Goal: Task Accomplishment & Management: Complete application form

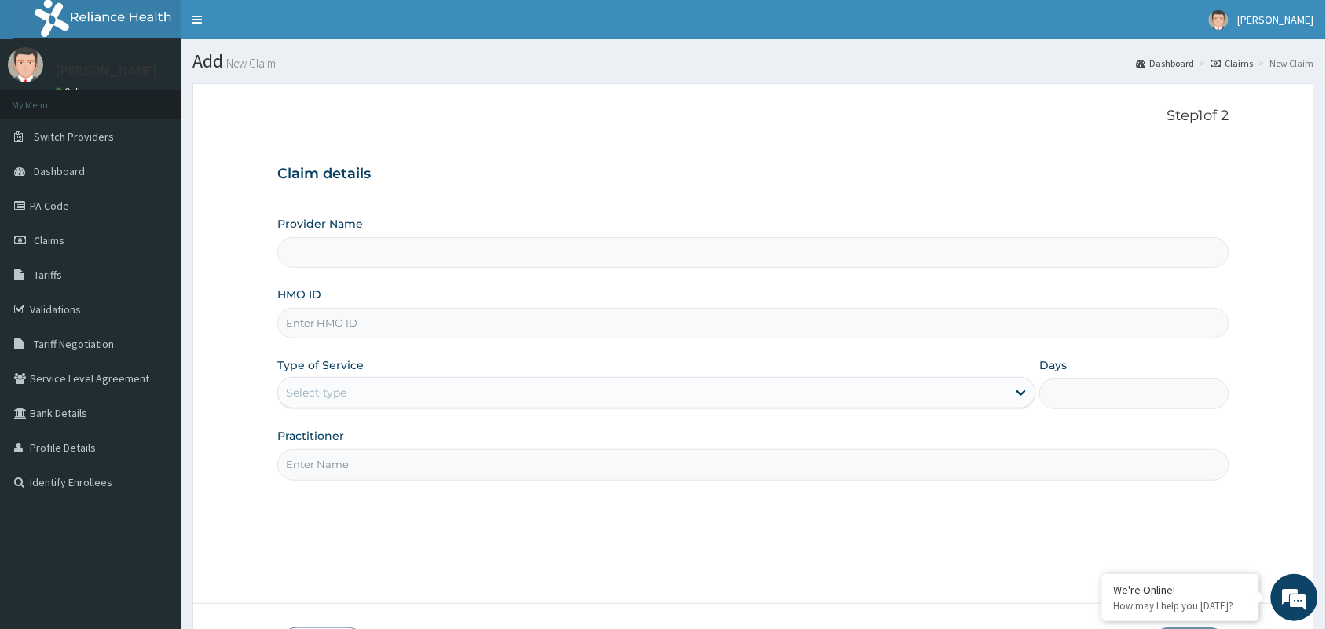
type input "[GEOGRAPHIC_DATA] and Maternity home"
click at [500, 315] on input "HMO ID" at bounding box center [753, 323] width 952 height 31
paste input "KUD/10637/B"
type input "KUD/10637/B"
click at [332, 387] on div "Select type" at bounding box center [316, 393] width 60 height 16
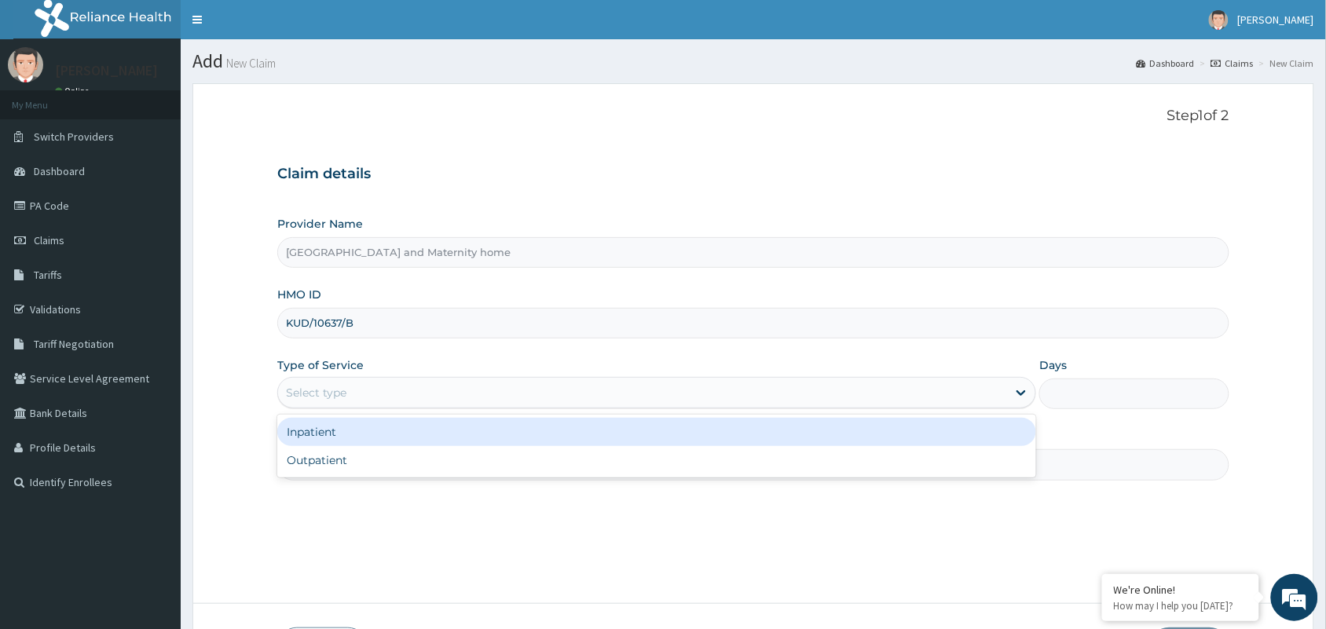
click at [324, 430] on div "Inpatient" at bounding box center [656, 432] width 759 height 28
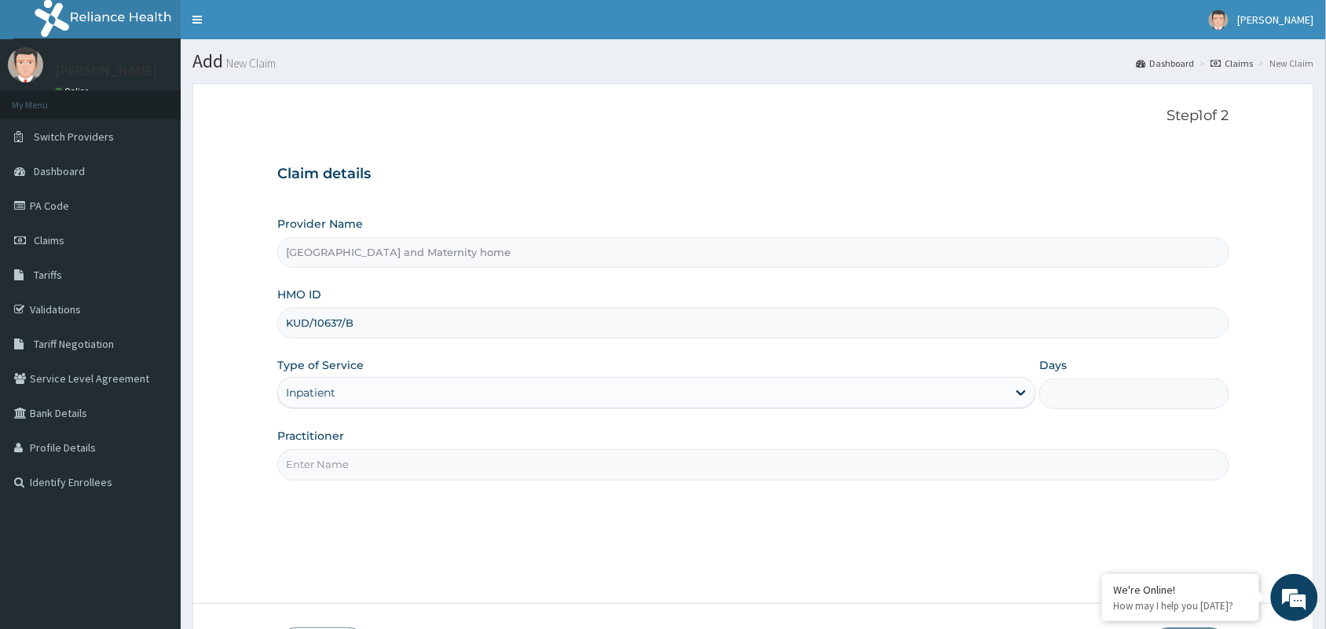
click at [342, 469] on input "Practitioner" at bounding box center [753, 464] width 952 height 31
type input "d"
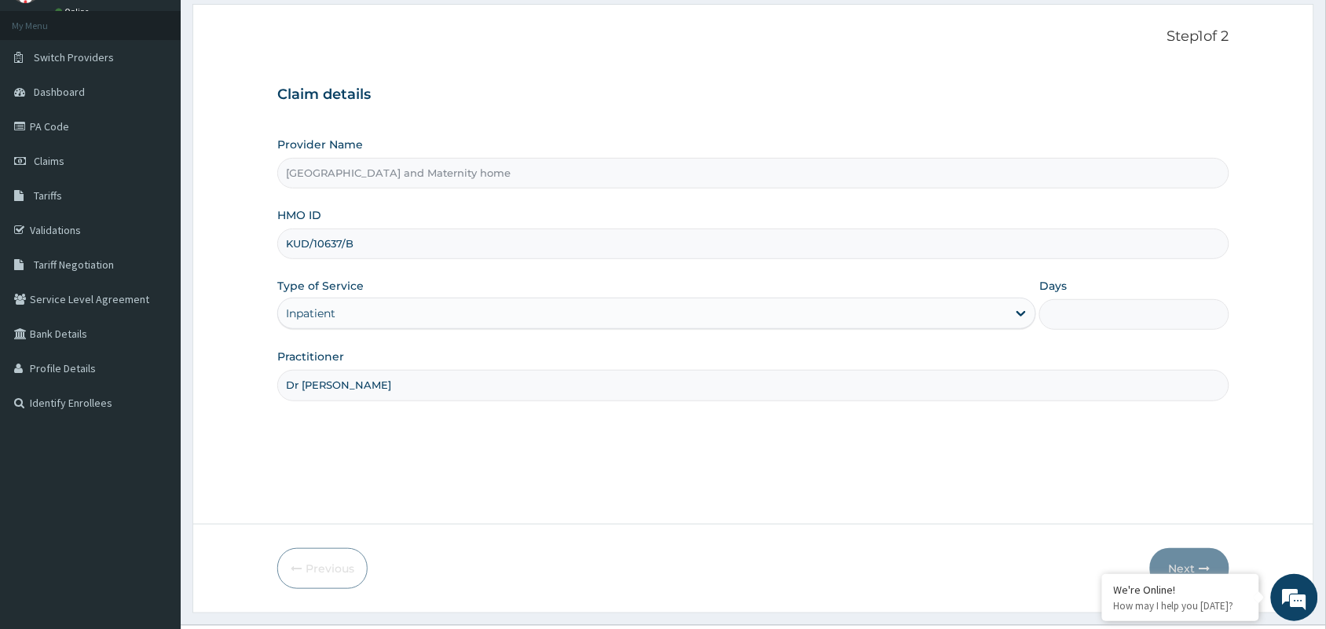
scroll to position [115, 0]
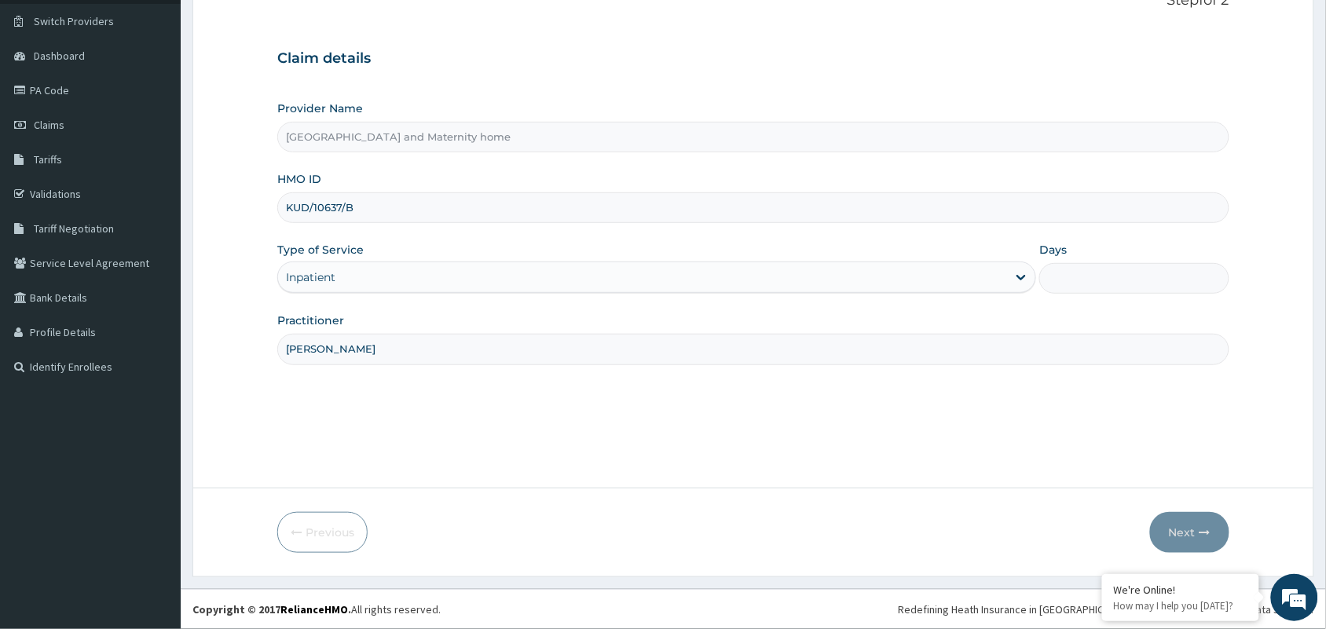
type input "Dr Ogunlana"
click at [1075, 269] on input "Days" at bounding box center [1134, 278] width 190 height 31
type input "4"
click at [1186, 527] on button "Next" at bounding box center [1189, 532] width 79 height 41
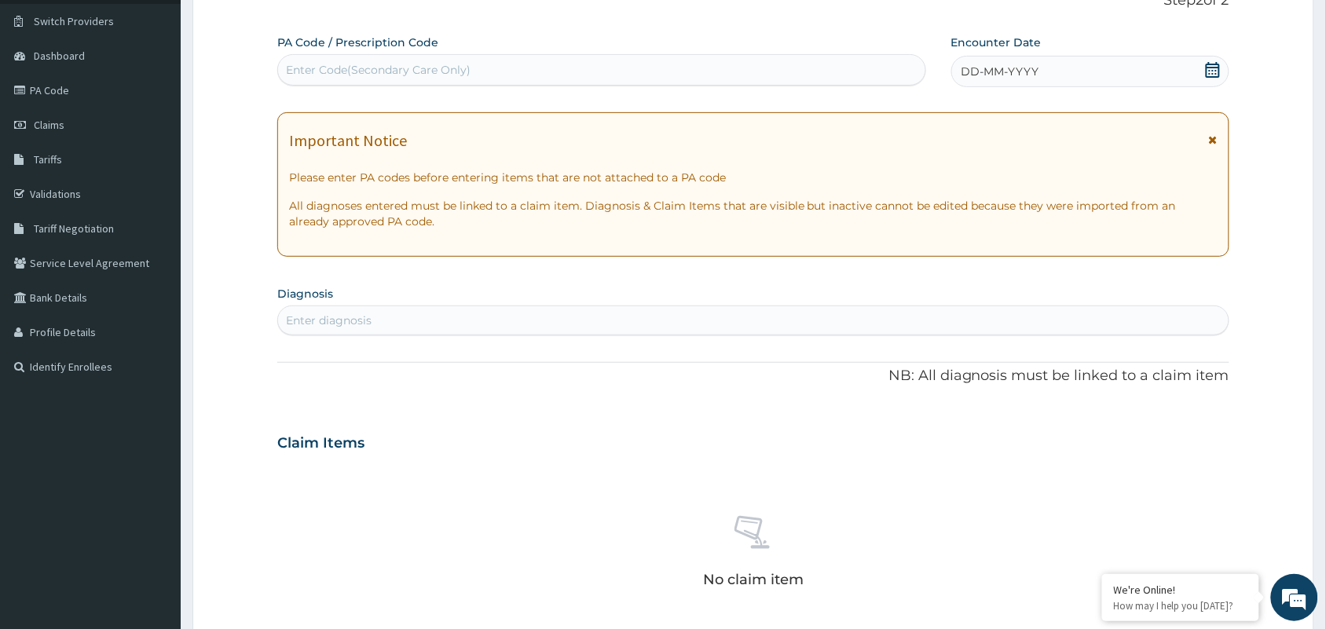
click at [482, 64] on div "Enter Code(Secondary Care Only)" at bounding box center [601, 69] width 647 height 25
type input "PA/411145"
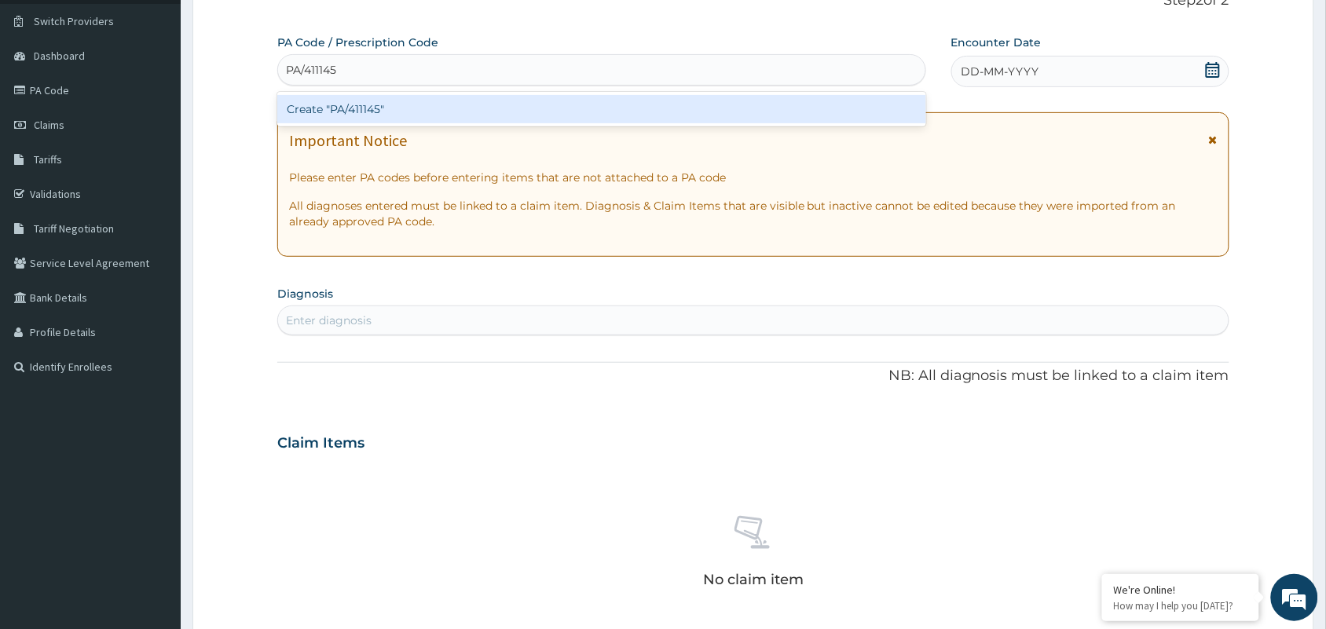
click at [479, 104] on div "Create "PA/411145"" at bounding box center [601, 109] width 649 height 28
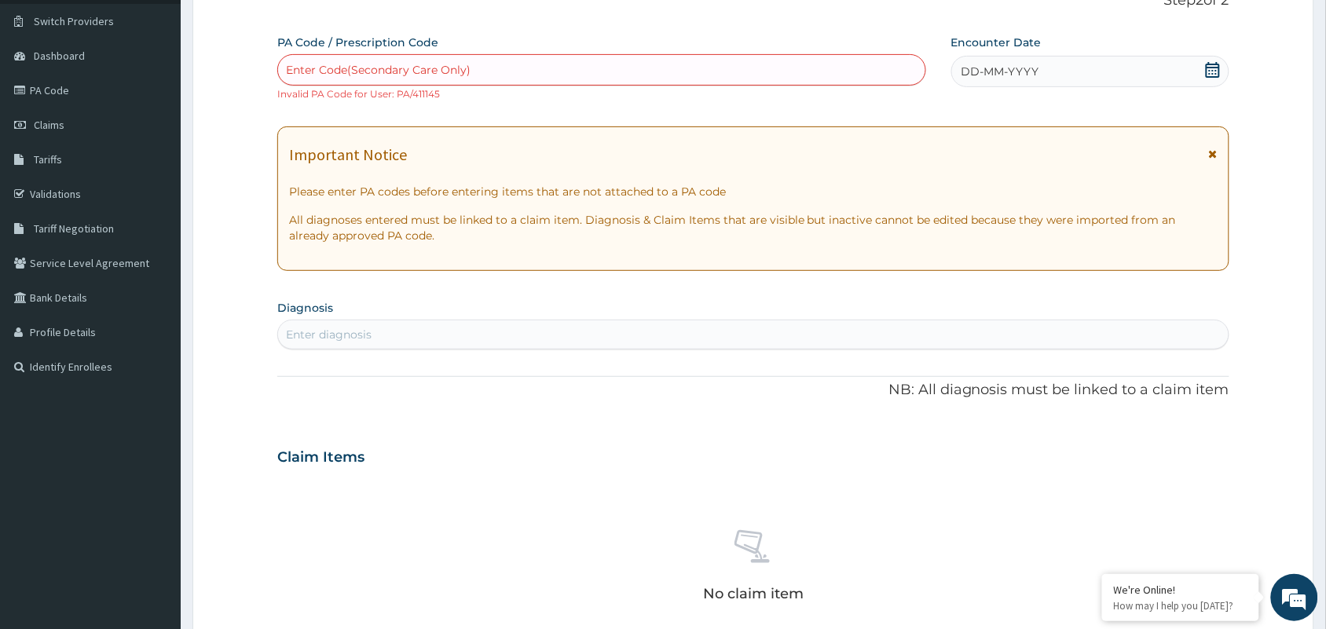
click at [401, 77] on div "Enter Code(Secondary Care Only)" at bounding box center [378, 70] width 185 height 16
type input "PA/5DE53F"
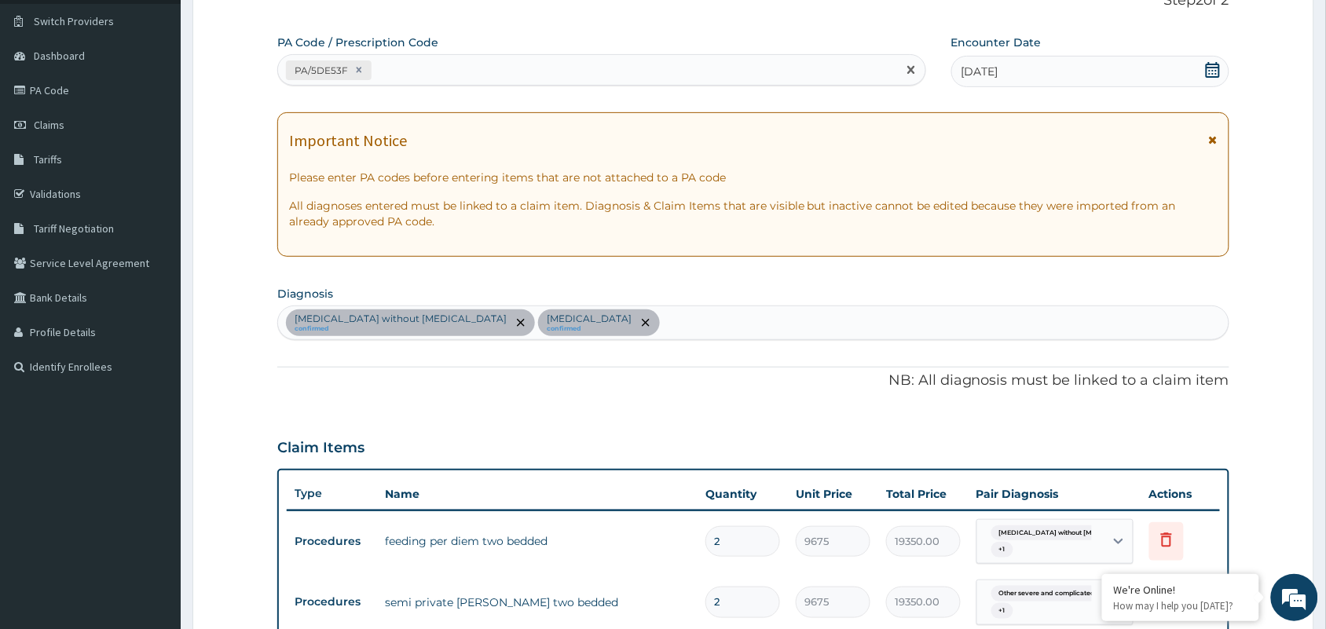
click at [405, 77] on div "PA/5DE53F" at bounding box center [587, 70] width 619 height 26
type input "PA/1A853F"
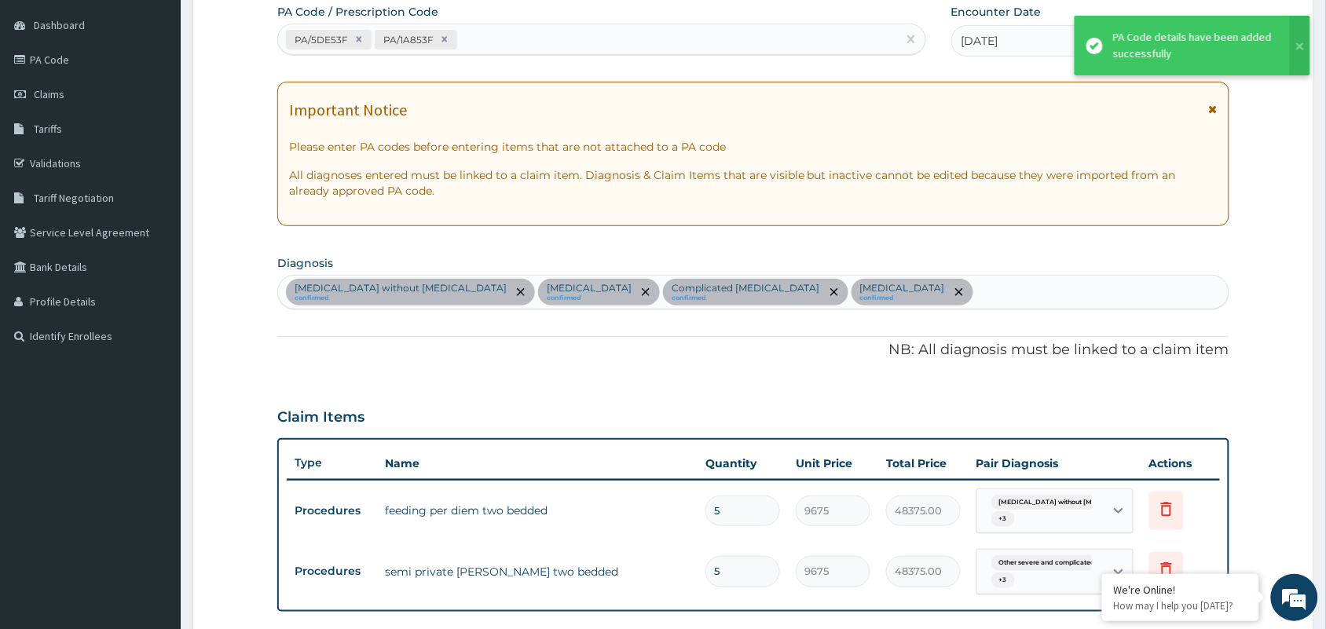
scroll to position [104, 0]
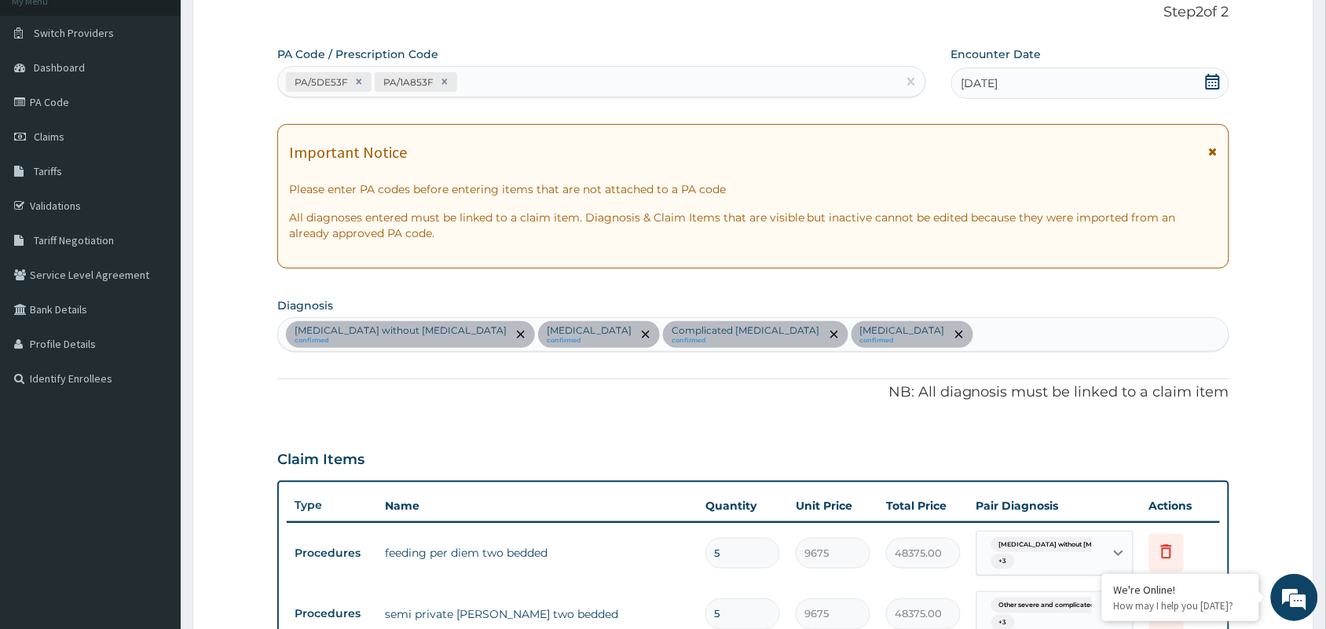
click at [1063, 339] on div "Sepsis without septic shock confirmed Other severe and complicated Plasmodium f…" at bounding box center [753, 334] width 950 height 33
type input "enter"
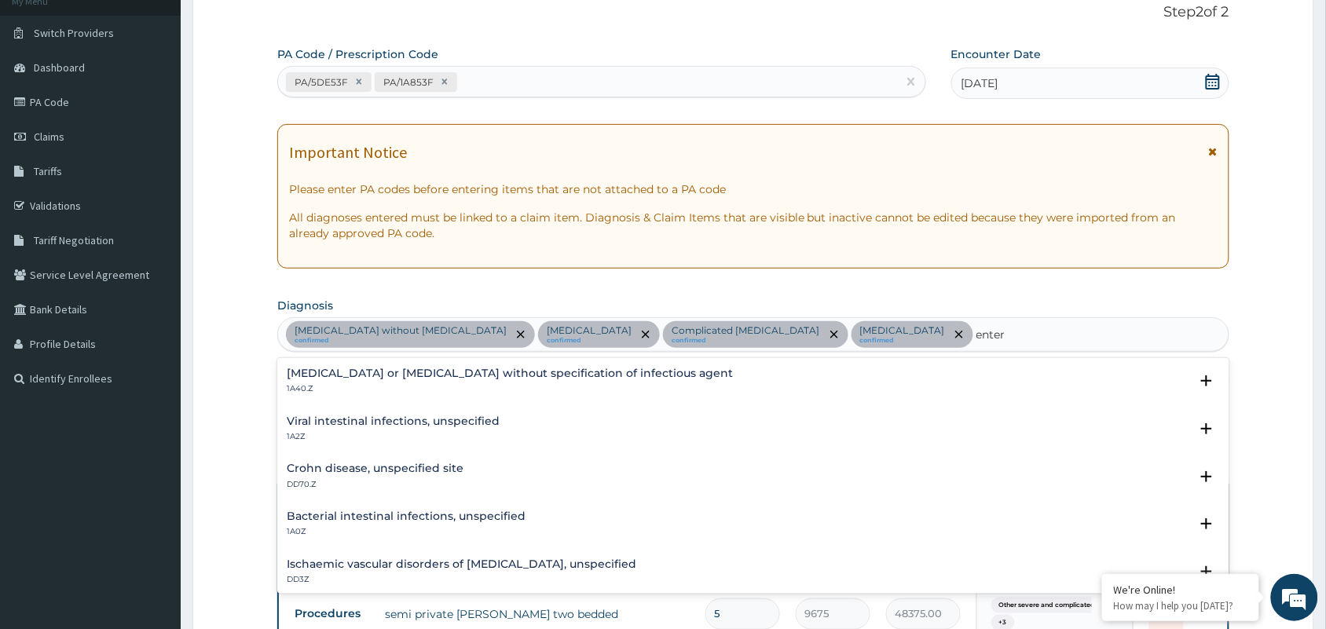
click at [413, 426] on h4 "Viral intestinal infections, unspecified" at bounding box center [393, 422] width 213 height 12
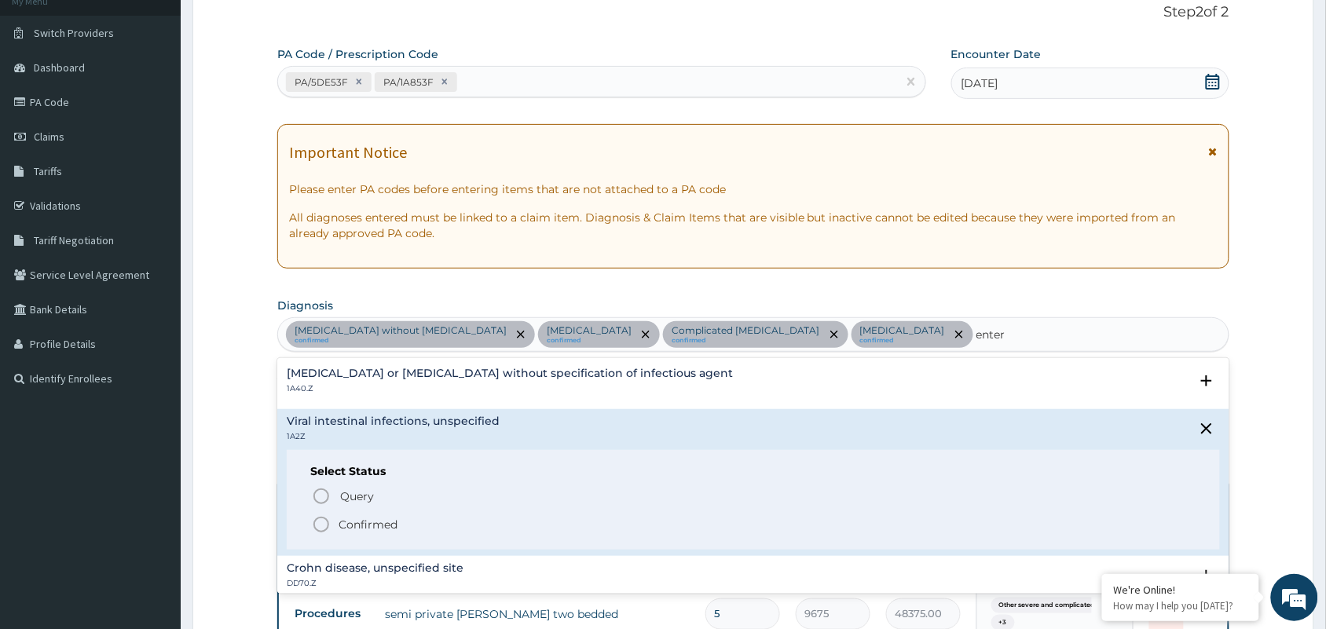
click at [368, 520] on p "Confirmed" at bounding box center [368, 525] width 59 height 16
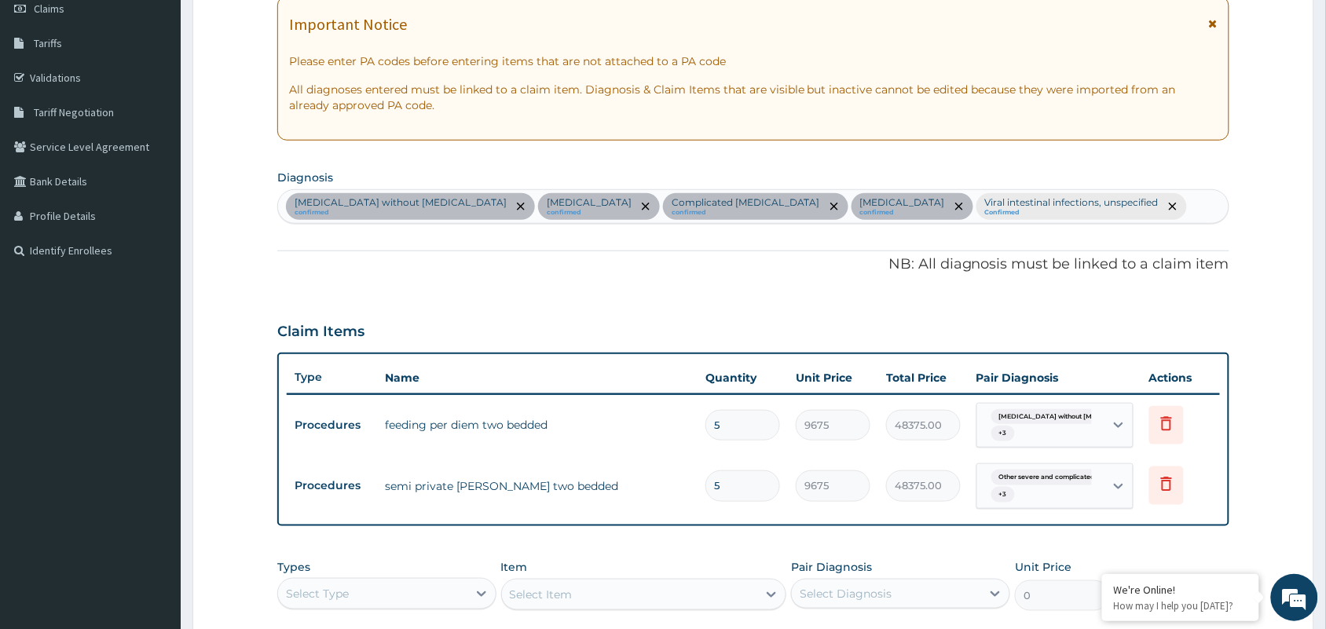
scroll to position [300, 0]
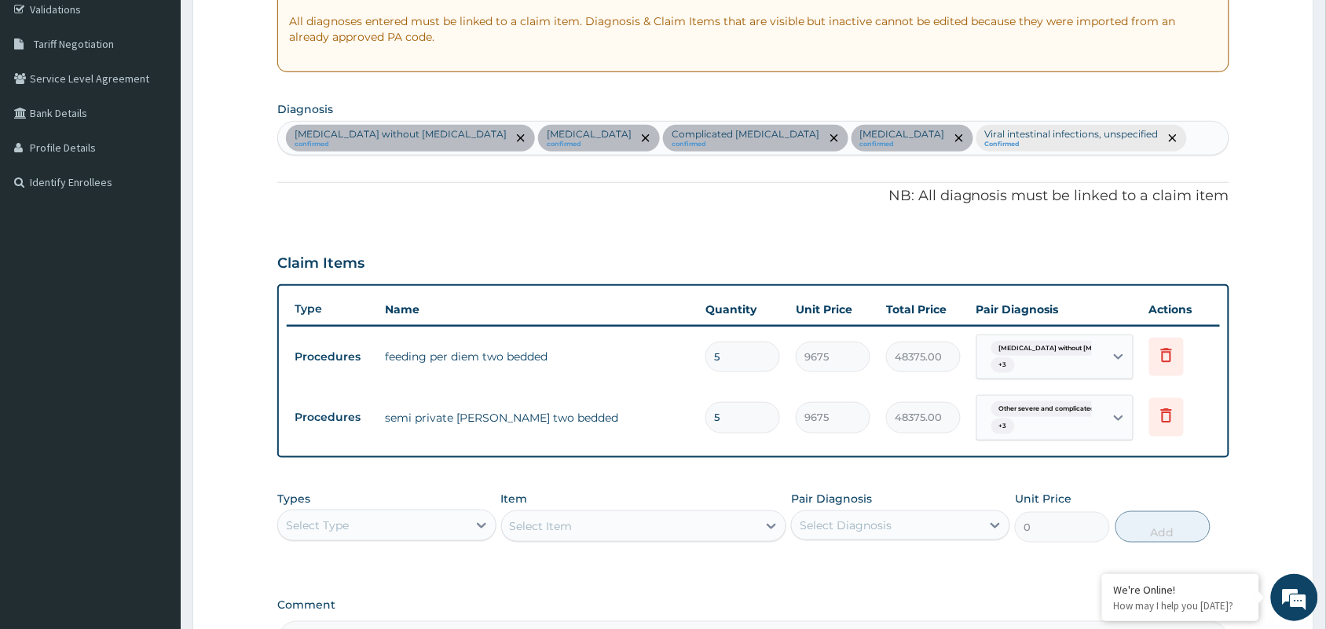
drag, startPoint x: 729, startPoint y: 383, endPoint x: 672, endPoint y: 381, distance: 57.4
click at [672, 381] on tr "Procedures feeding per diem two bedded 5 9675 48375.00 Sepsis without septic sh…" at bounding box center [753, 357] width 933 height 61
click at [511, 207] on p "NB: All diagnosis must be linked to a claim item" at bounding box center [753, 196] width 952 height 20
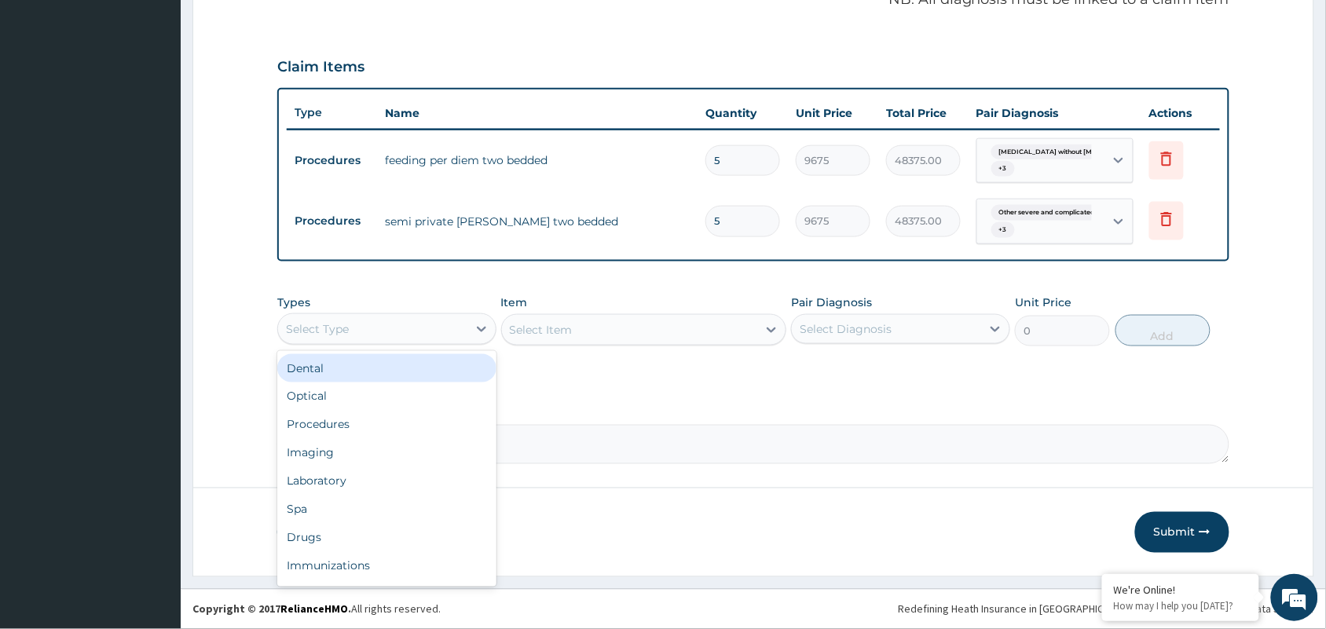
click at [413, 342] on div "Select Type" at bounding box center [372, 329] width 189 height 25
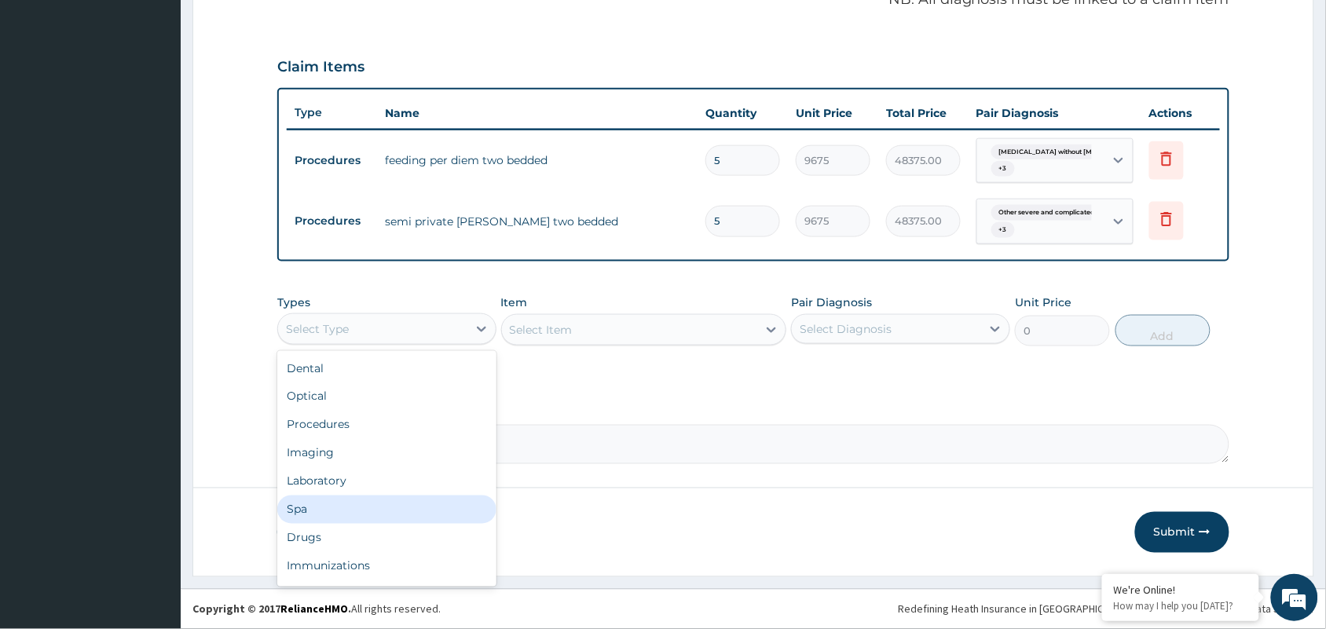
scroll to position [53, 0]
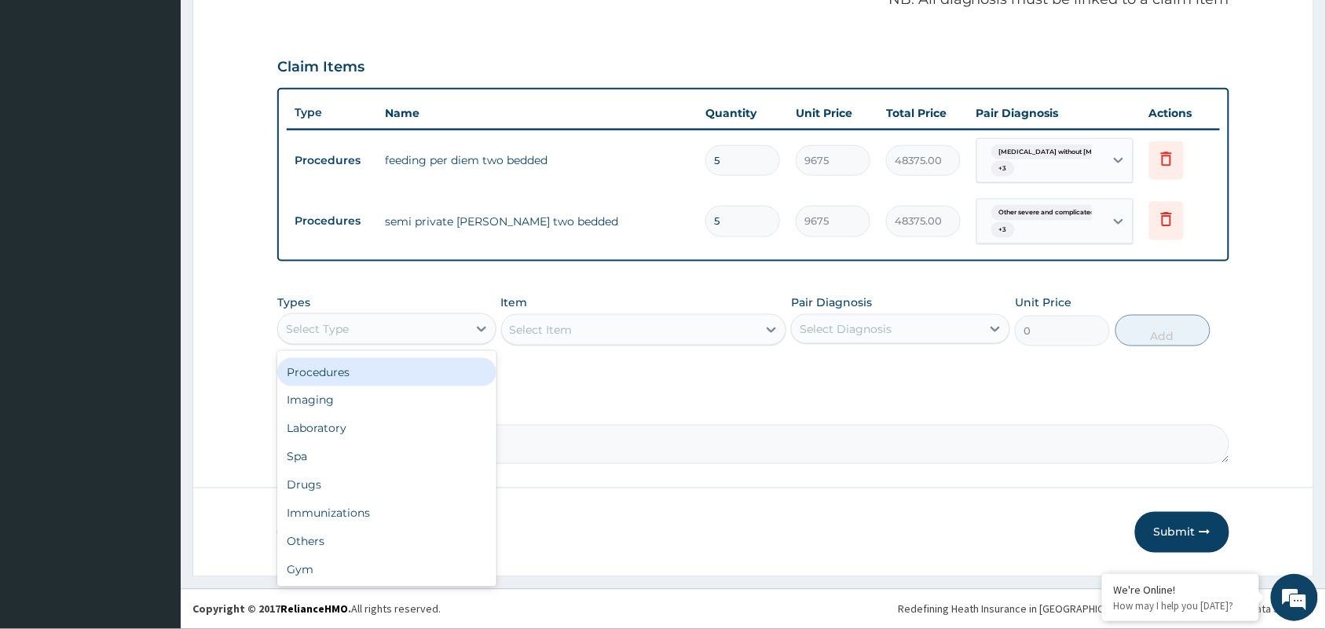
click at [339, 386] on div "Procedures" at bounding box center [386, 372] width 219 height 28
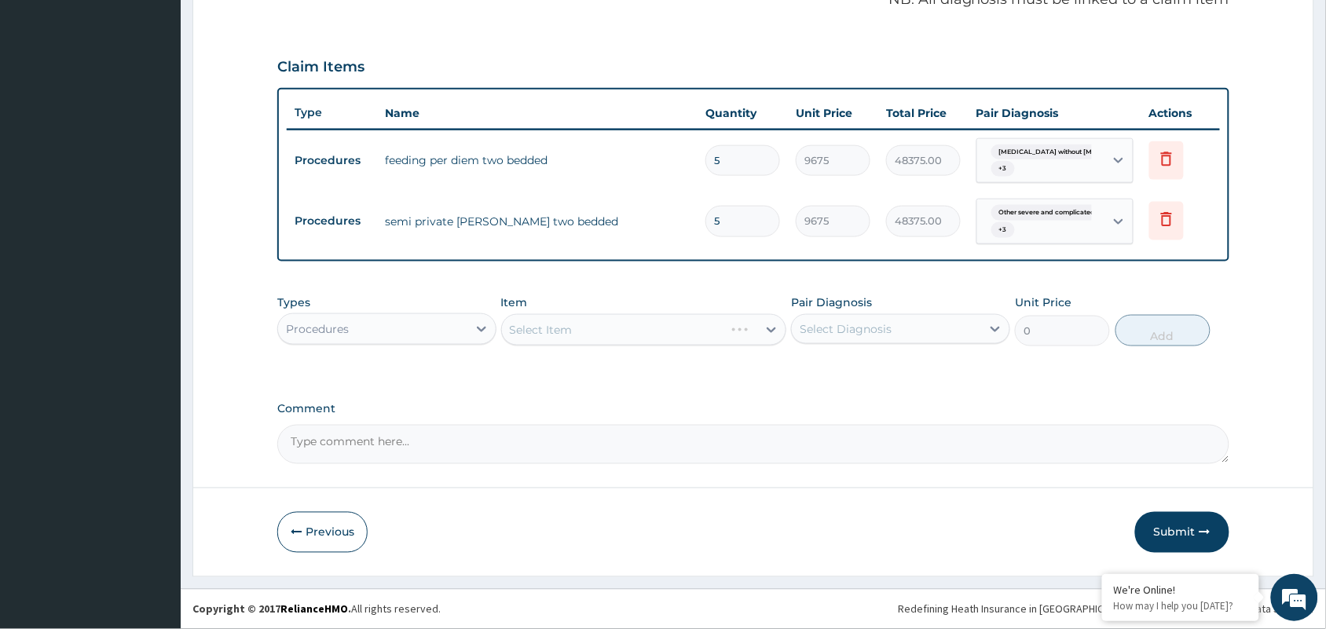
click at [700, 346] on div "Select Item" at bounding box center [644, 329] width 286 height 31
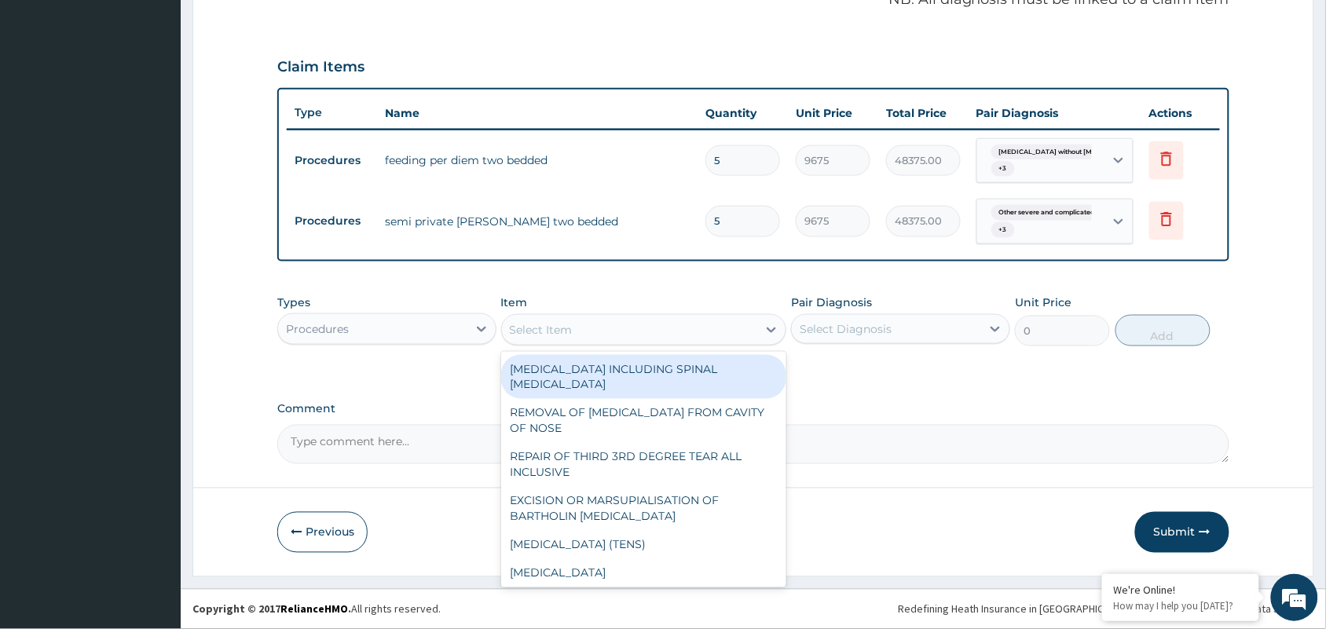
click at [700, 342] on div "Select Item" at bounding box center [630, 329] width 256 height 25
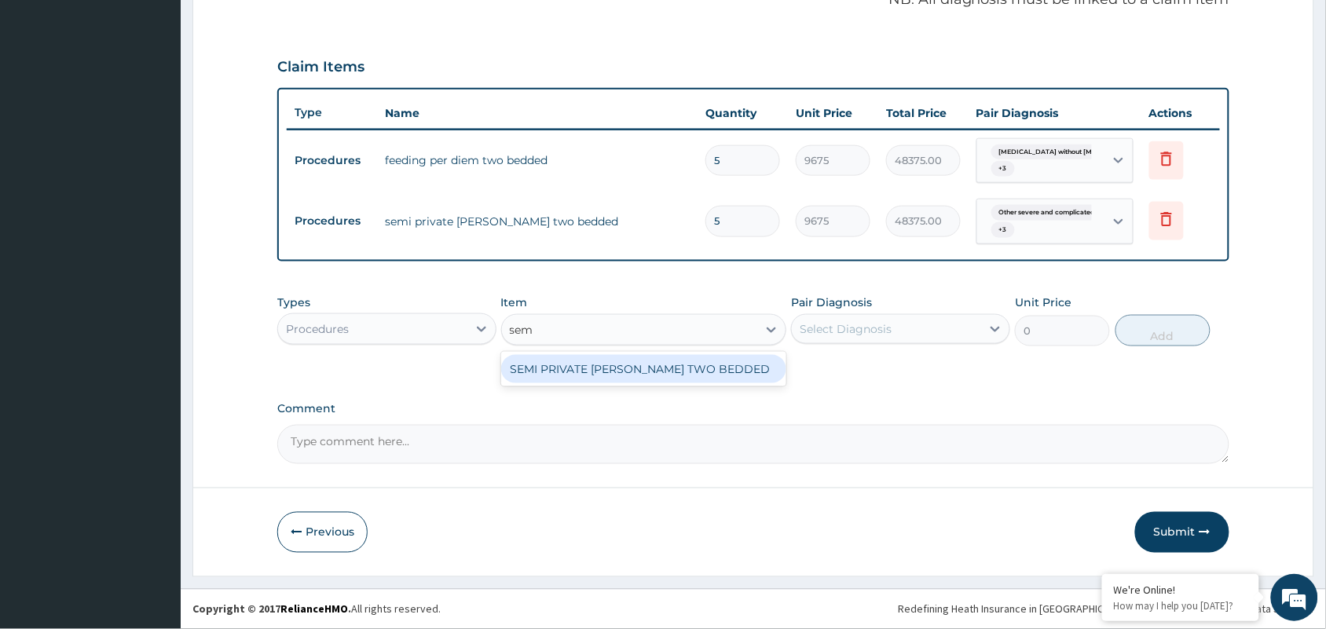
type input "semi"
click at [685, 383] on div "SEMI PRIVATE WARD TWO BEDDED" at bounding box center [644, 369] width 286 height 28
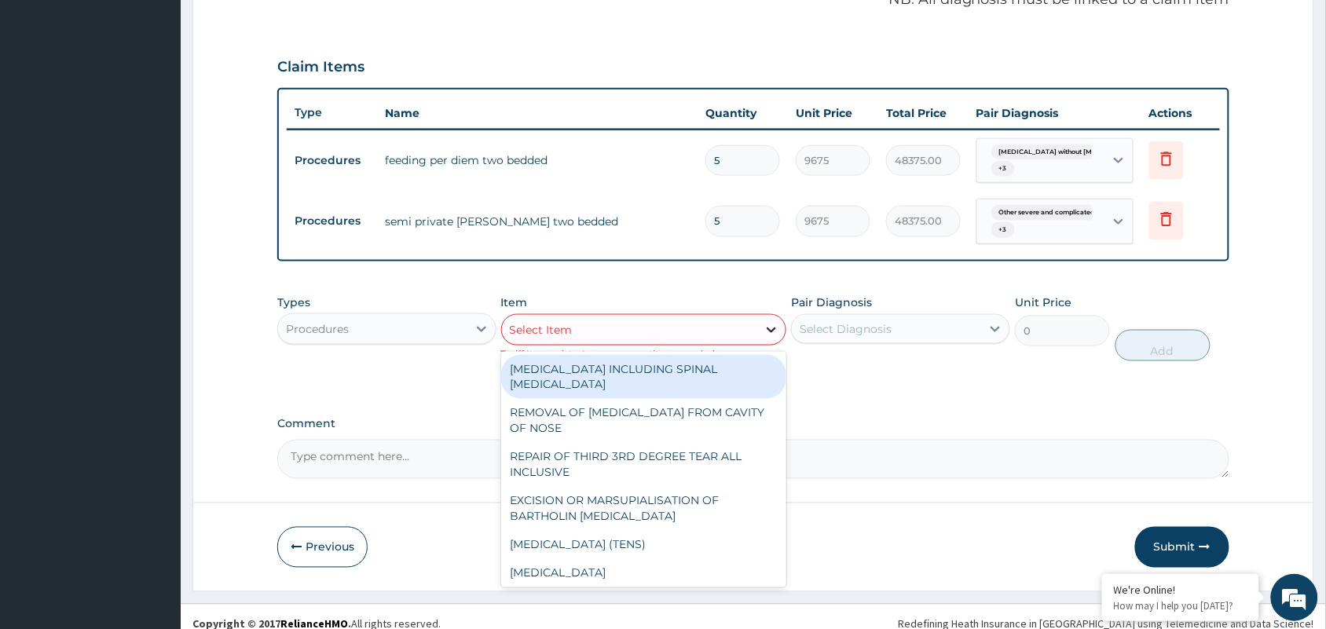
click at [775, 338] on icon at bounding box center [772, 330] width 16 height 16
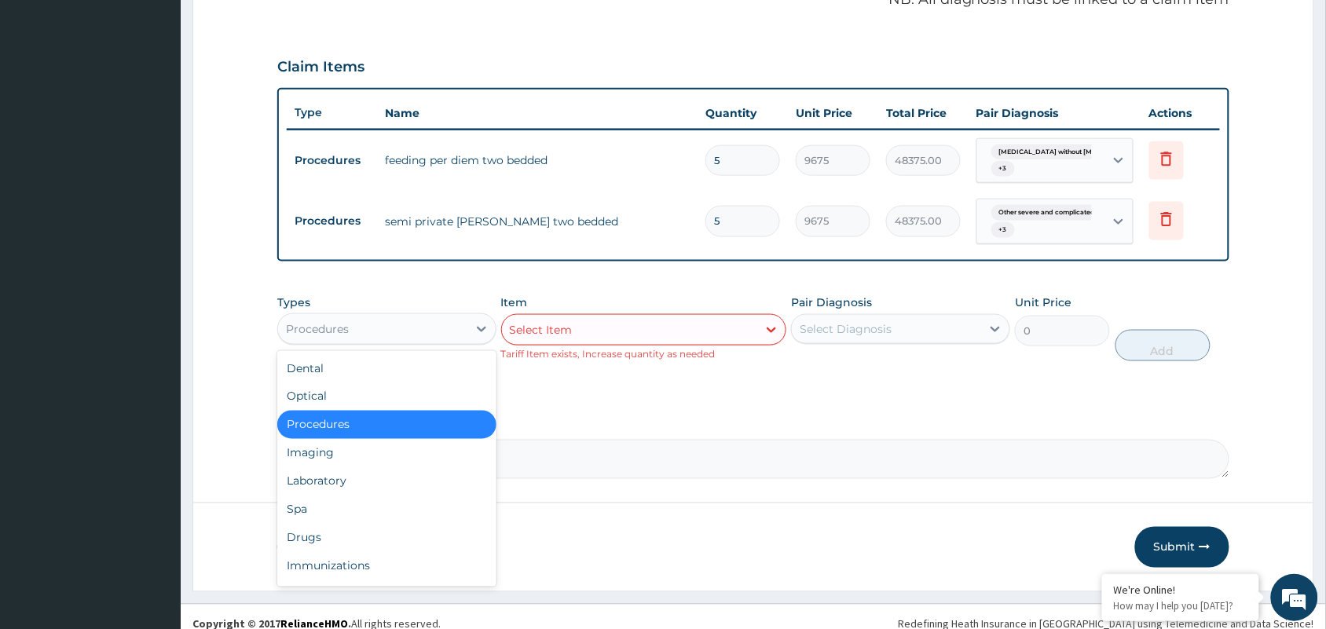
click at [393, 342] on div "Procedures" at bounding box center [372, 329] width 189 height 25
click at [331, 496] on div "Laboratory" at bounding box center [386, 481] width 219 height 28
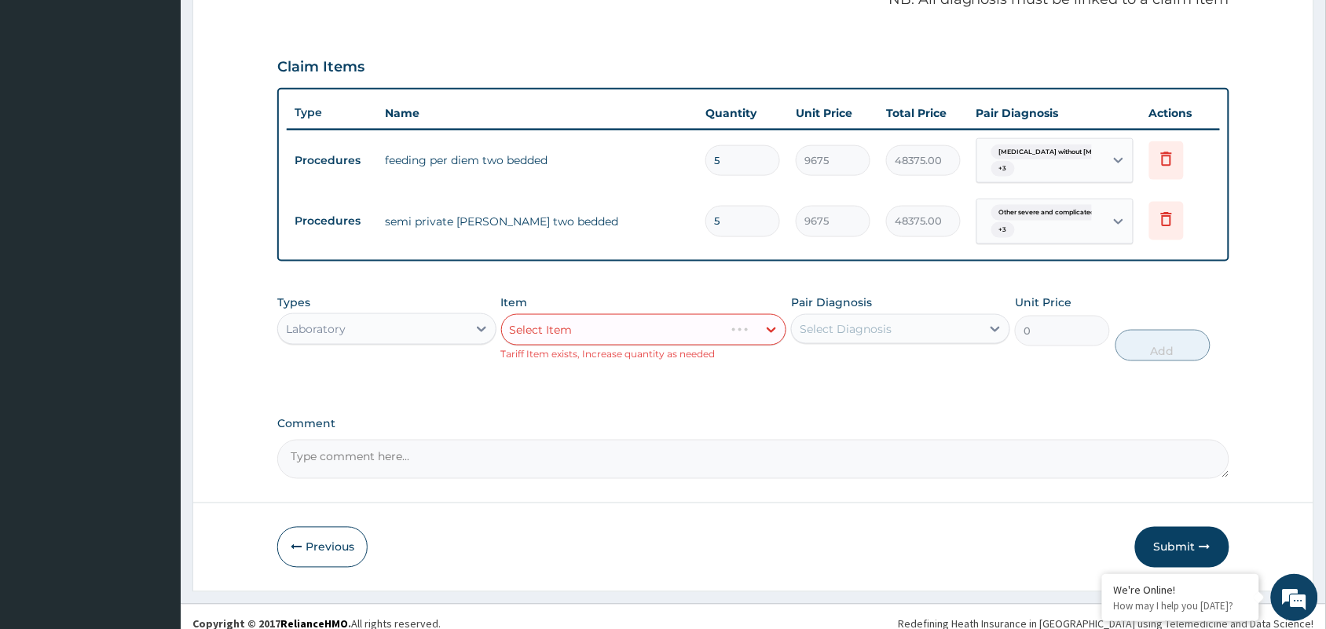
click at [580, 340] on div "Select Item" at bounding box center [644, 329] width 286 height 31
click at [676, 428] on div "PA Code / Prescription Code PA/5DE53F PA/1A853F Encounter Date 07-10-2025 Impor…" at bounding box center [753, 66] width 952 height 825
click at [666, 420] on div "PA Code / Prescription Code PA/5DE53F PA/1A853F Encounter Date 07-10-2025 Impor…" at bounding box center [753, 66] width 952 height 825
click at [641, 346] on div "Select Item" at bounding box center [644, 329] width 286 height 31
click at [640, 346] on div "Select Item" at bounding box center [644, 329] width 286 height 31
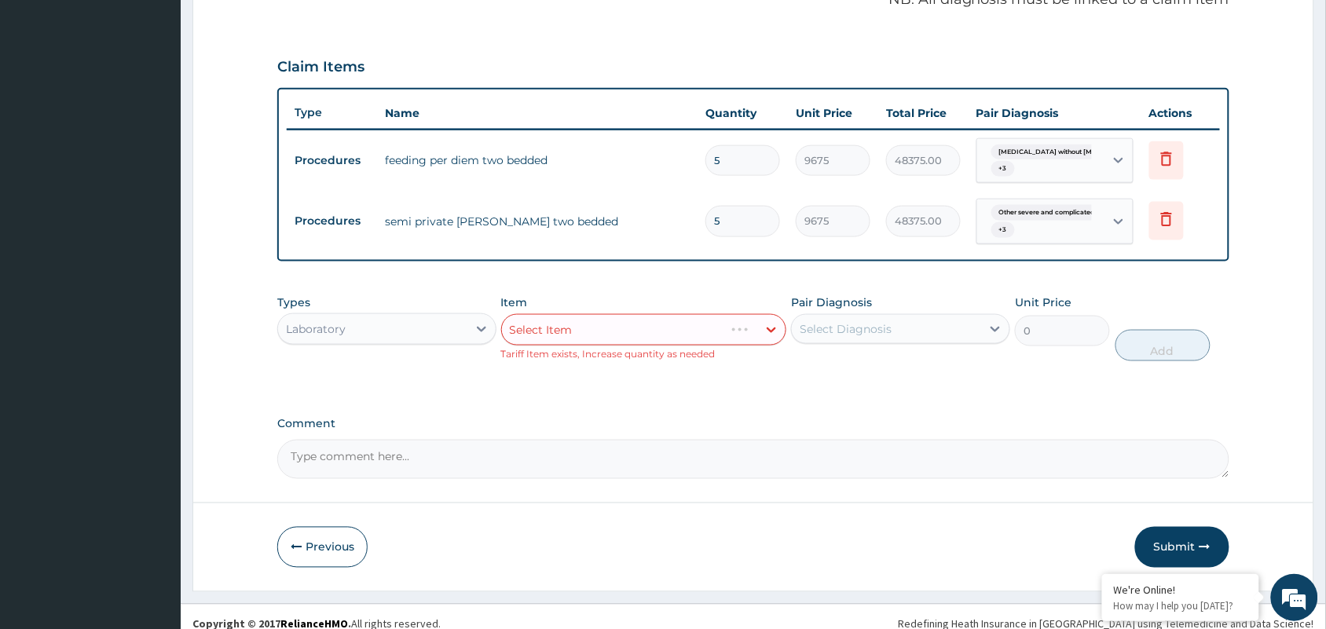
click at [644, 360] on small "Tariff Item exists, Increase quantity as needed" at bounding box center [608, 354] width 214 height 12
drag, startPoint x: 713, startPoint y: 350, endPoint x: 731, endPoint y: 354, distance: 18.7
click at [731, 346] on div "Select Item" at bounding box center [644, 329] width 286 height 31
drag, startPoint x: 999, startPoint y: 383, endPoint x: 1088, endPoint y: 372, distance: 89.5
click at [1002, 369] on div "Types Laboratory Item Select Item Tariff Item exists, Increase quantity as need…" at bounding box center [753, 328] width 952 height 82
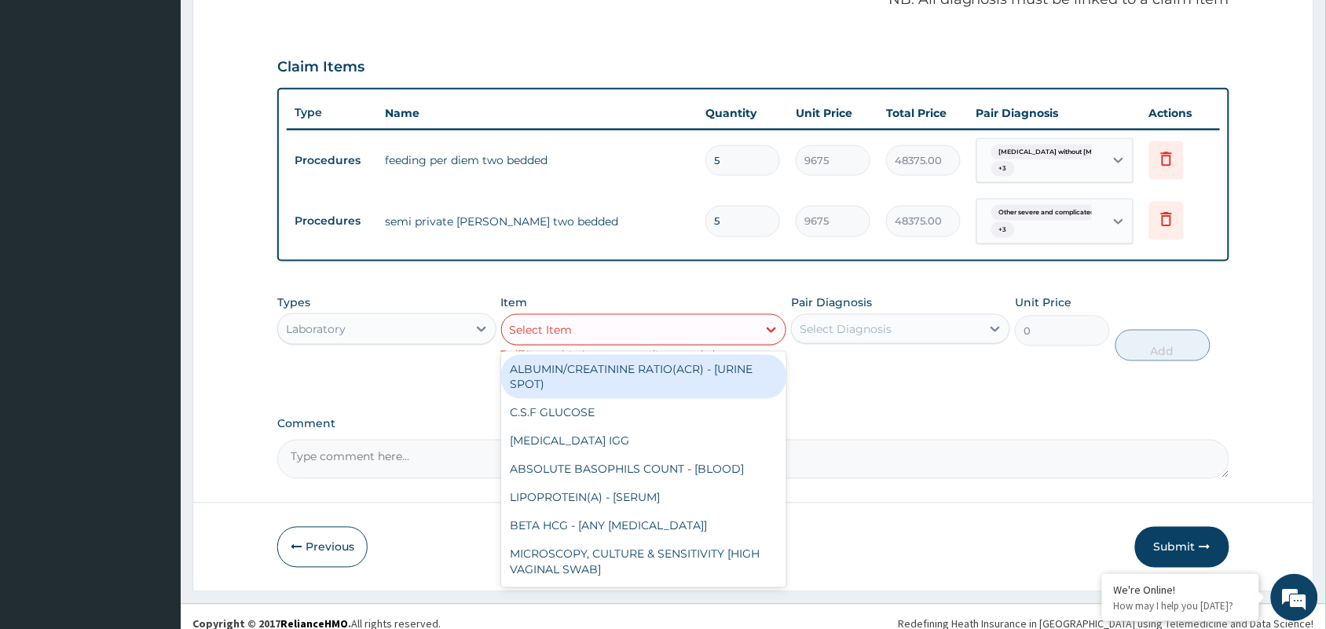
click at [564, 338] on div "Select Item" at bounding box center [541, 330] width 63 height 16
type input "l"
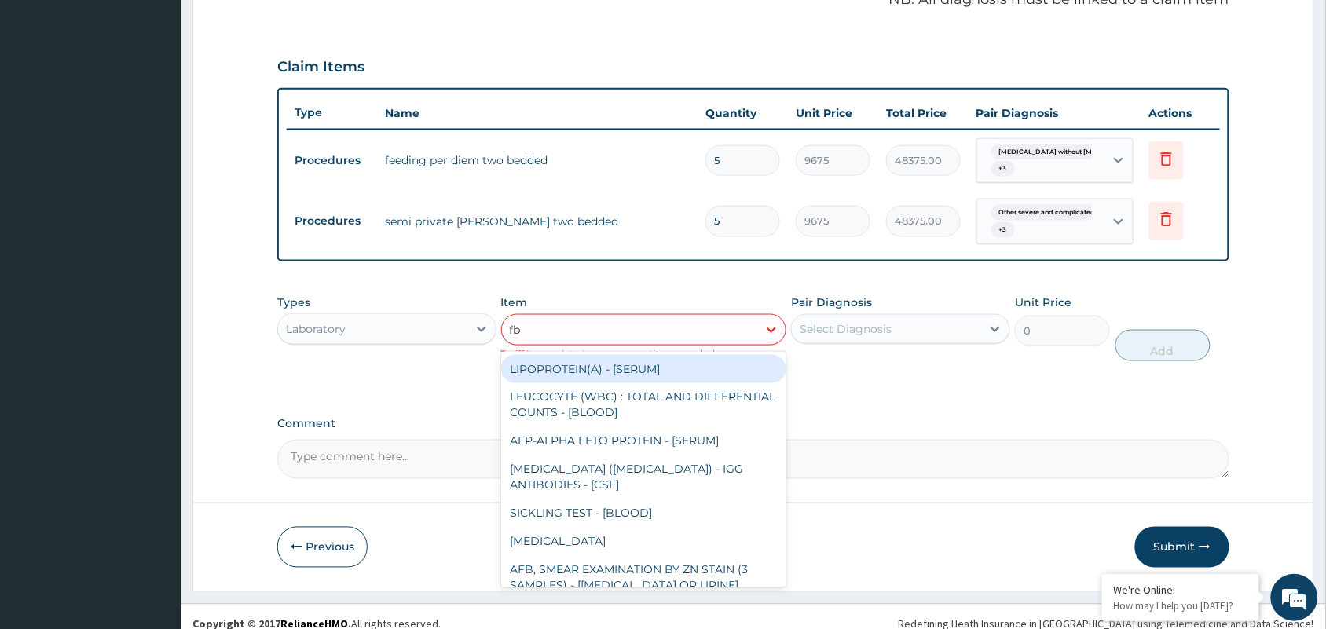
type input "fbc"
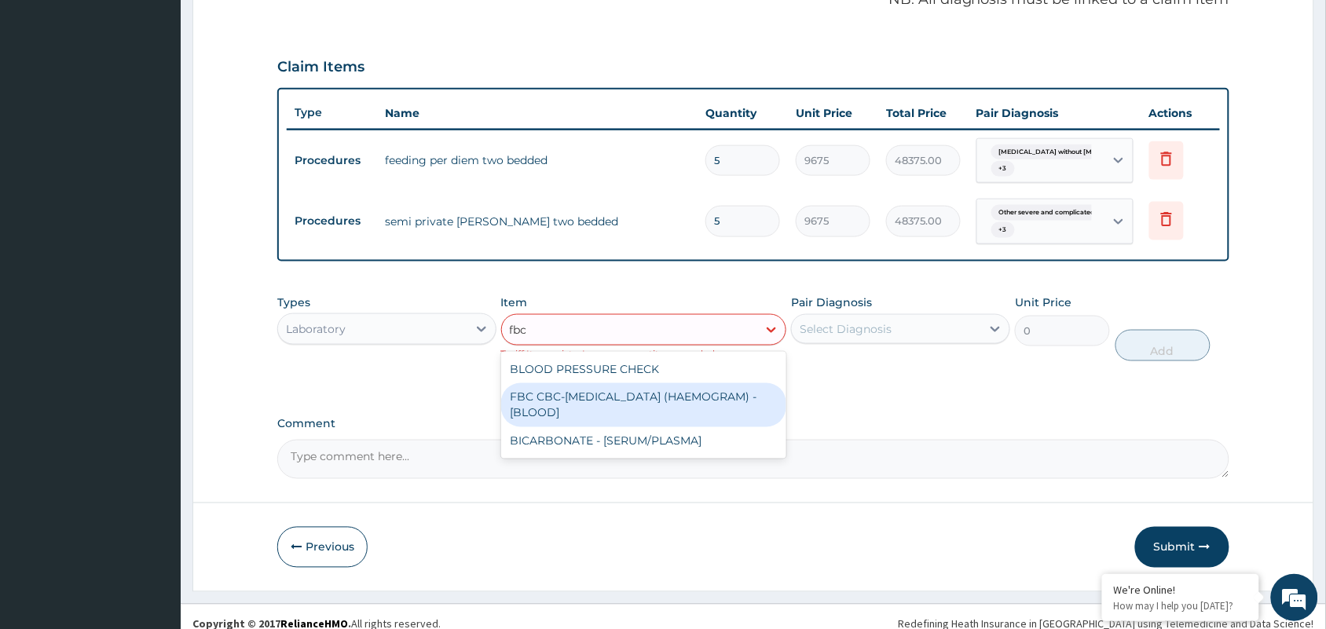
click at [636, 427] on div "FBC CBC-COMPLETE BLOOD COUNT (HAEMOGRAM) - [BLOOD]" at bounding box center [644, 405] width 286 height 44
type input "4300"
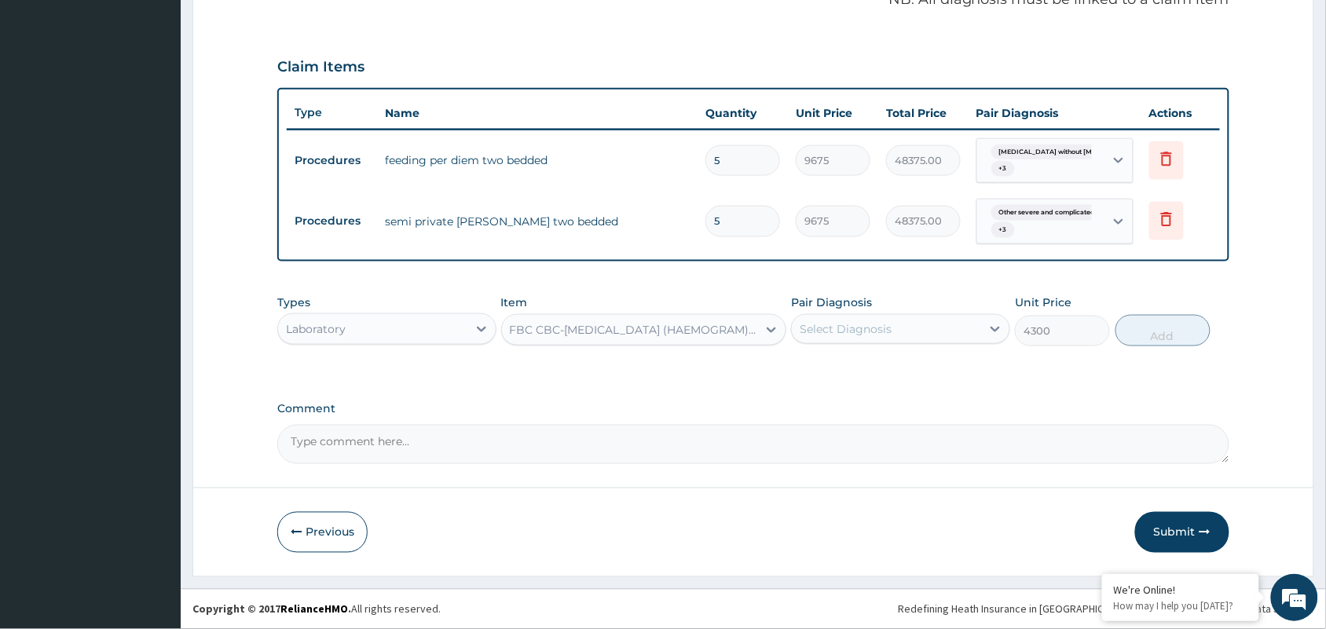
click at [914, 342] on div "Select Diagnosis" at bounding box center [886, 329] width 189 height 25
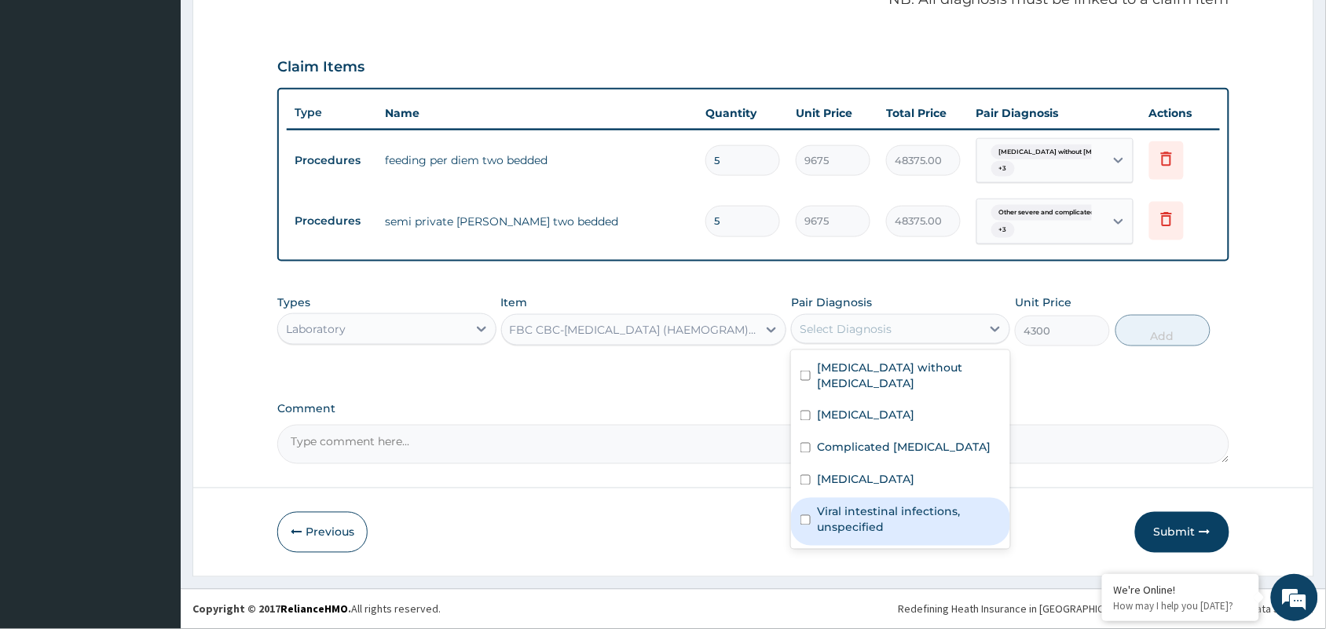
click at [886, 536] on label "Viral intestinal infections, unspecified" at bounding box center [909, 519] width 184 height 31
checkbox input "true"
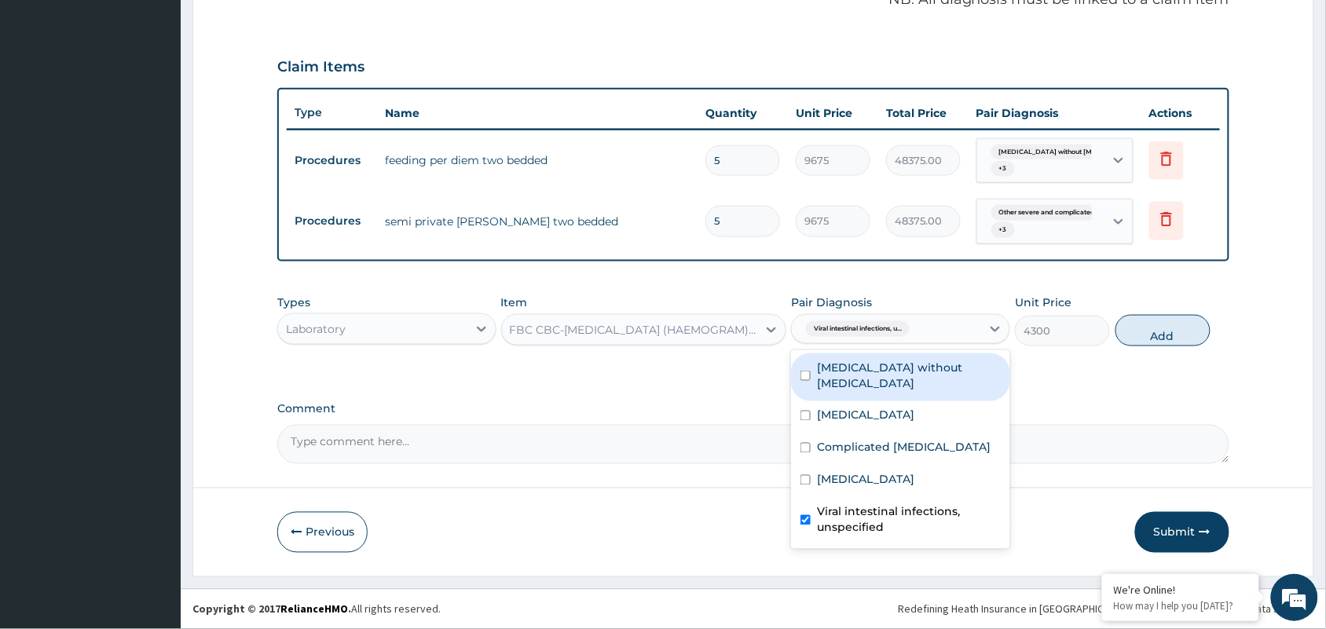
click at [909, 391] on label "Sepsis without septic shock" at bounding box center [909, 375] width 184 height 31
checkbox input "true"
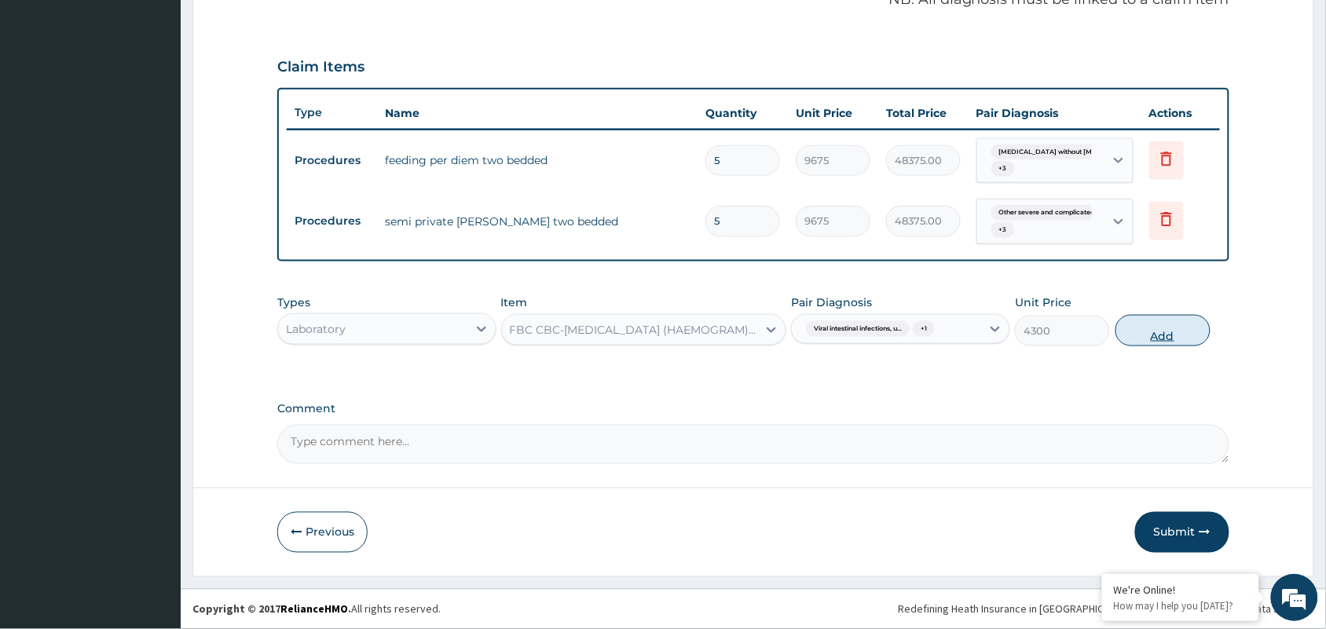
click at [1170, 346] on button "Add" at bounding box center [1162, 330] width 95 height 31
type input "0"
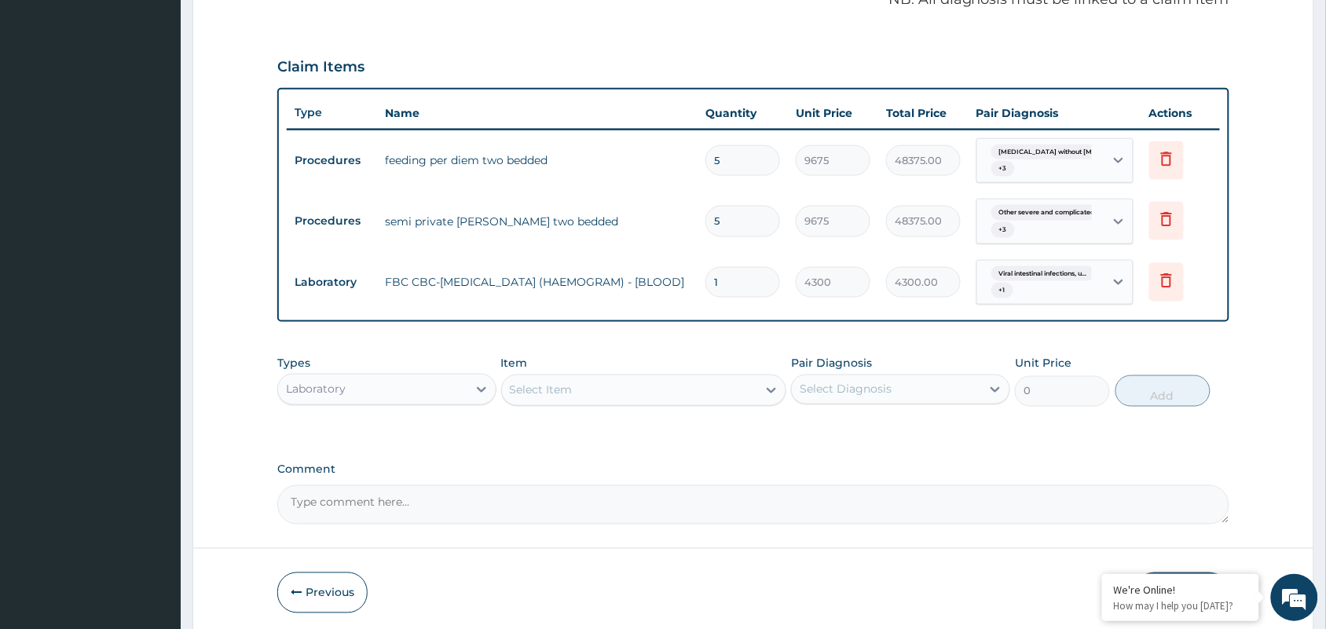
click at [661, 403] on div "Select Item" at bounding box center [630, 390] width 256 height 25
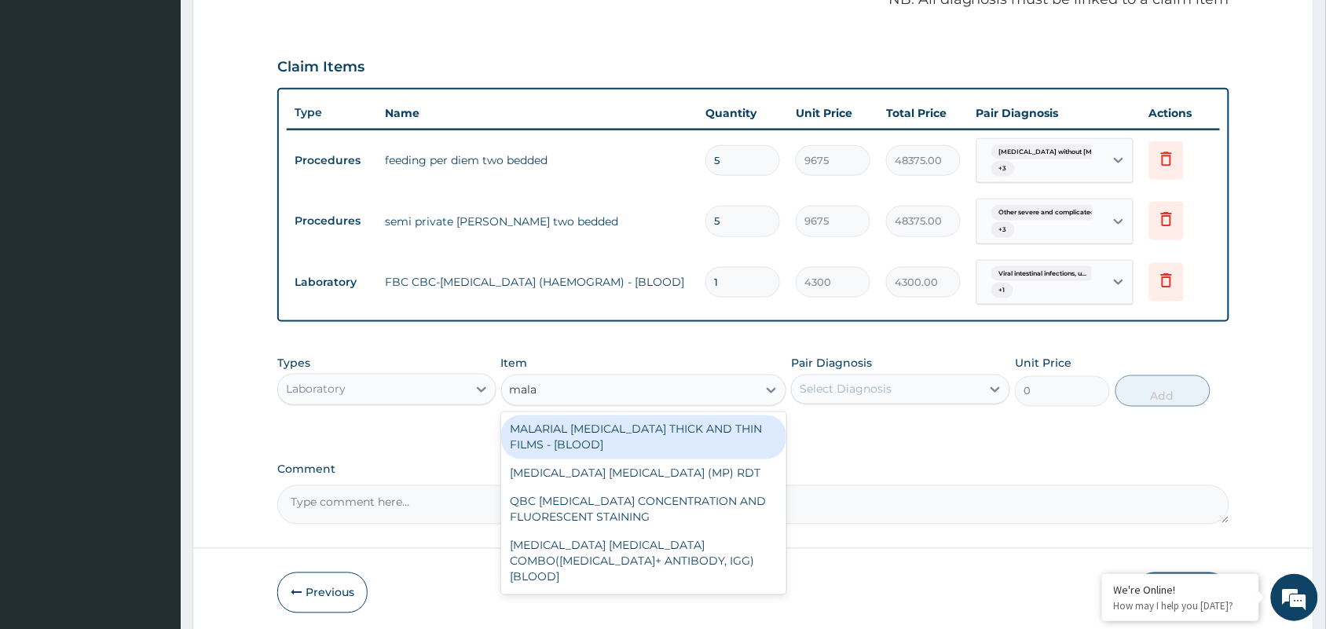
type input "malar"
click at [670, 460] on div "MALARIAL PARASITE THICK AND THIN FILMS - [BLOOD]" at bounding box center [644, 438] width 286 height 44
type input "1612.5"
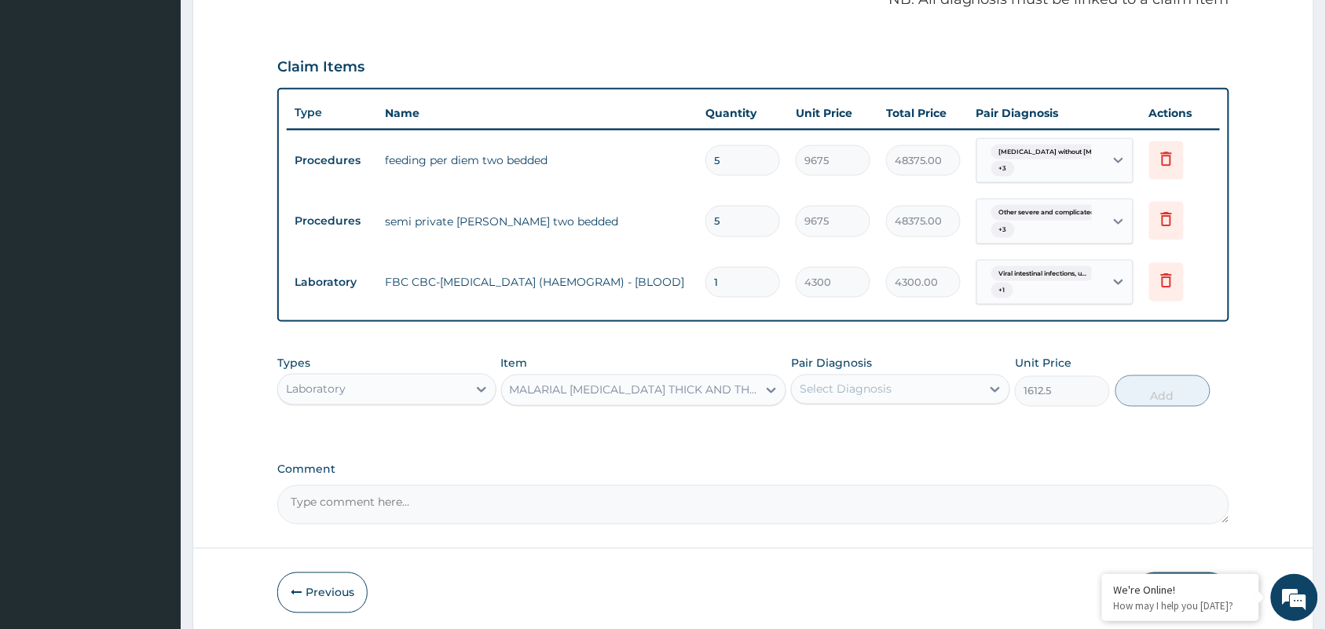
click at [866, 397] on div "Select Diagnosis" at bounding box center [846, 390] width 92 height 16
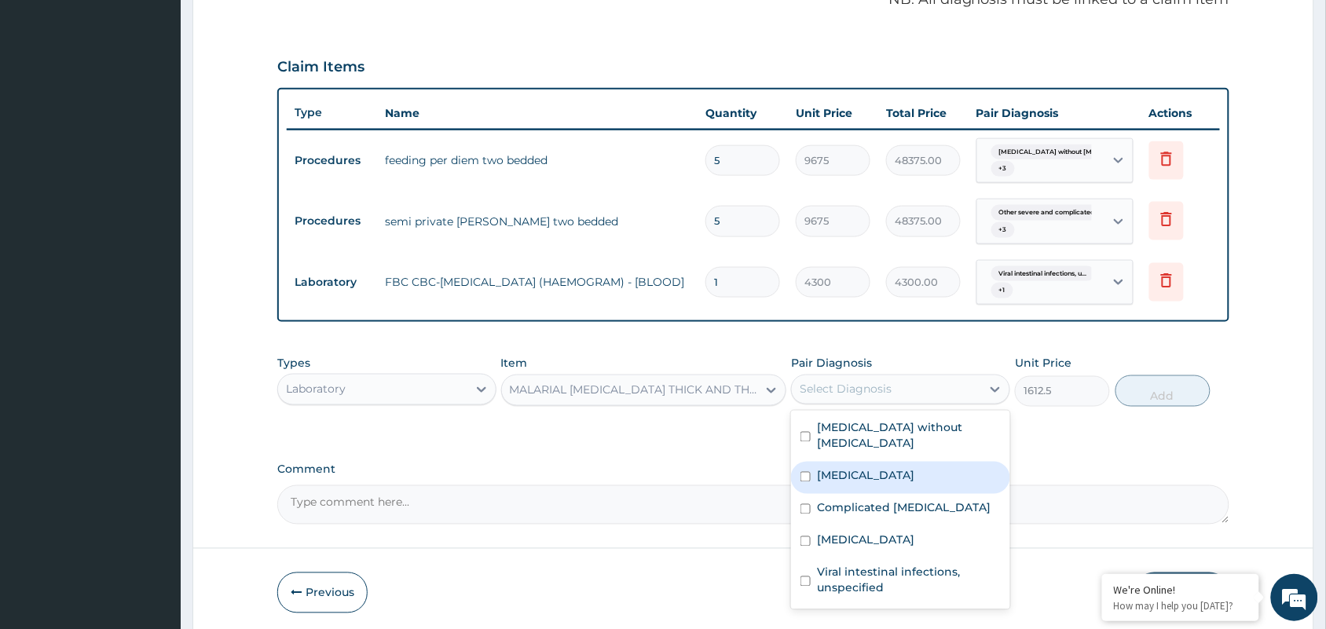
click at [889, 484] on label "Other severe and complicated Plasmodium falciparum malaria" at bounding box center [865, 476] width 97 height 16
checkbox input "true"
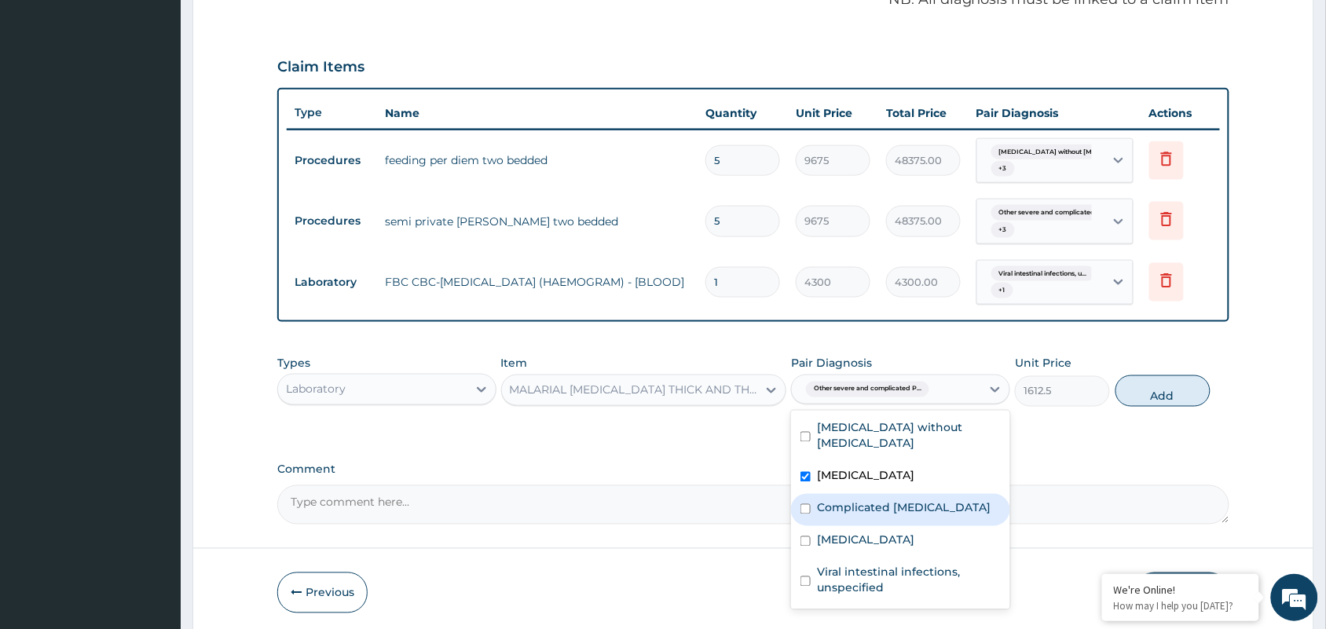
click at [884, 516] on label "Complicated malaria" at bounding box center [904, 508] width 174 height 16
checkbox input "true"
click at [1128, 407] on button "Add" at bounding box center [1162, 390] width 95 height 31
type input "0"
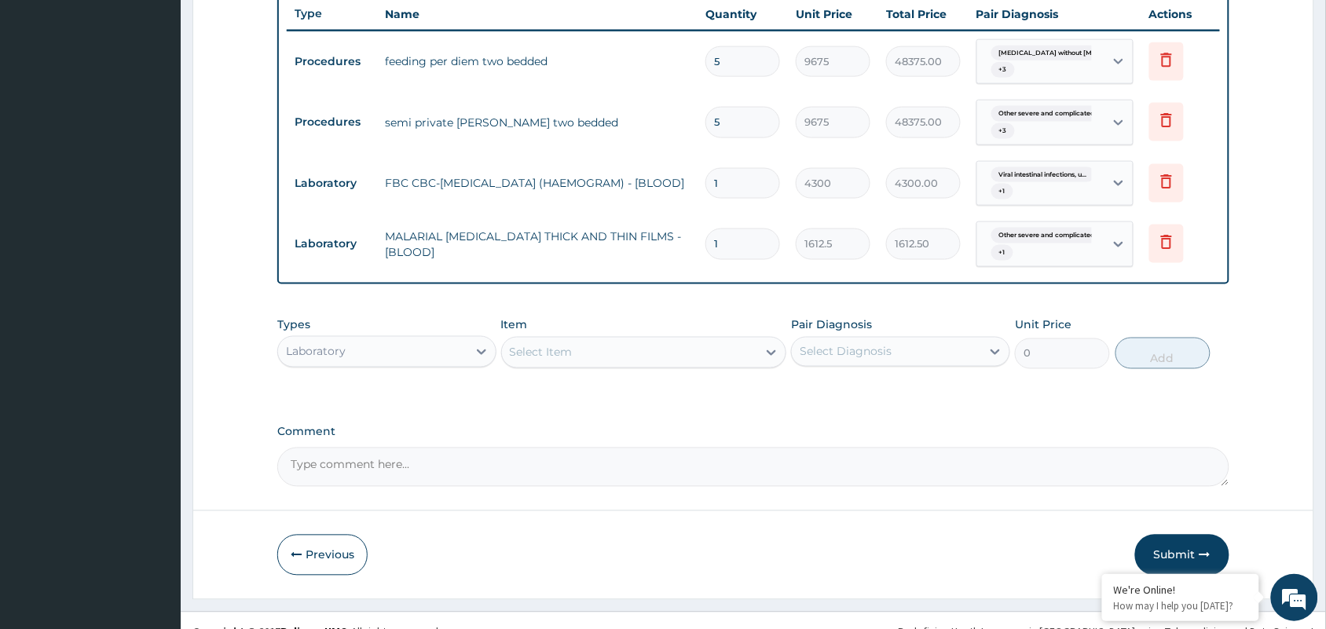
scroll to position [642, 0]
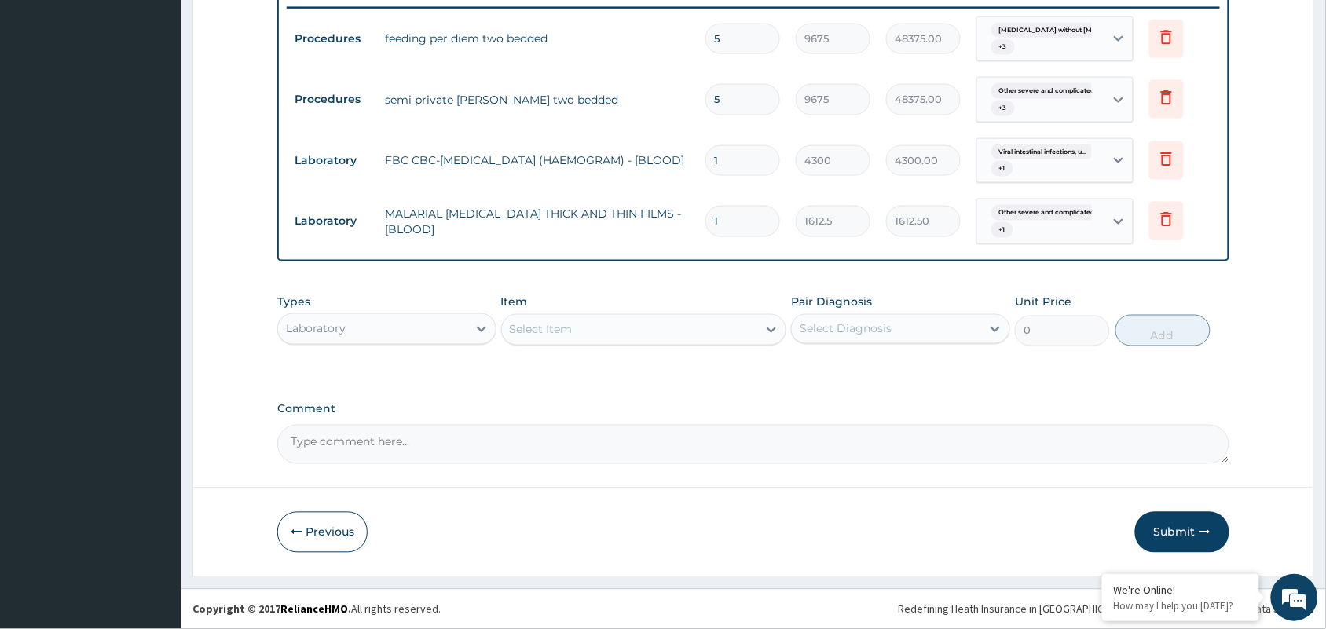
click at [423, 334] on div "Laboratory" at bounding box center [372, 329] width 189 height 25
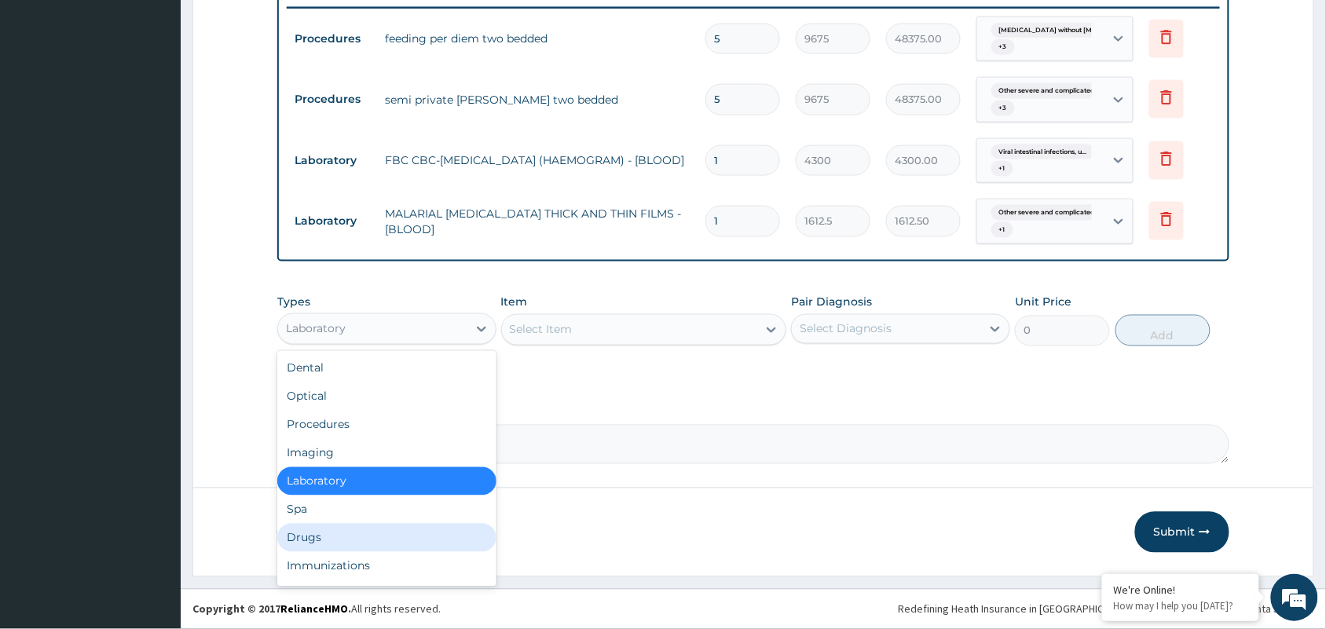
click at [336, 529] on div "Drugs" at bounding box center [386, 538] width 219 height 28
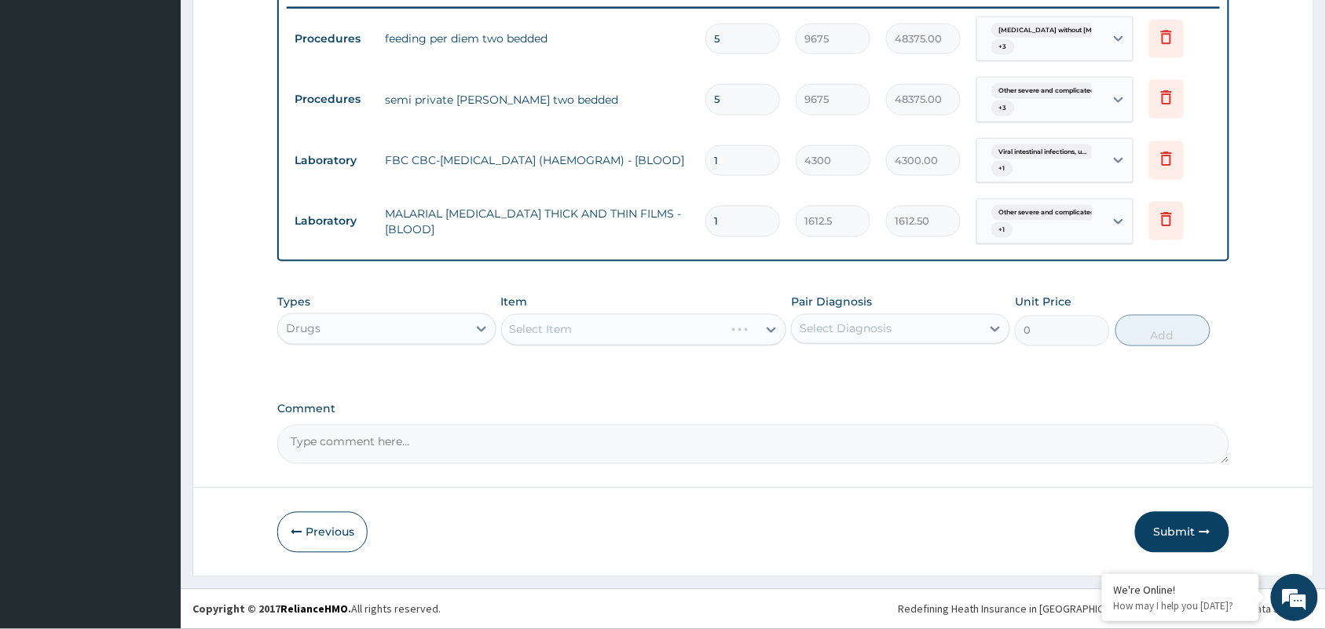
click at [694, 339] on div "Select Item" at bounding box center [644, 329] width 286 height 31
click at [537, 328] on div "Select Item" at bounding box center [541, 330] width 63 height 16
click at [558, 320] on div "Select Item" at bounding box center [630, 329] width 256 height 25
type input "ibu"
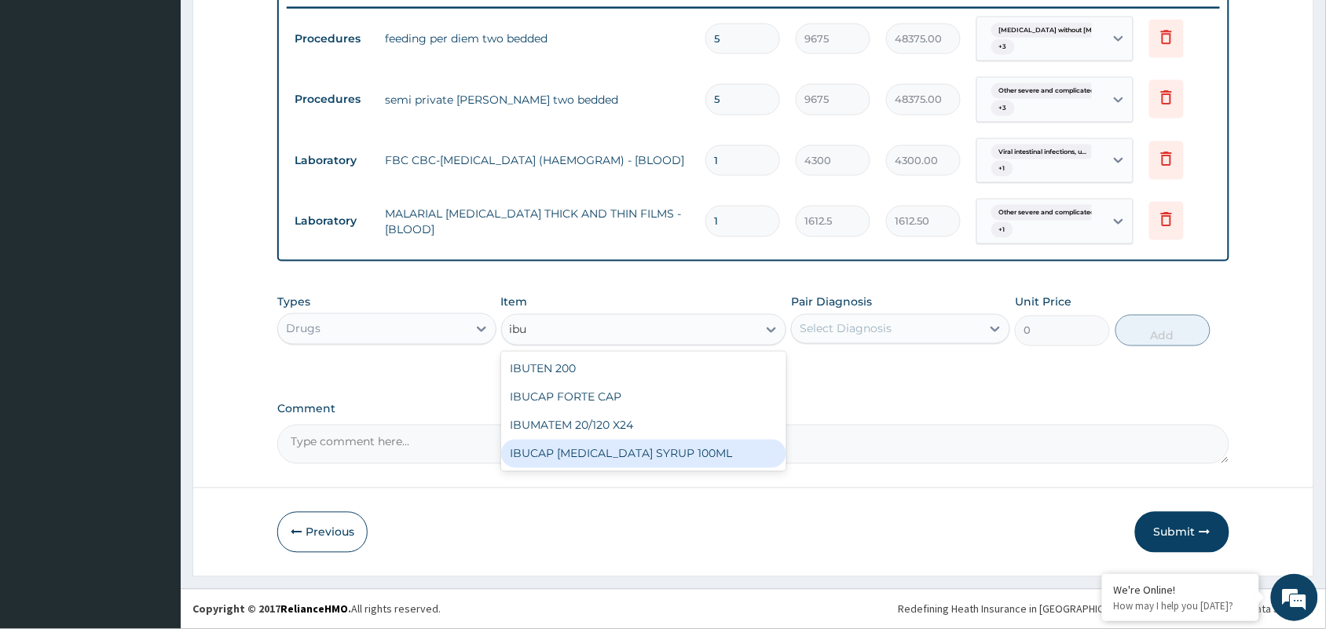
click at [674, 460] on div "IBUCAP COLD AND FLU SYRUP 100ML" at bounding box center [644, 454] width 286 height 28
type input "768.625"
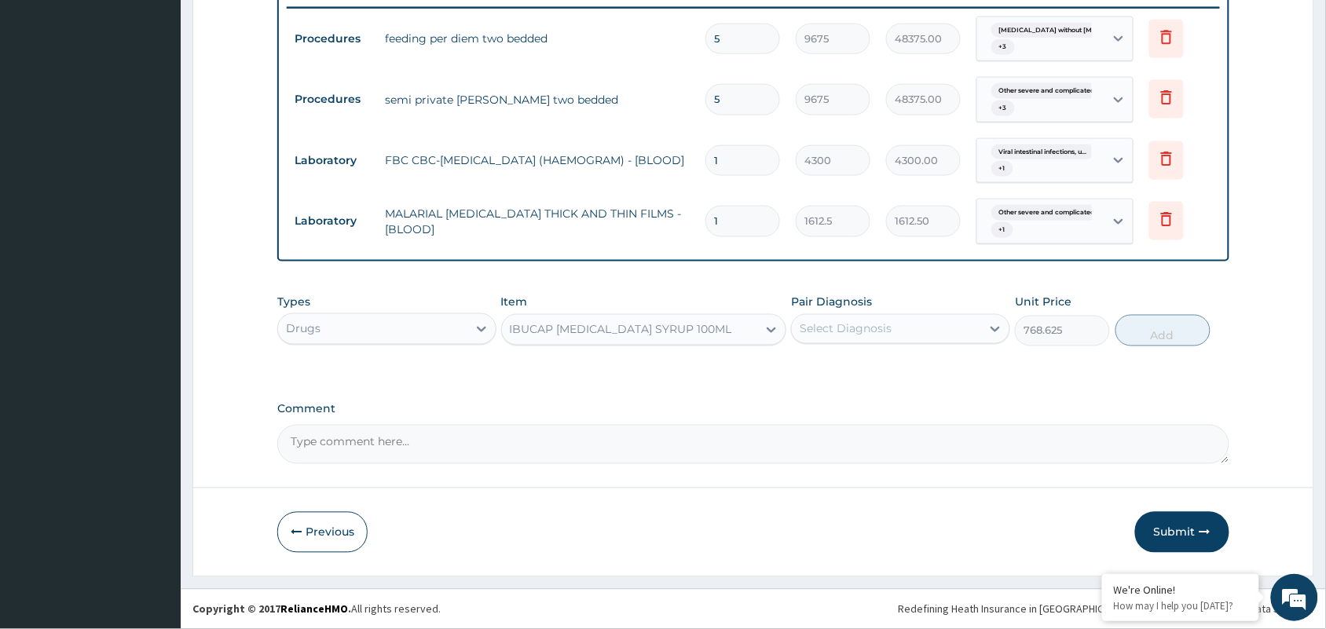
click at [917, 335] on div "Select Diagnosis" at bounding box center [886, 329] width 189 height 25
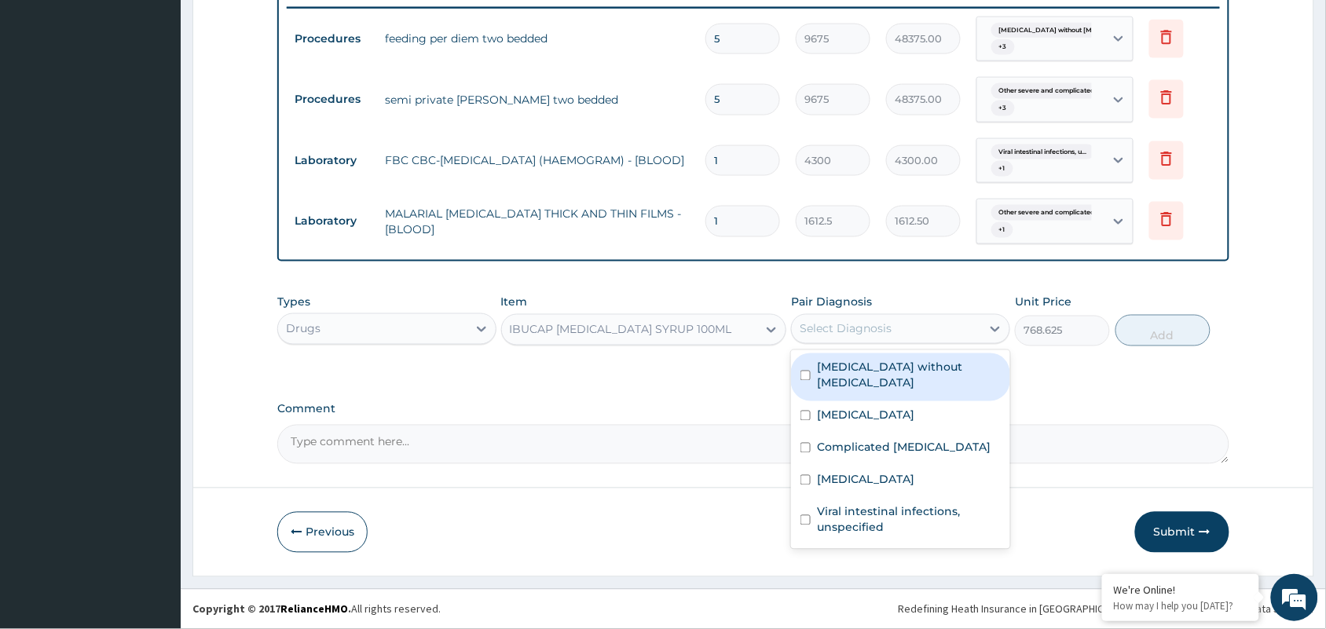
click at [915, 372] on label "Sepsis without septic shock" at bounding box center [909, 375] width 184 height 31
checkbox input "true"
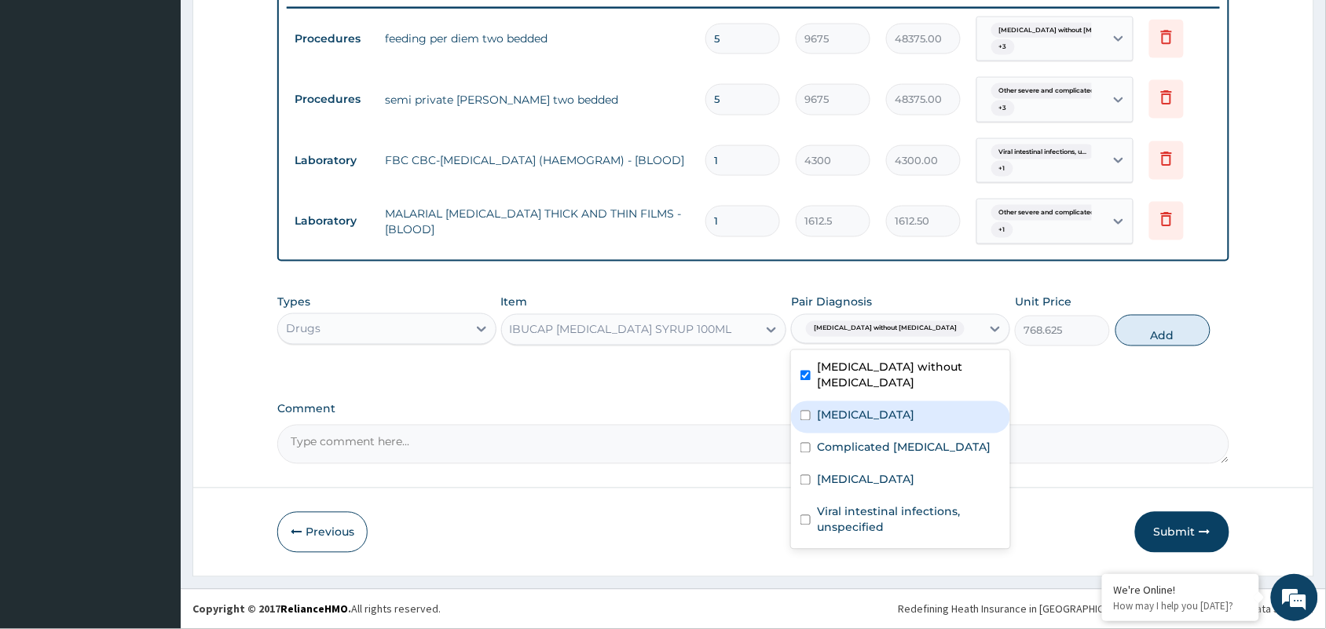
click at [912, 408] on label "Other severe and complicated Plasmodium falciparum malaria" at bounding box center [865, 416] width 97 height 16
checkbox input "true"
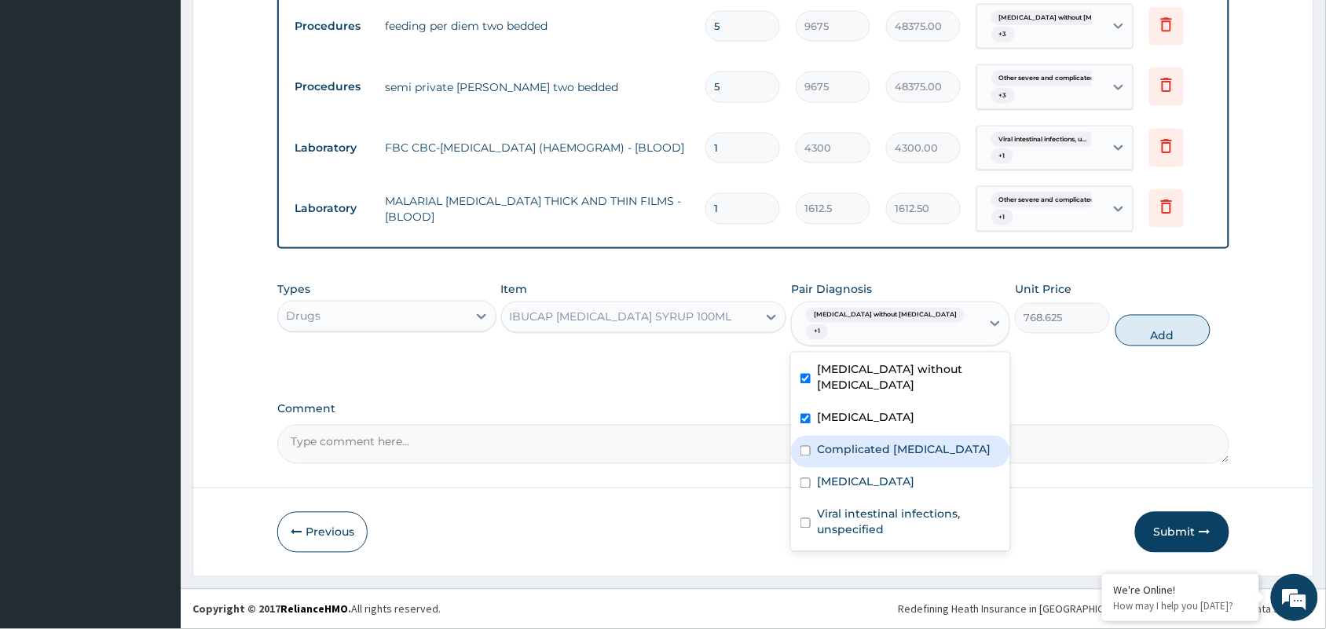
drag, startPoint x: 890, startPoint y: 434, endPoint x: 864, endPoint y: 471, distance: 45.1
click at [890, 436] on div "Complicated malaria" at bounding box center [900, 452] width 219 height 32
checkbox input "true"
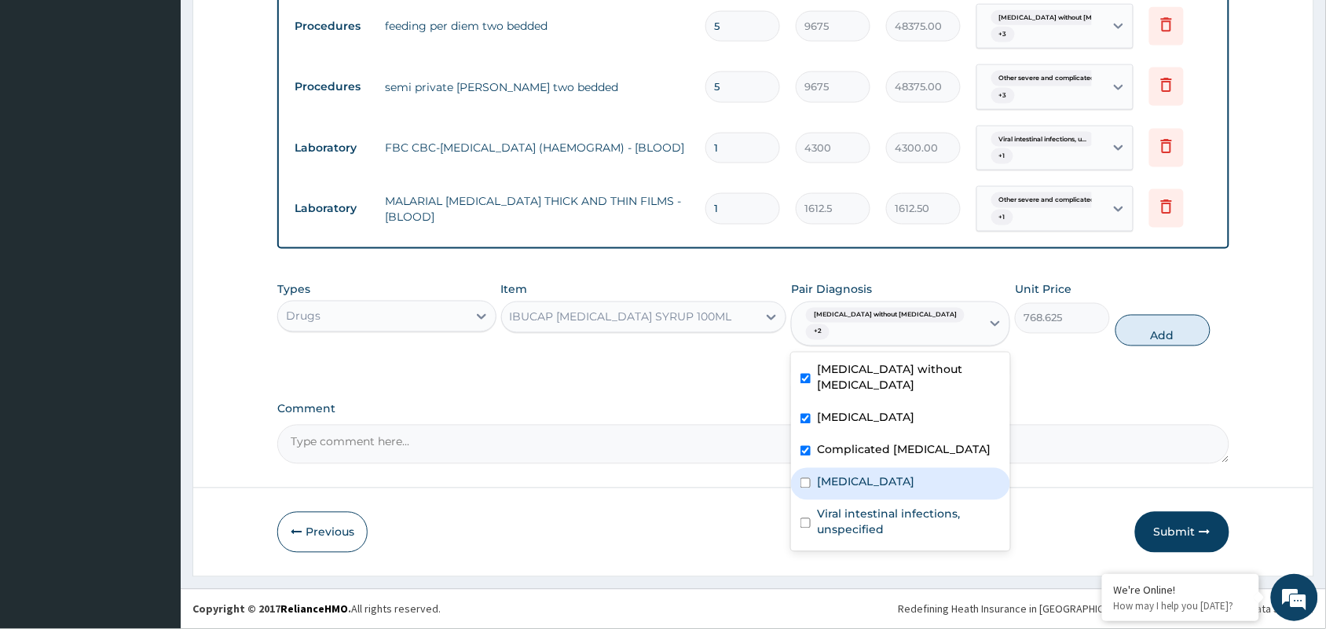
click at [862, 473] on div "Sepsis" at bounding box center [900, 484] width 219 height 32
checkbox input "true"
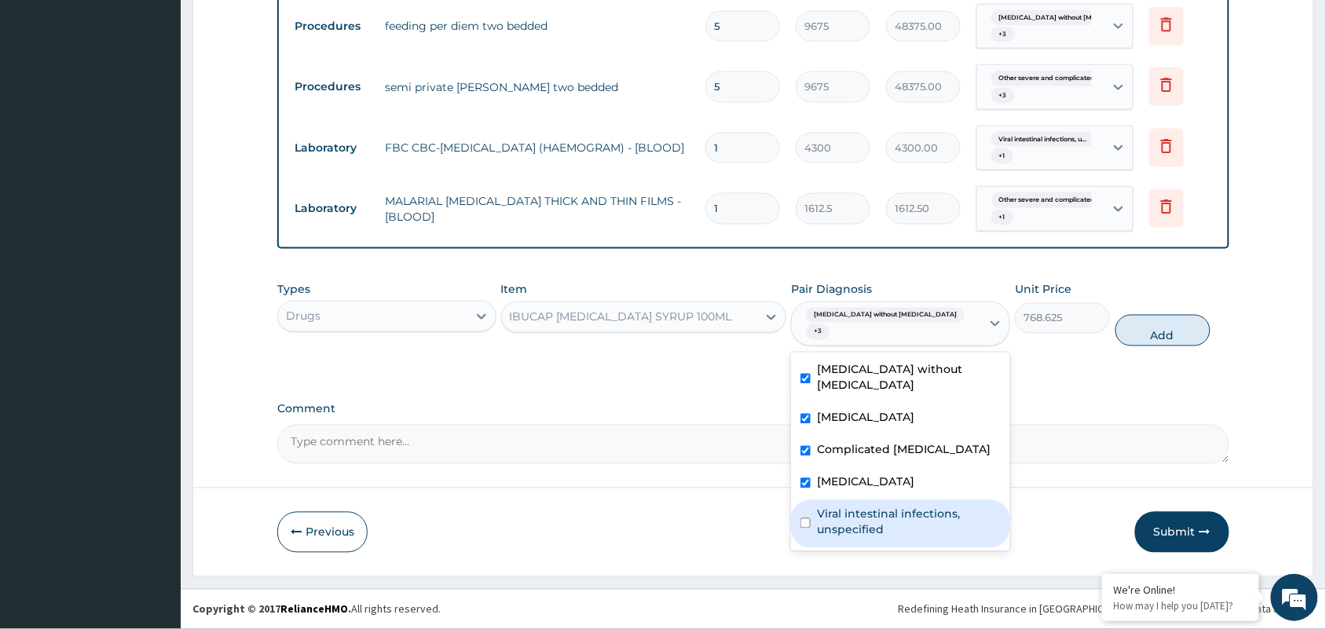
click at [870, 515] on label "Viral intestinal infections, unspecified" at bounding box center [909, 522] width 184 height 31
checkbox input "true"
click at [1152, 328] on button "Add" at bounding box center [1162, 330] width 95 height 31
type input "0"
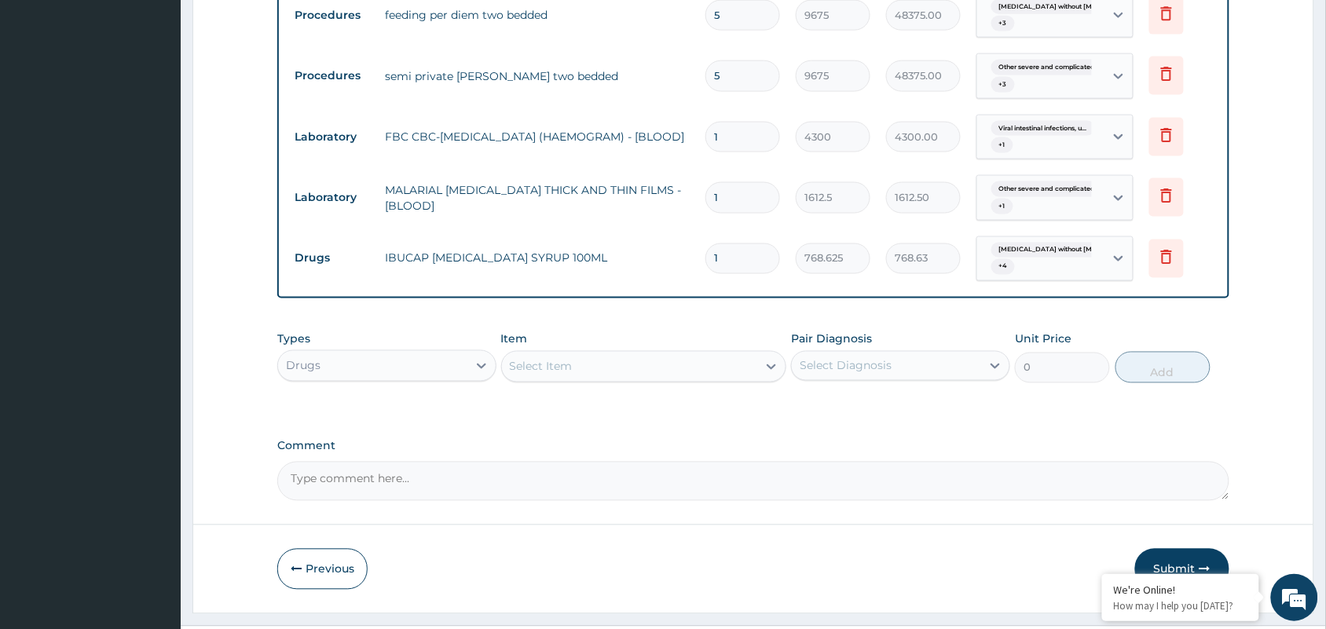
click at [588, 379] on div "Select Item" at bounding box center [630, 366] width 256 height 25
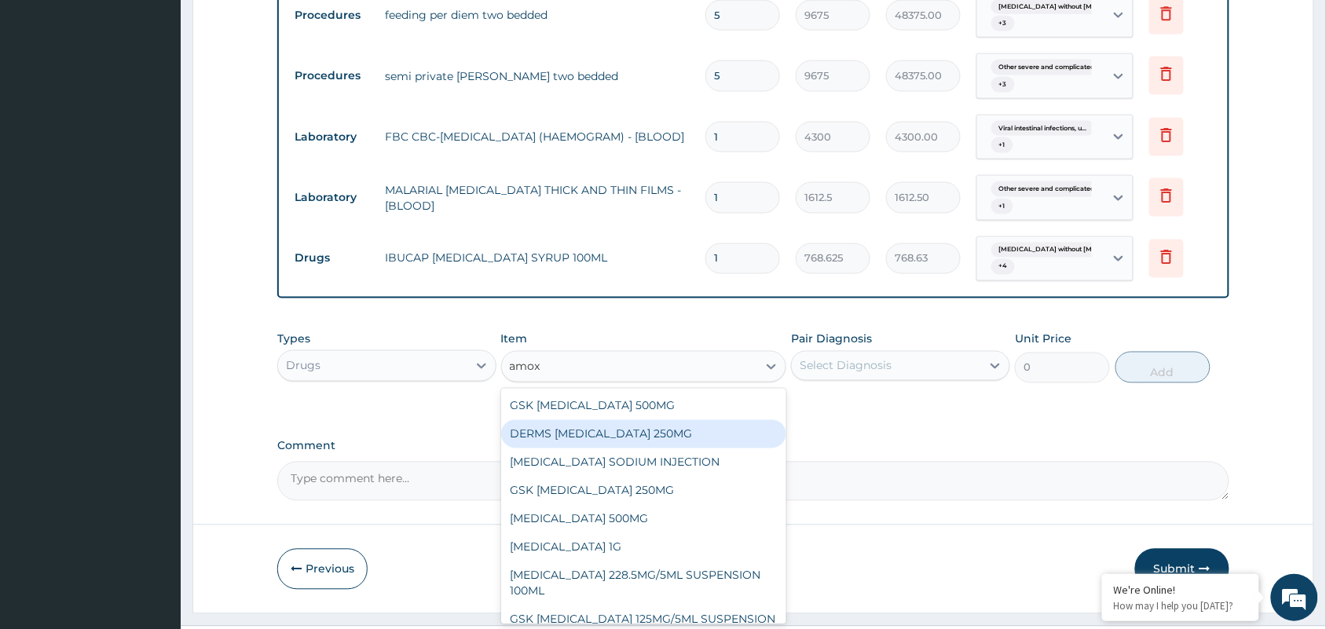
type input "amoxi"
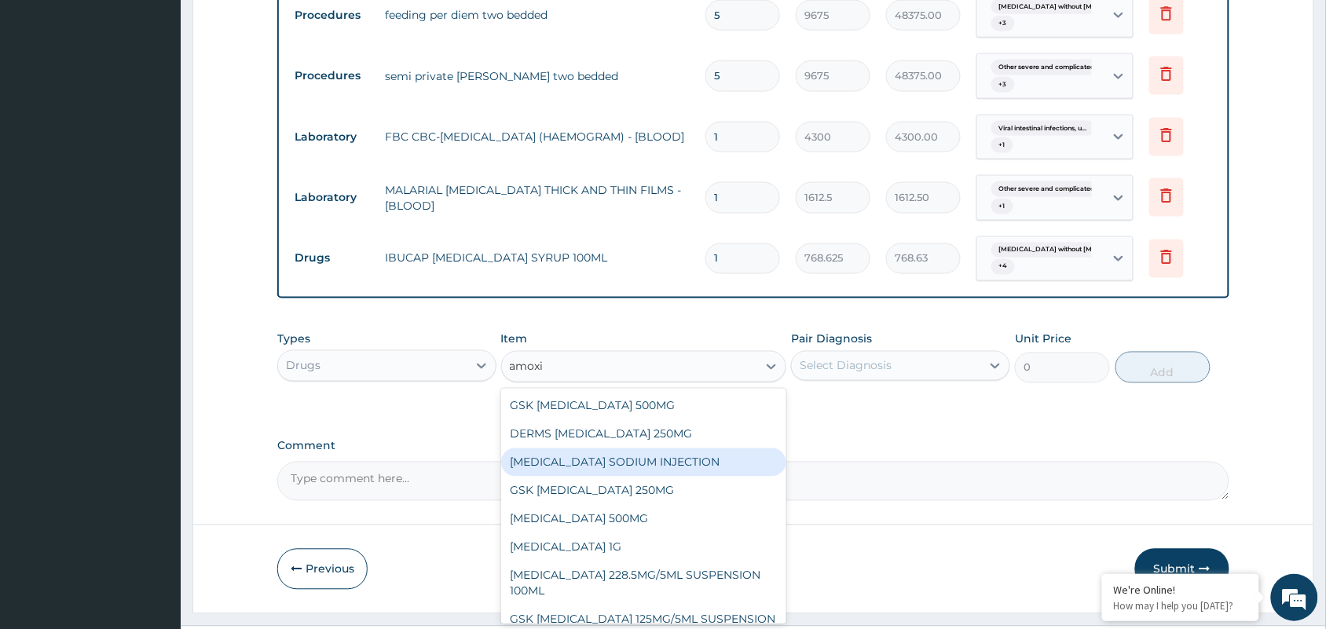
scroll to position [13, 0]
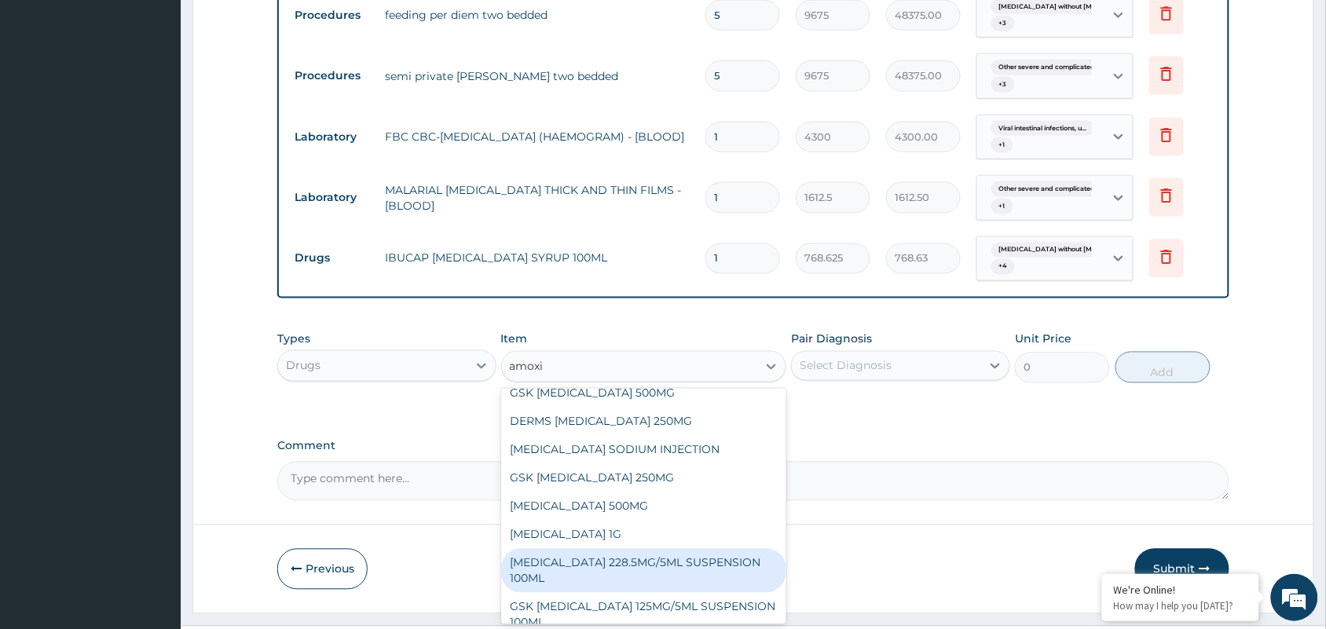
click at [716, 583] on div "CO-AMOXICLAV 228.5MG/5ML SUSPENSION 100ML" at bounding box center [644, 571] width 286 height 44
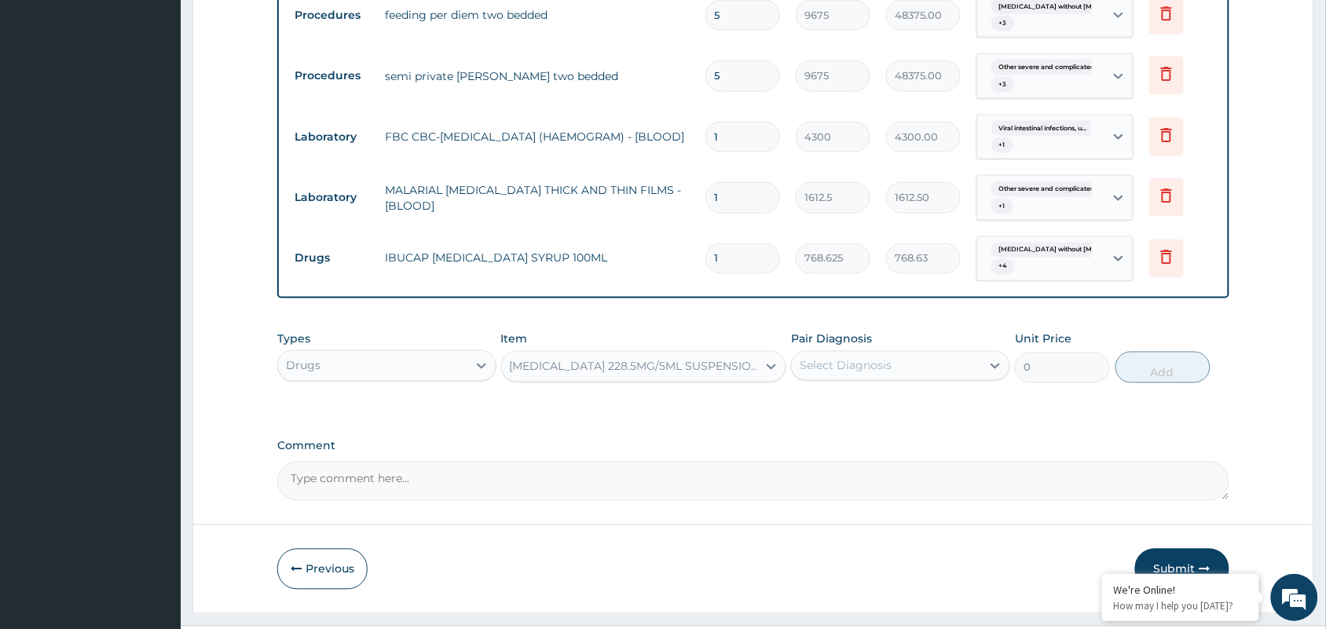
type input "2246.75"
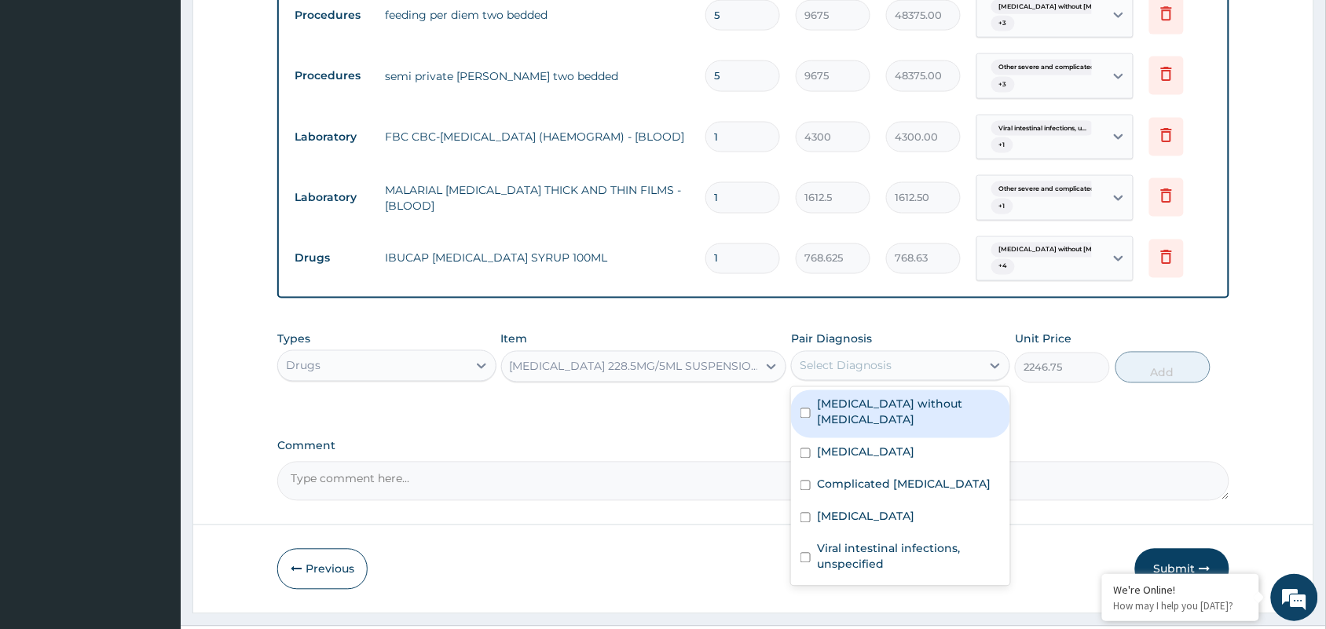
click at [968, 379] on div "Select Diagnosis" at bounding box center [886, 365] width 189 height 25
click at [857, 428] on label "Sepsis without septic shock" at bounding box center [909, 412] width 184 height 31
checkbox input "true"
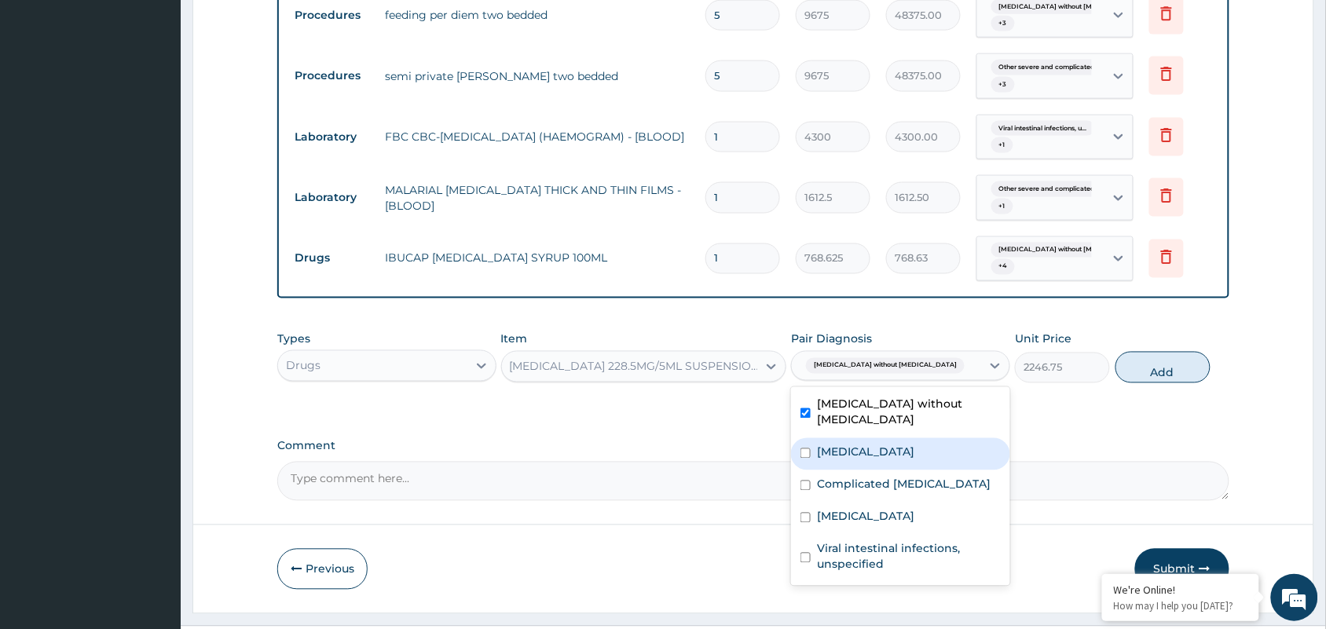
click at [857, 460] on label "Other severe and complicated Plasmodium falciparum malaria" at bounding box center [865, 453] width 97 height 16
checkbox input "true"
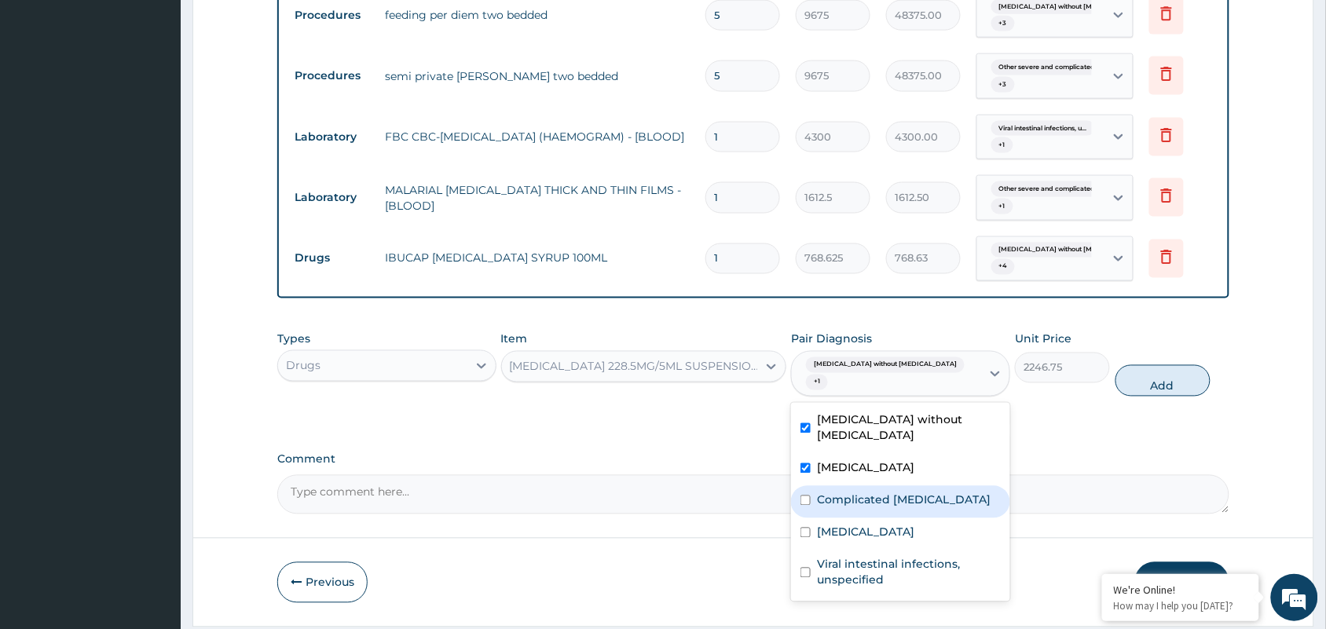
drag, startPoint x: 840, startPoint y: 515, endPoint x: 843, endPoint y: 548, distance: 33.1
click at [840, 518] on div "Complicated malaria" at bounding box center [900, 502] width 219 height 32
checkbox input "true"
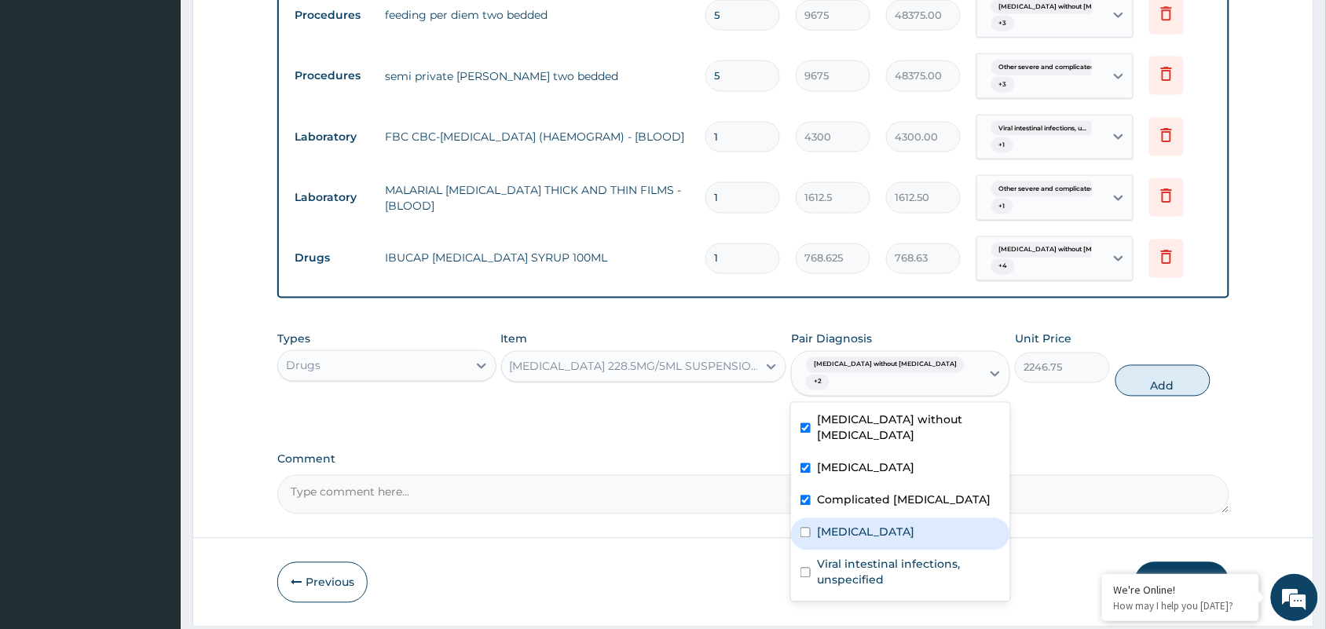
click at [843, 558] on div "Viral intestinal infections, unspecified" at bounding box center [900, 575] width 219 height 48
checkbox input "true"
click at [830, 540] on label "Sepsis" at bounding box center [865, 533] width 97 height 16
checkbox input "true"
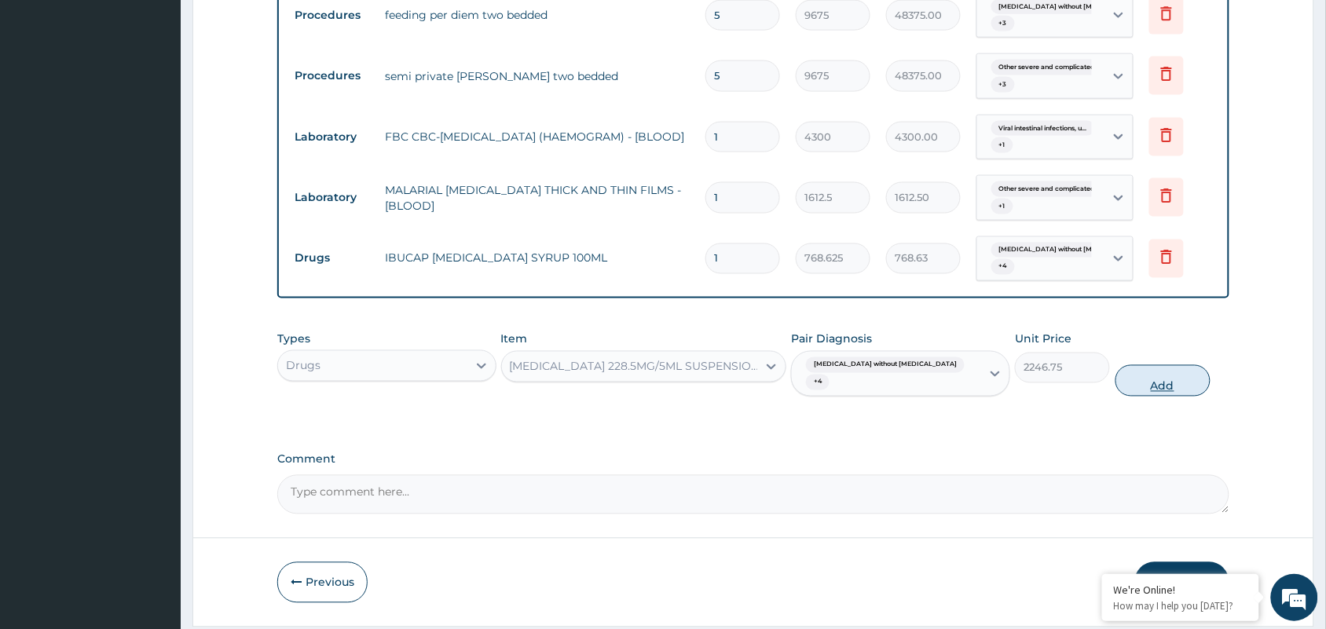
click at [1159, 397] on button "Add" at bounding box center [1162, 380] width 95 height 31
type input "0"
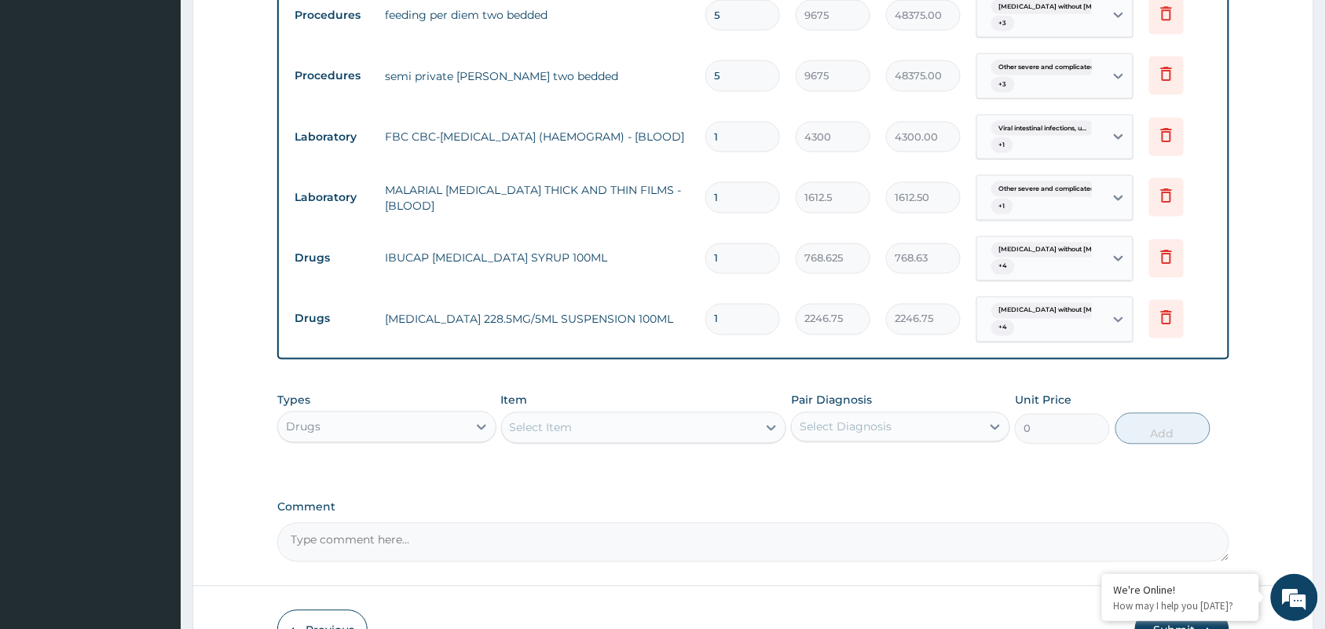
click at [550, 436] on div "Select Item" at bounding box center [541, 428] width 63 height 16
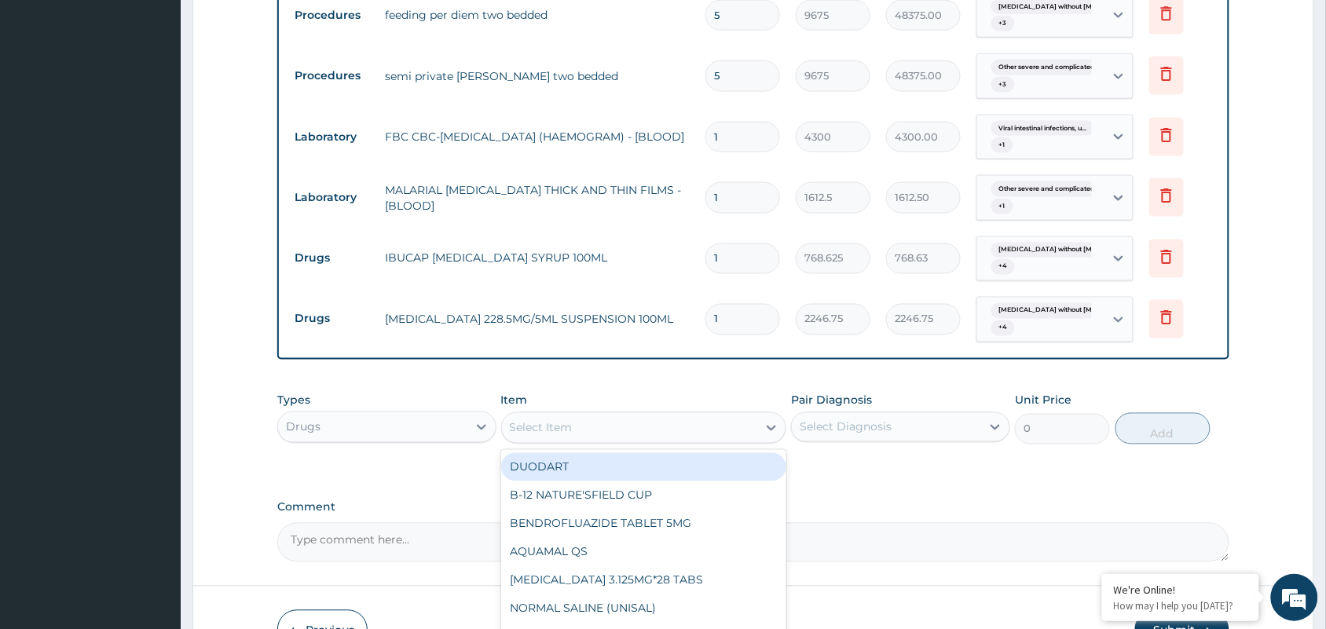
type input "a"
type input "lona"
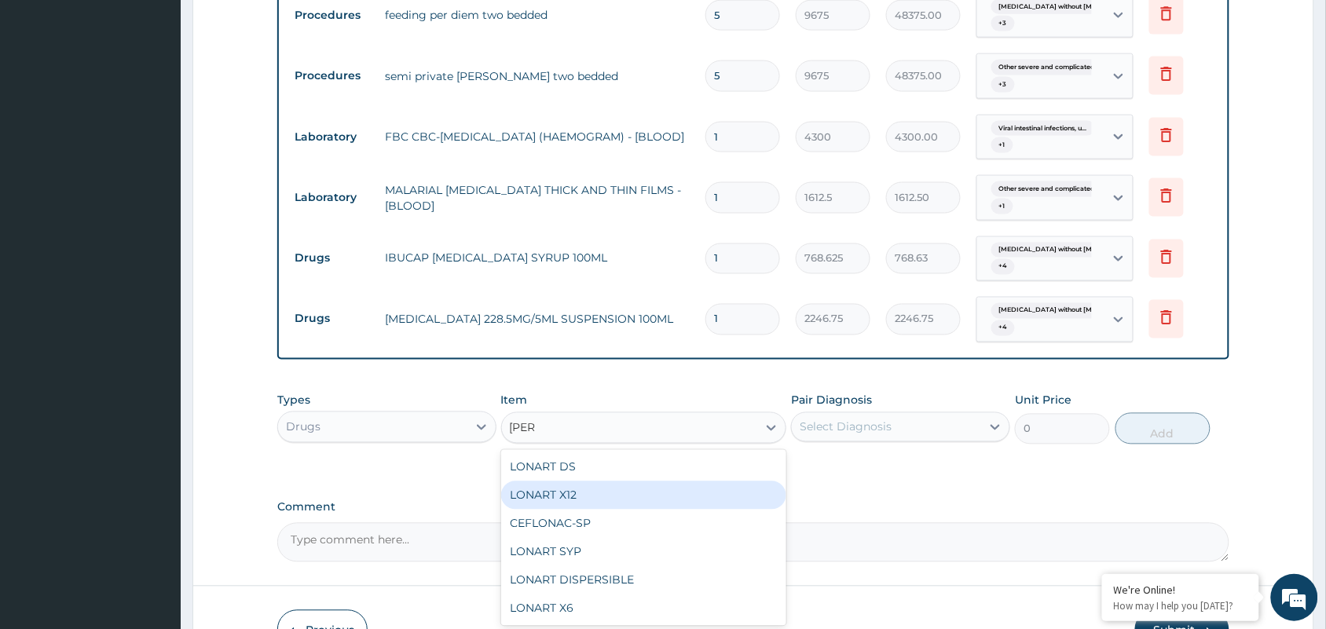
click at [629, 510] on div "LONART X12" at bounding box center [644, 496] width 286 height 28
type input "112.3375015258789"
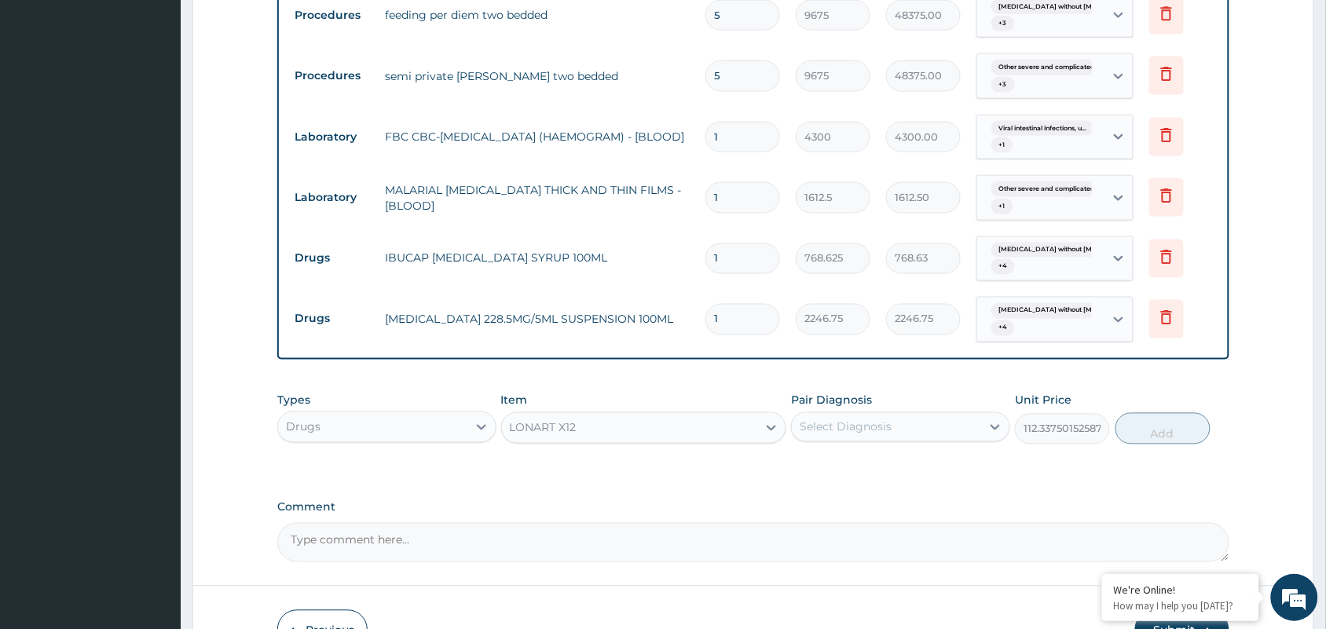
click at [881, 435] on div "Select Diagnosis" at bounding box center [846, 427] width 92 height 16
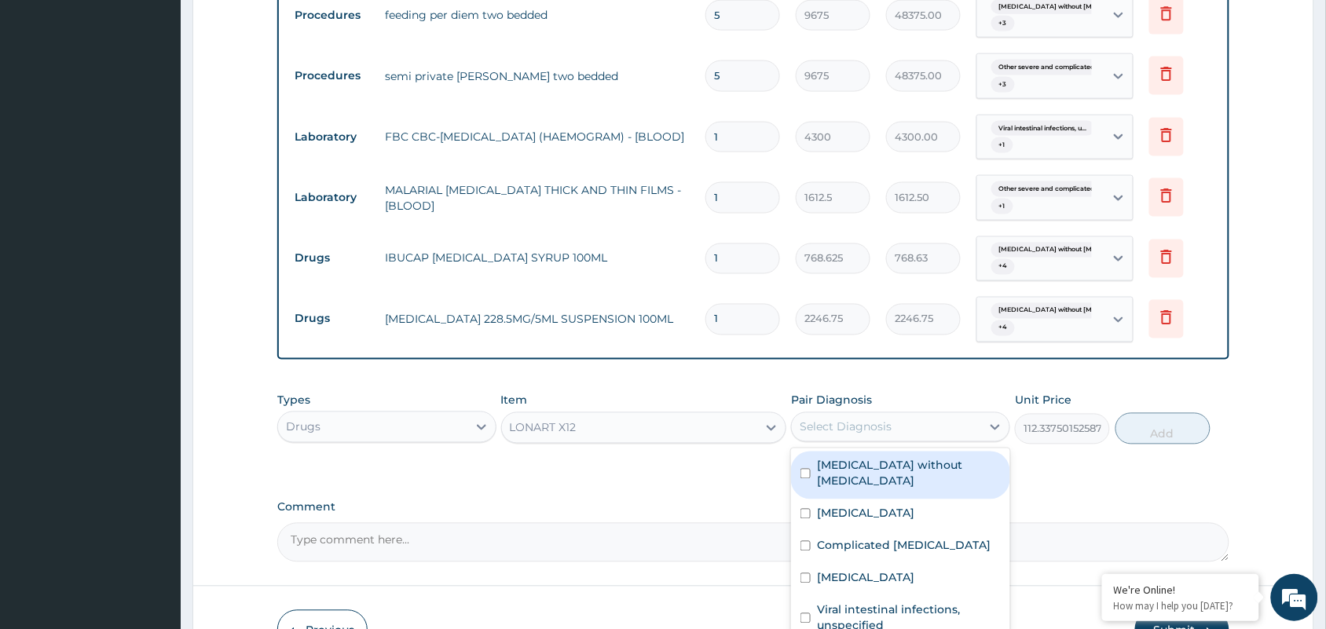
click at [881, 489] on label "Sepsis without septic shock" at bounding box center [909, 473] width 184 height 31
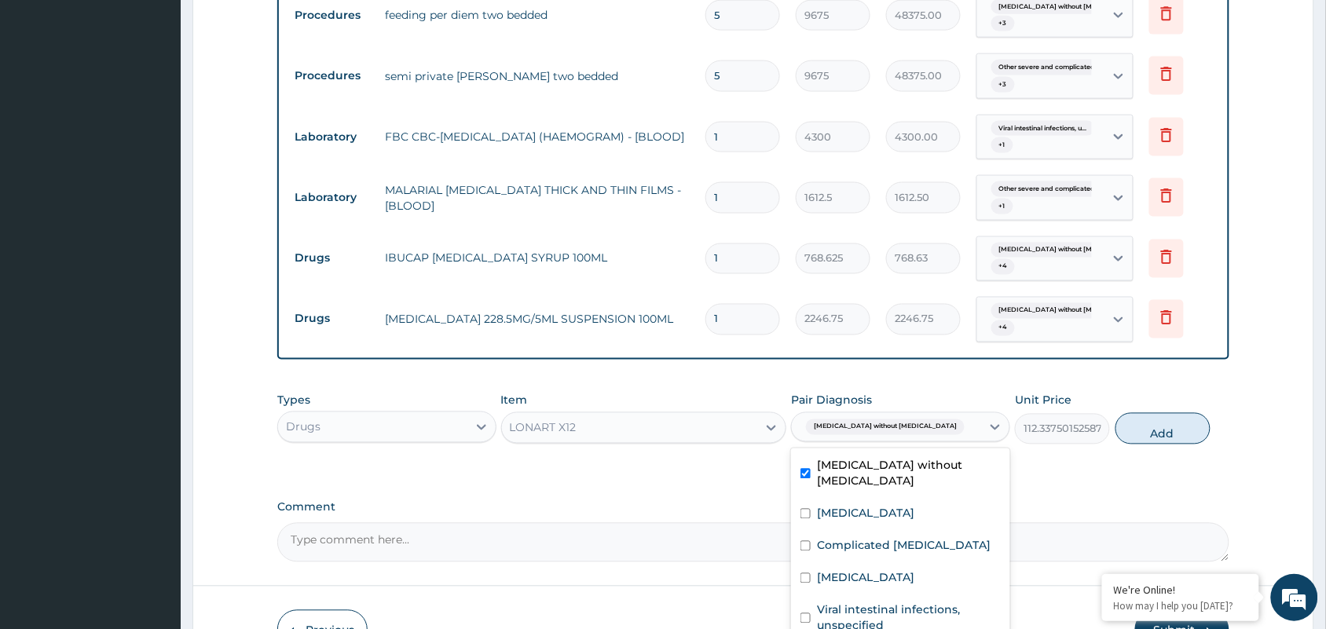
click at [877, 488] on label "Sepsis without septic shock" at bounding box center [909, 473] width 184 height 31
checkbox input "false"
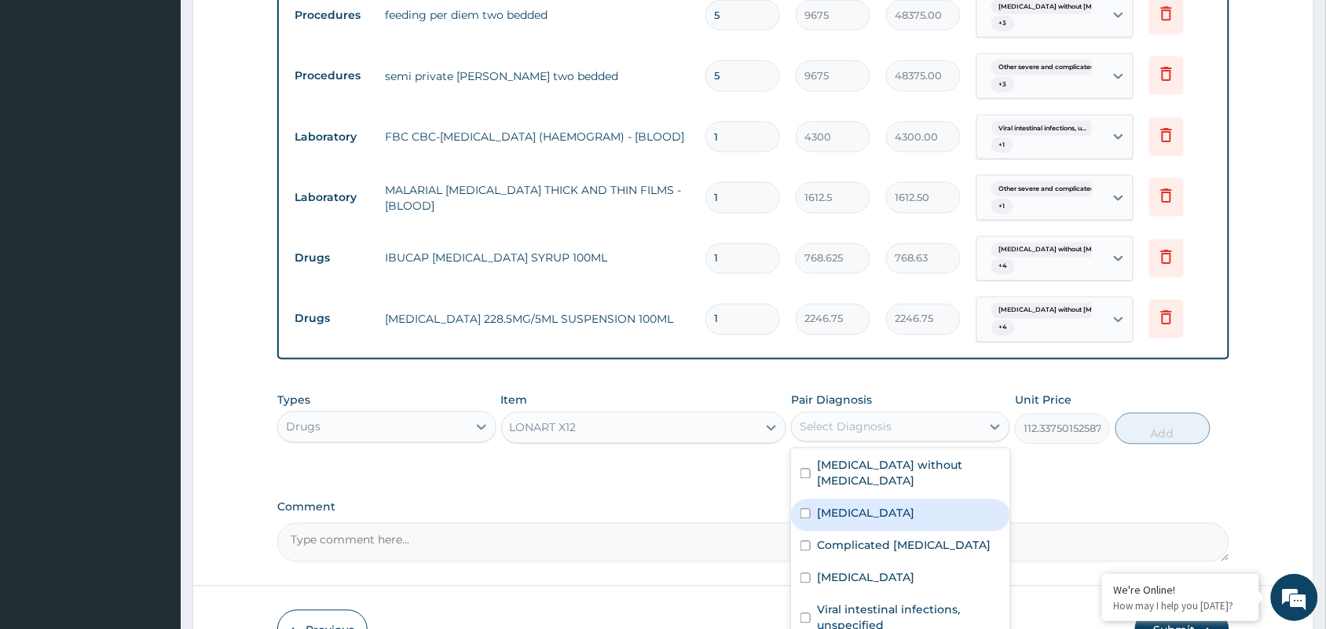
click at [878, 508] on div "Other severe and complicated Plasmodium falciparum malaria" at bounding box center [900, 516] width 219 height 32
checkbox input "true"
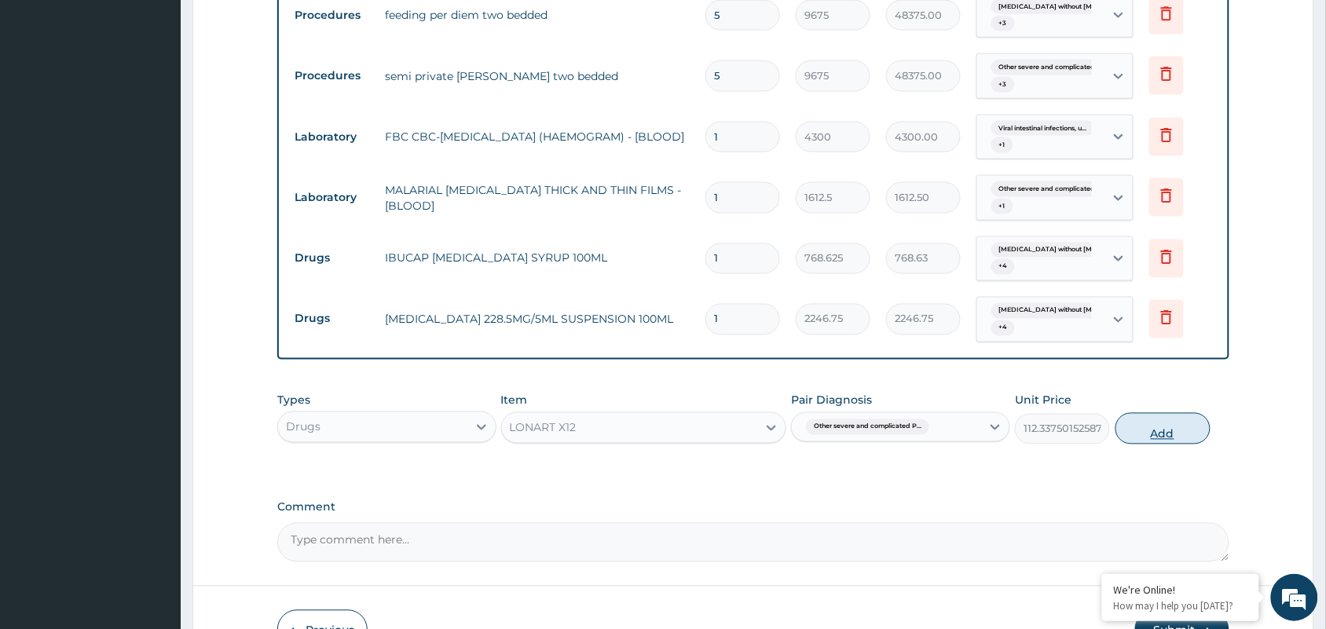
click at [1191, 445] on button "Add" at bounding box center [1162, 428] width 95 height 31
type input "0"
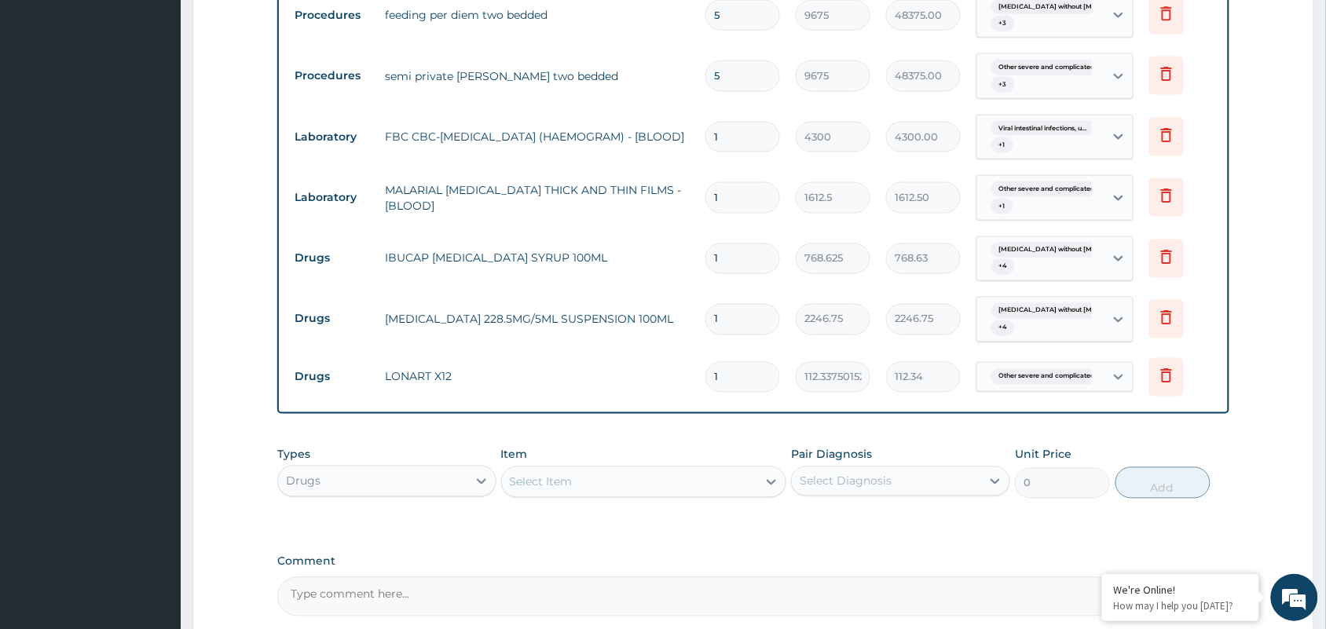
drag, startPoint x: 736, startPoint y: 401, endPoint x: 660, endPoint y: 395, distance: 76.5
click at [660, 395] on tr "Drugs LONART X12 1 112.3375015258789 112.34 Other severe and complicated P... D…" at bounding box center [753, 377] width 933 height 54
type input "6"
type input "674.03"
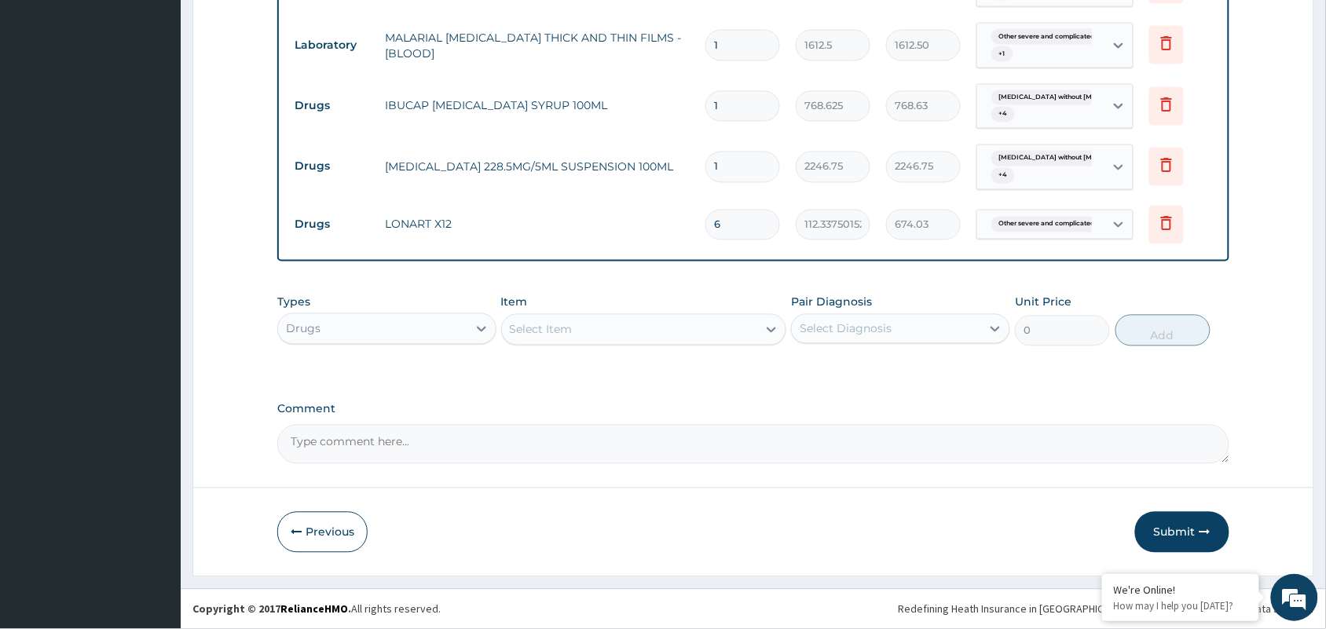
type input "6"
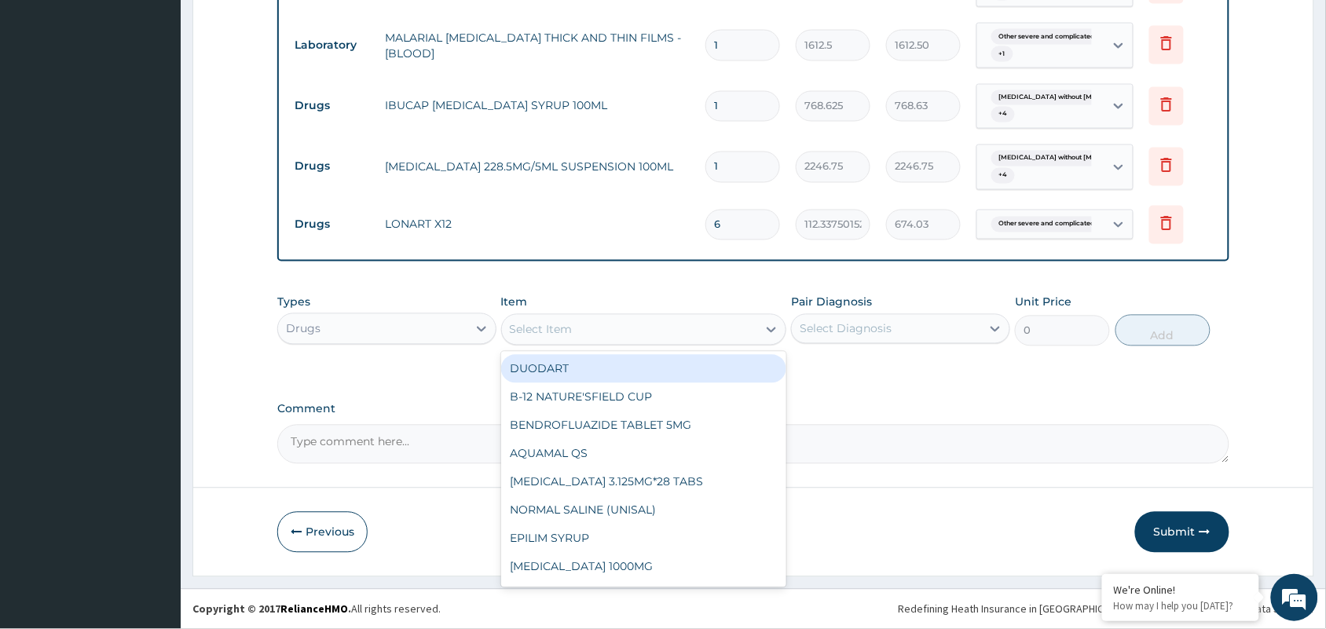
click at [610, 328] on div "Select Item" at bounding box center [630, 329] width 256 height 25
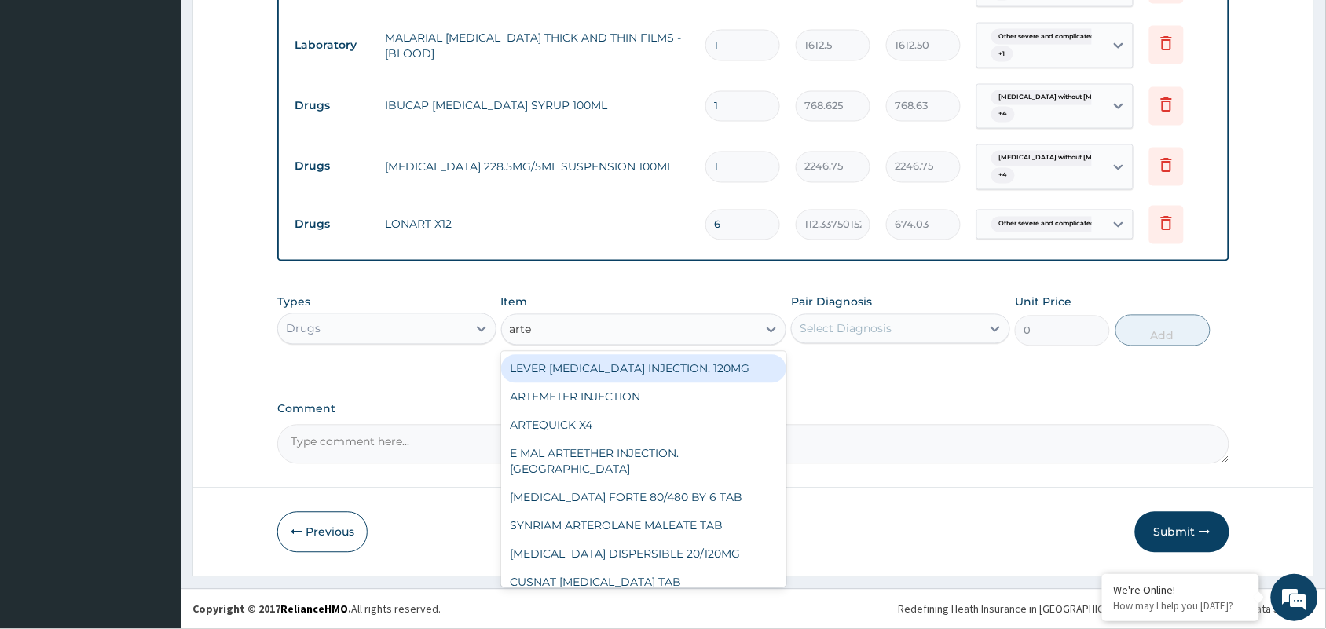
type input "artes"
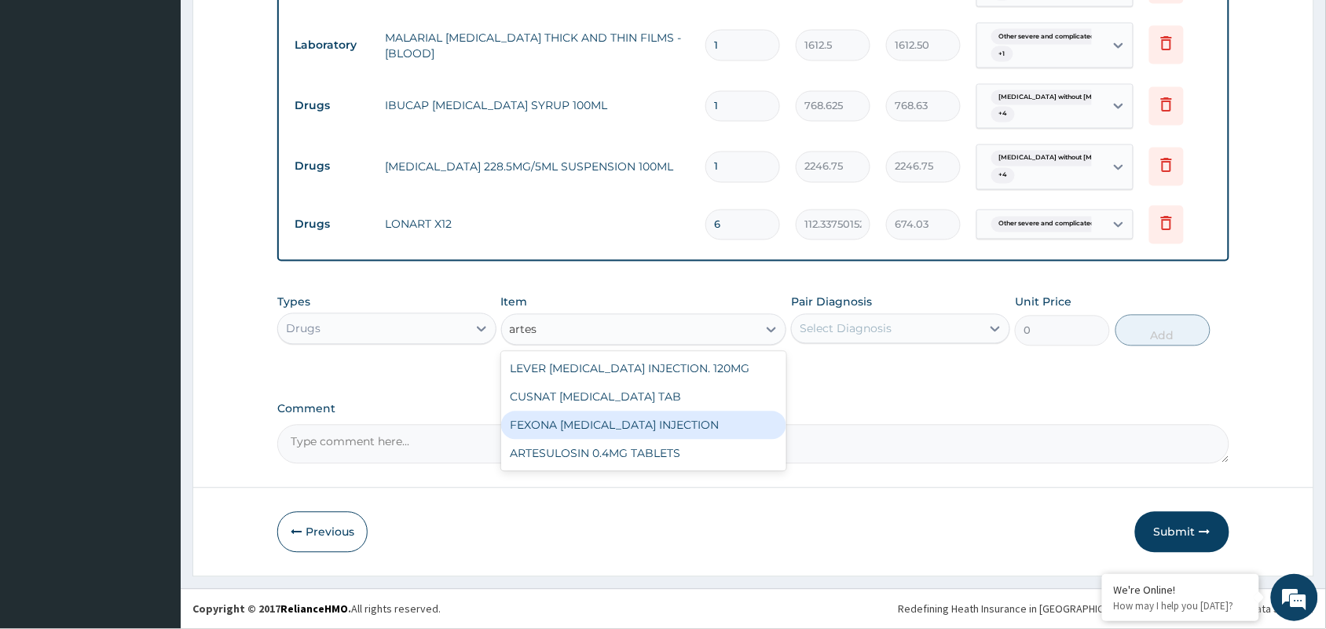
click at [705, 429] on div "FEXONA ARTESUNATE INJECTION" at bounding box center [644, 426] width 286 height 28
type input "1537.25"
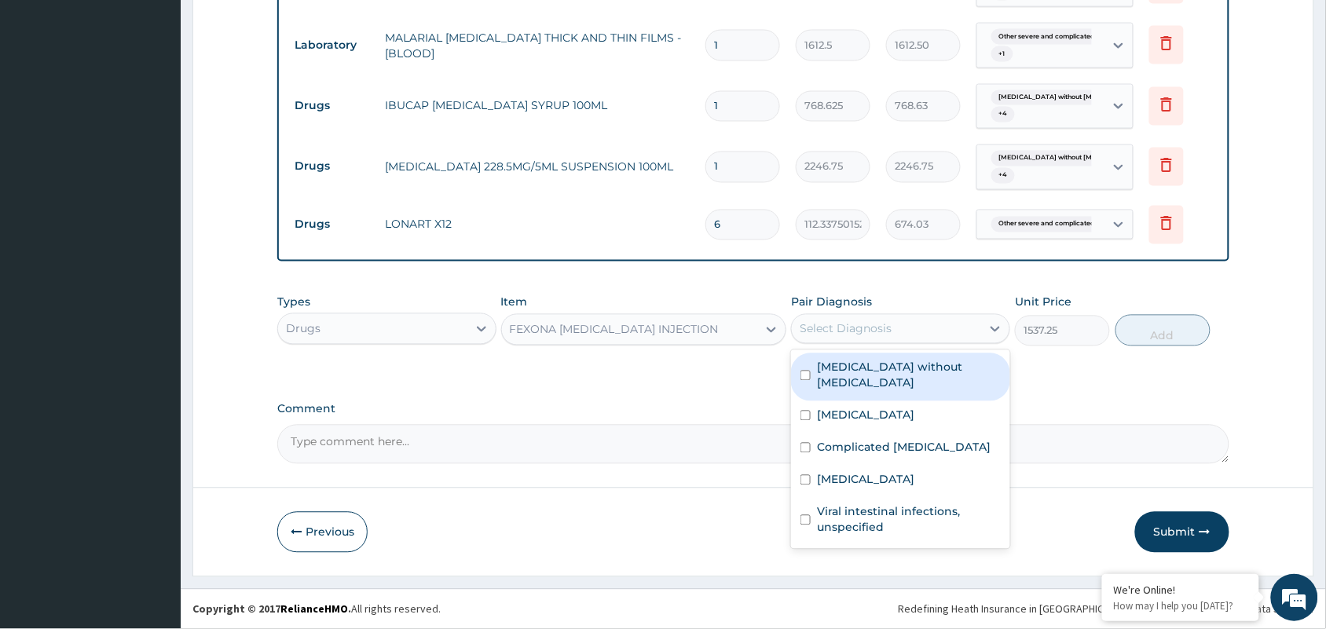
click at [866, 328] on div "Select Diagnosis" at bounding box center [846, 329] width 92 height 16
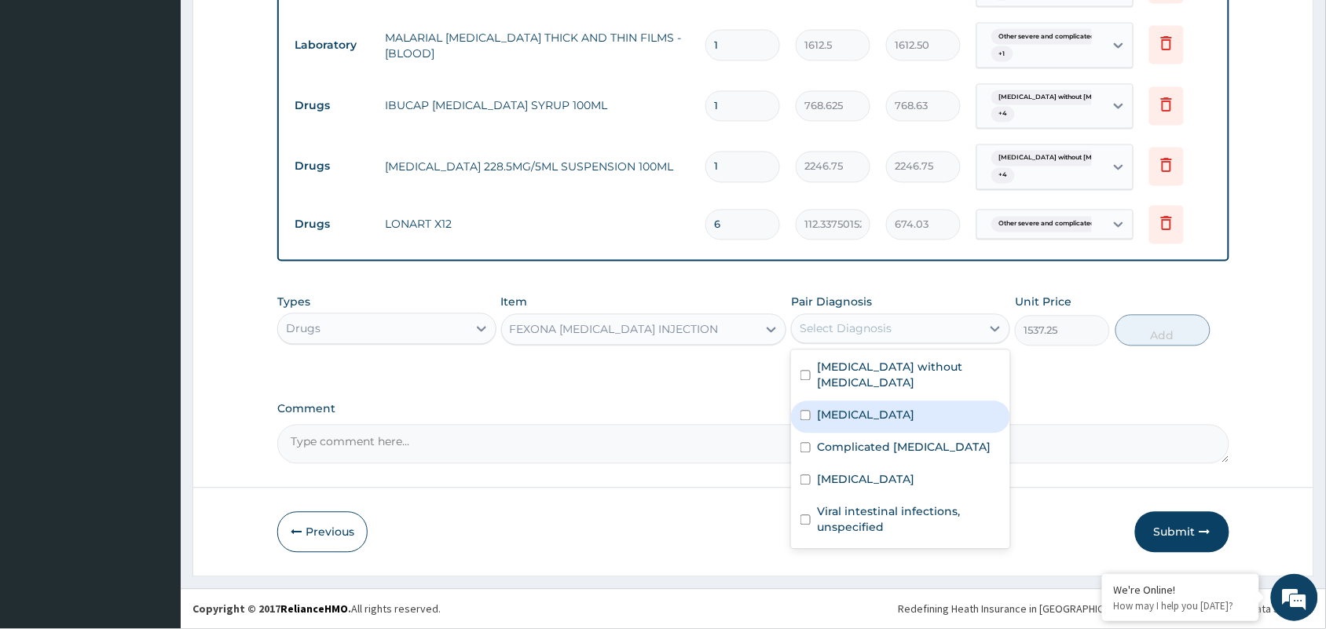
click at [859, 408] on label "Other severe and complicated Plasmodium falciparum malaria" at bounding box center [865, 416] width 97 height 16
checkbox input "true"
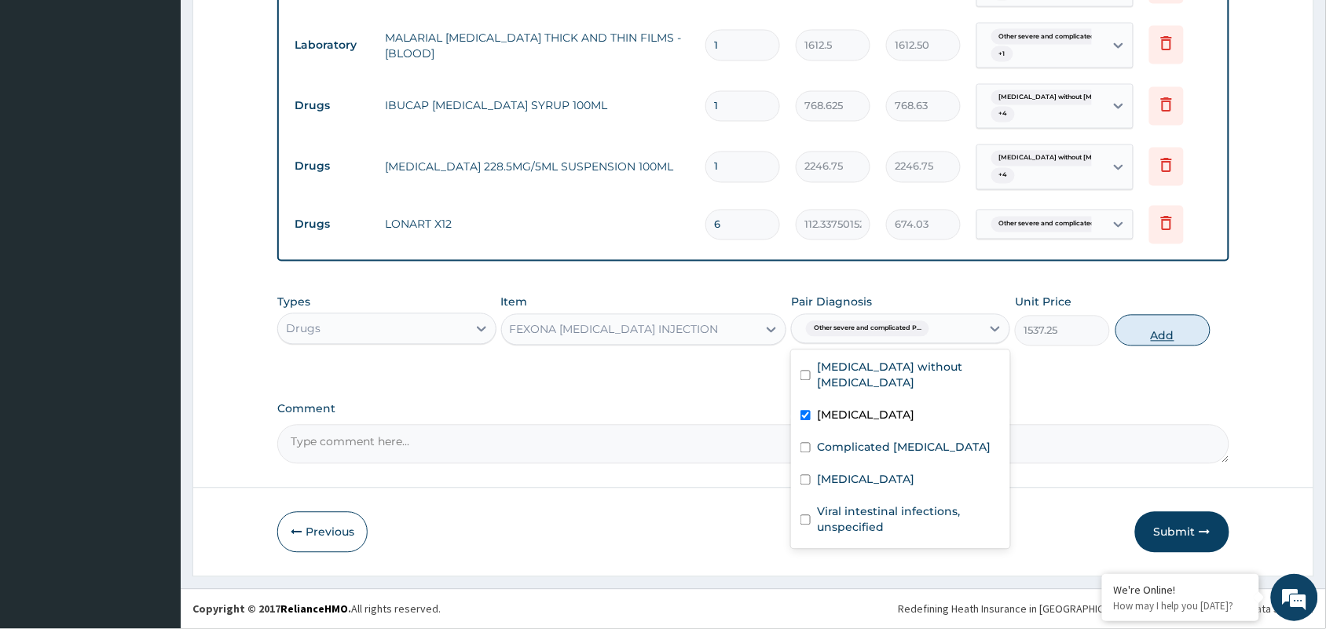
click at [1173, 331] on button "Add" at bounding box center [1162, 330] width 95 height 31
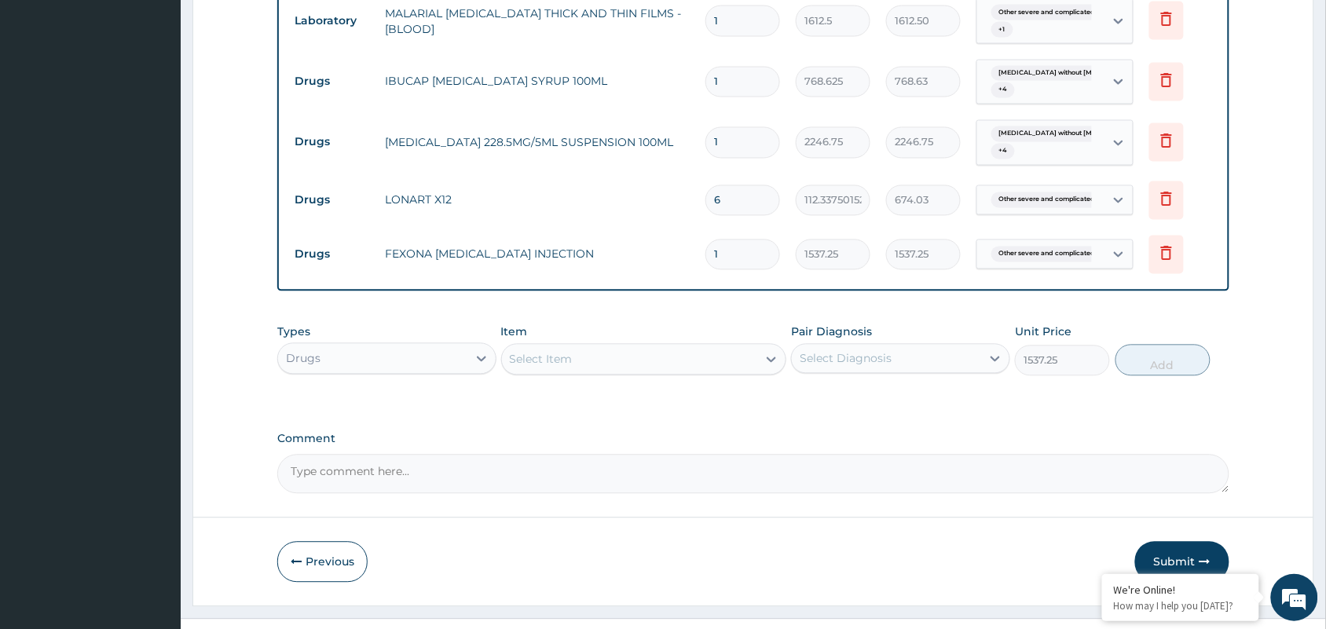
type input "0"
drag, startPoint x: 738, startPoint y: 283, endPoint x: 619, endPoint y: 280, distance: 119.4
click at [619, 280] on tr "Drugs FEXONA ARTESUNATE INJECTION 1 1537.25 1537.25 Other severe and complicate…" at bounding box center [753, 255] width 933 height 54
type input "3"
type input "4611.75"
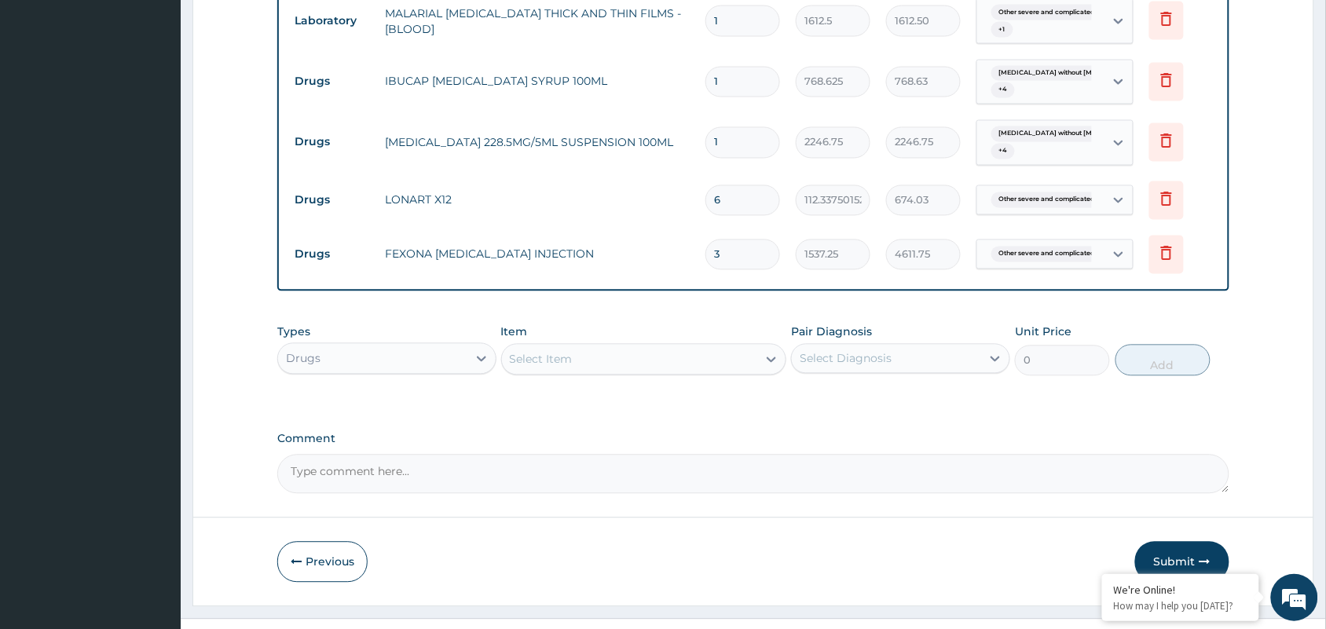
type input "3"
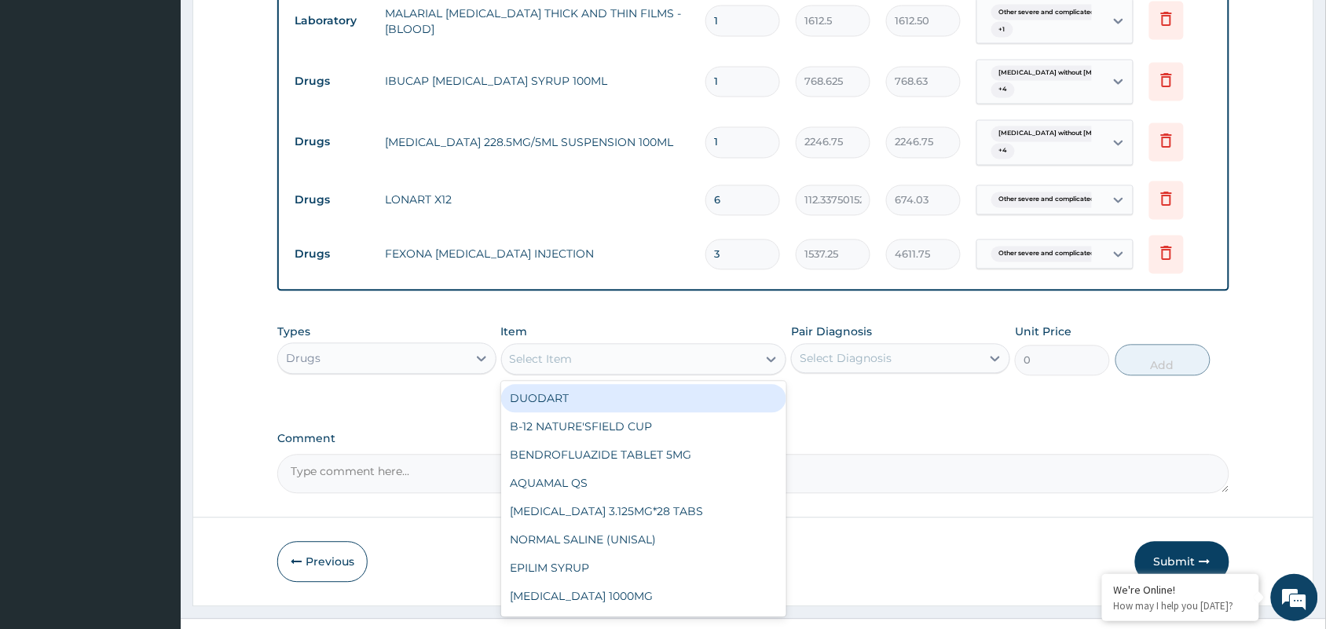
click at [531, 368] on div "Select Item" at bounding box center [541, 360] width 63 height 16
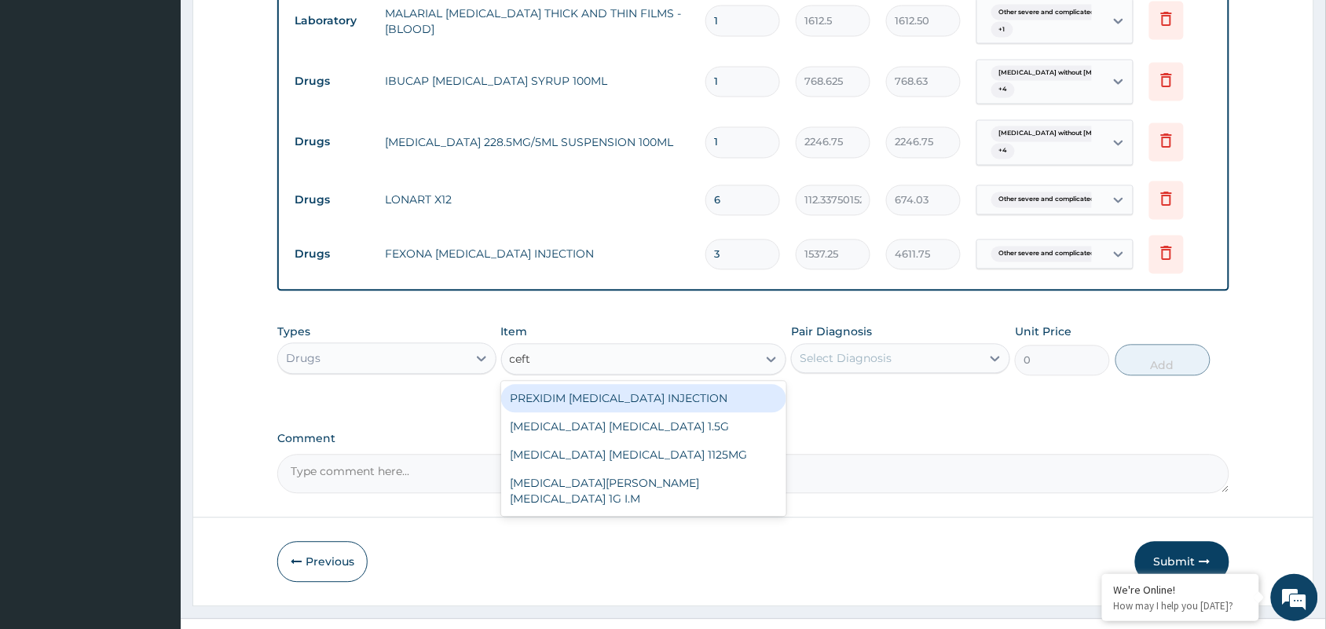
type input "ceftr"
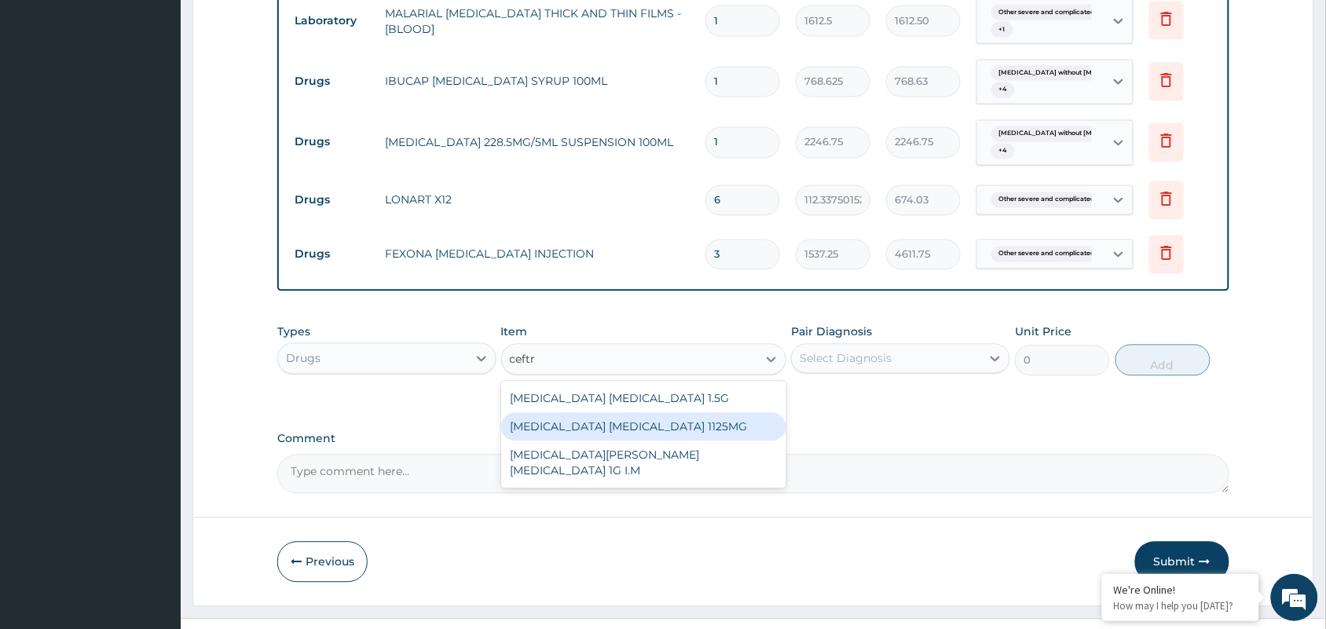
click at [588, 441] on div "CEFTRIAXONE TAZOBACTAM 1125MG" at bounding box center [644, 427] width 286 height 28
type input "2365"
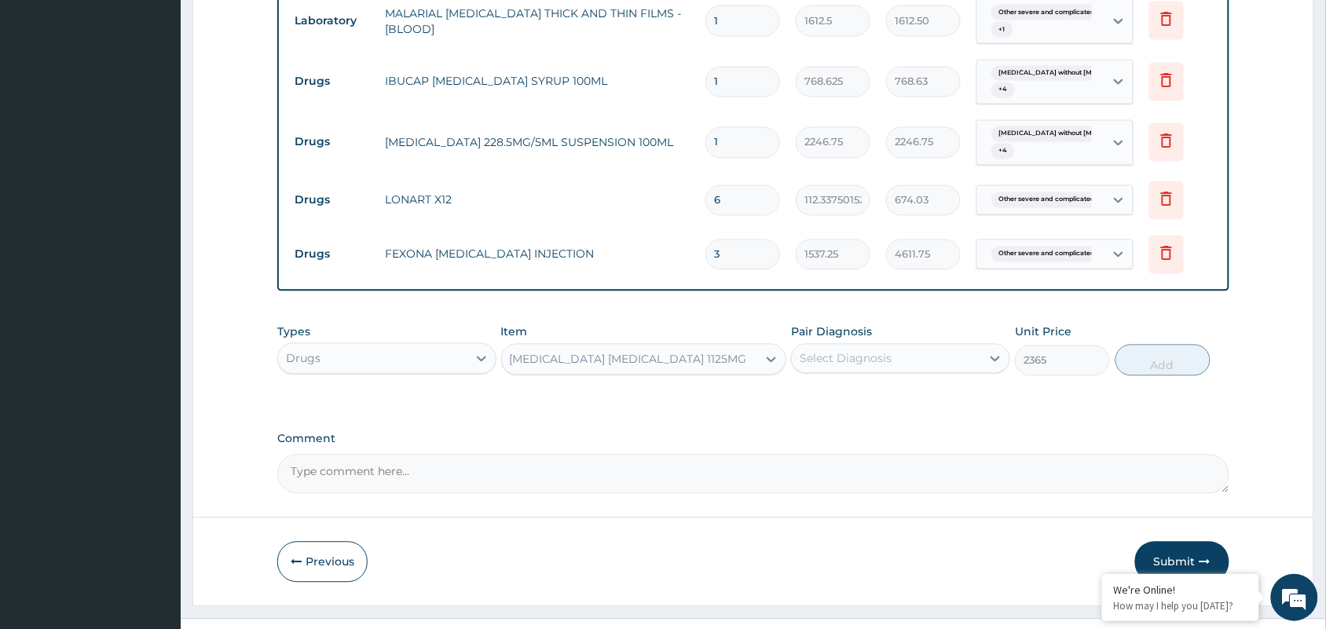
click at [845, 367] on div "Select Diagnosis" at bounding box center [846, 359] width 92 height 16
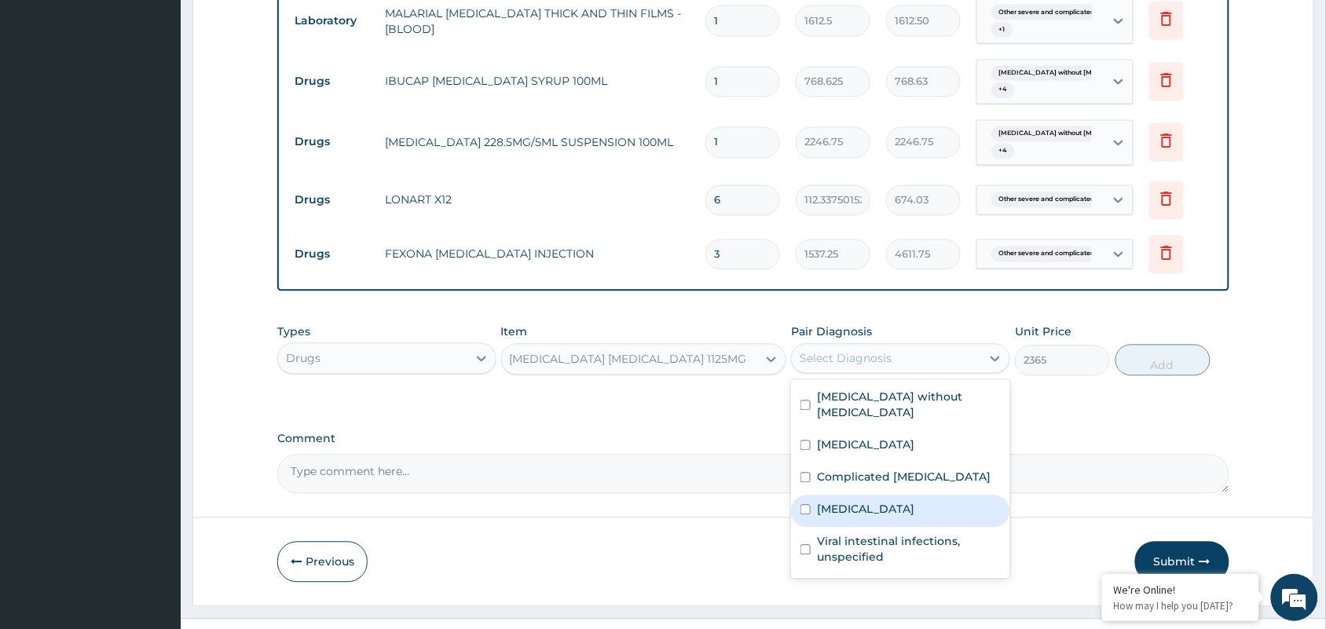
click at [848, 528] on div "Sepsis" at bounding box center [900, 512] width 219 height 32
checkbox input "true"
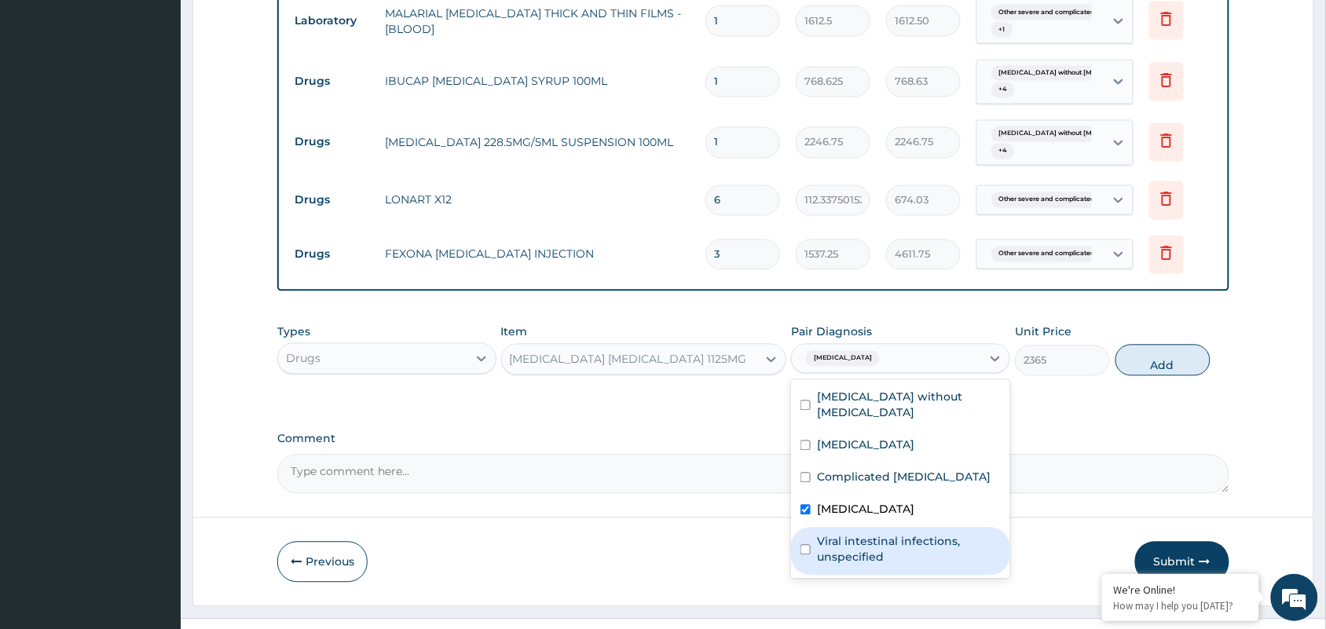
click at [861, 566] on label "Viral intestinal infections, unspecified" at bounding box center [909, 549] width 184 height 31
checkbox input "true"
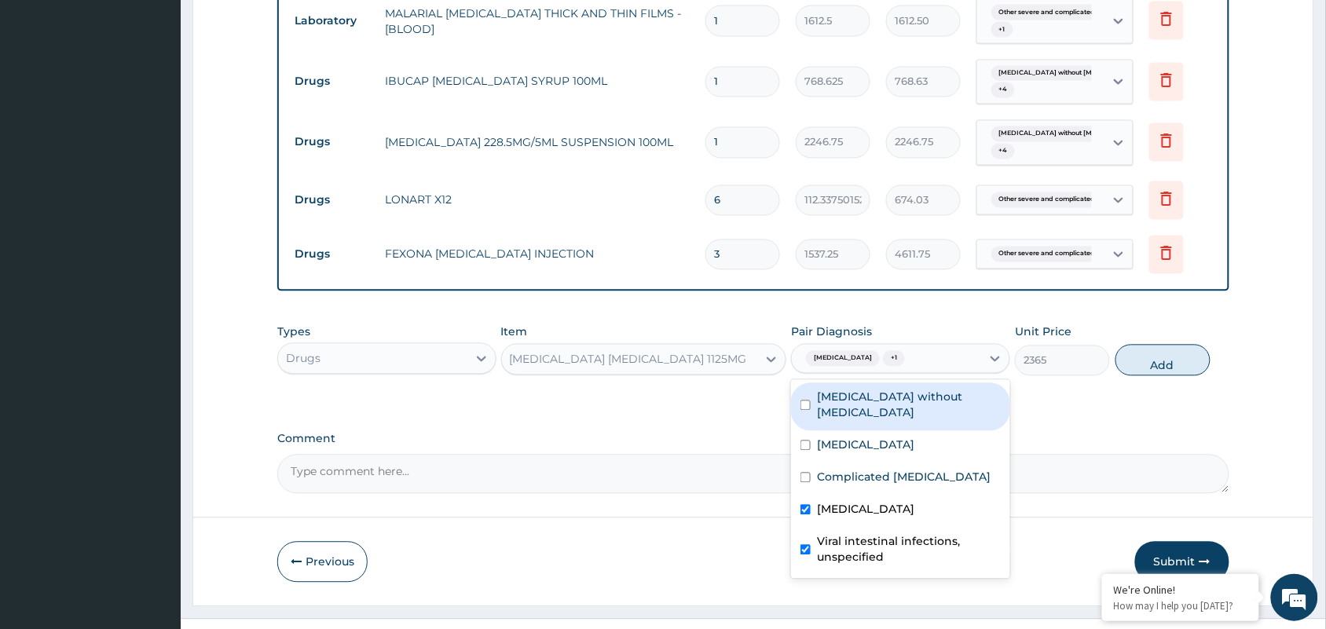
click at [890, 421] on label "Sepsis without septic shock" at bounding box center [909, 405] width 184 height 31
checkbox input "true"
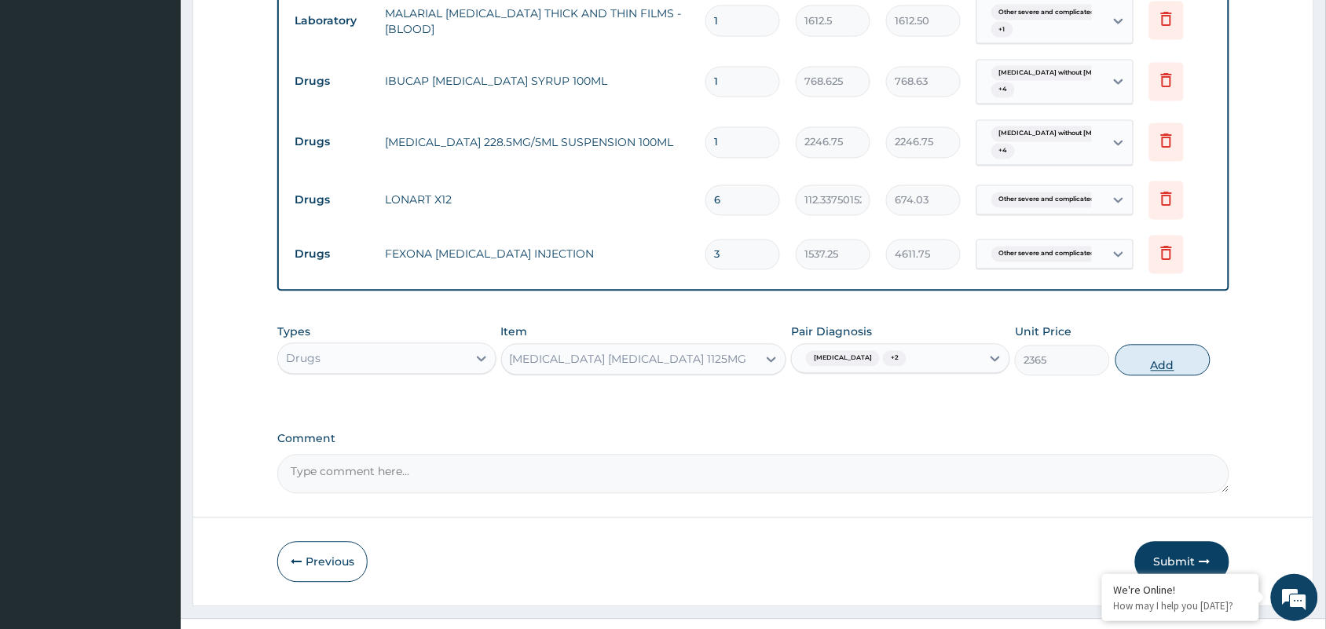
click at [1161, 376] on button "Add" at bounding box center [1162, 360] width 95 height 31
type input "0"
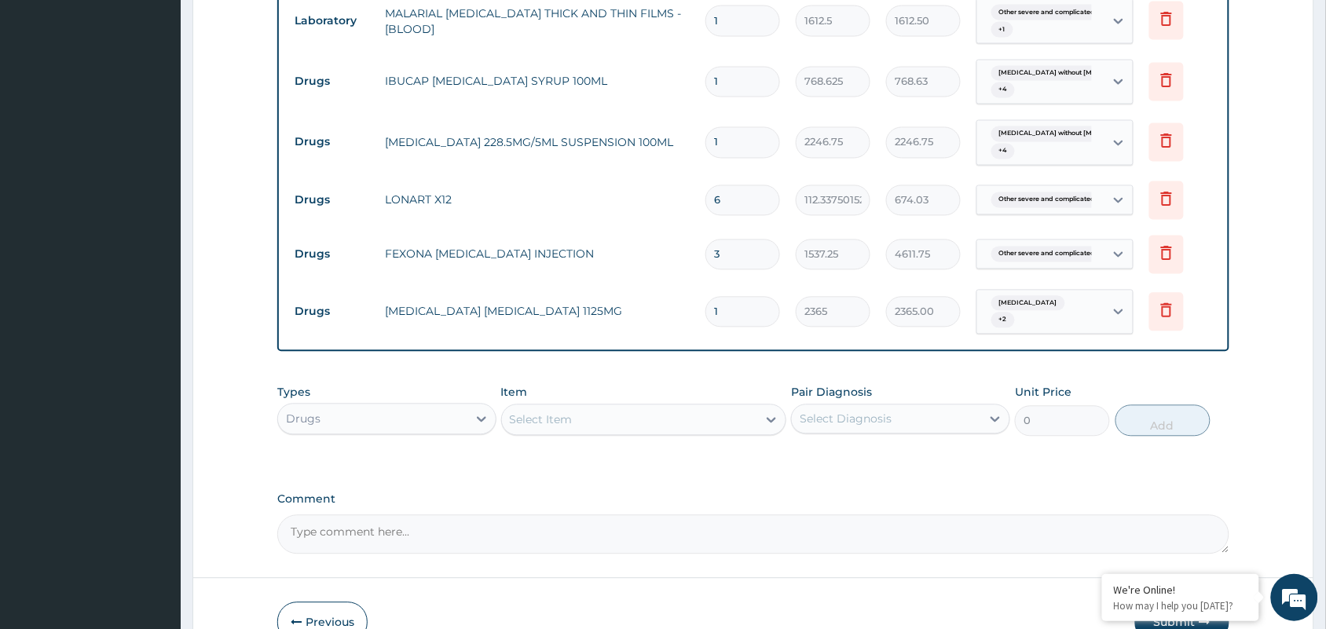
drag, startPoint x: 755, startPoint y: 332, endPoint x: 577, endPoint y: 344, distance: 177.9
click at [577, 343] on tr "Drugs CEFTRIAXONE TAZOBACTAM 1125MG 1 2365 2365.00 Sepsis + 2 Delete" at bounding box center [753, 312] width 933 height 61
type input "6"
type input "14190.00"
type input "6"
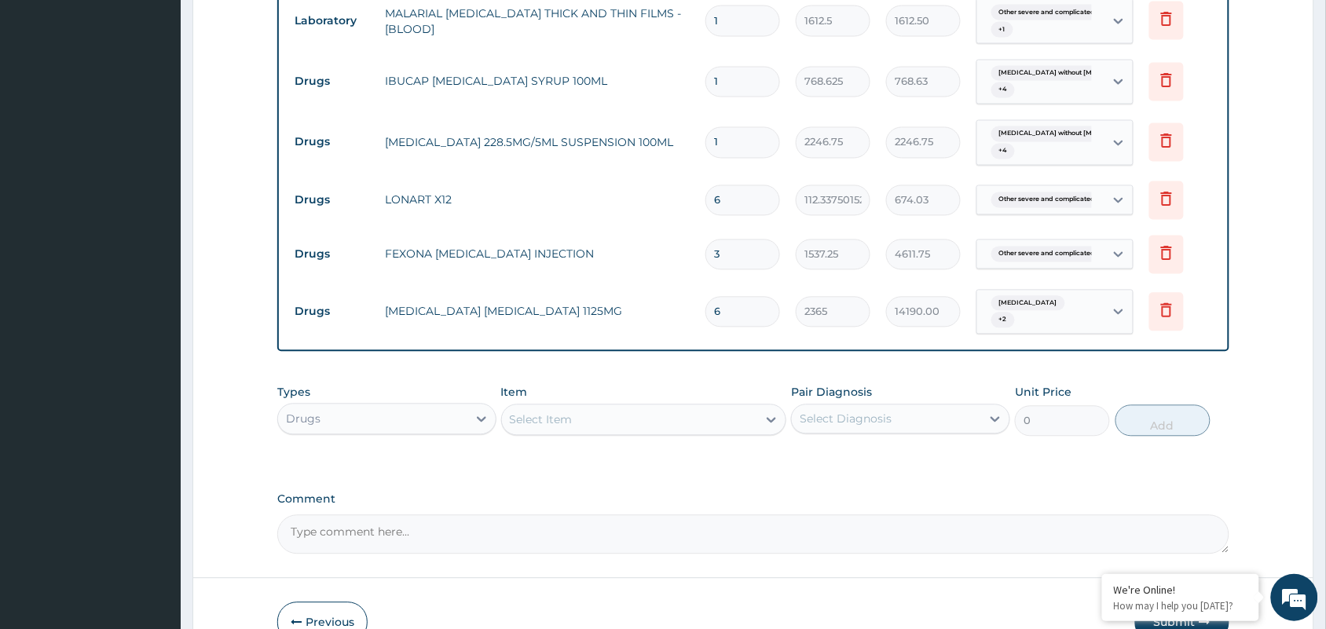
click at [544, 428] on div "Select Item" at bounding box center [541, 420] width 63 height 16
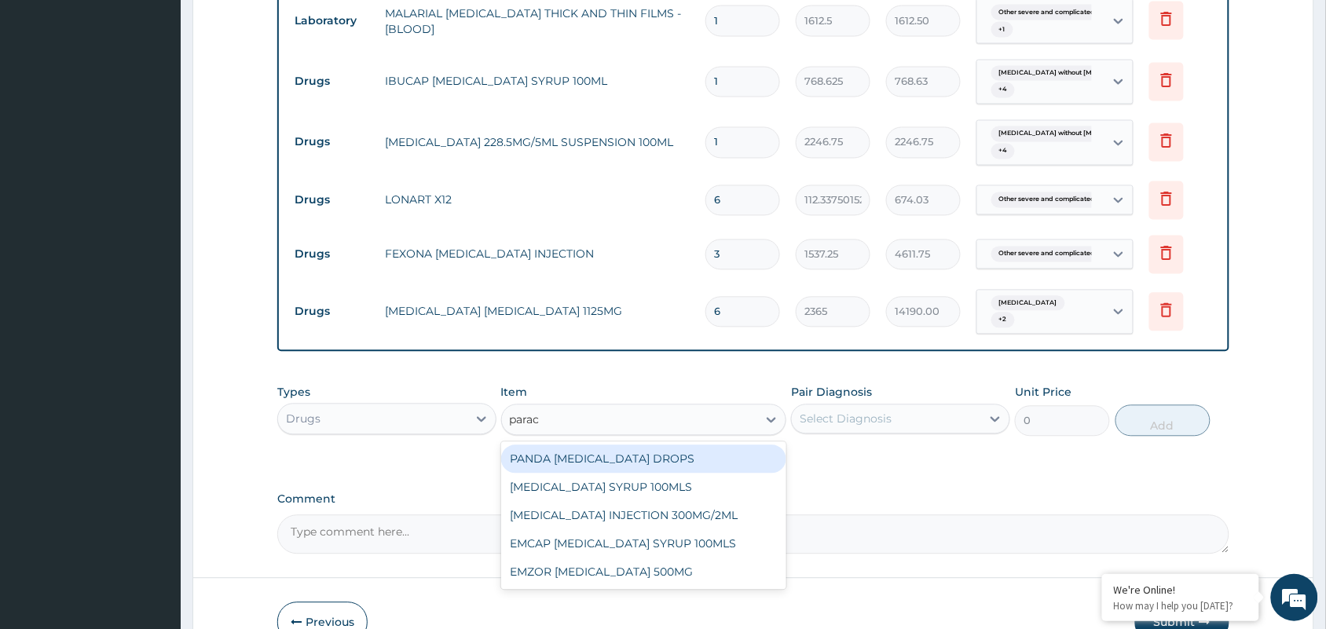
type input "parace"
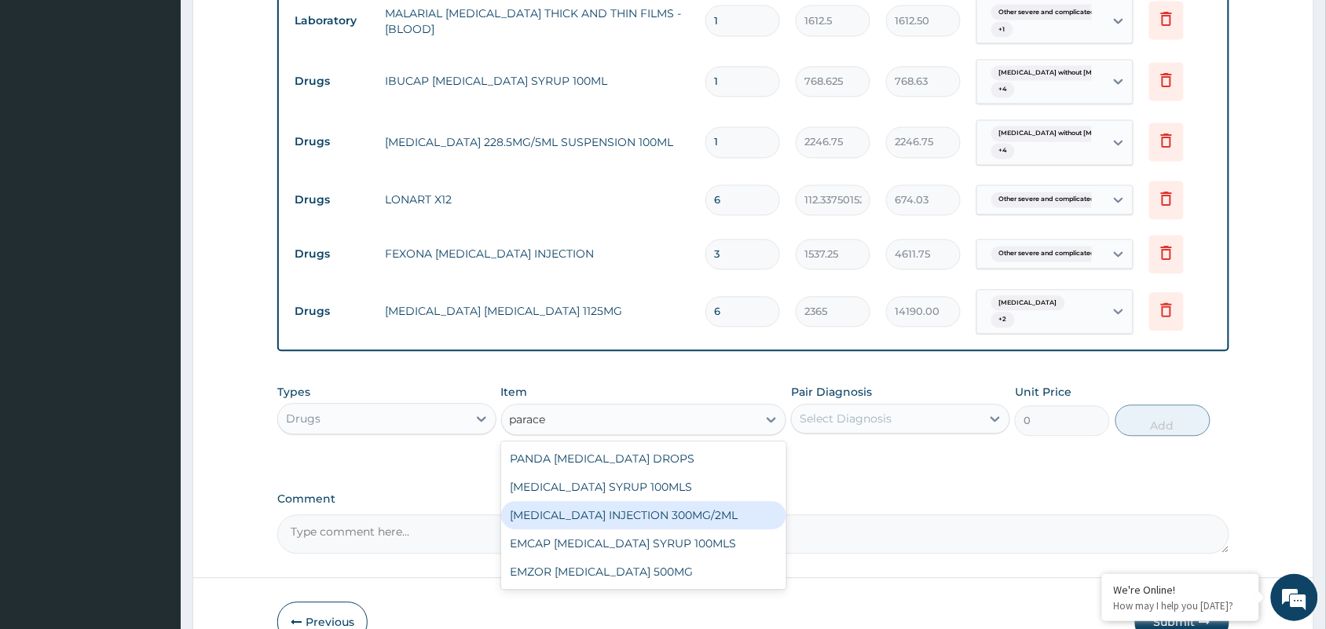
click at [614, 530] on div "PARACETAMOL INJECTION 300MG/2ML" at bounding box center [644, 516] width 286 height 28
type input "260.1499938964844"
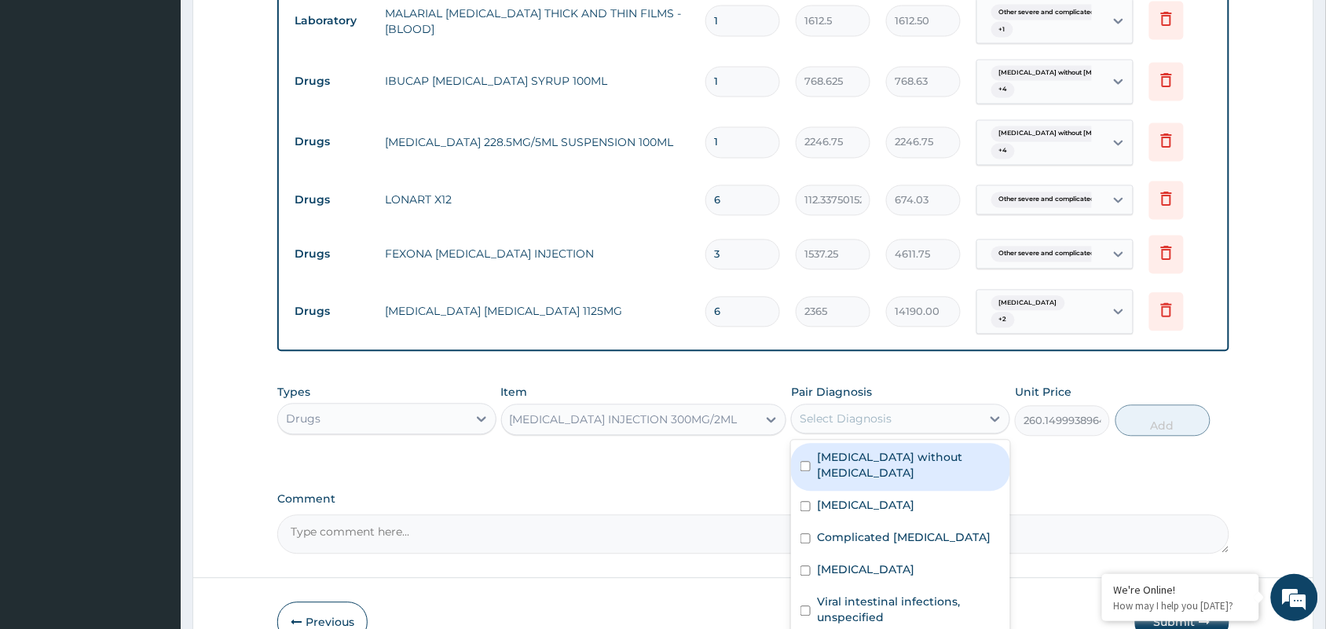
click at [854, 427] on div "Select Diagnosis" at bounding box center [846, 420] width 92 height 16
click at [855, 468] on div "Sepsis without septic shock" at bounding box center [900, 468] width 219 height 48
checkbox input "true"
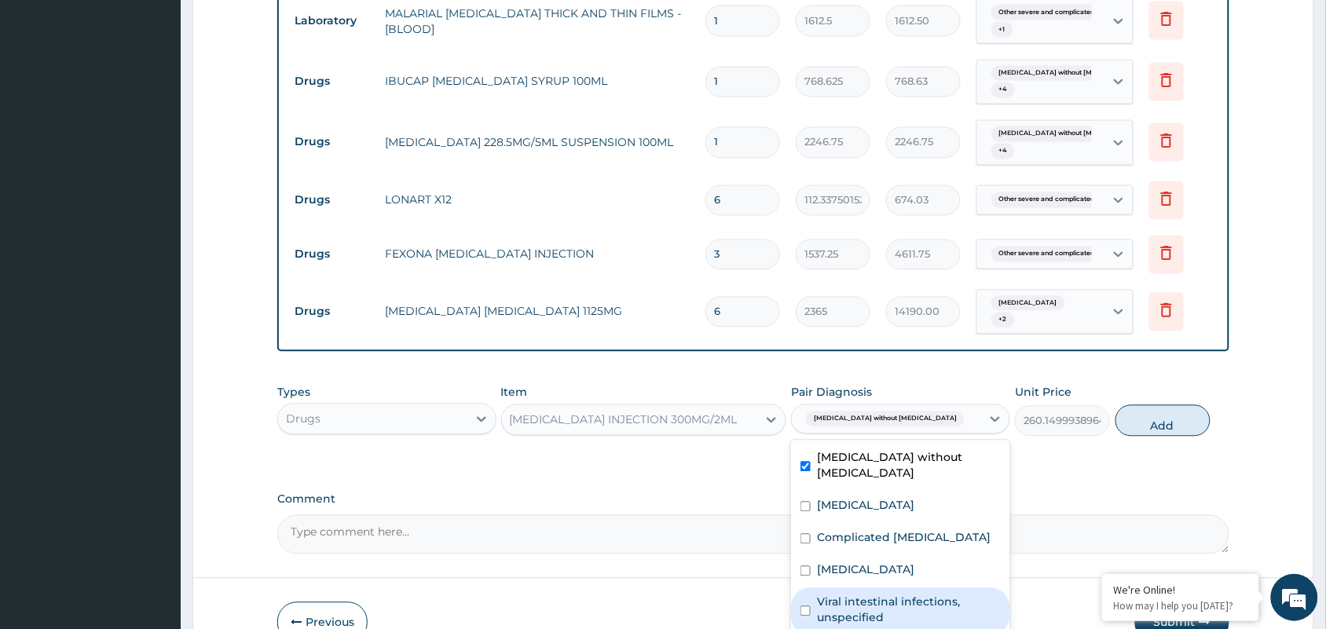
click at [881, 624] on label "Viral intestinal infections, unspecified" at bounding box center [909, 610] width 184 height 31
checkbox input "true"
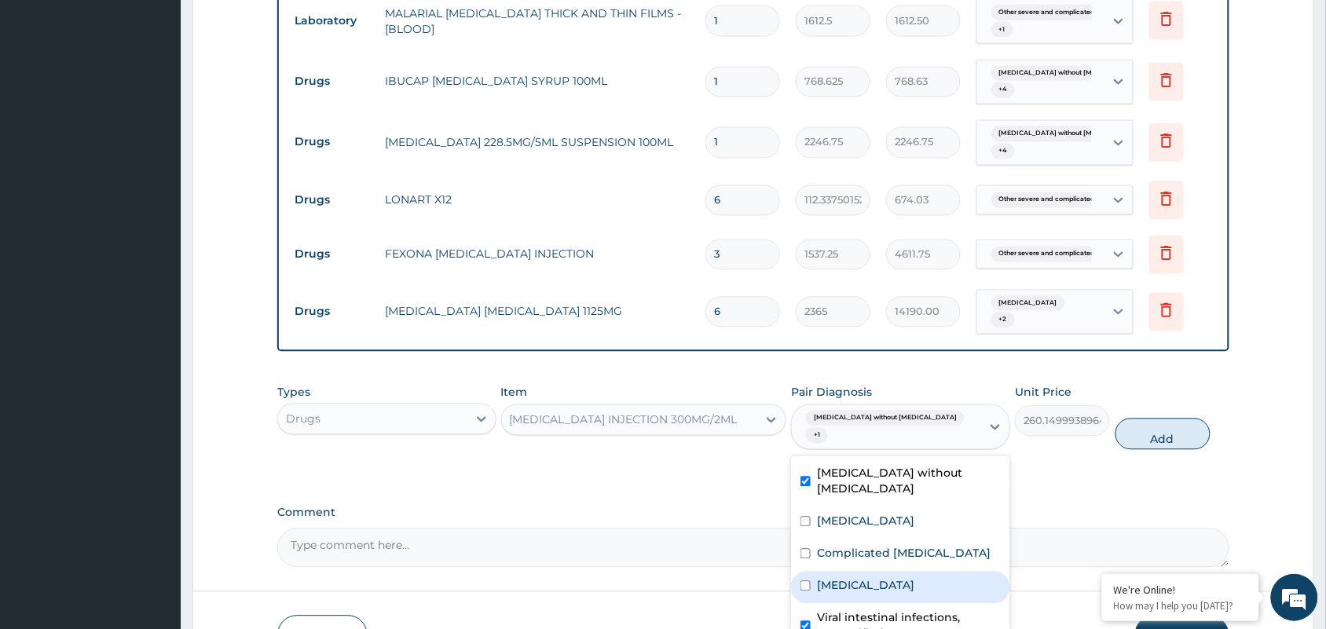
click at [841, 577] on div "Sepsis" at bounding box center [900, 588] width 219 height 32
checkbox input "true"
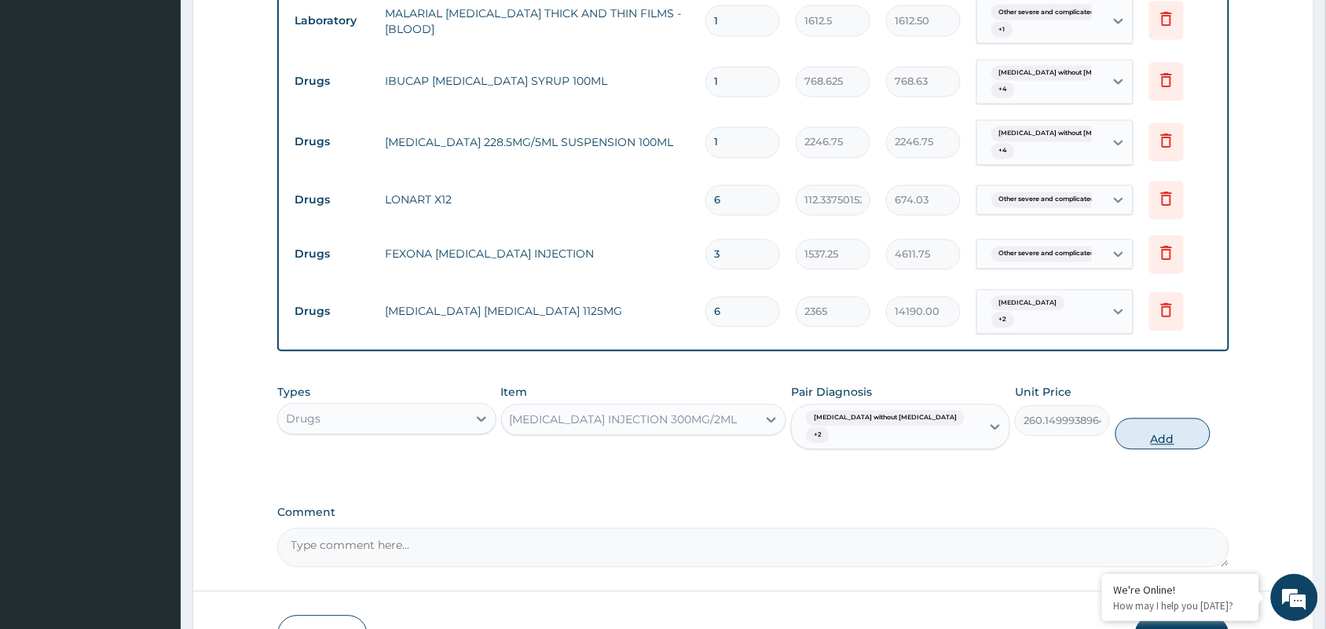
click at [1168, 444] on button "Add" at bounding box center [1162, 434] width 95 height 31
type input "0"
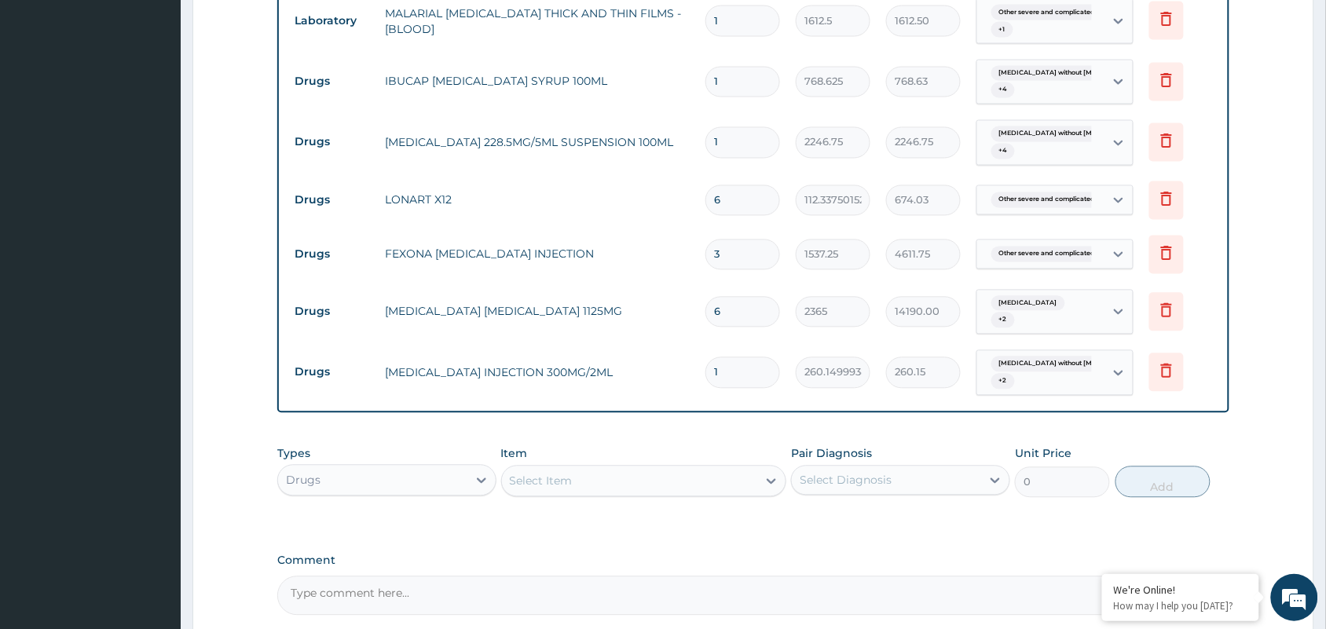
drag, startPoint x: 716, startPoint y: 397, endPoint x: 743, endPoint y: 397, distance: 26.7
click at [723, 388] on input "1" at bounding box center [742, 372] width 75 height 31
click at [743, 388] on input "1" at bounding box center [742, 372] width 75 height 31
type input "11"
type input "2861.65"
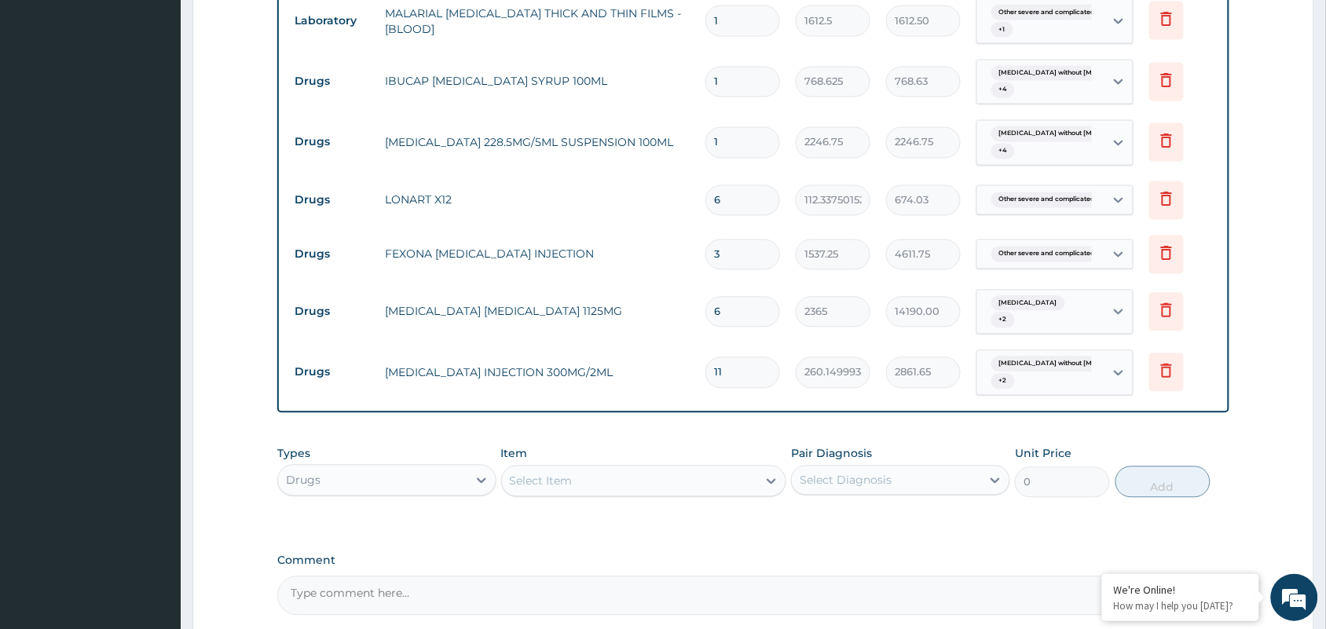
type input "11"
click at [558, 489] on div "Select Item" at bounding box center [541, 482] width 63 height 16
click at [636, 494] on div "Select Item" at bounding box center [630, 481] width 256 height 25
type input "4.3"
click at [535, 535] on div "4.3% DEXTROSE SALINE (FIDSON)" at bounding box center [644, 521] width 286 height 28
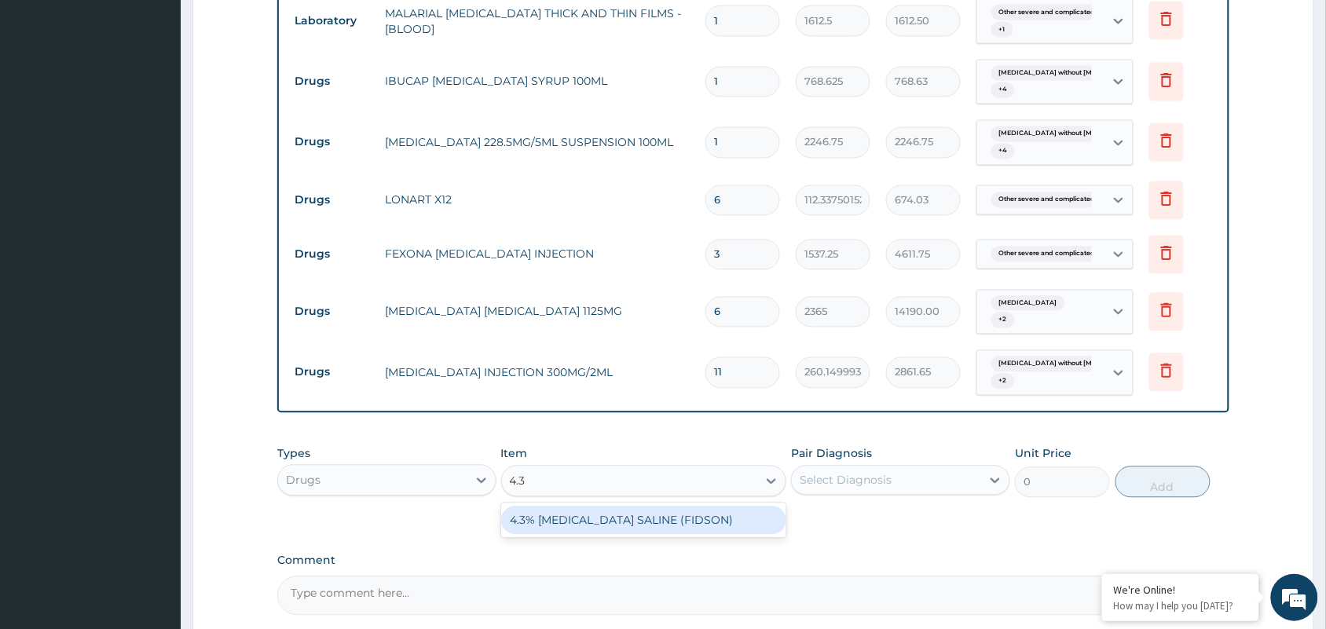
type input "1773.75"
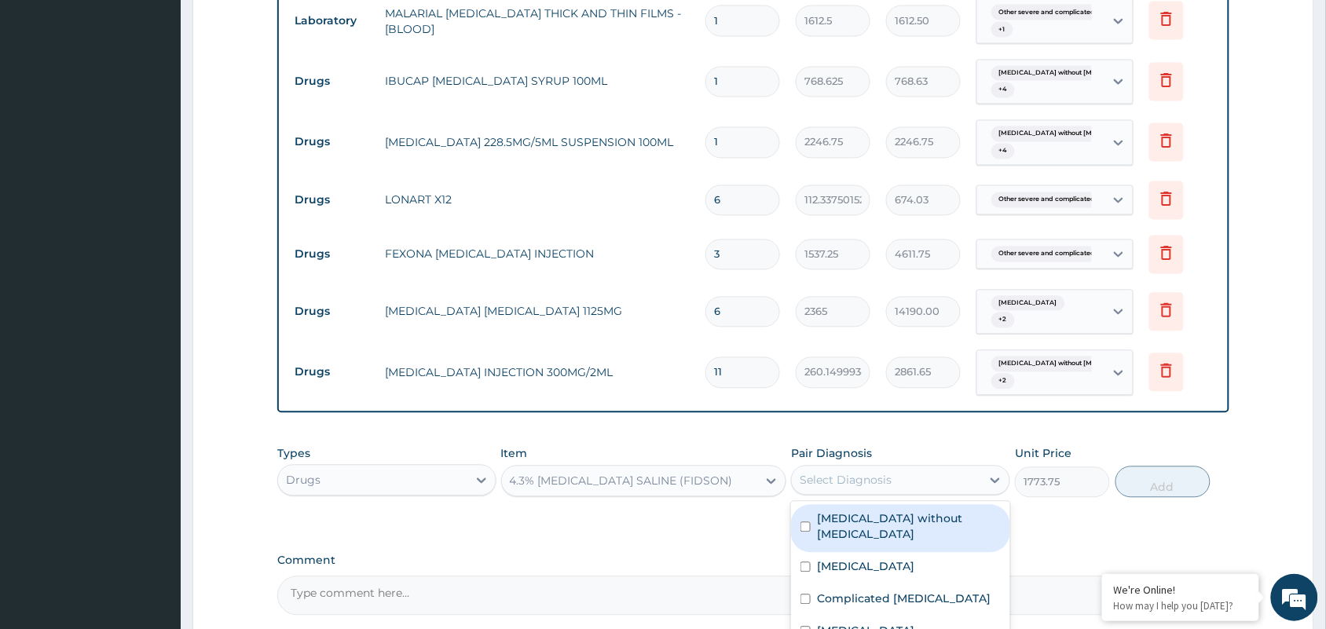
click at [947, 493] on div "Select Diagnosis" at bounding box center [886, 480] width 189 height 25
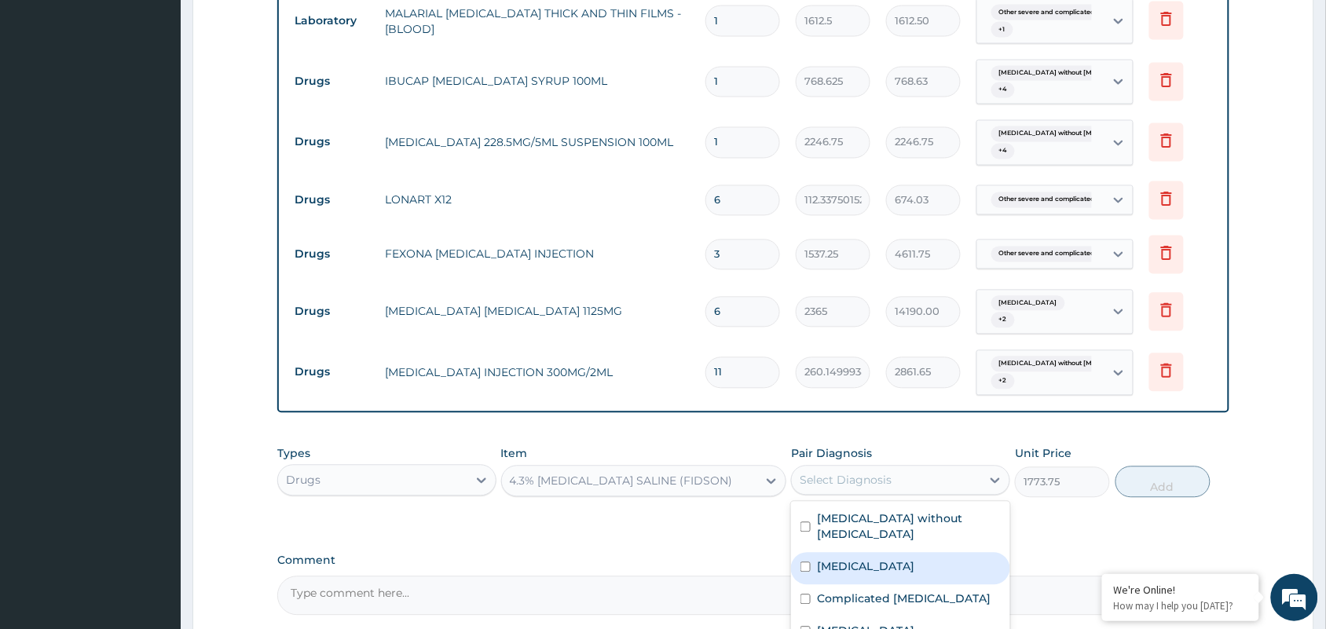
click at [914, 567] on label "Other severe and complicated Plasmodium falciparum malaria" at bounding box center [865, 567] width 97 height 16
checkbox input "true"
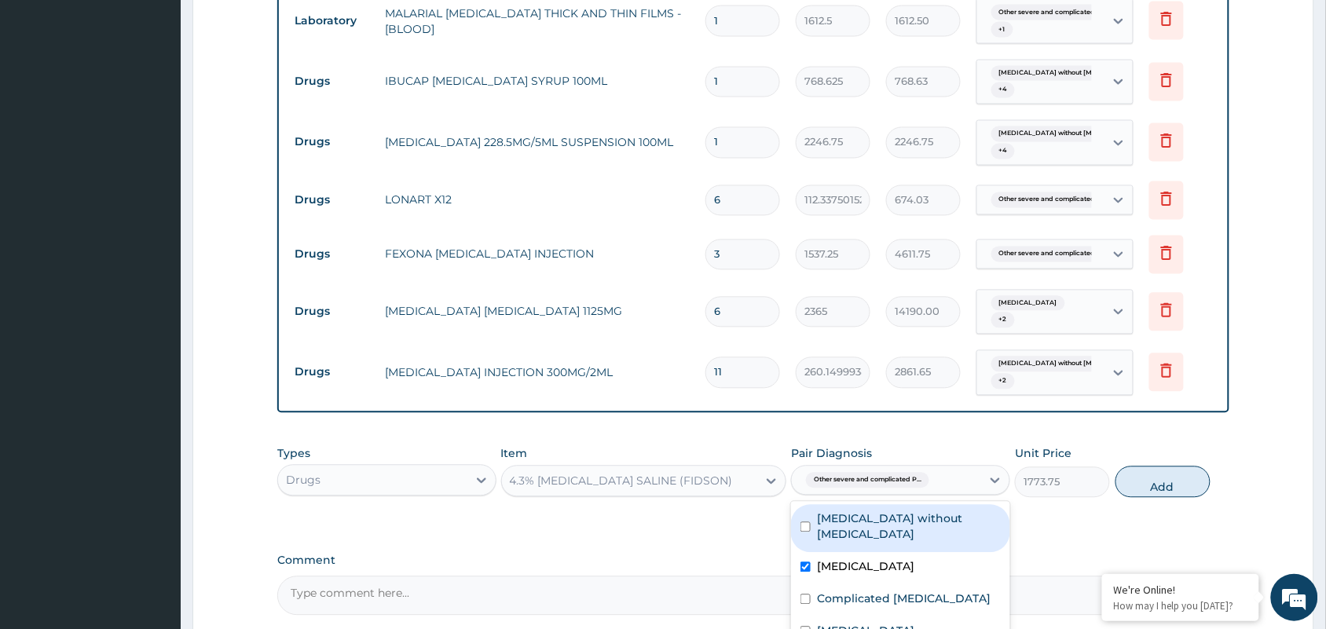
click at [920, 533] on label "Sepsis without septic shock" at bounding box center [909, 526] width 184 height 31
checkbox input "true"
click at [1153, 498] on button "Add" at bounding box center [1162, 482] width 95 height 31
type input "0"
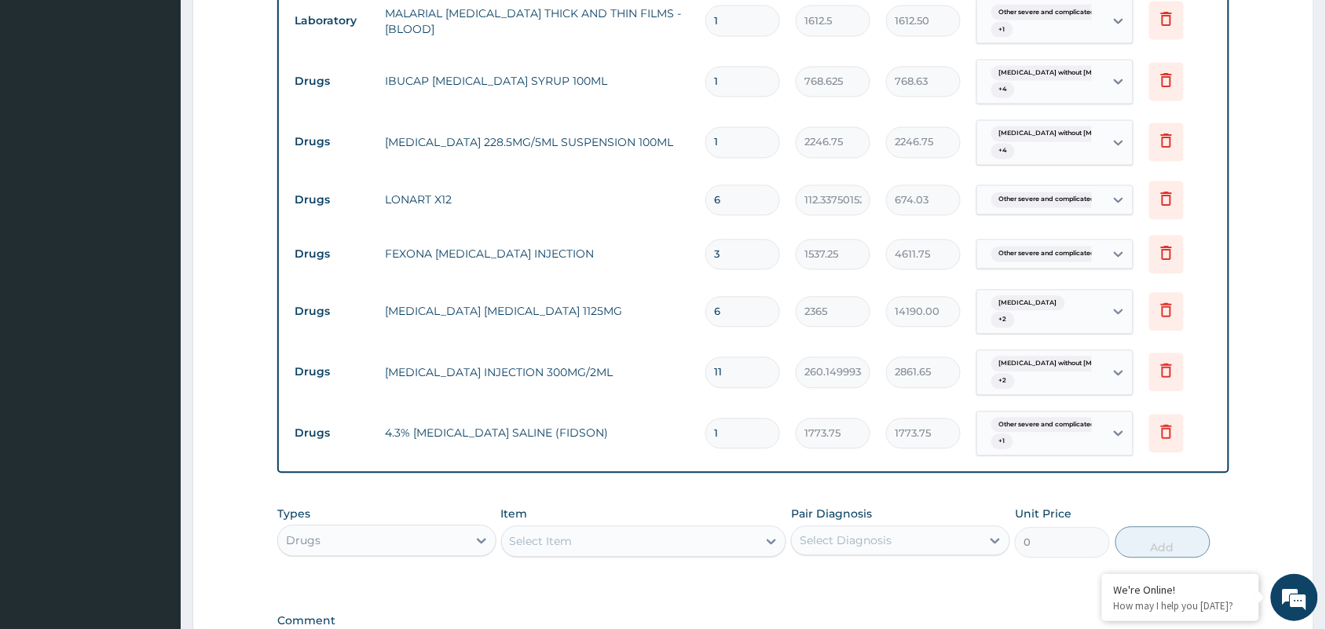
drag, startPoint x: 758, startPoint y: 454, endPoint x: 594, endPoint y: 464, distance: 164.5
click at [594, 464] on tr "Drugs 4.3% DEXTROSE SALINE (FIDSON) 1 1773.75 1773.75 Other severe and complica…" at bounding box center [753, 434] width 933 height 61
type input "6"
type input "10642.50"
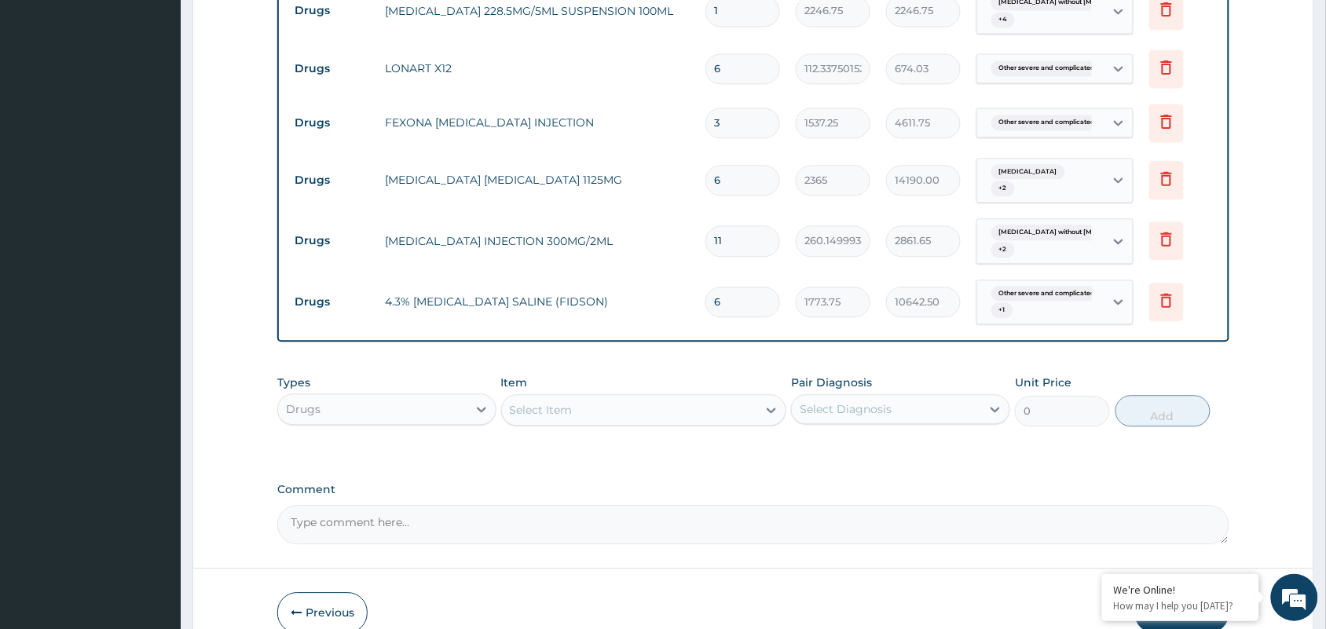
scroll to position [1015, 0]
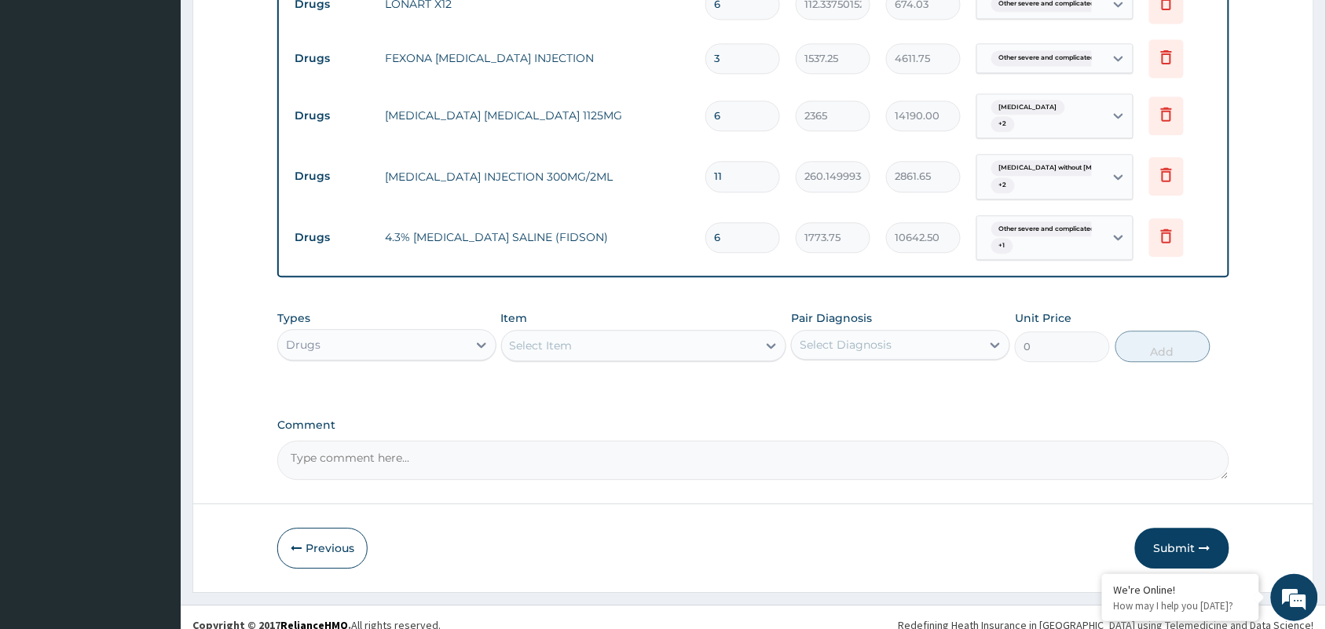
type input "6"
click at [636, 358] on div "Select Item" at bounding box center [630, 345] width 256 height 25
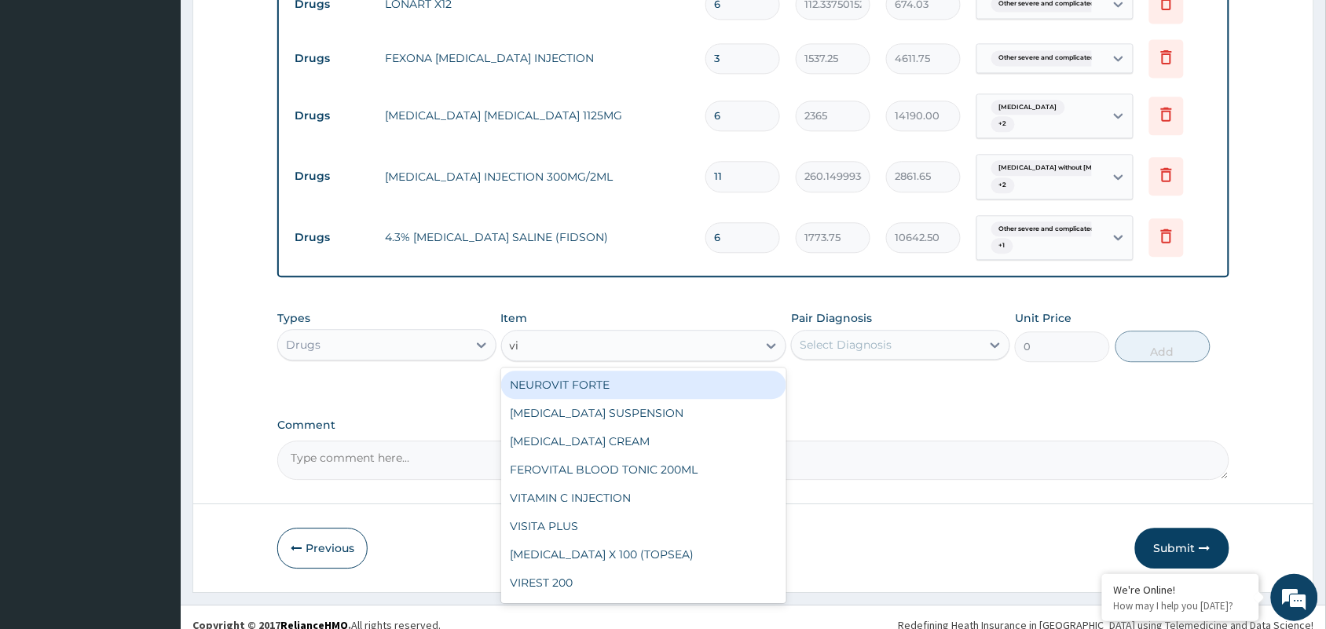
type input "vit"
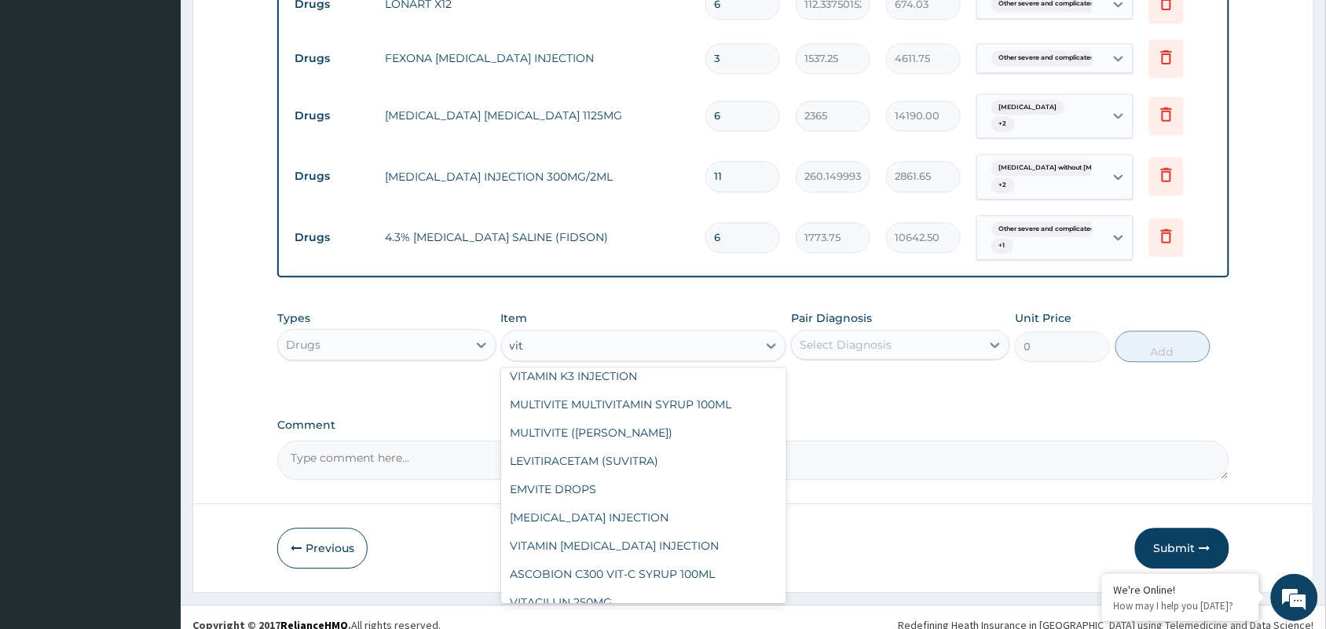
scroll to position [228, 0]
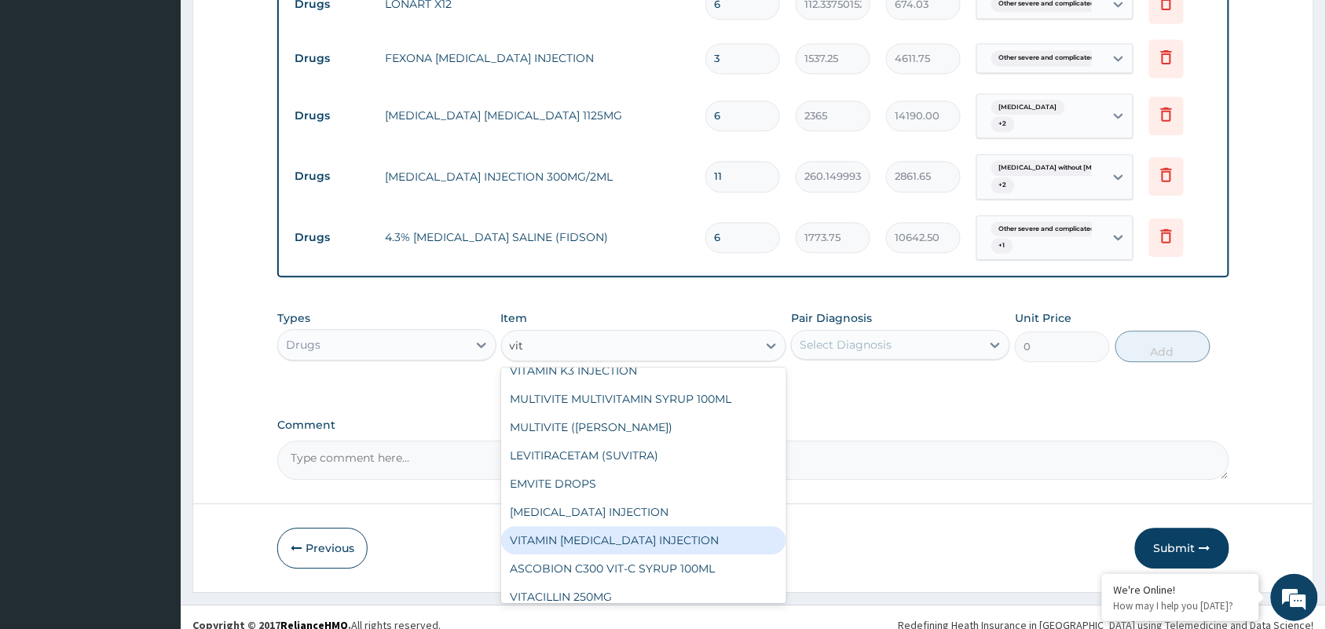
click at [684, 540] on div "VITAMIN B COMPLEX INJECTION" at bounding box center [644, 540] width 286 height 28
type input "354.75"
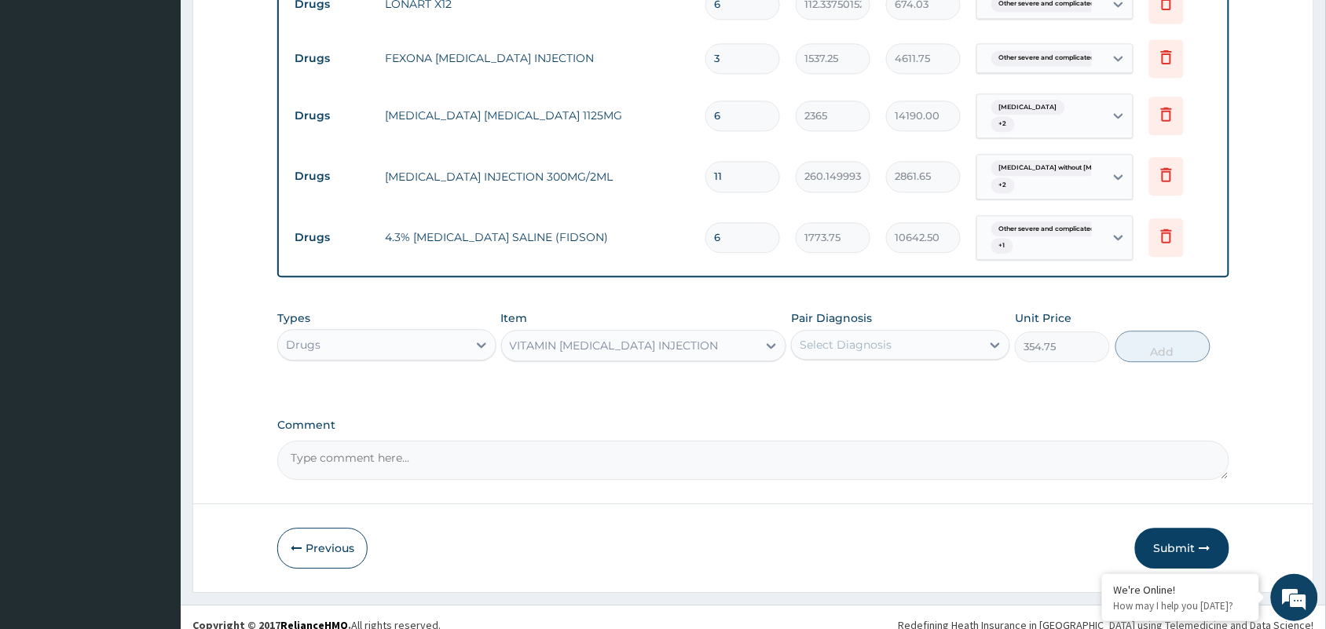
click at [844, 357] on div "Select Diagnosis" at bounding box center [886, 344] width 189 height 25
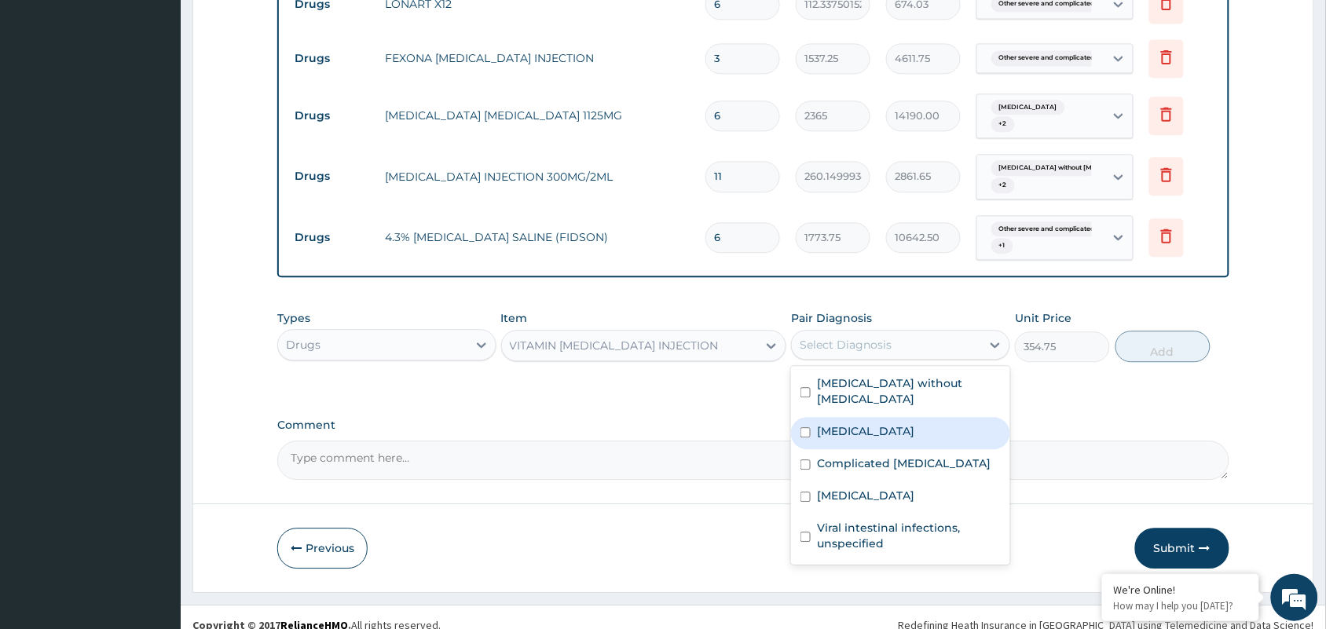
click at [846, 434] on label "Other severe and complicated Plasmodium falciparum malaria" at bounding box center [865, 431] width 97 height 16
checkbox input "true"
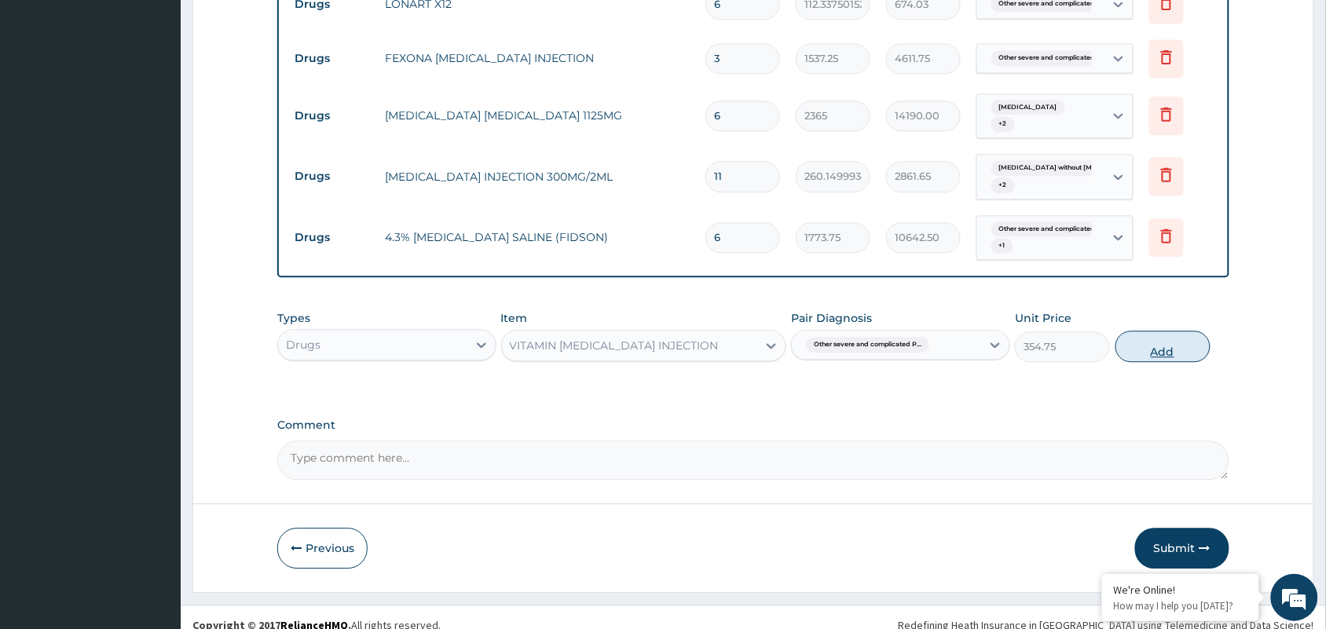
click at [1169, 355] on button "Add" at bounding box center [1162, 346] width 95 height 31
type input "0"
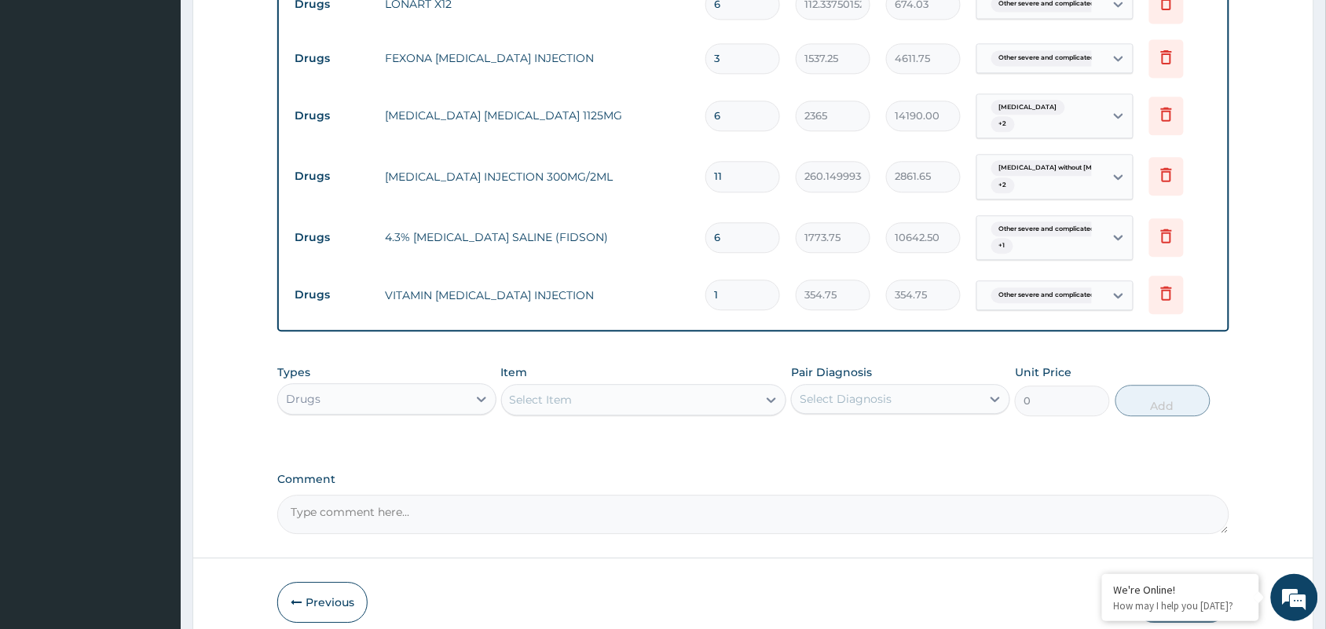
drag, startPoint x: 742, startPoint y: 313, endPoint x: 661, endPoint y: 313, distance: 81.7
click at [662, 313] on tr "Drugs VITAMIN B COMPLEX INJECTION 1 354.75 354.75 Other severe and complicated …" at bounding box center [753, 295] width 933 height 54
type input "2"
type input "709.50"
type input "2"
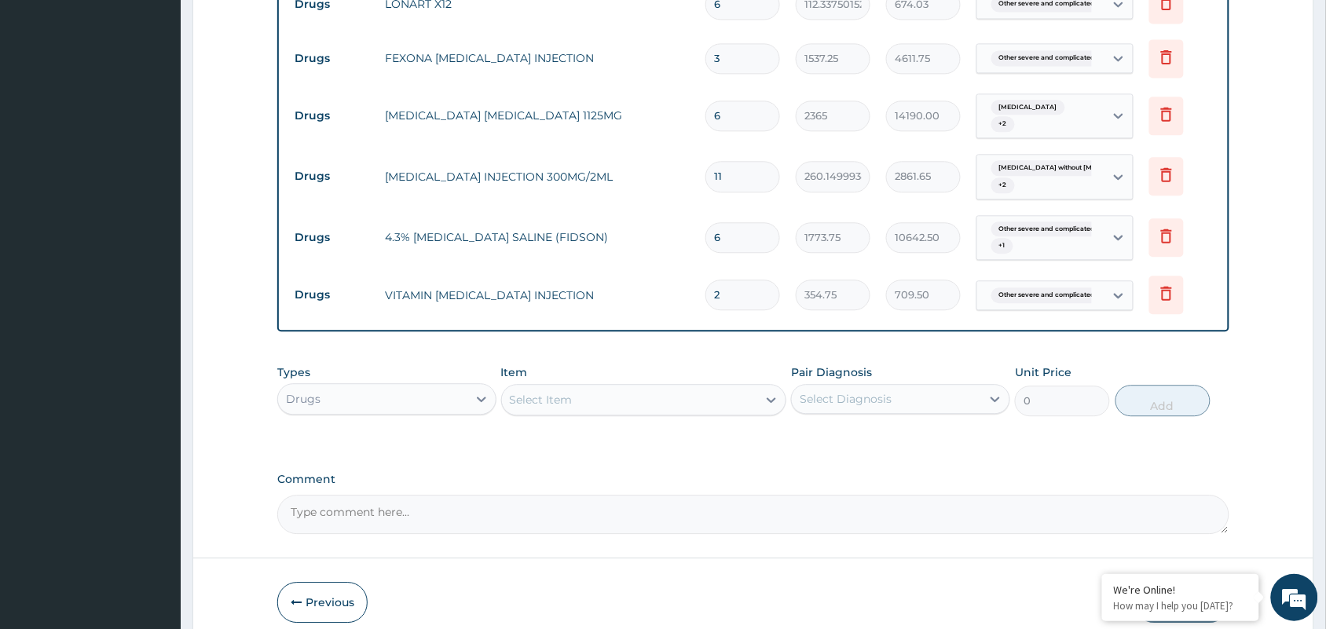
click at [634, 408] on div "Select Item" at bounding box center [630, 399] width 256 height 25
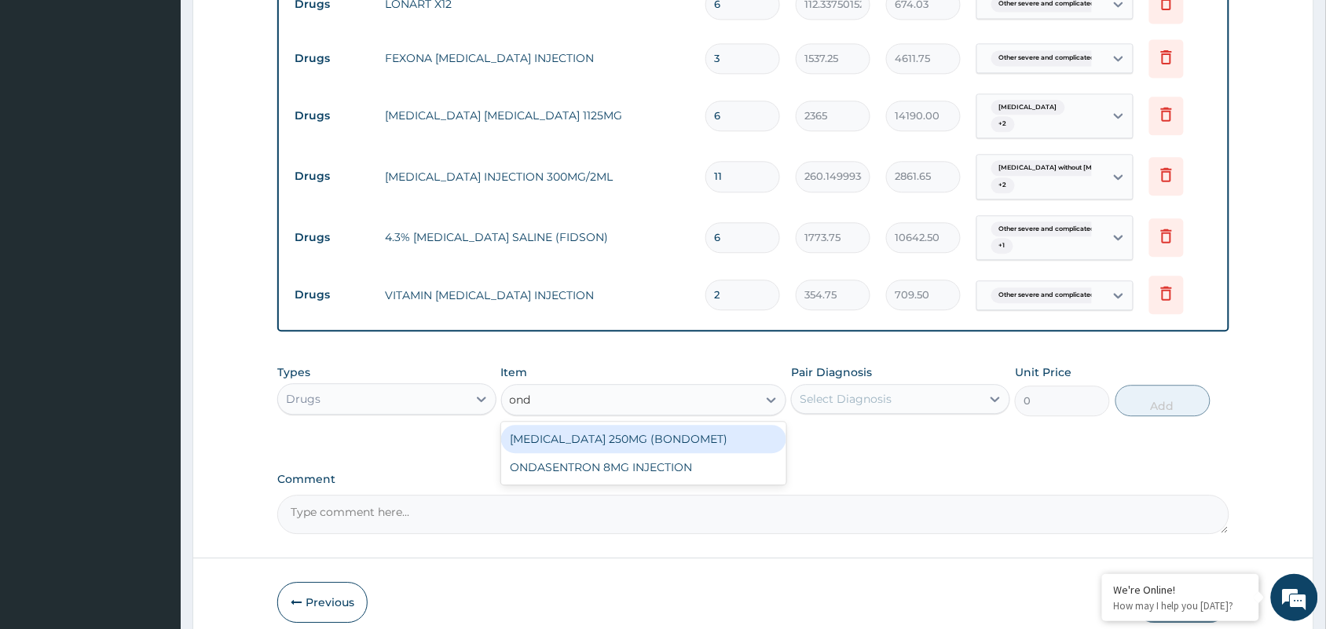
type input "onda"
click at [657, 453] on div "ONDASENTRON 8MG INJECTION" at bounding box center [644, 439] width 286 height 28
type input "1005.125"
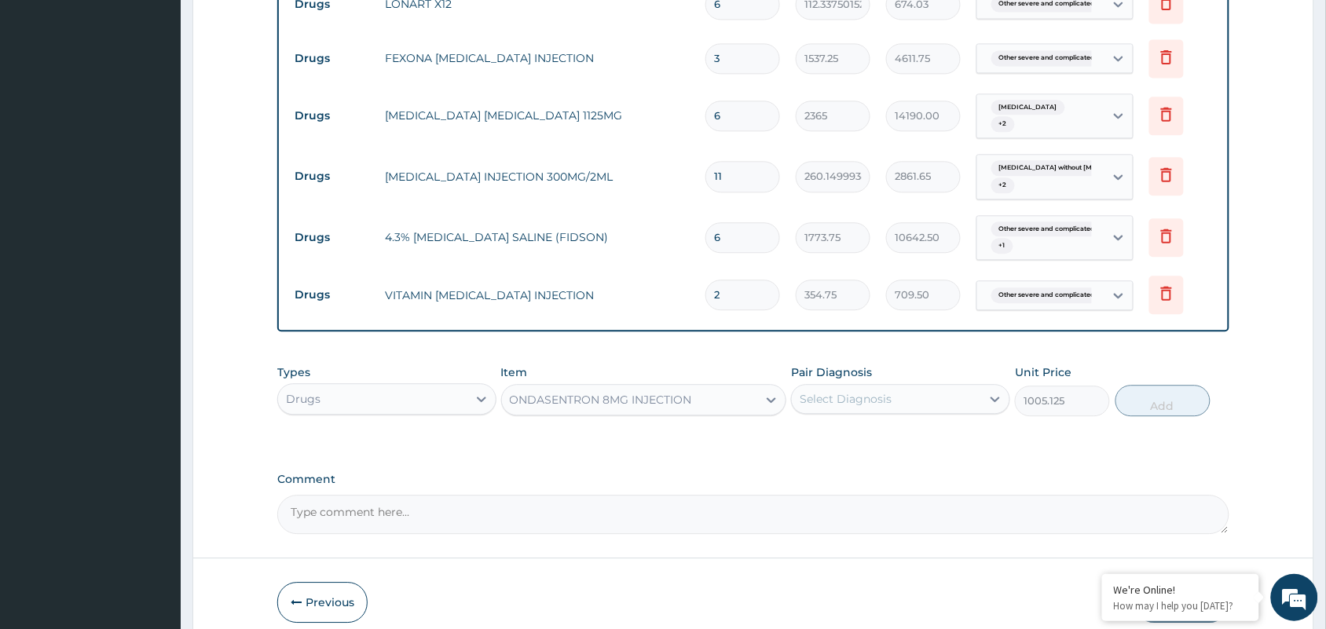
click at [844, 407] on div "Select Diagnosis" at bounding box center [846, 399] width 92 height 16
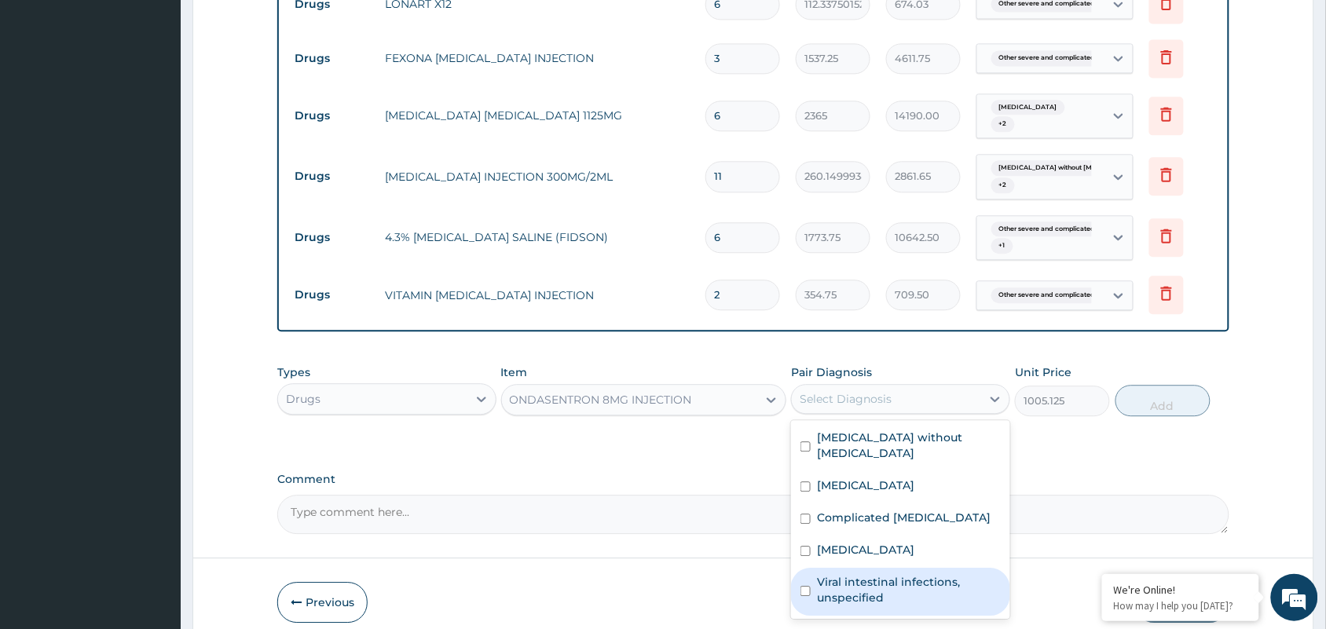
click at [876, 601] on label "Viral intestinal infections, unspecified" at bounding box center [909, 589] width 184 height 31
checkbox input "true"
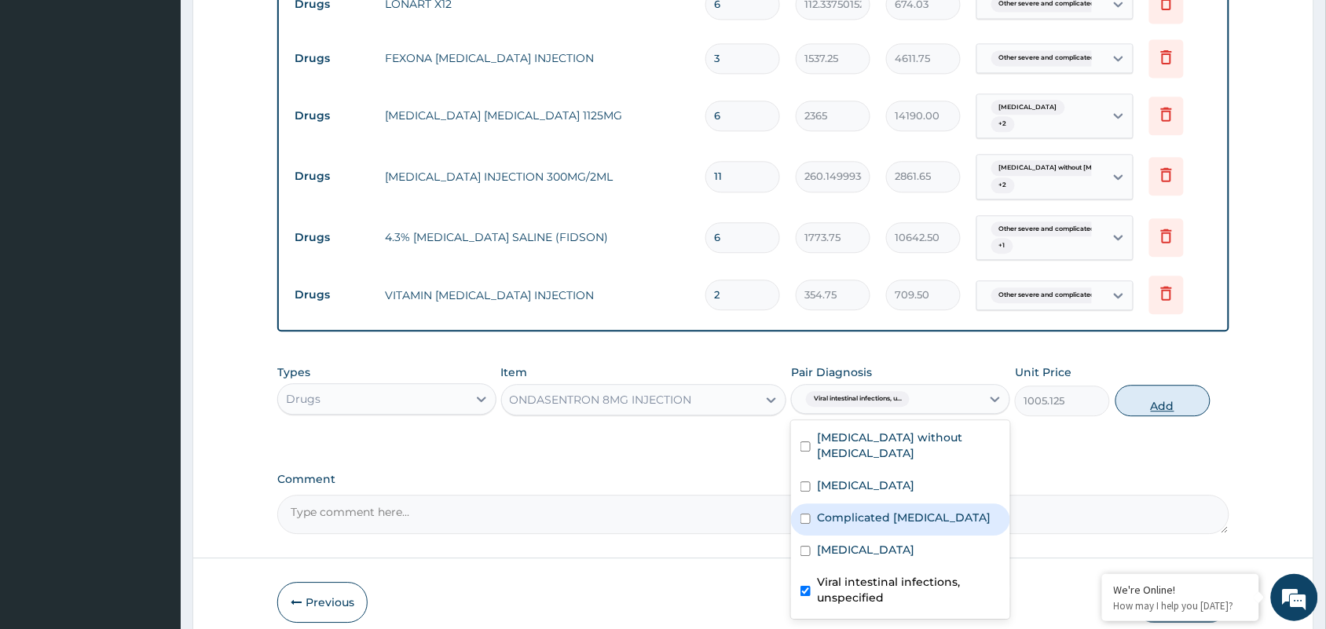
click at [1179, 416] on button "Add" at bounding box center [1162, 400] width 95 height 31
type input "0"
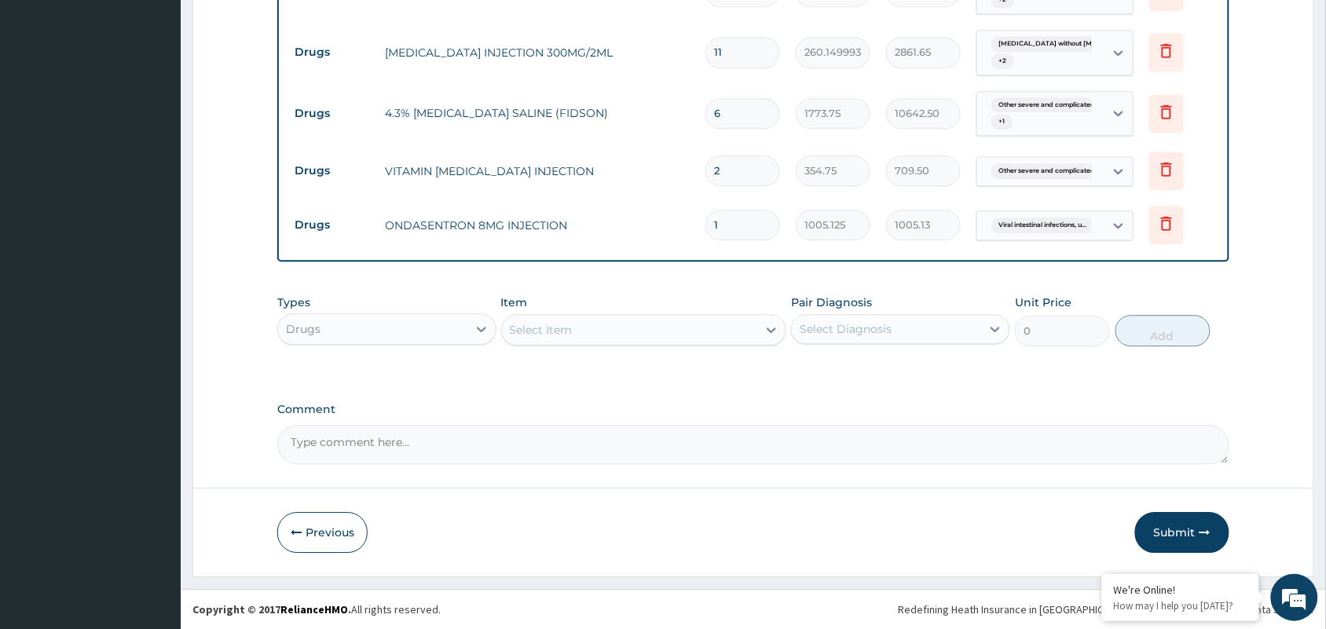
scroll to position [1157, 0]
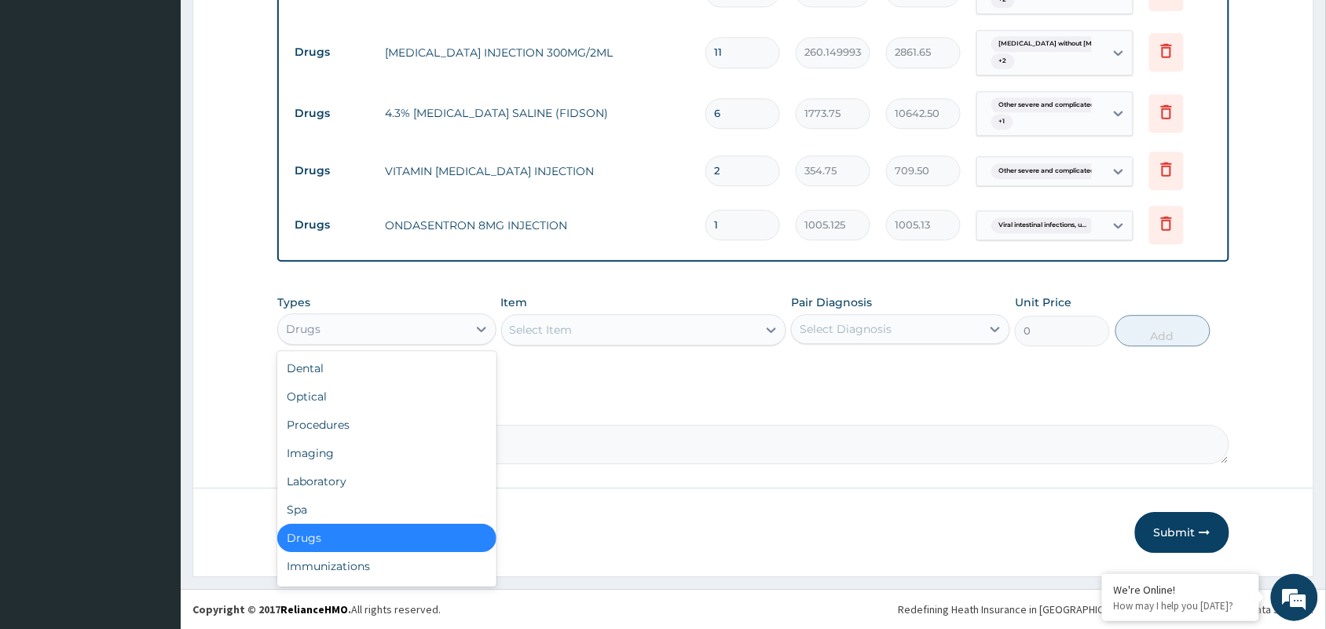
click at [358, 338] on div "Drugs" at bounding box center [372, 329] width 189 height 25
click at [347, 419] on div "Procedures" at bounding box center [386, 425] width 219 height 28
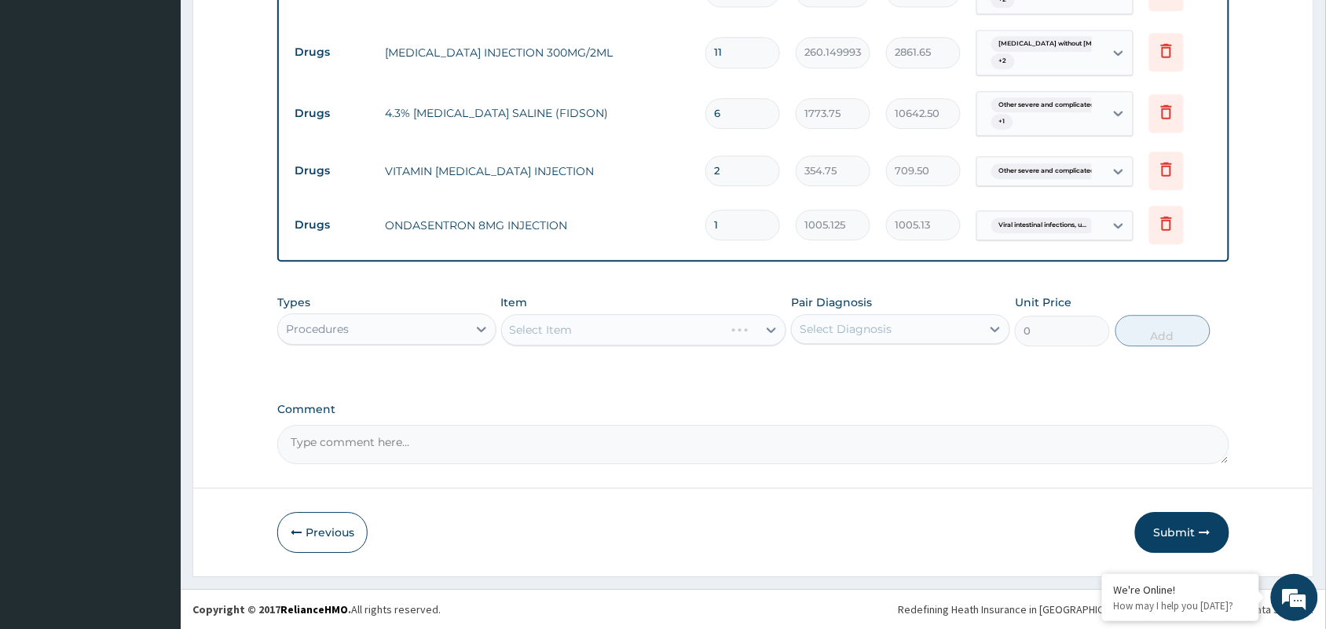
click at [623, 322] on div "Select Item" at bounding box center [644, 329] width 286 height 31
click at [1192, 519] on button "Submit" at bounding box center [1182, 532] width 94 height 41
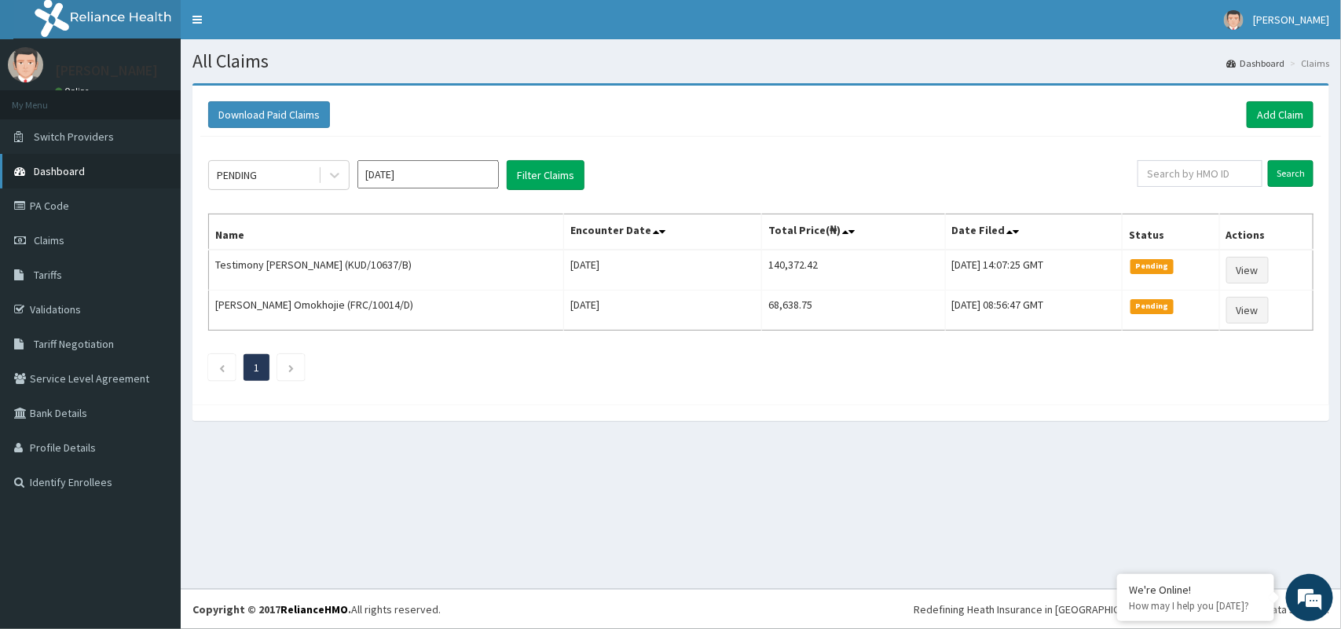
click at [57, 178] on link "Dashboard" at bounding box center [90, 171] width 181 height 35
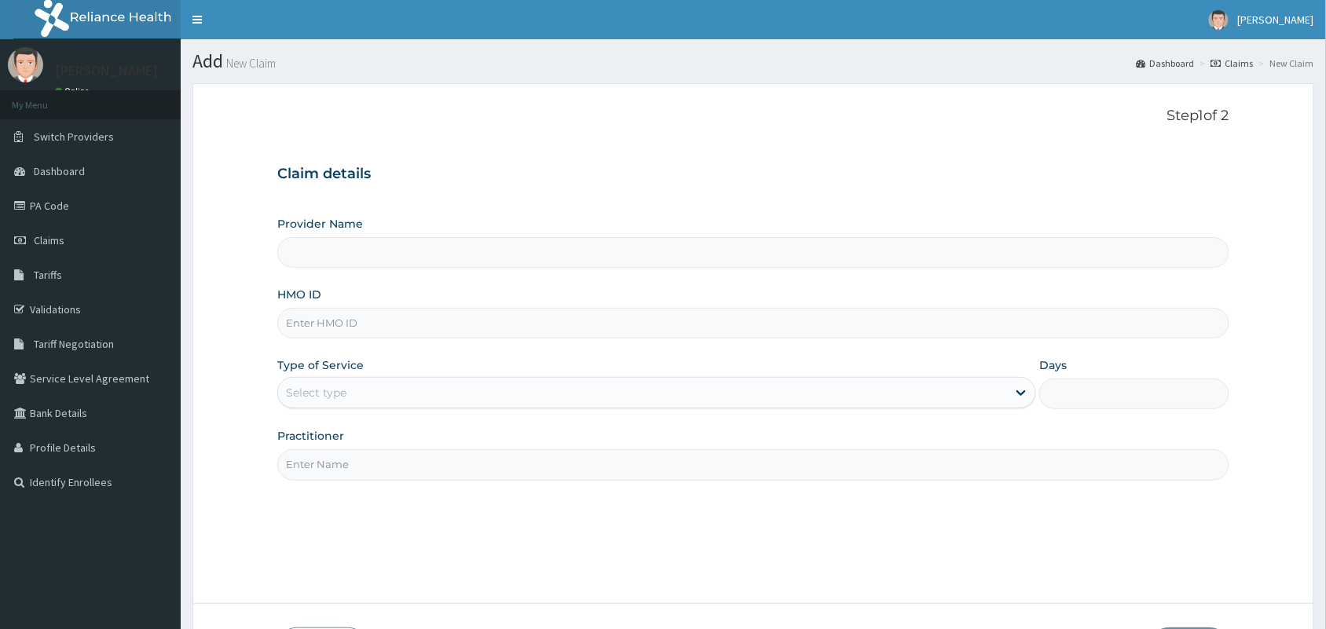
type input "[GEOGRAPHIC_DATA] and Maternity home"
click at [402, 324] on input "HMO ID" at bounding box center [753, 323] width 952 height 31
paste input "FRC/10014/A"
type input "FRC/10014/A"
click at [363, 390] on div "Select type" at bounding box center [642, 392] width 729 height 25
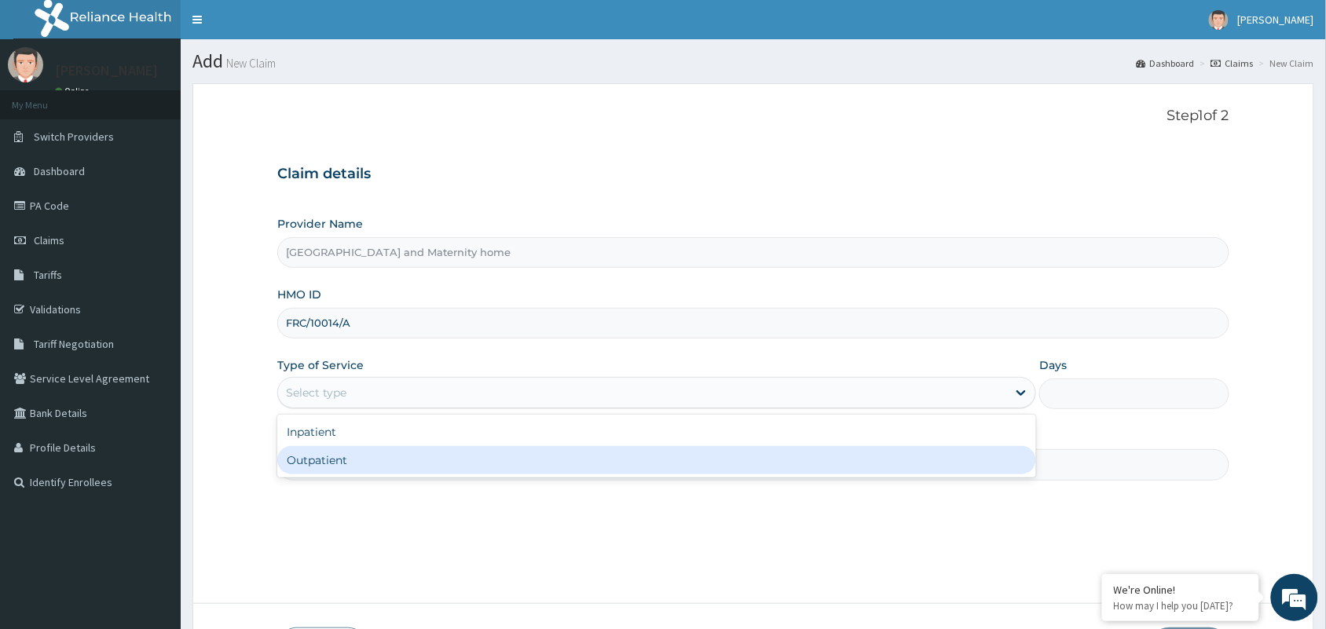
click at [340, 464] on div "Outpatient" at bounding box center [656, 460] width 759 height 28
type input "1"
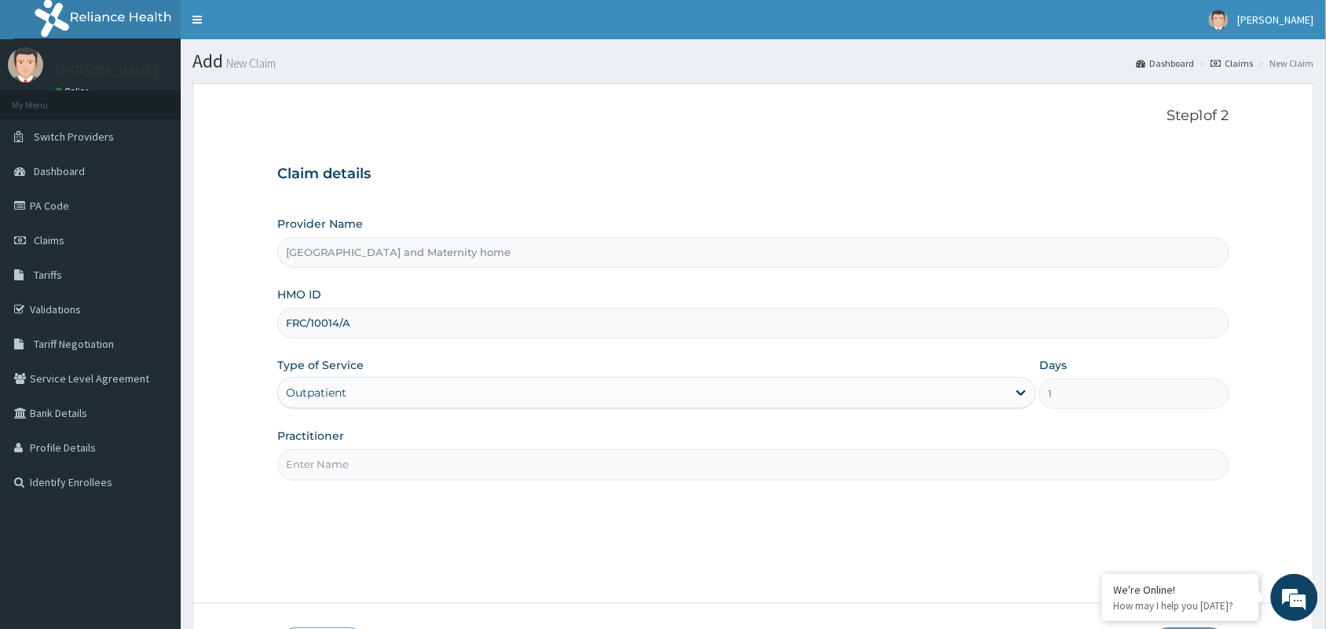
click at [357, 469] on input "Practitioner" at bounding box center [753, 464] width 952 height 31
click at [430, 466] on input "Practitioner" at bounding box center [753, 464] width 952 height 31
type input "d"
paste input "okougwu chinedu"
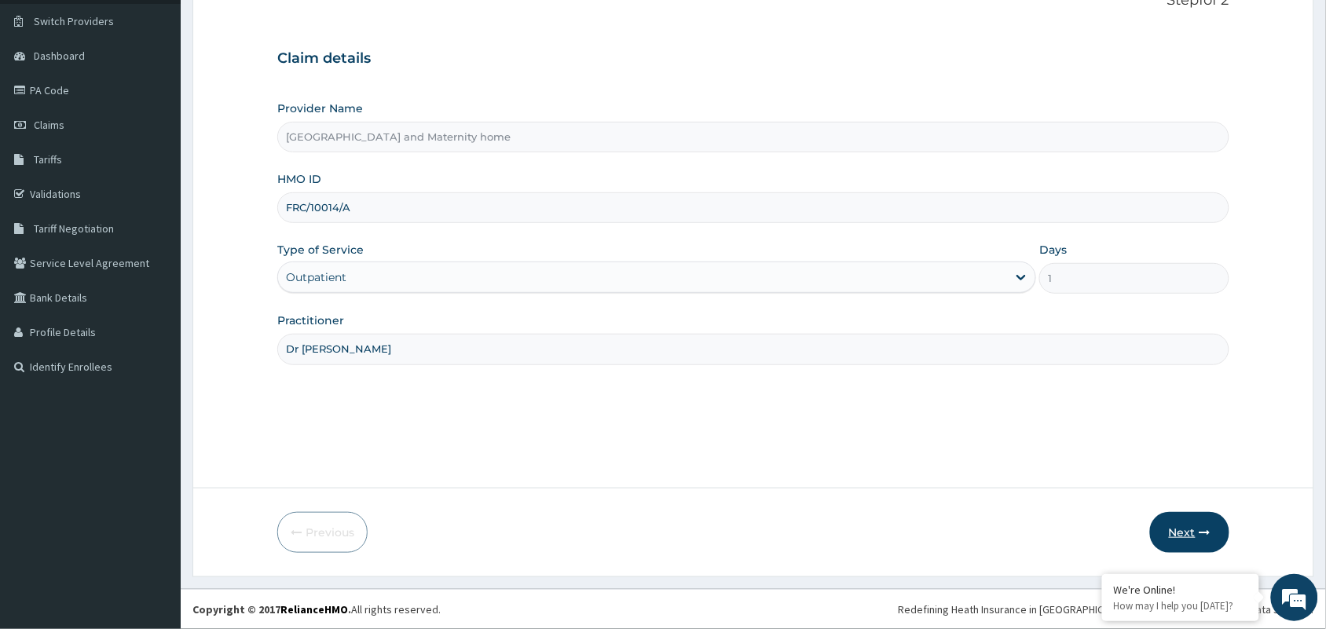
type input "Dr okougwu chinedu"
click at [1188, 537] on button "Next" at bounding box center [1189, 532] width 79 height 41
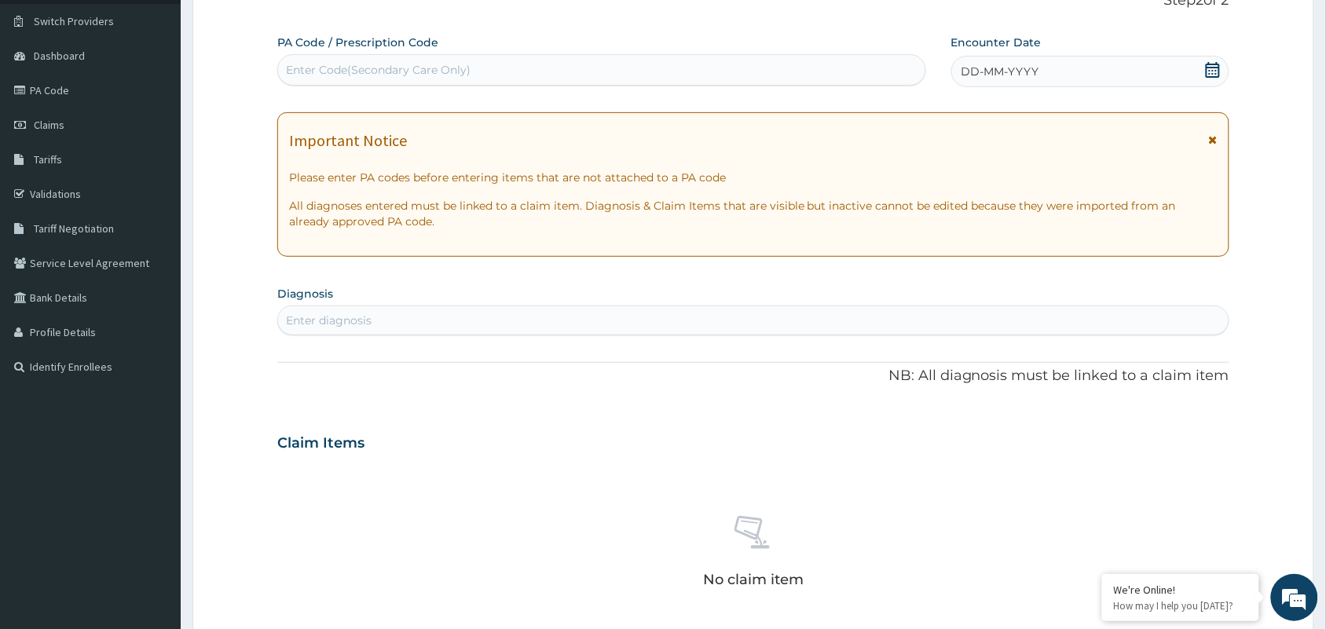
click at [1211, 68] on icon at bounding box center [1213, 70] width 14 height 16
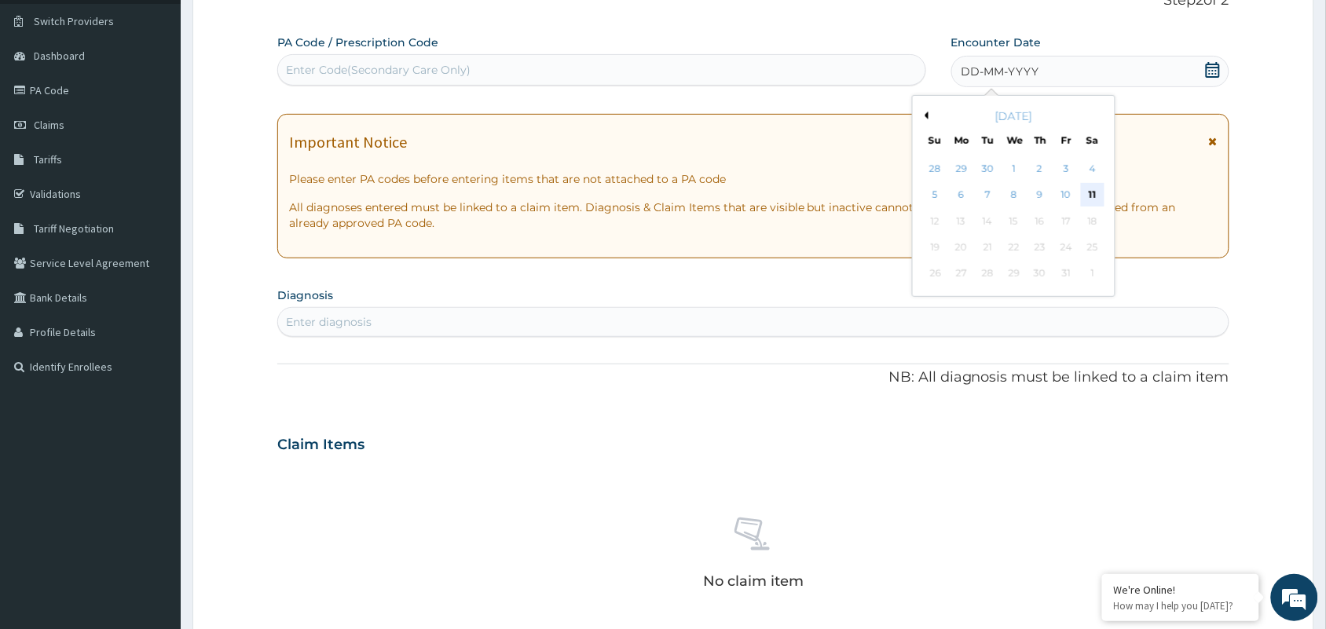
click at [1088, 194] on div "11" at bounding box center [1093, 196] width 24 height 24
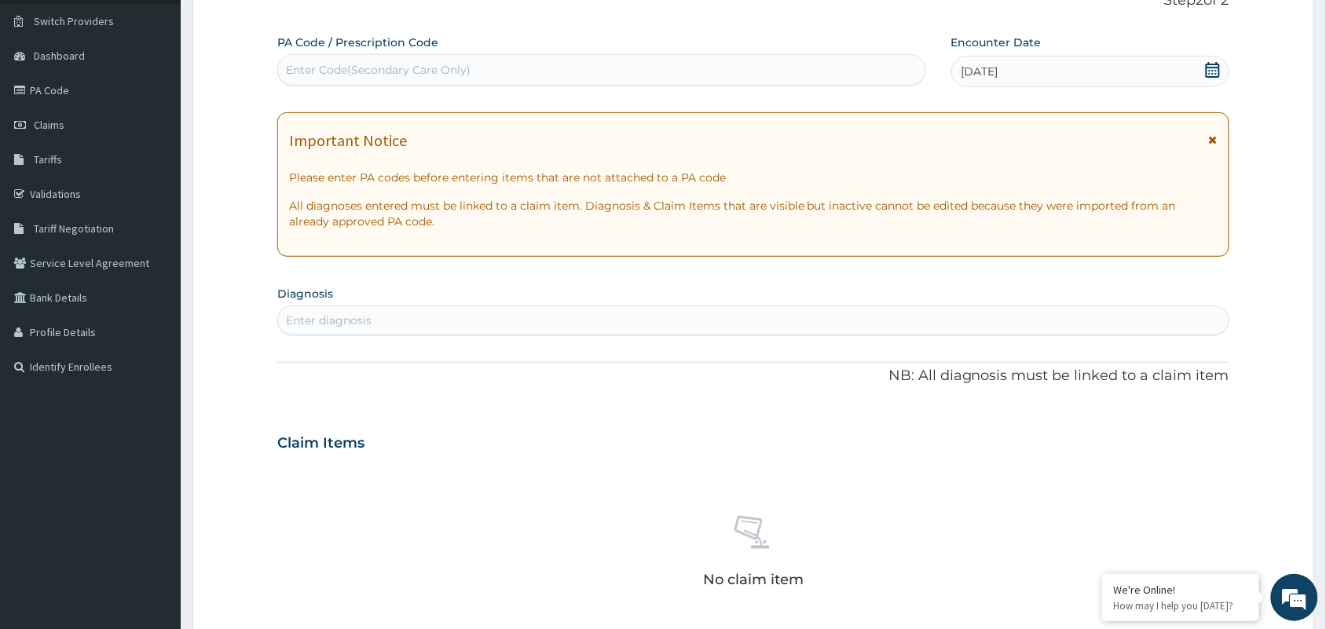
click at [1216, 71] on icon at bounding box center [1213, 70] width 16 height 16
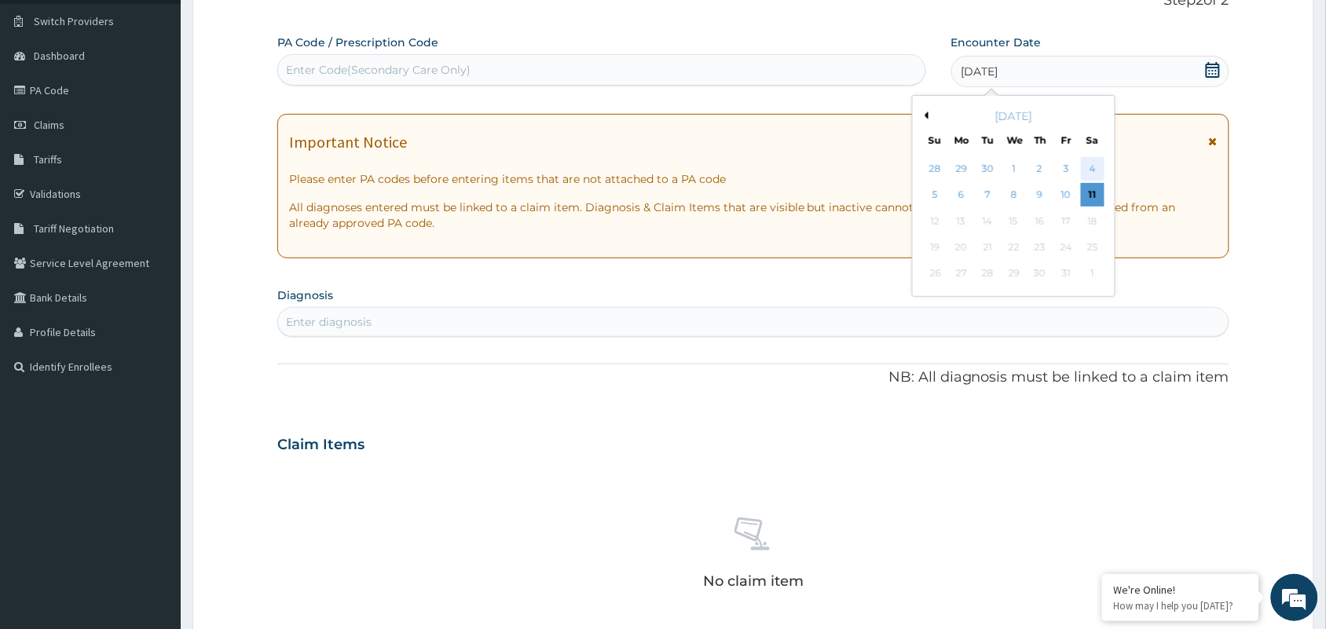
click at [1097, 167] on div "4" at bounding box center [1093, 169] width 24 height 24
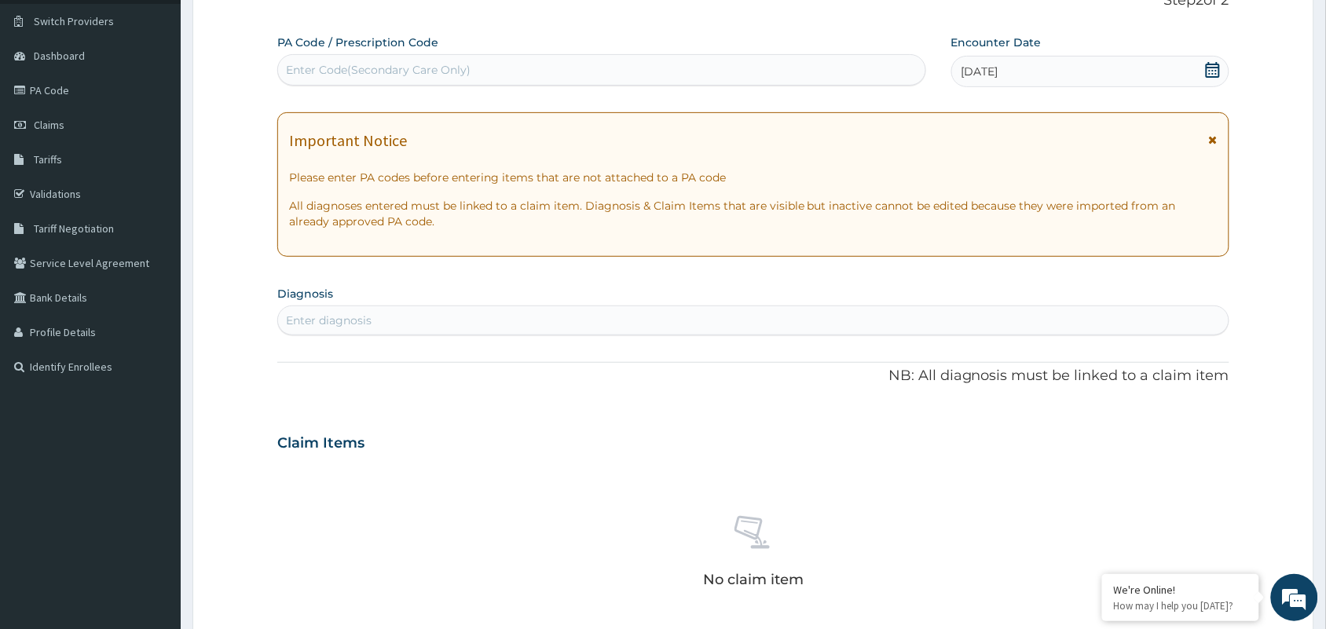
click at [369, 320] on div "Enter diagnosis" at bounding box center [329, 321] width 86 height 16
type input "peptic ulcer"
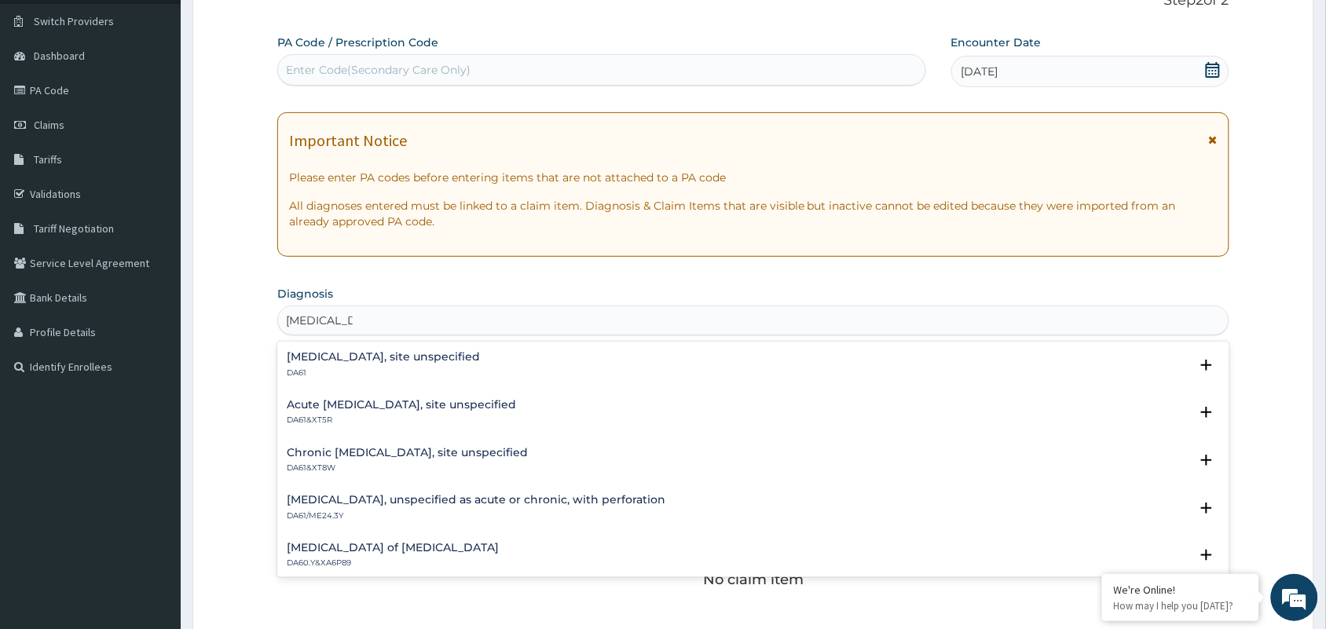
click at [363, 358] on h4 "Peptic ulcer, site unspecified" at bounding box center [383, 357] width 193 height 12
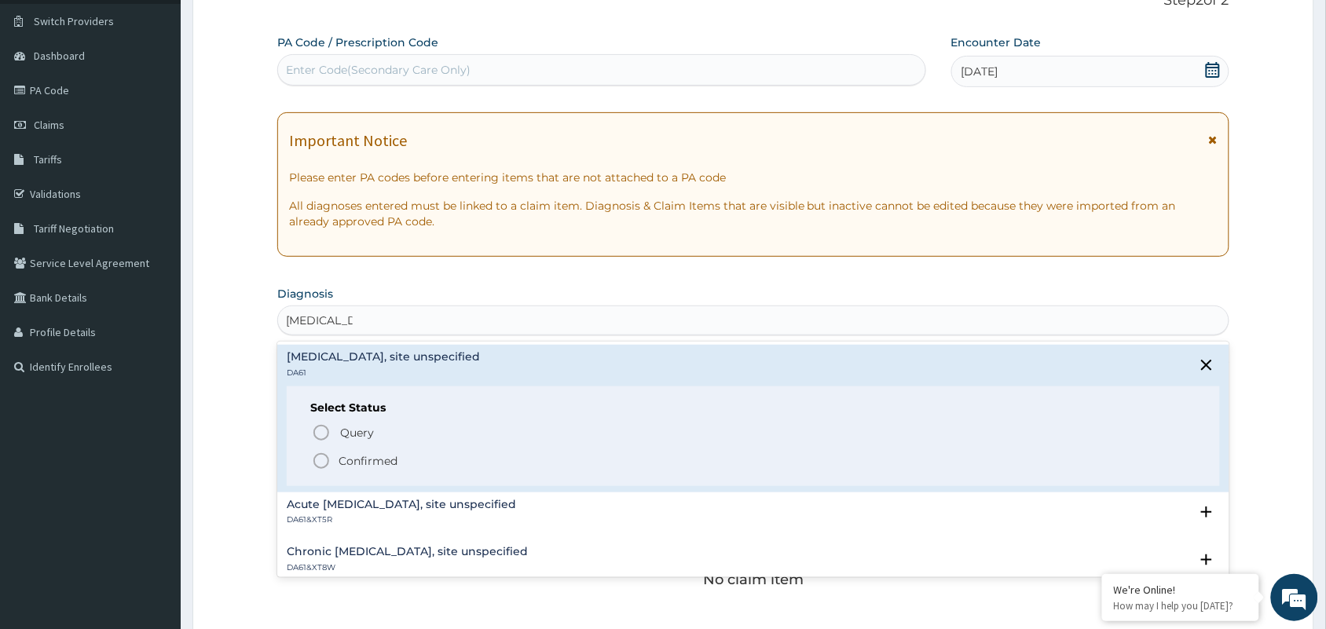
click at [313, 454] on icon "status option filled" at bounding box center [321, 461] width 19 height 19
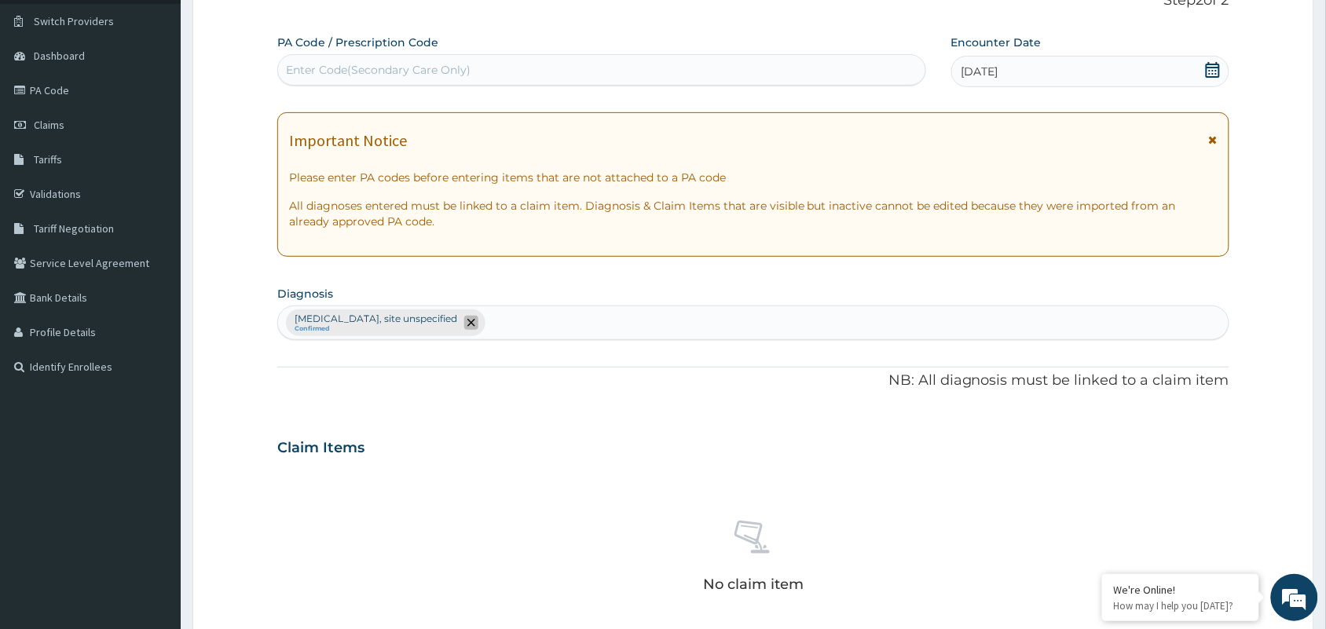
click at [467, 320] on icon "remove selection option" at bounding box center [471, 323] width 8 height 8
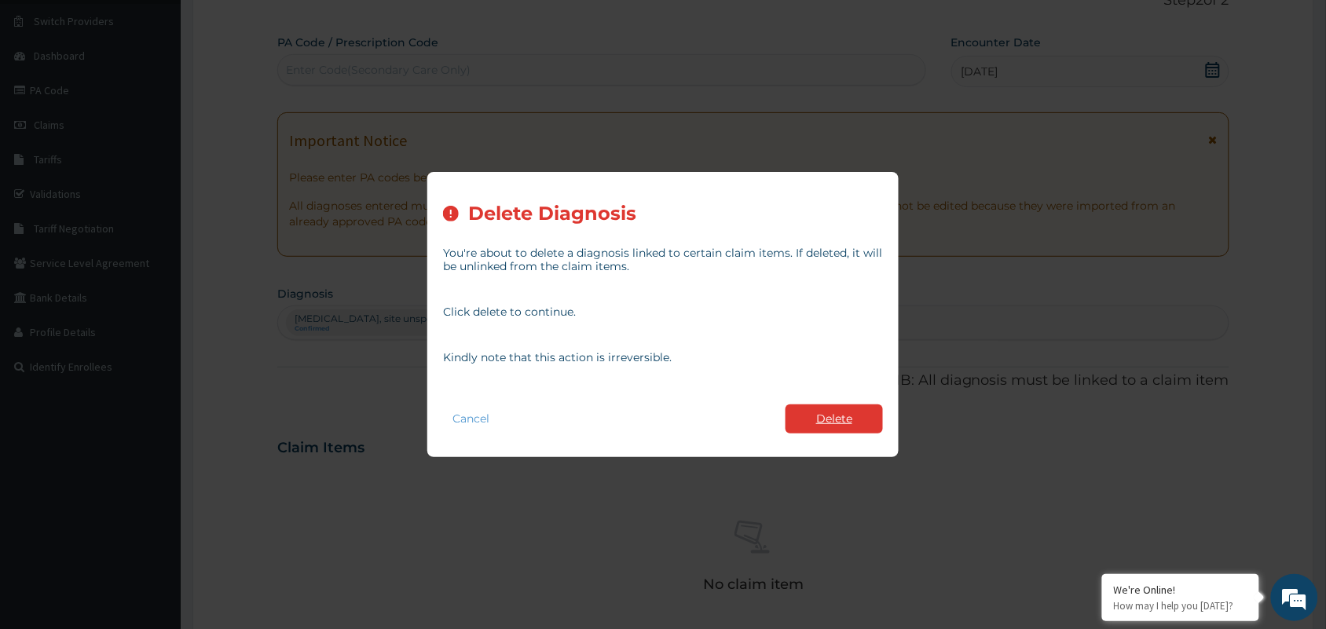
click at [807, 415] on button "Delete" at bounding box center [834, 419] width 97 height 29
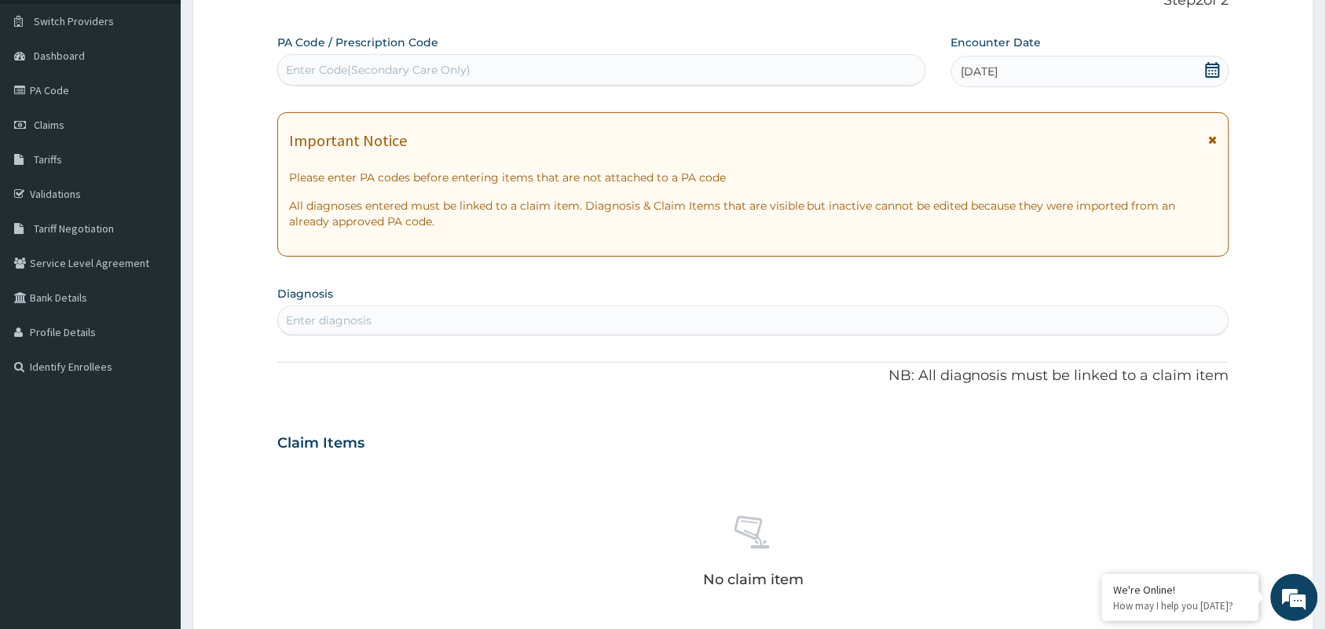
click at [336, 319] on div "Enter diagnosis" at bounding box center [329, 321] width 86 height 16
type input "peptic"
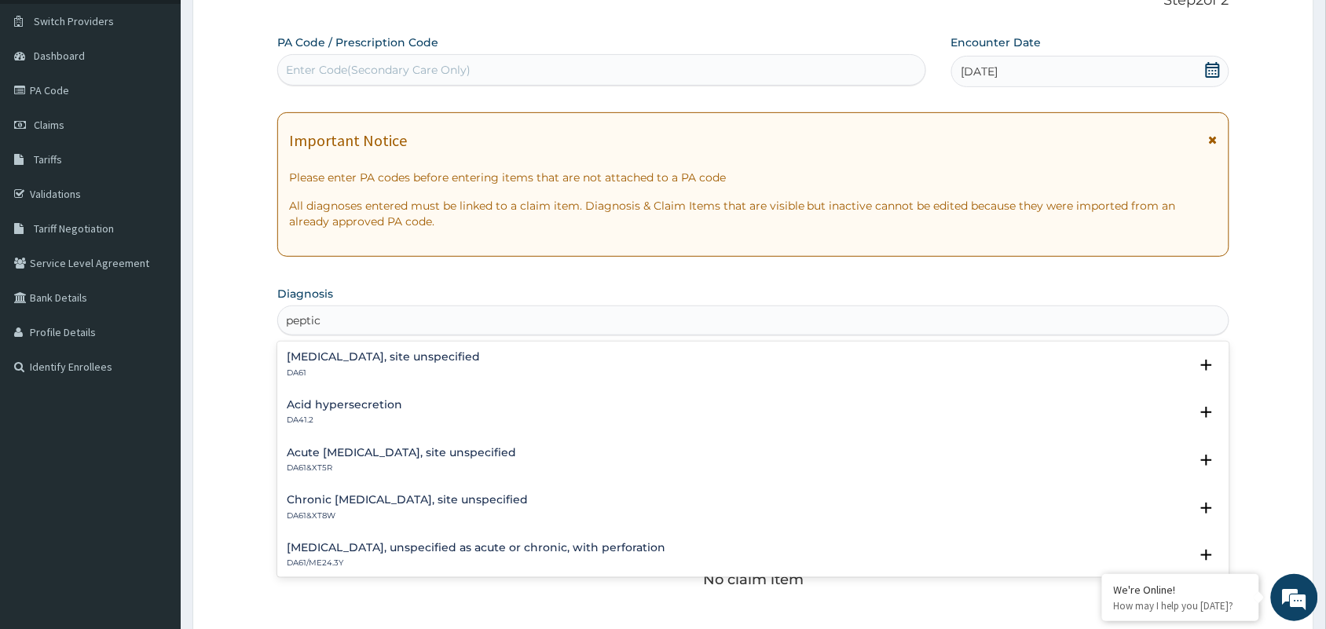
click at [354, 452] on h4 "Acute peptic ulcer, site unspecified" at bounding box center [401, 453] width 229 height 12
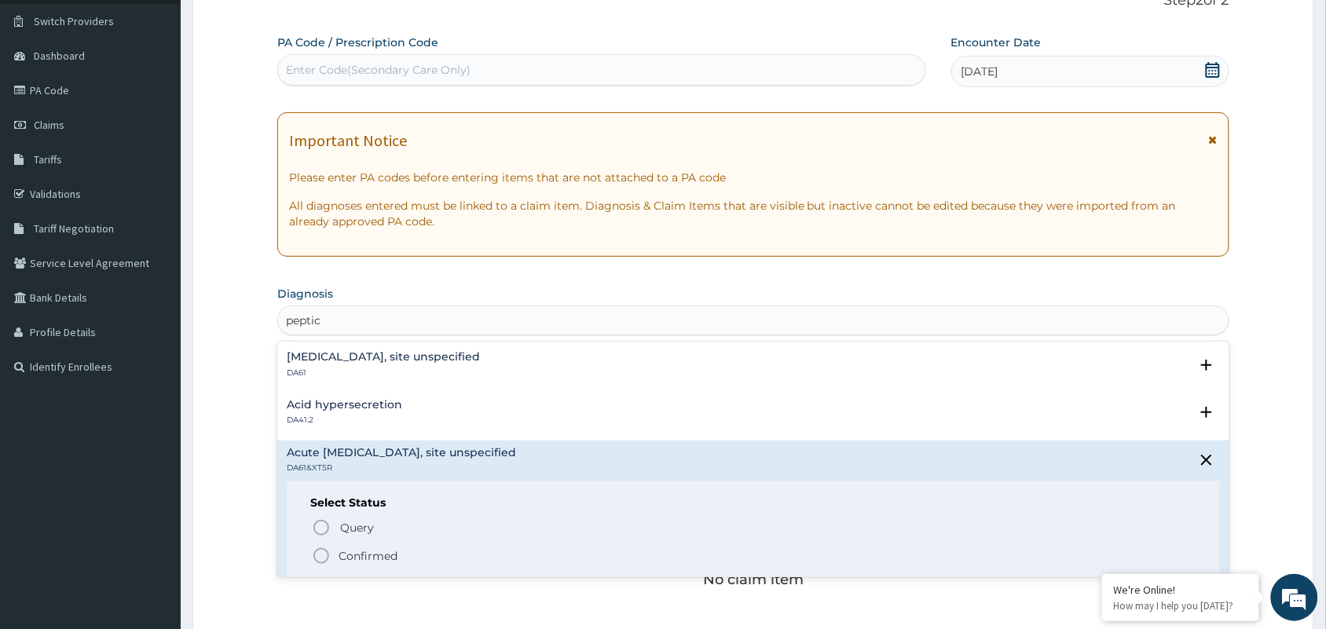
click at [362, 558] on p "Confirmed" at bounding box center [368, 556] width 59 height 16
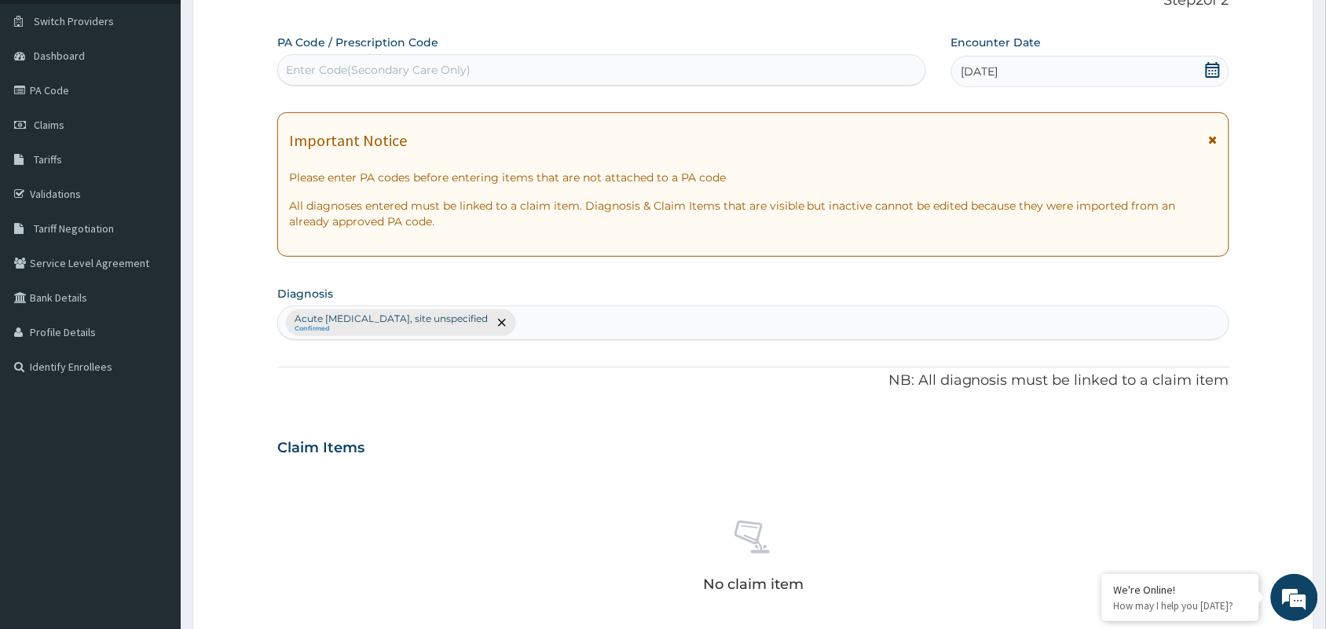
click at [523, 324] on div "Acute peptic ulcer, site unspecified Confirmed" at bounding box center [753, 322] width 950 height 33
click at [556, 320] on div "Acute peptic ulcer, site unspecified Confirmed" at bounding box center [753, 322] width 950 height 33
type input "musculo"
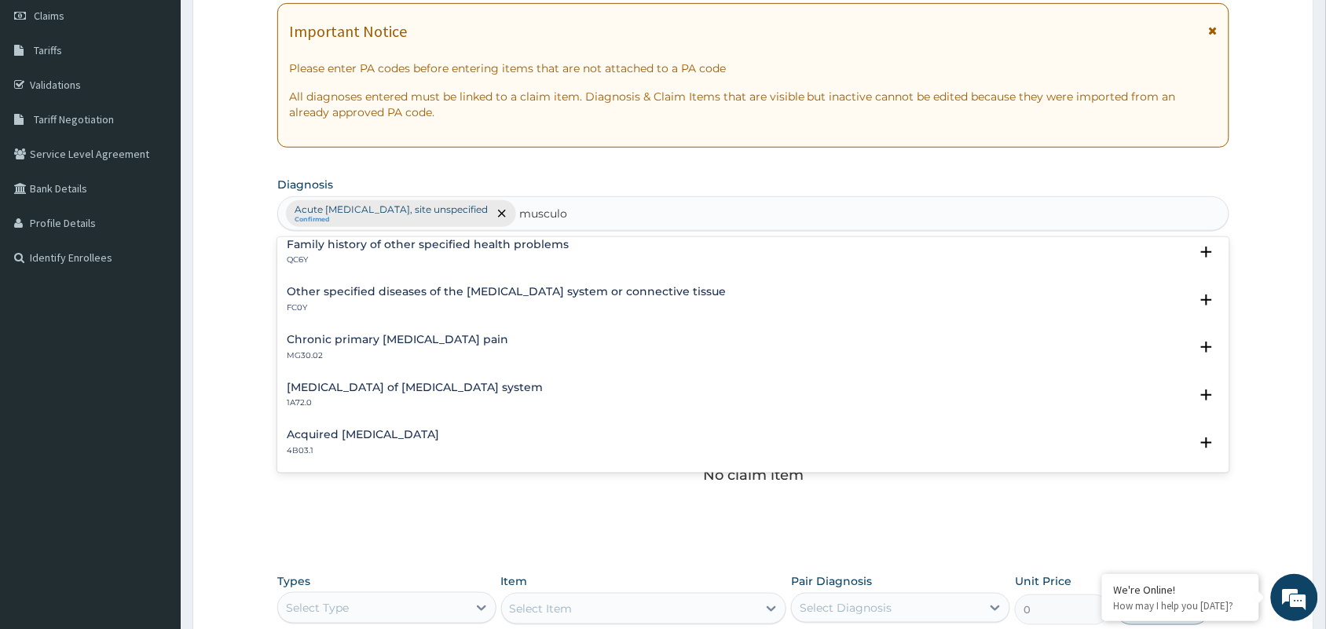
scroll to position [538, 0]
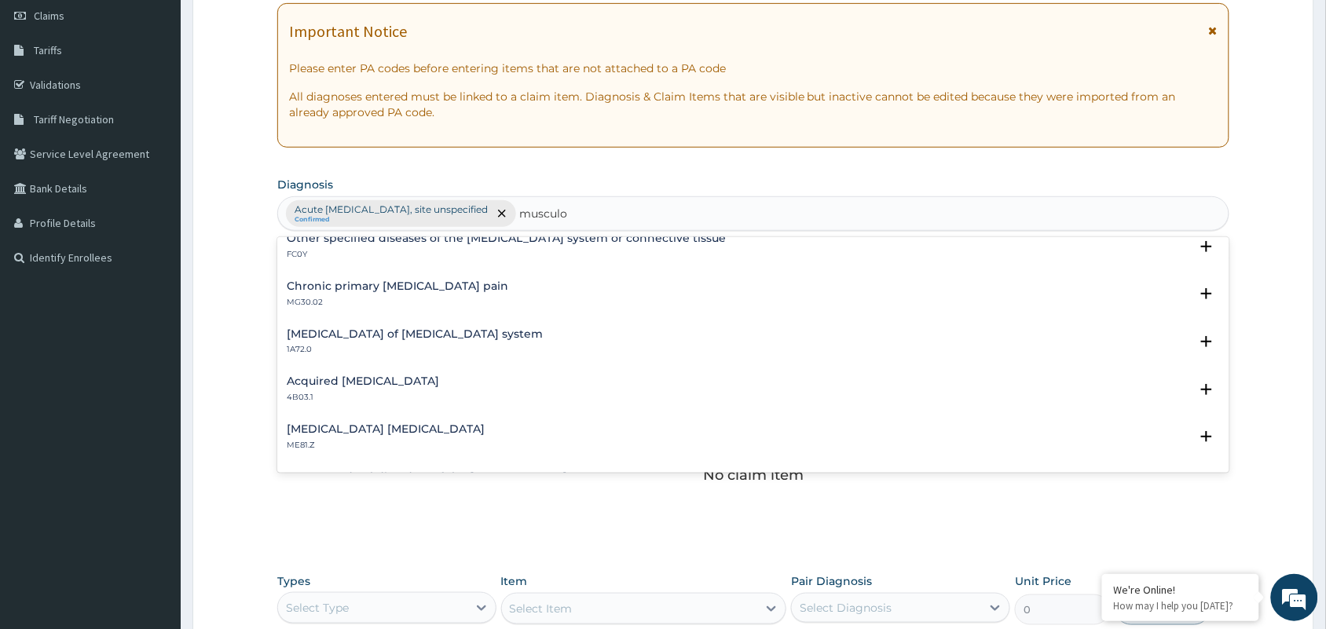
click at [419, 293] on div "Chronic primary musculoskeletal pain MG30.02" at bounding box center [398, 293] width 222 height 27
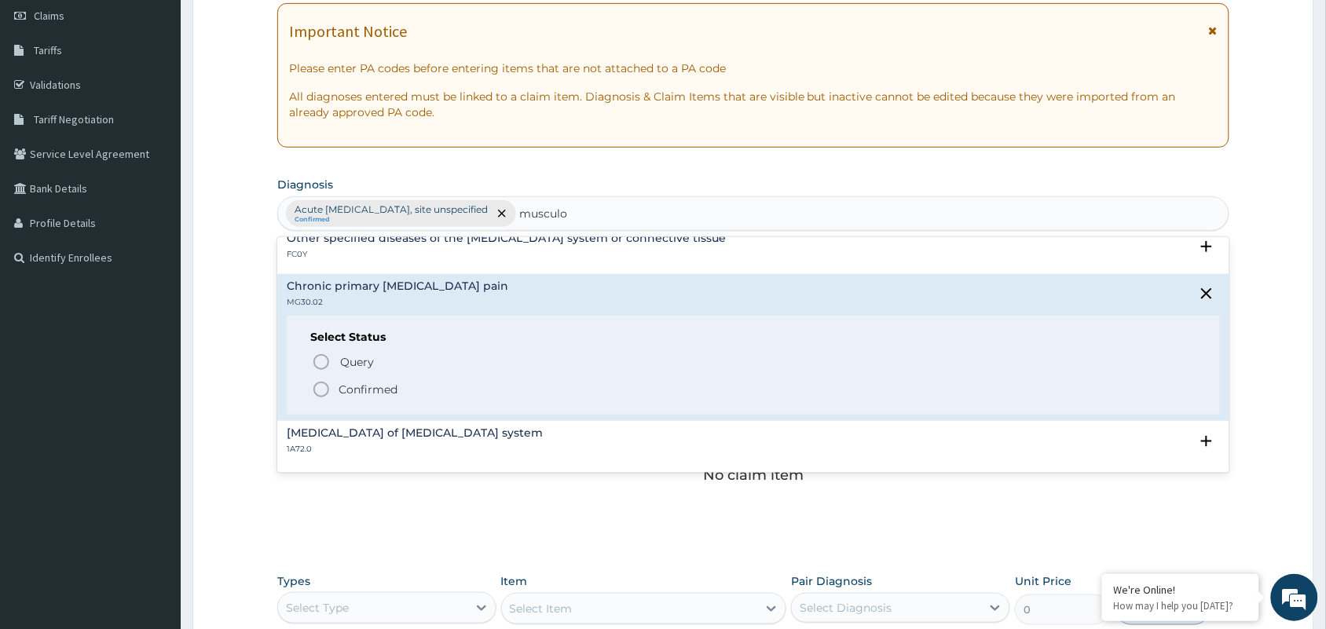
click at [374, 389] on p "Confirmed" at bounding box center [368, 390] width 59 height 16
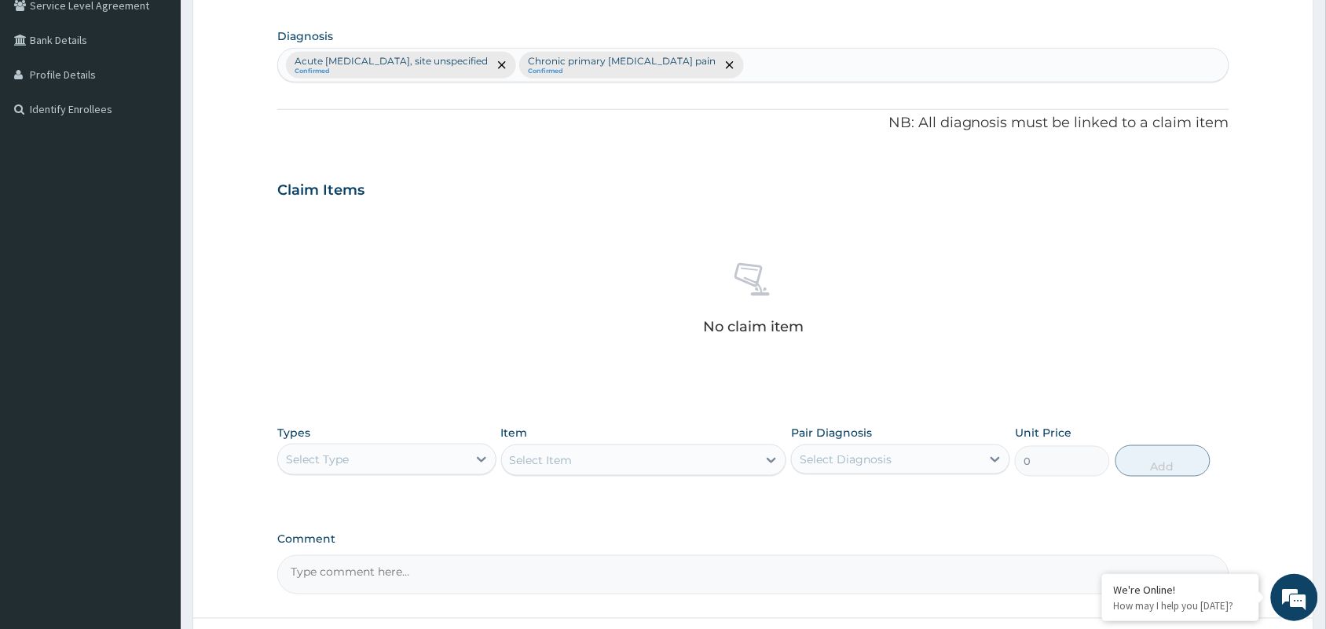
scroll to position [421, 0]
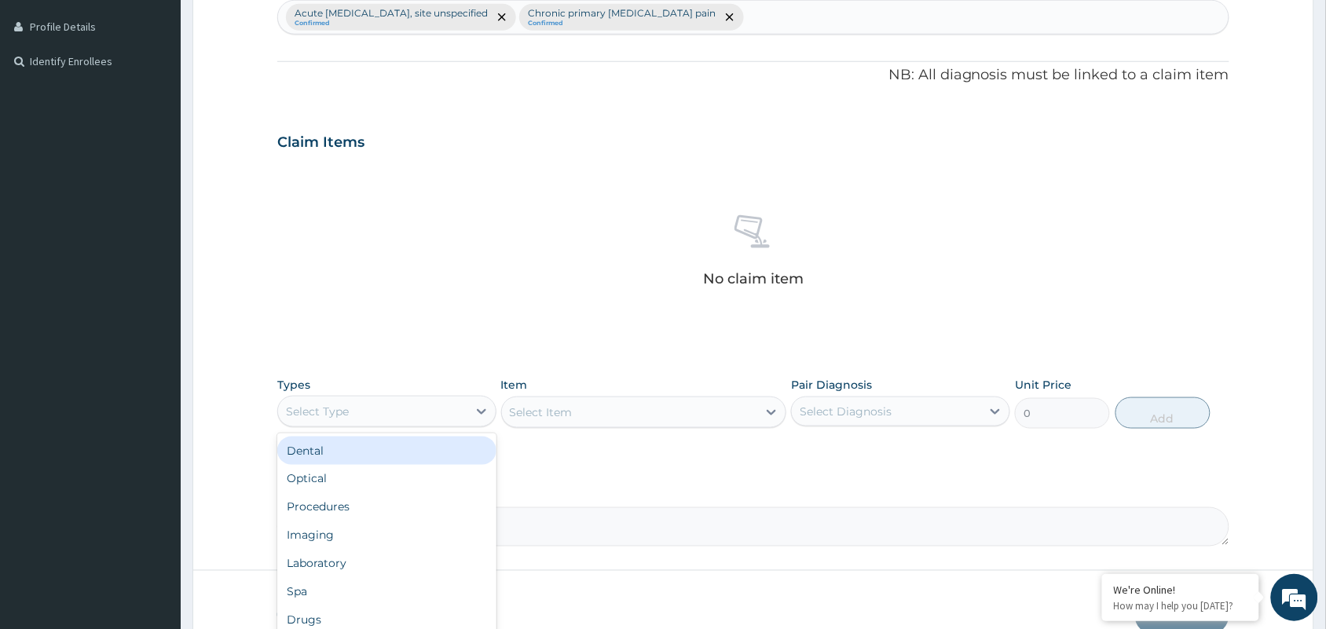
click at [441, 408] on div "Select Type" at bounding box center [372, 411] width 189 height 25
drag, startPoint x: 292, startPoint y: 511, endPoint x: 356, endPoint y: 501, distance: 64.4
click at [297, 512] on div "Procedures" at bounding box center [386, 507] width 219 height 28
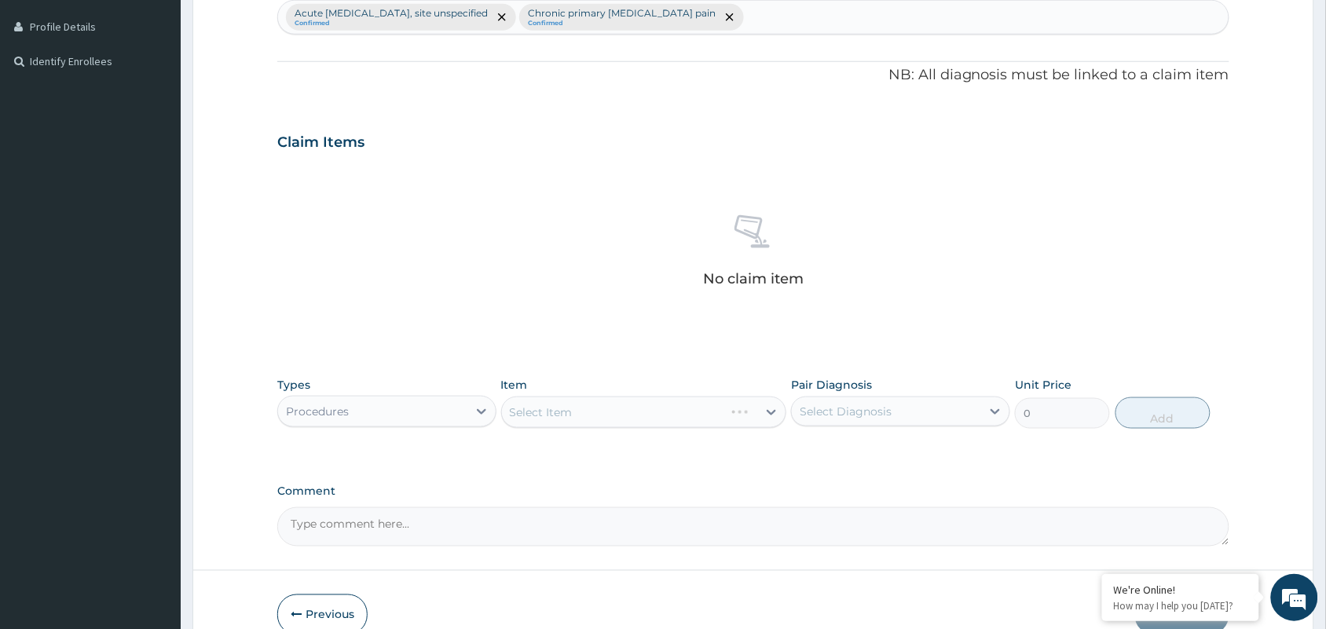
click at [537, 418] on div "Select Item" at bounding box center [644, 412] width 286 height 31
click at [654, 423] on div "Select Item" at bounding box center [644, 412] width 286 height 31
click at [661, 415] on div "Select Item" at bounding box center [644, 412] width 286 height 31
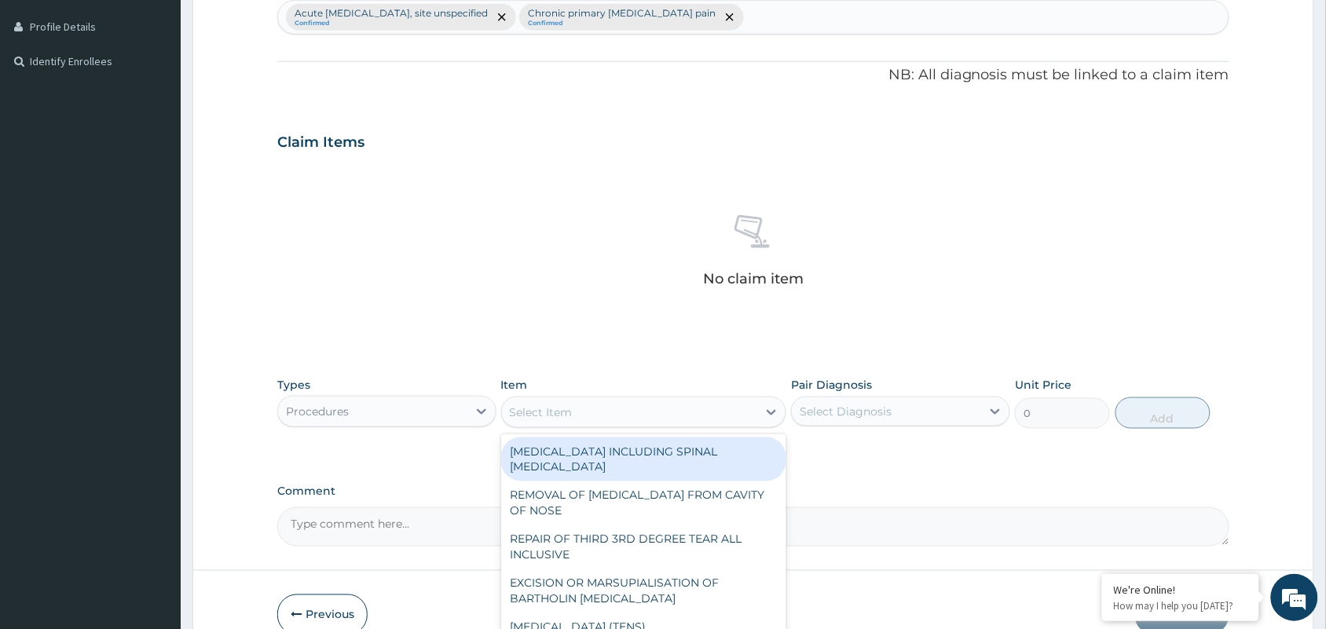
click at [661, 415] on div "Select Item" at bounding box center [630, 412] width 256 height 25
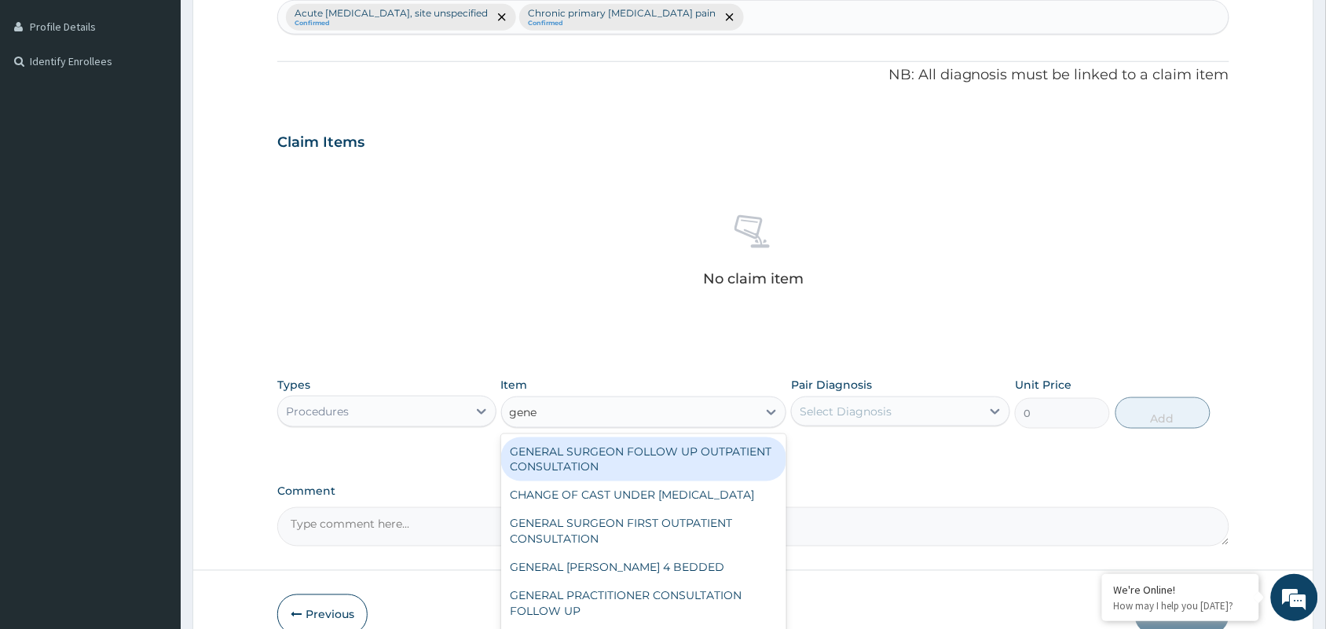
type input "gener"
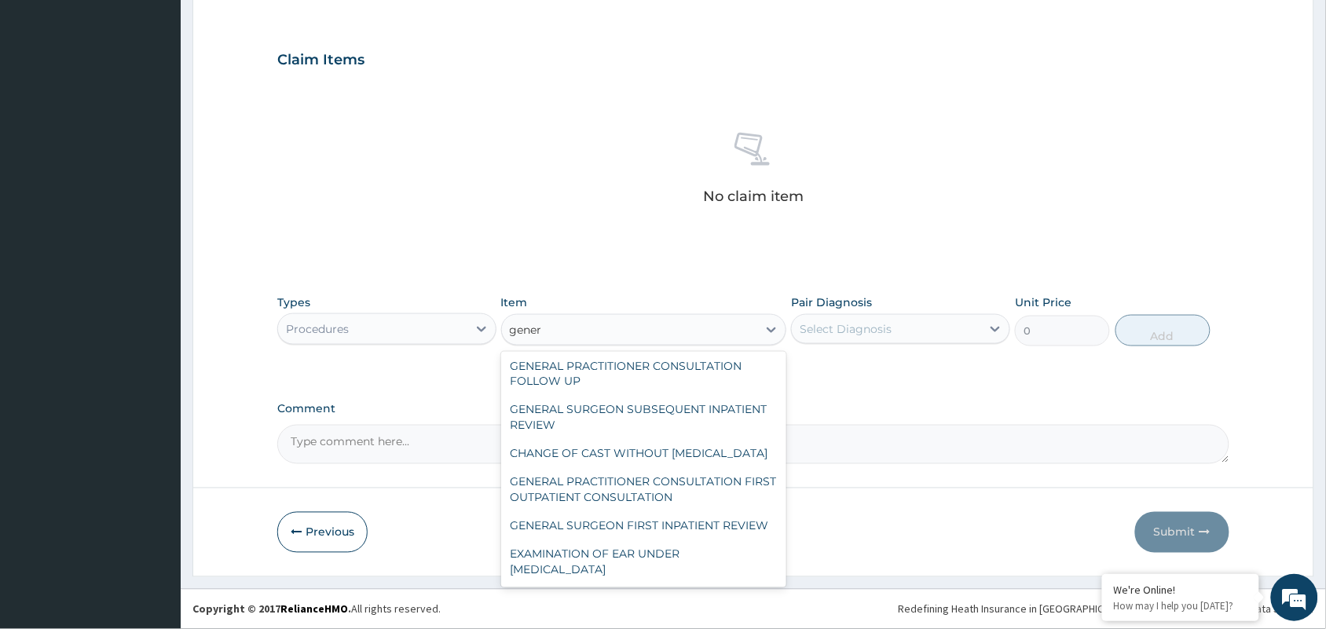
scroll to position [178, 0]
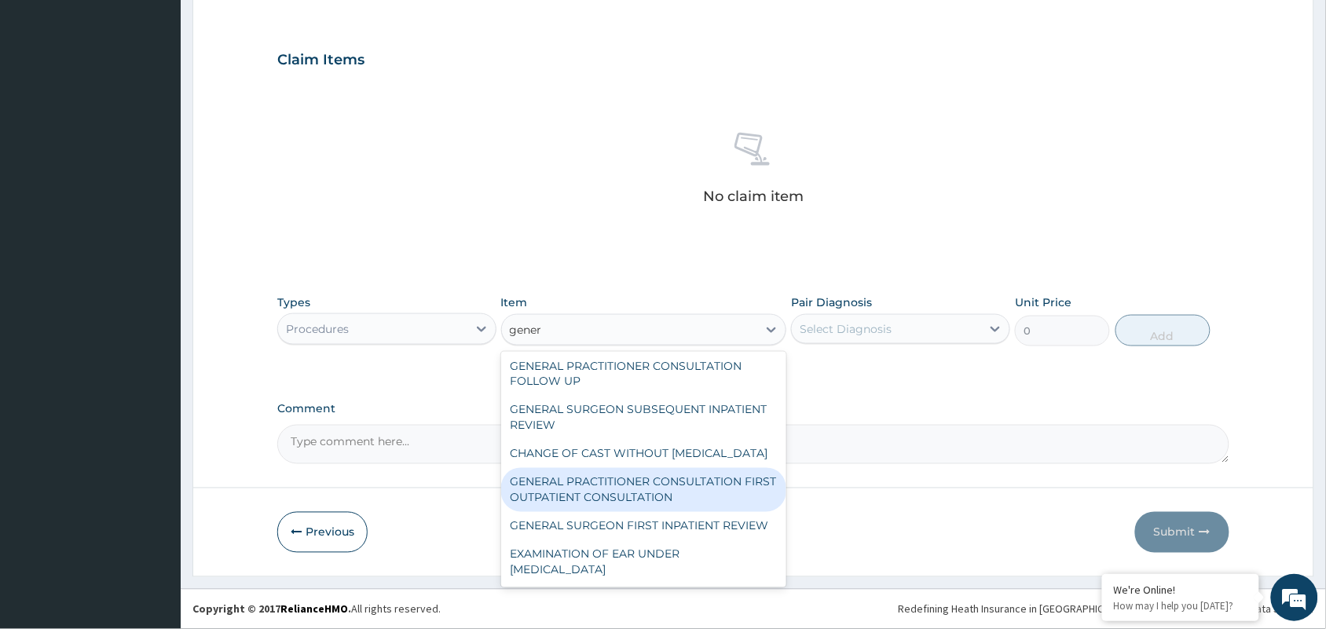
click at [642, 496] on div "GENERAL PRACTITIONER CONSULTATION FIRST OUTPATIENT CONSULTATION" at bounding box center [644, 490] width 286 height 44
type input "3547.5"
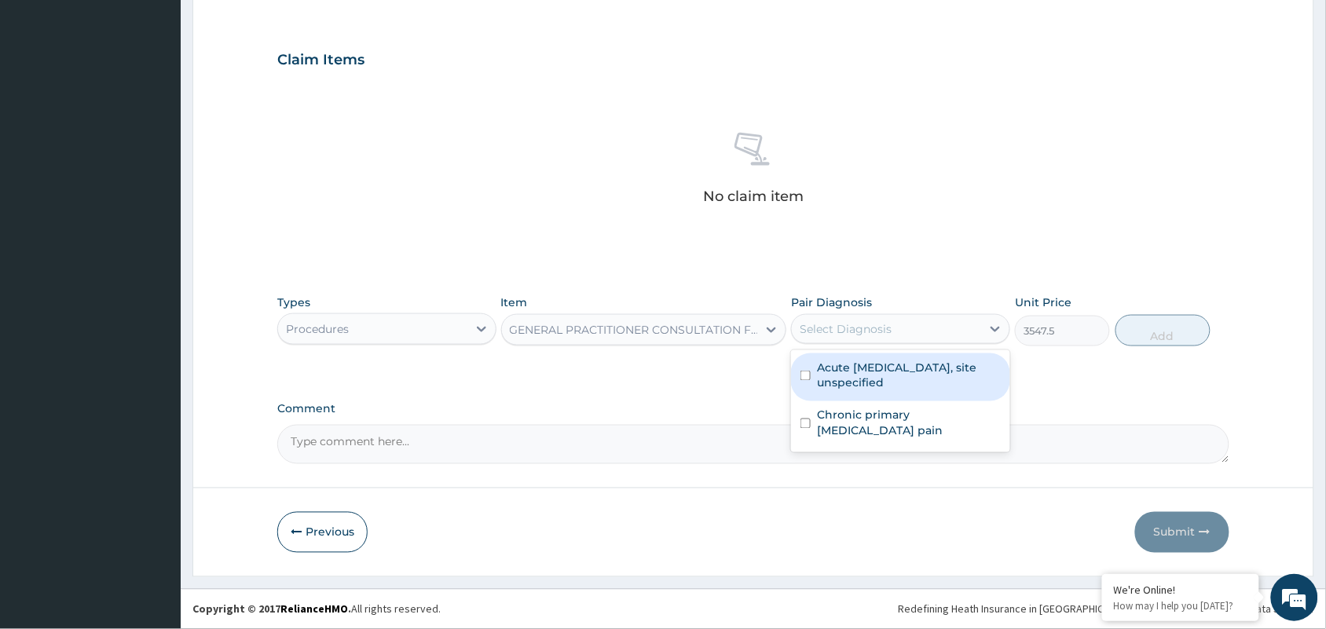
click at [840, 328] on div "Select Diagnosis" at bounding box center [846, 329] width 92 height 16
click at [842, 365] on label "Acute peptic ulcer, site unspecified" at bounding box center [909, 375] width 184 height 31
checkbox input "true"
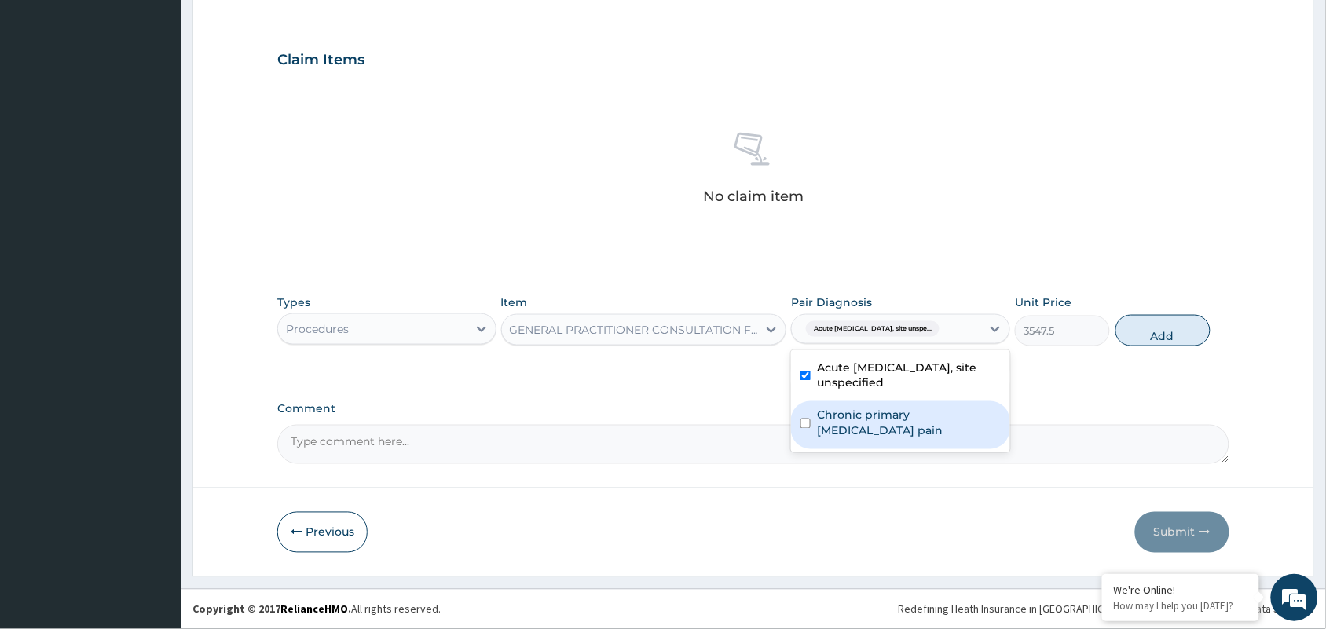
click at [845, 418] on label "Chronic primary musculoskeletal pain" at bounding box center [909, 423] width 184 height 31
checkbox input "true"
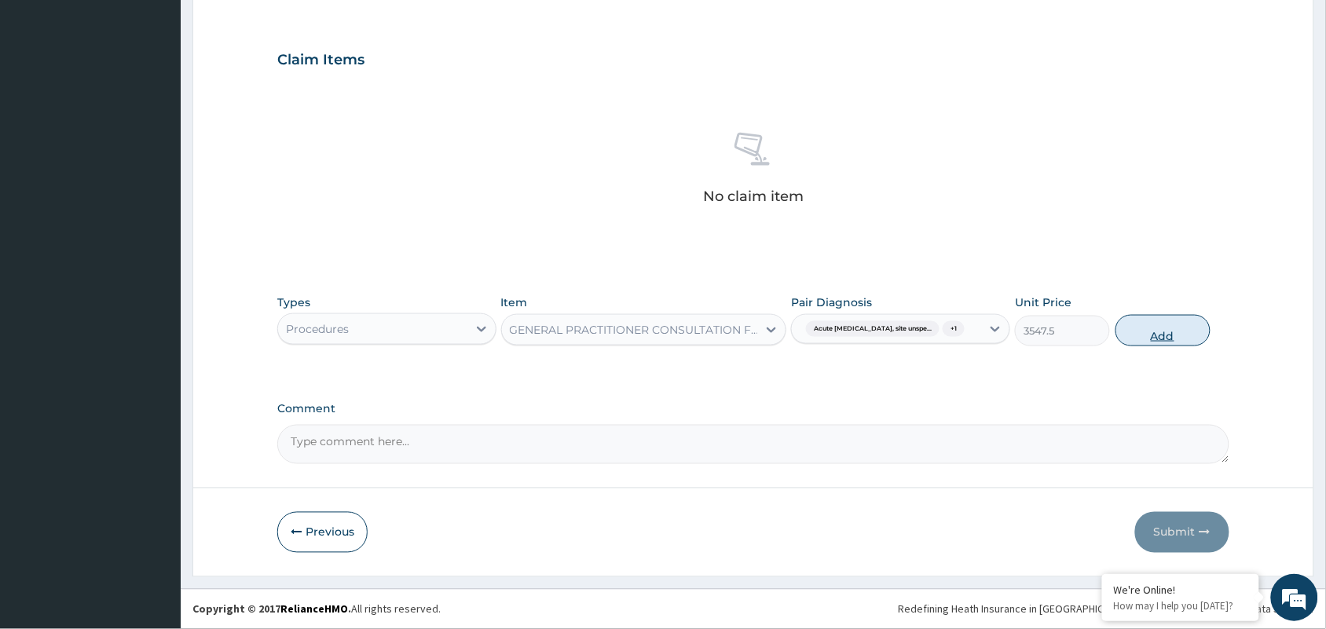
click at [1182, 331] on button "Add" at bounding box center [1162, 330] width 95 height 31
type input "0"
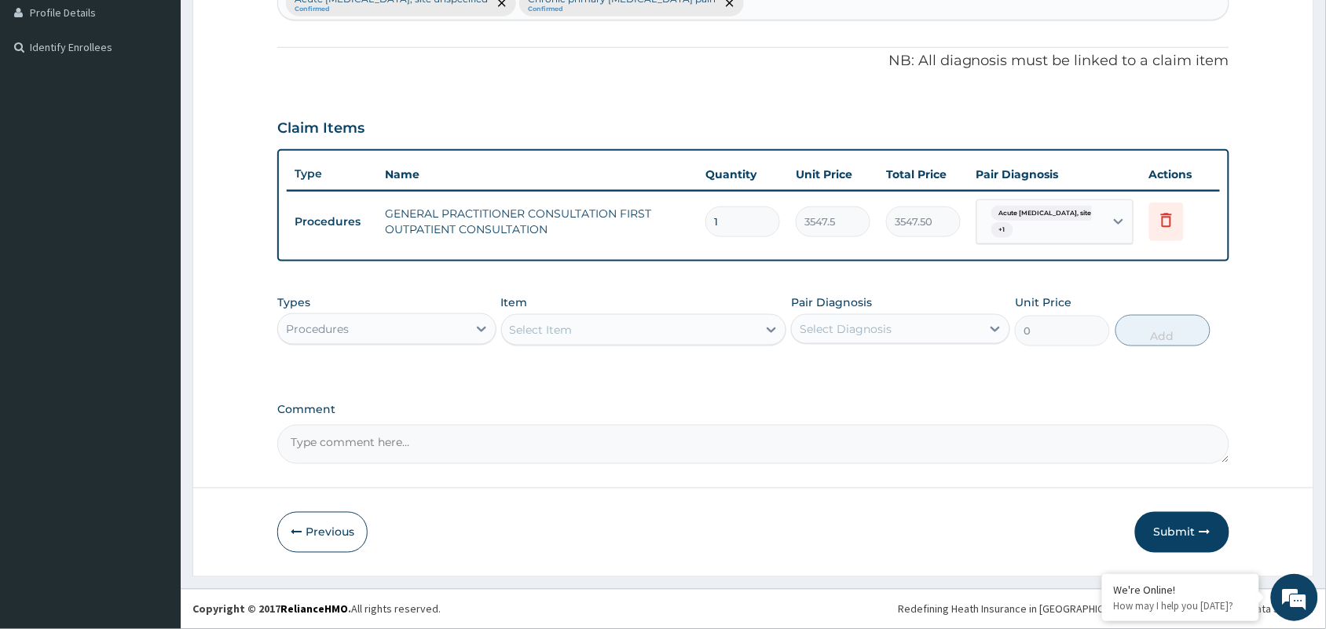
scroll to position [434, 0]
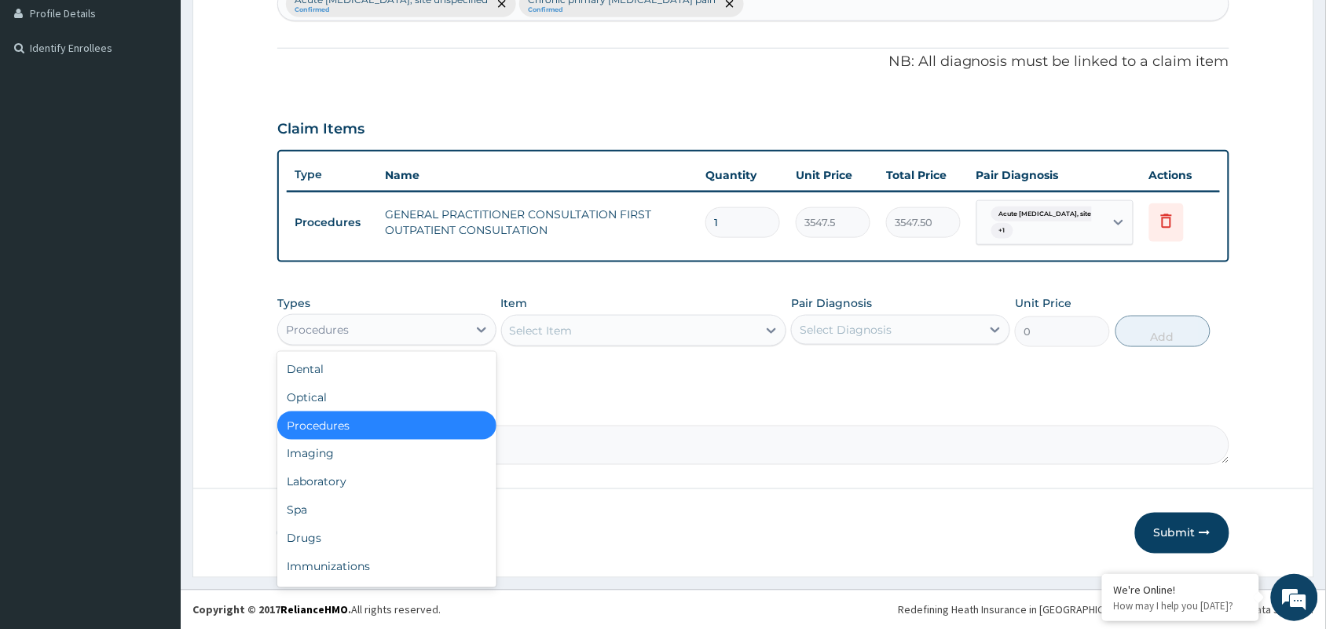
click at [454, 331] on div "Procedures" at bounding box center [372, 329] width 189 height 25
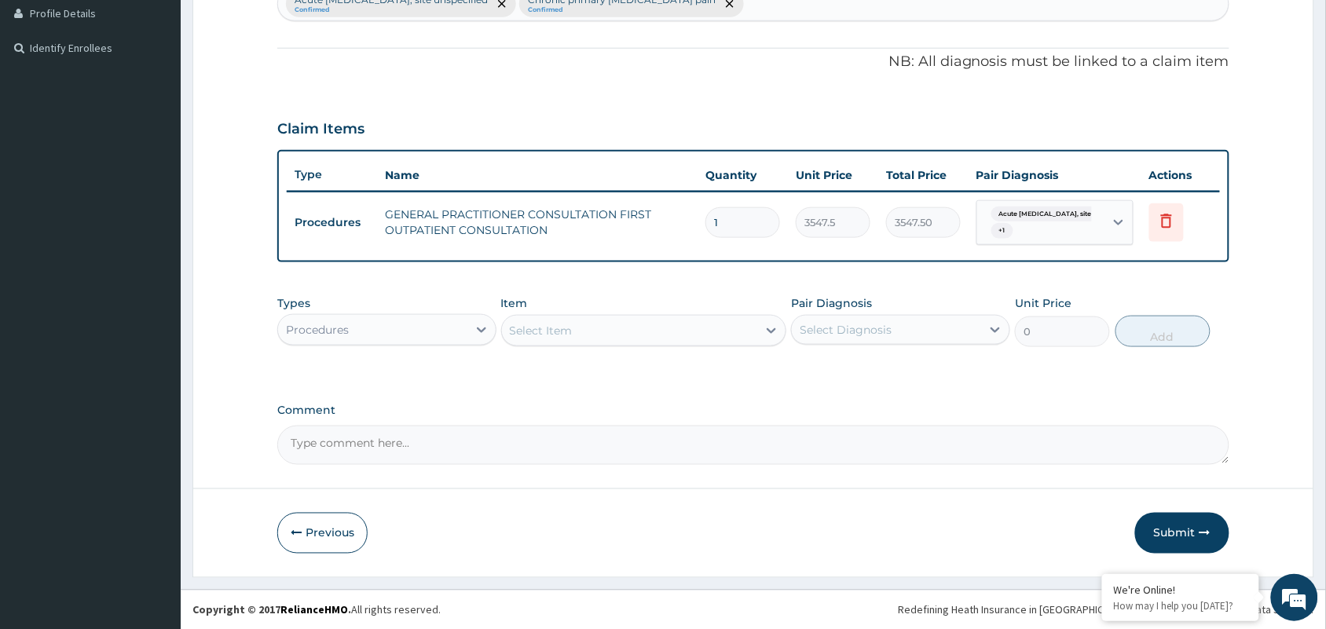
click at [397, 319] on div "Procedures" at bounding box center [372, 329] width 189 height 25
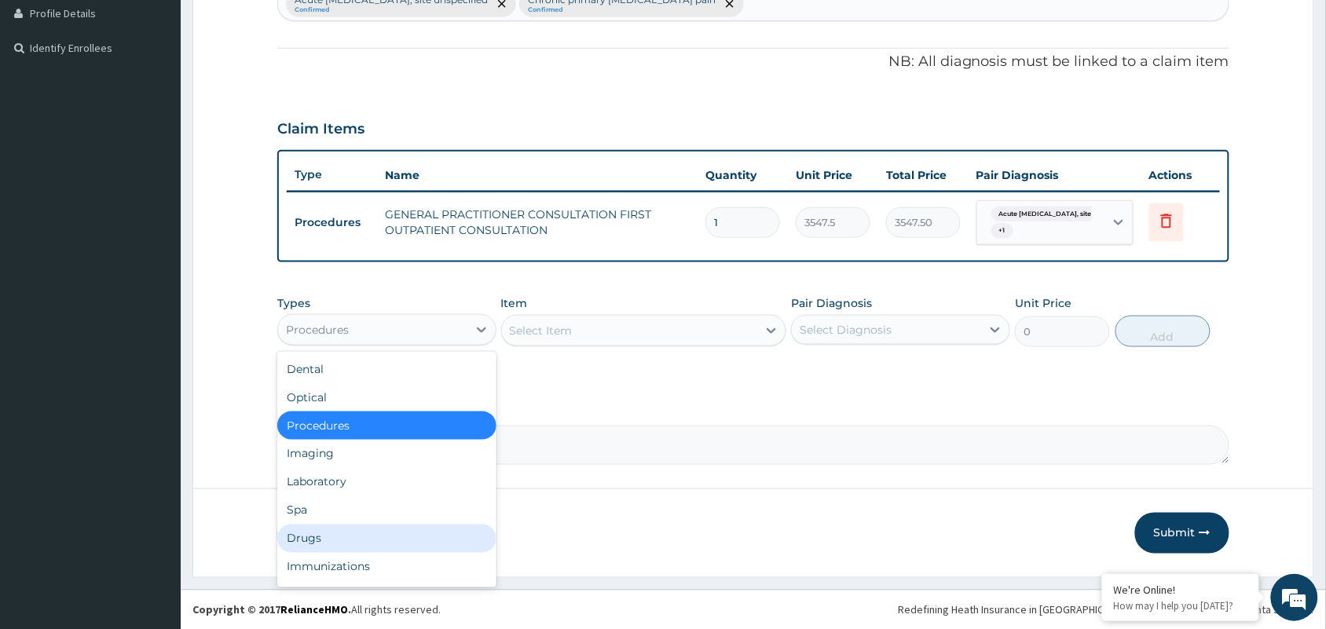
drag, startPoint x: 297, startPoint y: 530, endPoint x: 442, endPoint y: 448, distance: 167.1
click at [302, 528] on div "Drugs" at bounding box center [386, 539] width 219 height 28
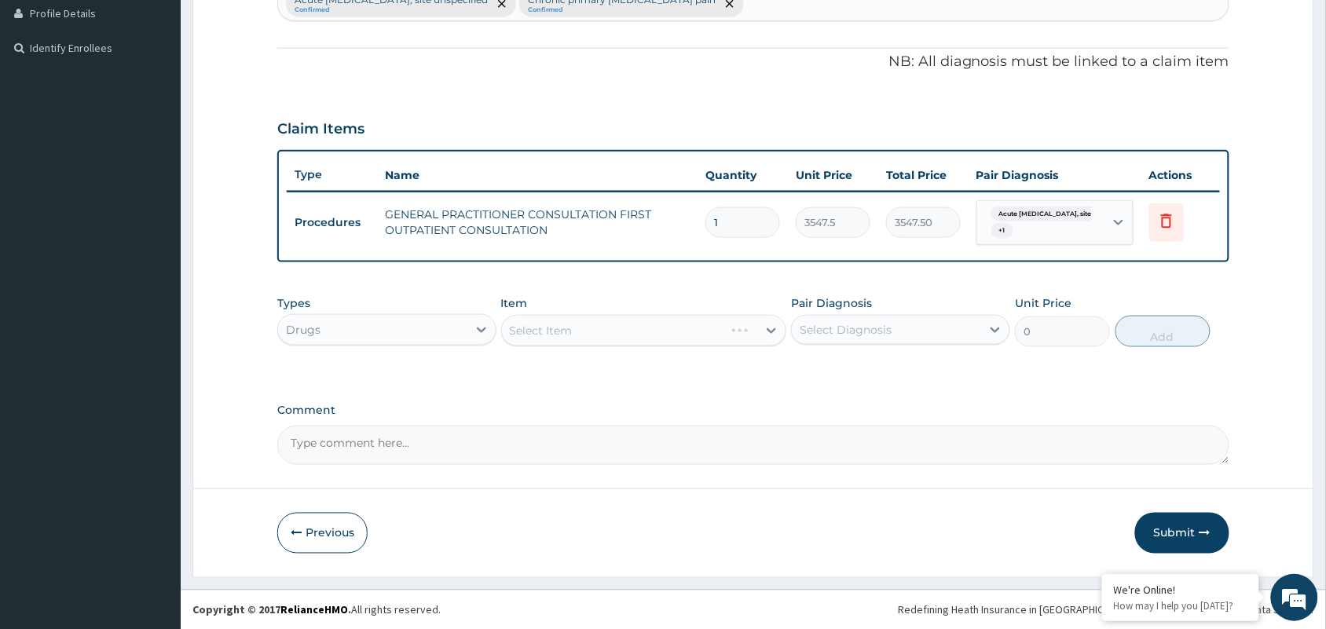
click at [558, 339] on div "Select Item" at bounding box center [644, 330] width 286 height 31
click at [619, 331] on div "Select Item" at bounding box center [644, 330] width 286 height 31
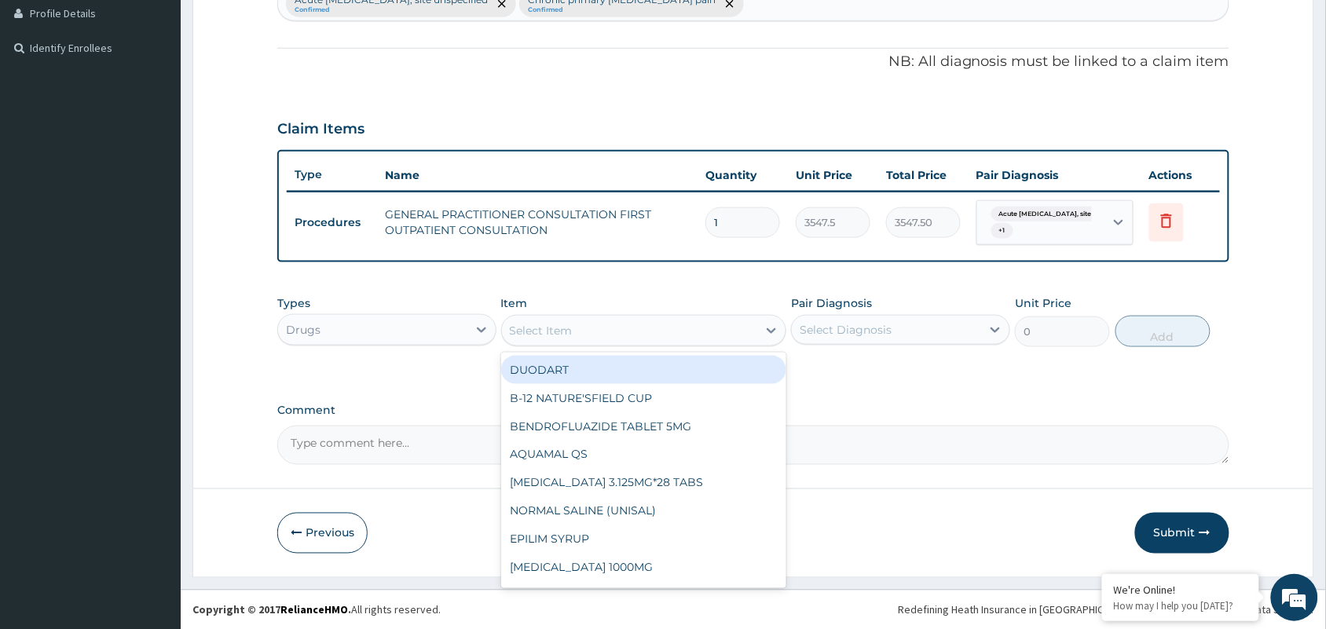
click at [618, 331] on div "Select Item" at bounding box center [630, 330] width 256 height 25
type input "cele"
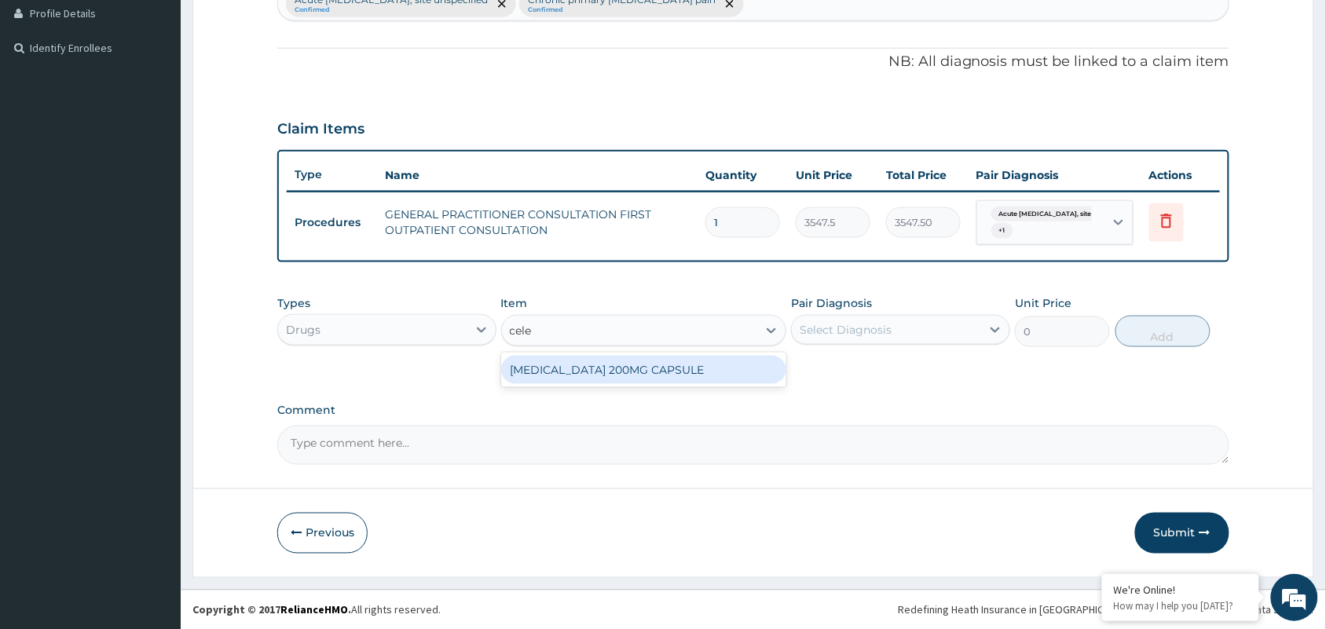
click at [593, 375] on div "CELEBREX 200MG CAPSULE" at bounding box center [644, 370] width 286 height 28
type input "402.0499877929688"
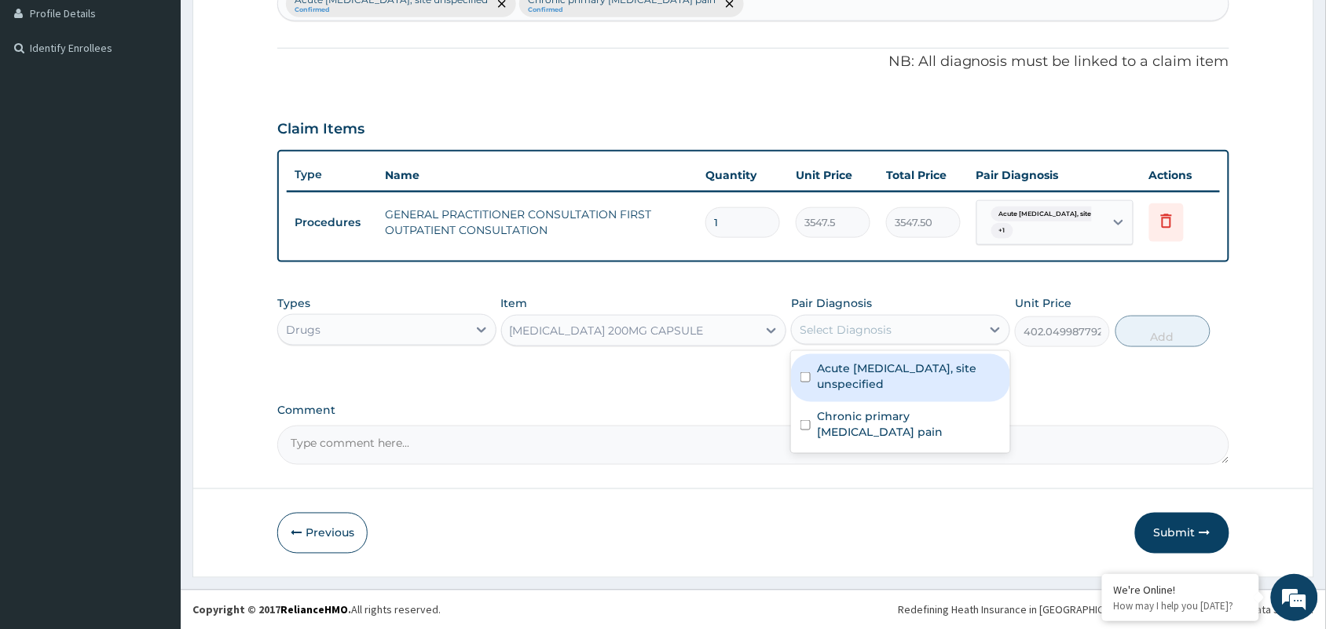
click at [798, 335] on div "Select Diagnosis" at bounding box center [886, 329] width 189 height 25
click at [856, 387] on label "Acute peptic ulcer, site unspecified" at bounding box center [909, 376] width 184 height 31
checkbox input "true"
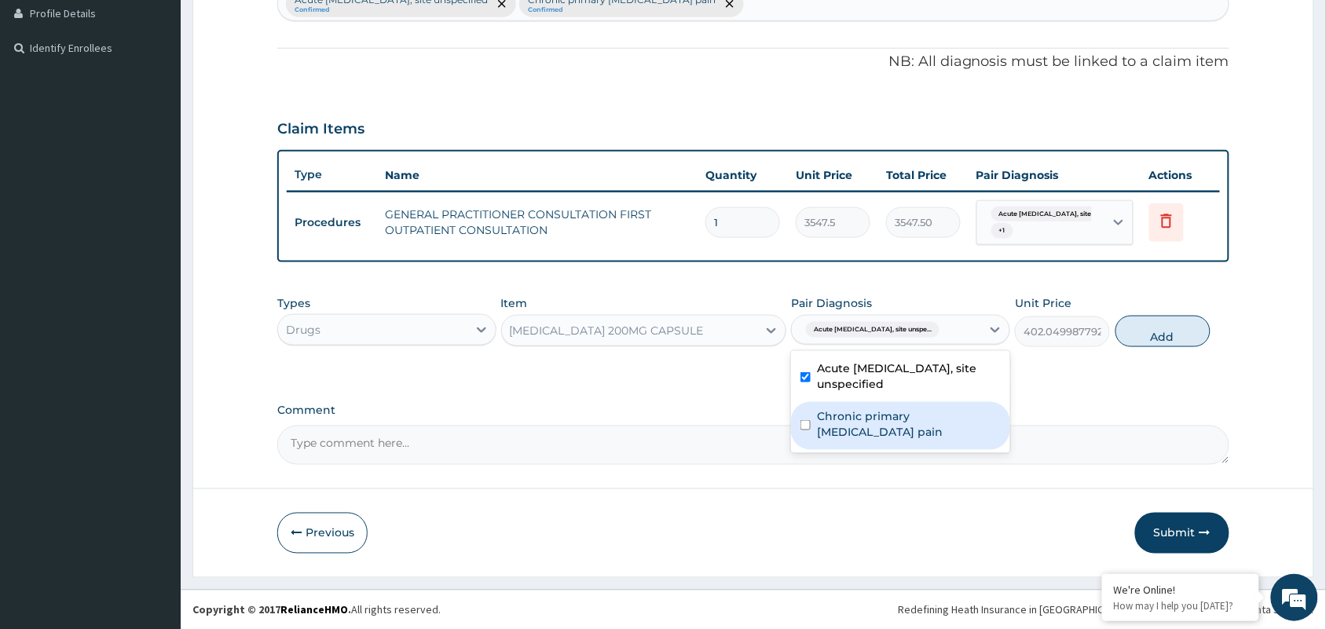
click at [864, 417] on label "Chronic primary musculoskeletal pain" at bounding box center [909, 423] width 184 height 31
checkbox input "true"
click at [1155, 323] on button "Add" at bounding box center [1162, 331] width 95 height 31
type input "0"
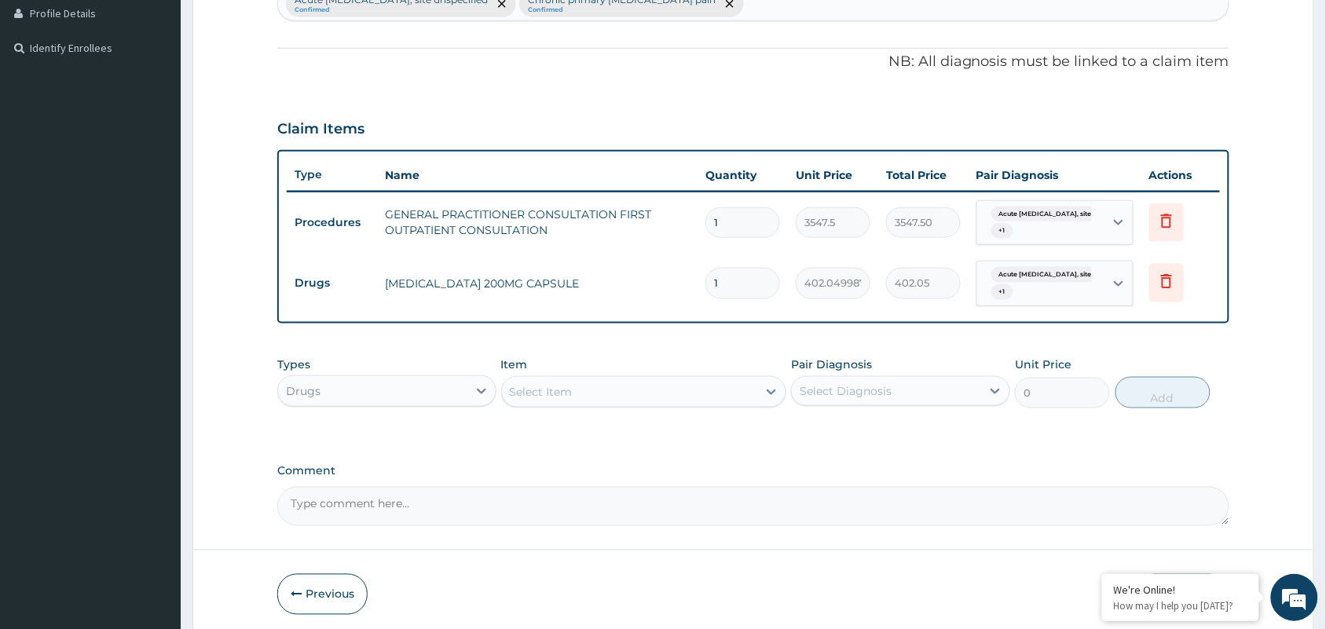
click at [731, 287] on input "1" at bounding box center [742, 283] width 75 height 31
type input "10"
type input "4020.50"
type input "10"
click at [551, 397] on div "Select Item" at bounding box center [541, 392] width 63 height 16
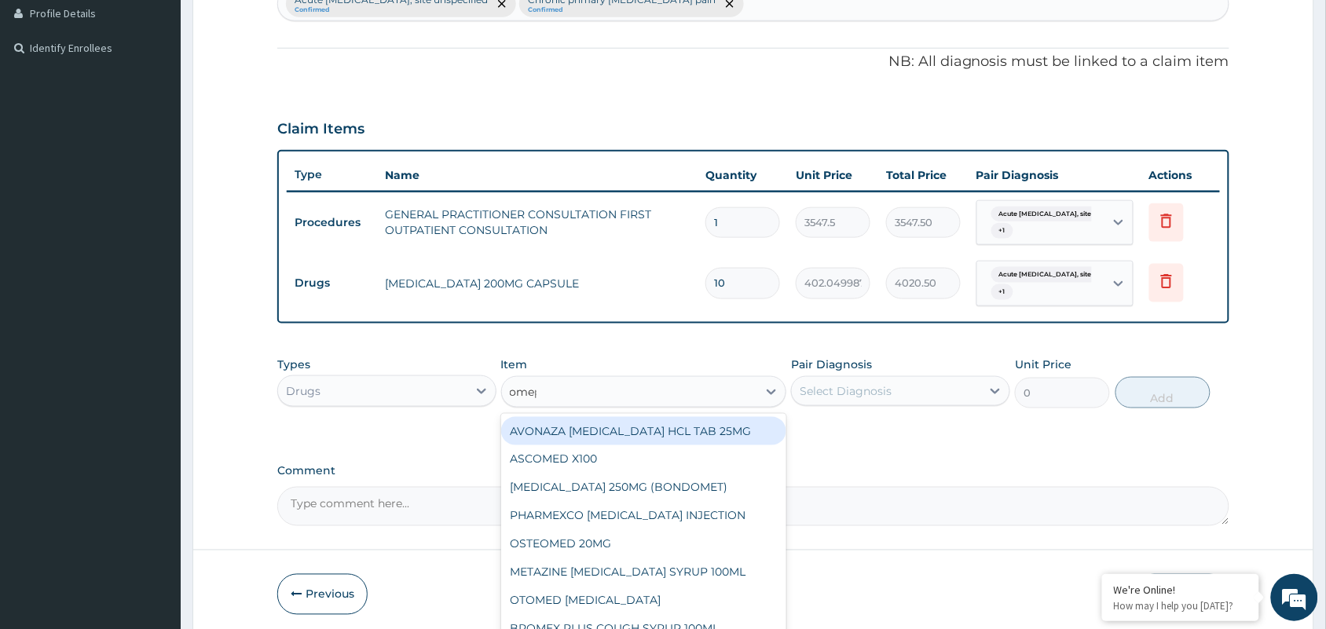
type input "omepr"
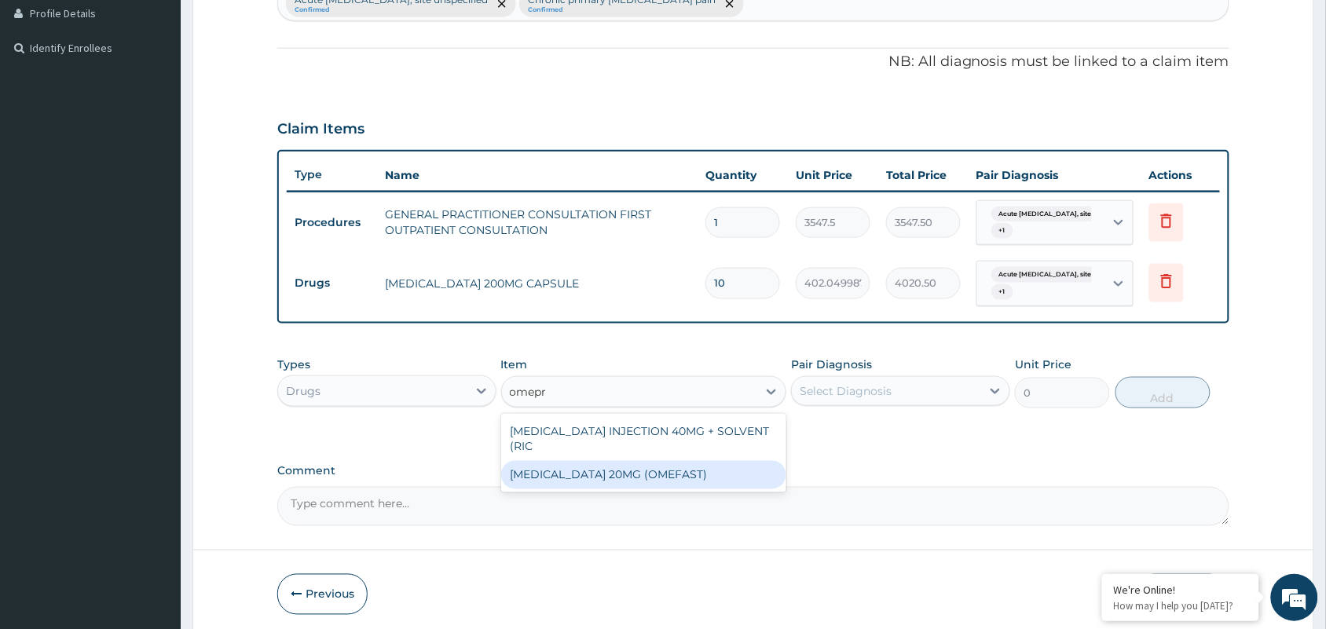
click at [650, 477] on div "OMEPRAZOLE 20MG (OMEFAST)" at bounding box center [644, 475] width 286 height 28
type input "82.7750015258789"
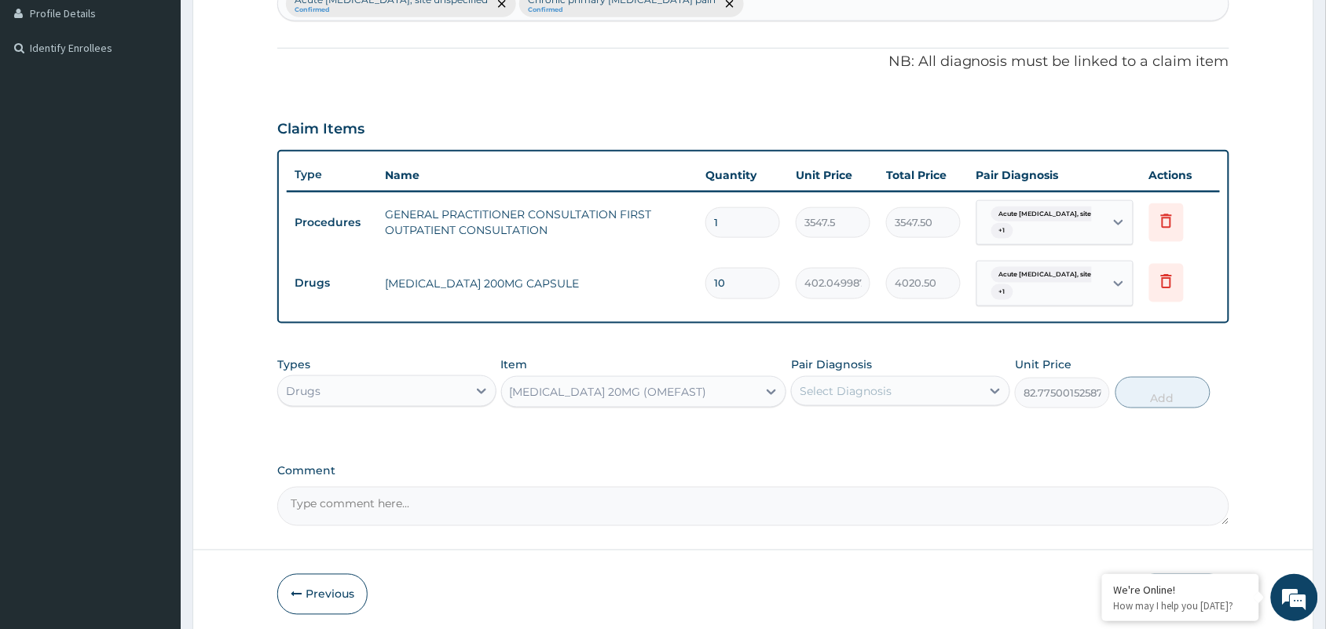
click at [885, 394] on div "Select Diagnosis" at bounding box center [846, 391] width 92 height 16
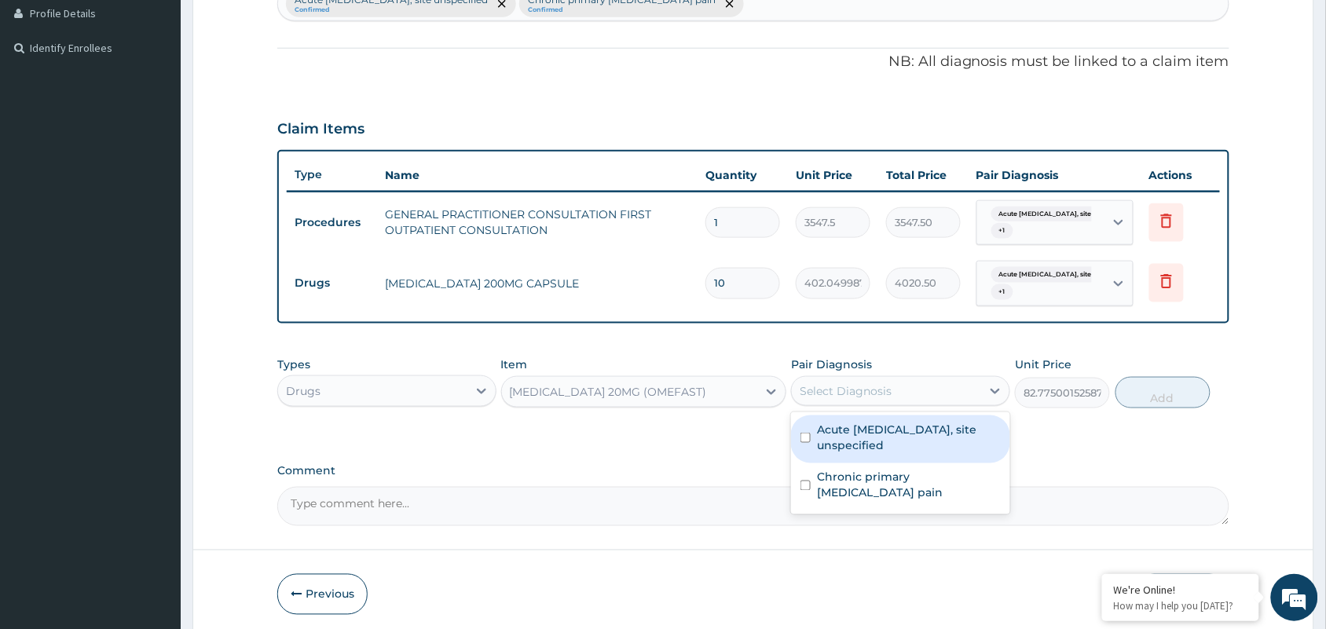
click at [872, 449] on label "Acute peptic ulcer, site unspecified" at bounding box center [909, 437] width 184 height 31
checkbox input "true"
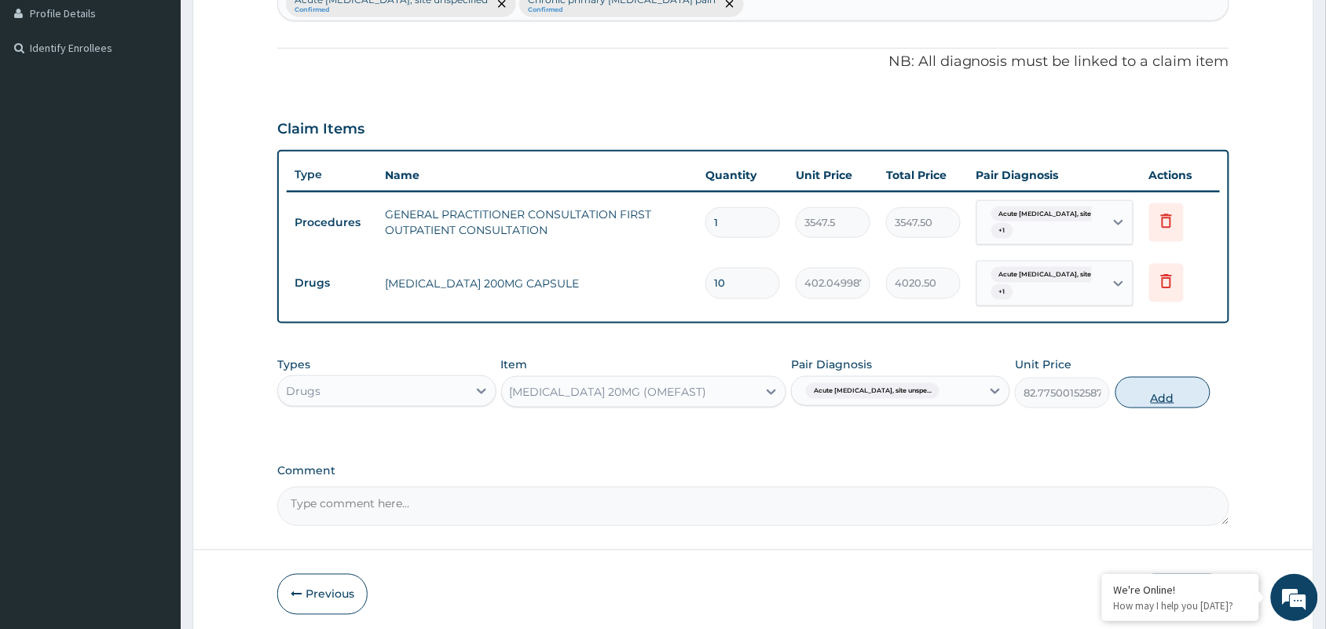
click at [1135, 394] on button "Add" at bounding box center [1162, 392] width 95 height 31
type input "0"
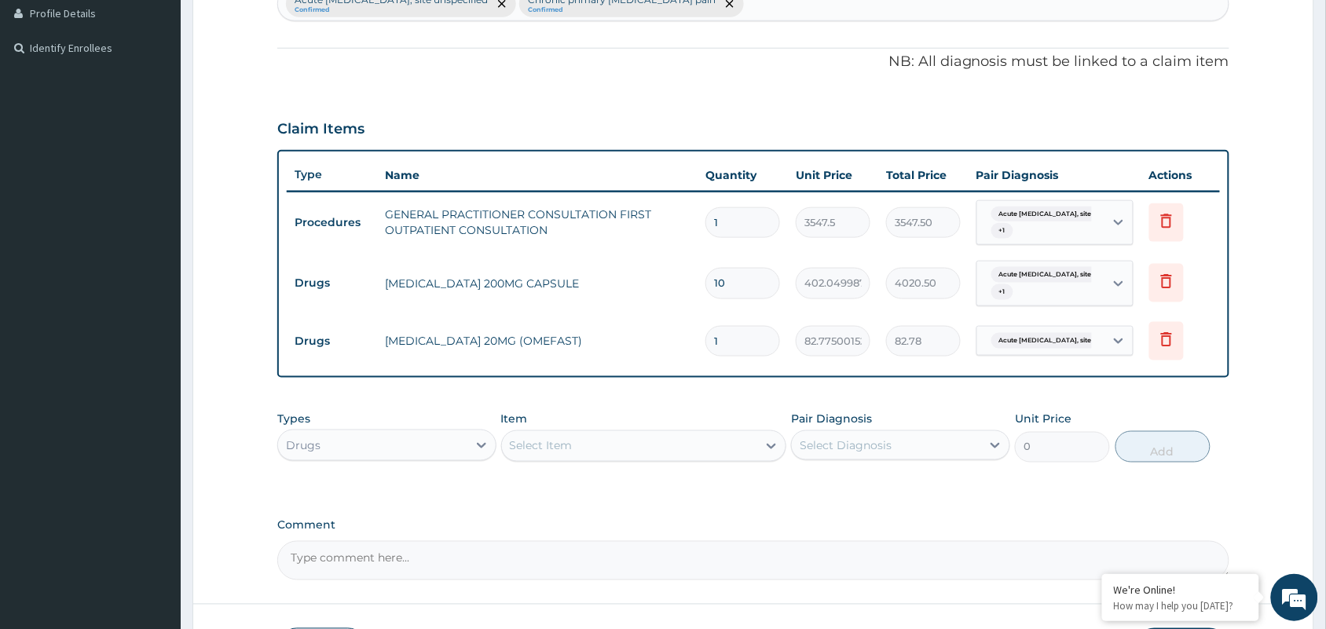
drag, startPoint x: 746, startPoint y: 339, endPoint x: 613, endPoint y: 334, distance: 133.6
click at [613, 334] on tr "Drugs OMEPRAZOLE 20MG (OMEFAST) 1 82.7750015258789 82.78 Acute peptic ulcer, si…" at bounding box center [753, 341] width 933 height 54
type input "2"
type input "165.55"
type input "20"
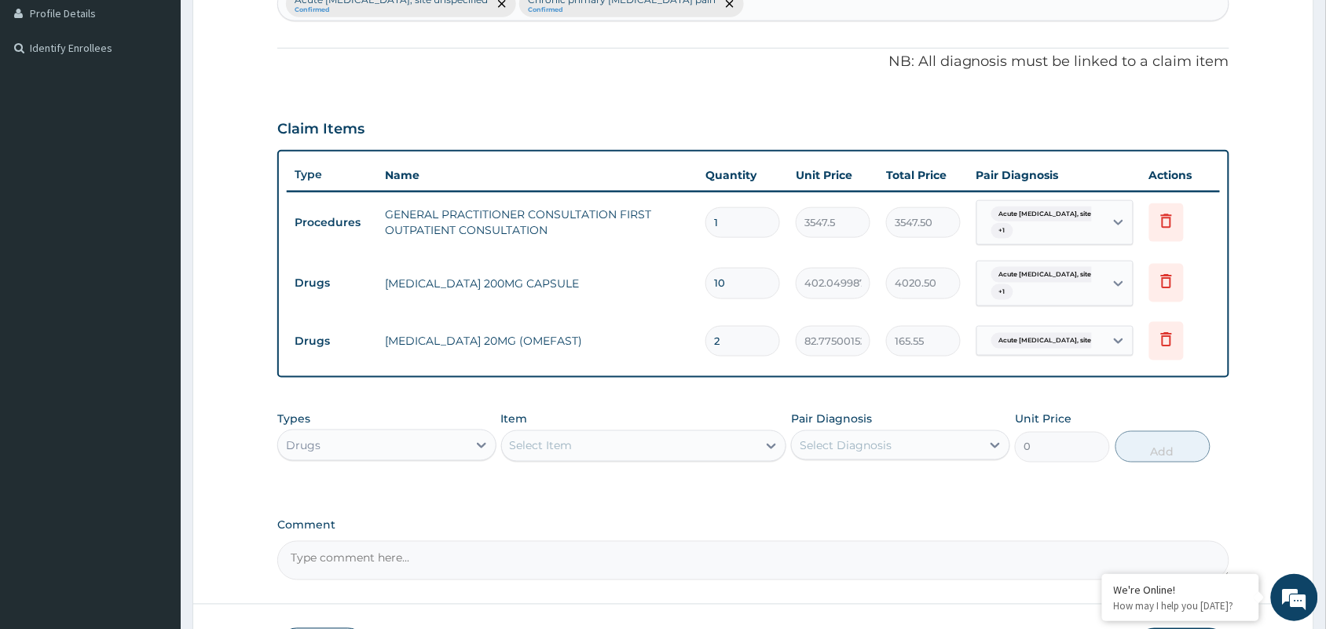
type input "1655.50"
type input "20"
click at [574, 453] on div "Select Item" at bounding box center [630, 446] width 256 height 25
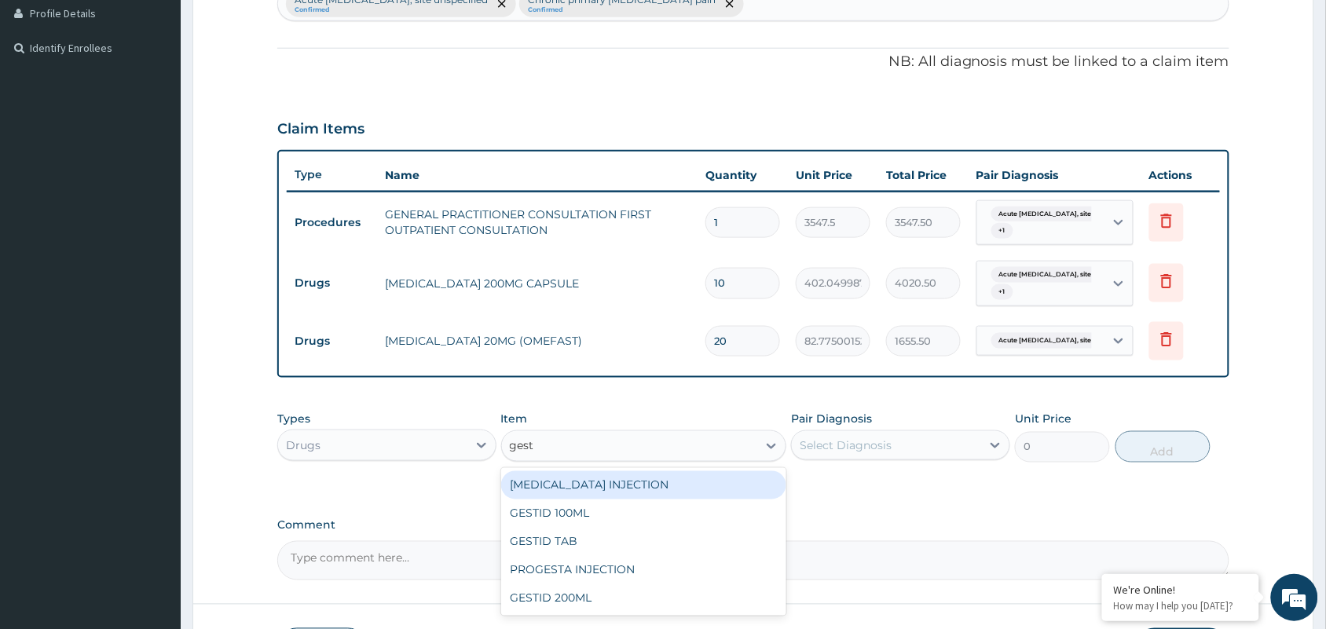
type input "gesti"
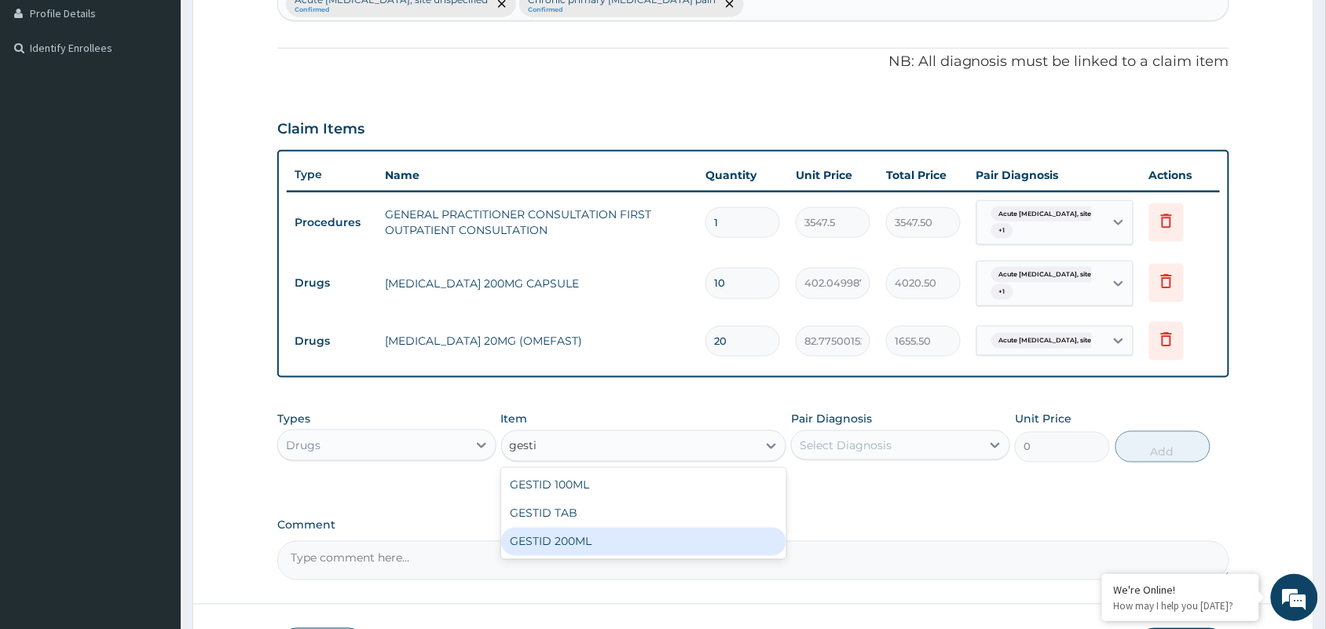
click at [577, 540] on div "GESTID 200ML" at bounding box center [644, 542] width 286 height 28
type input "1064.25"
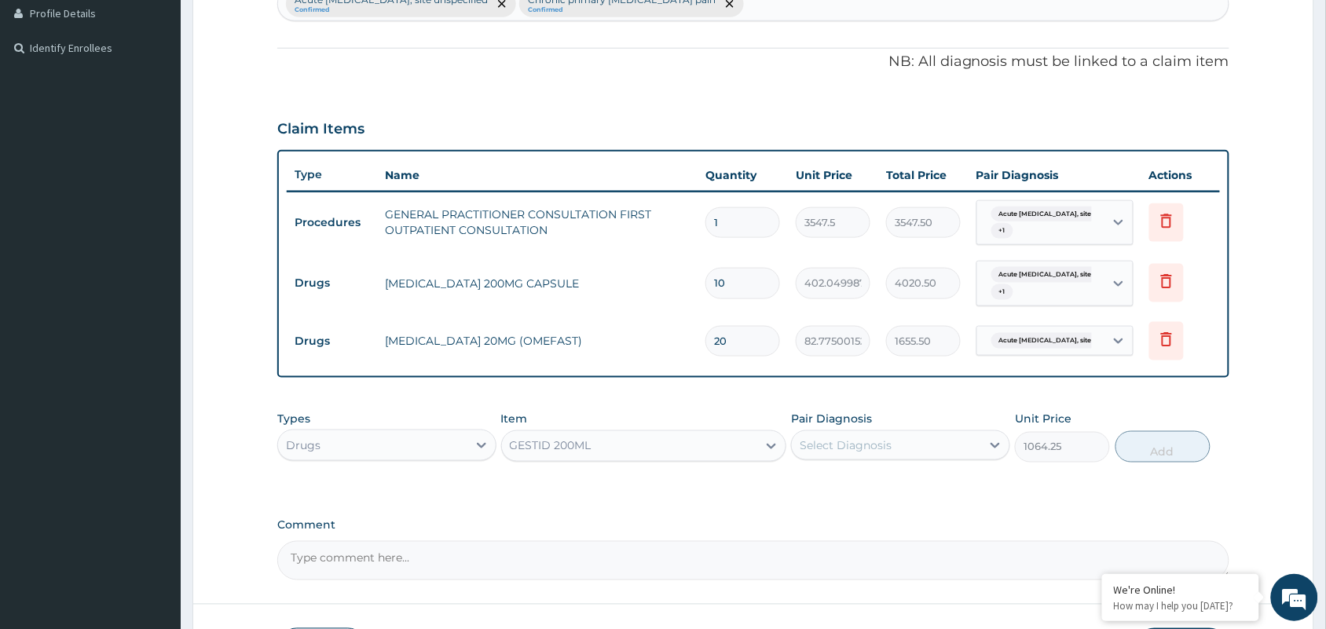
click at [852, 442] on div "Select Diagnosis" at bounding box center [846, 446] width 92 height 16
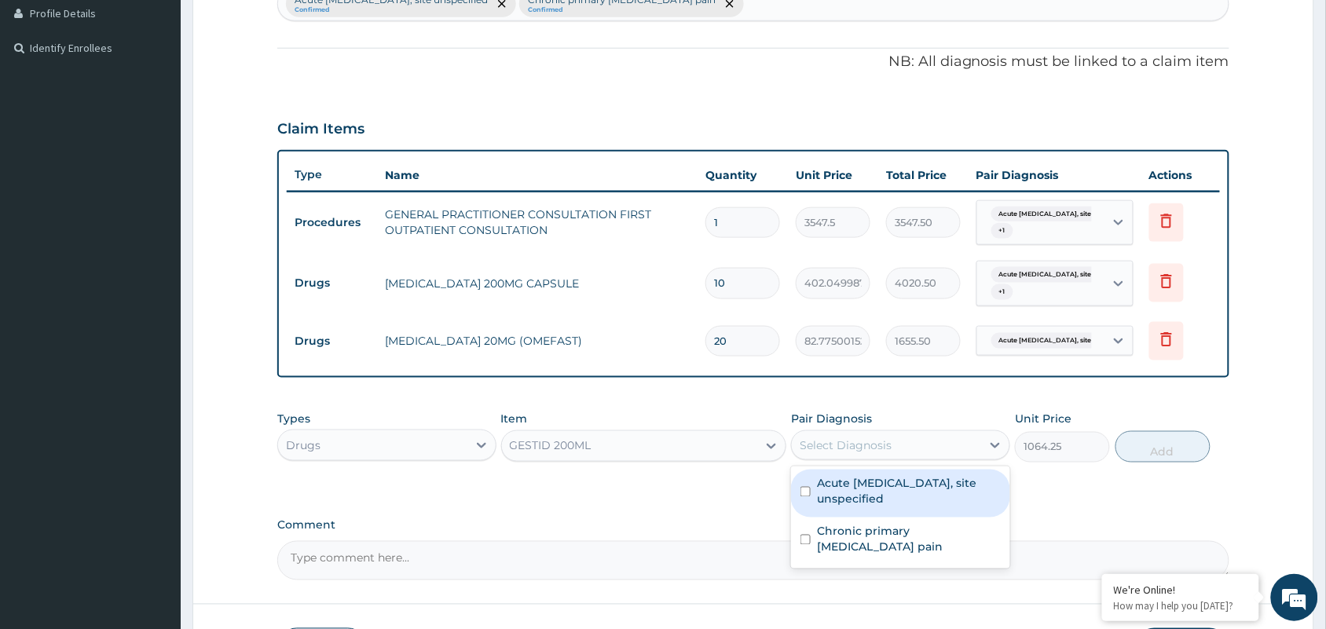
click at [850, 507] on label "Acute peptic ulcer, site unspecified" at bounding box center [909, 491] width 184 height 31
checkbox input "true"
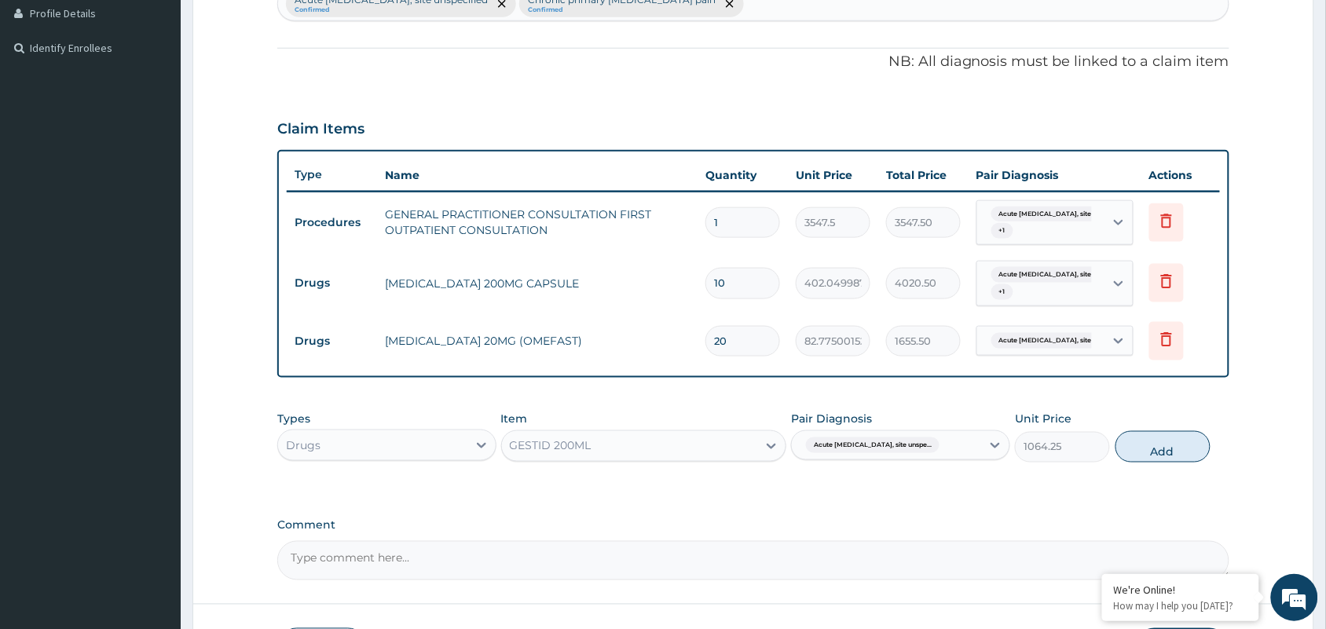
drag, startPoint x: 1175, startPoint y: 460, endPoint x: 313, endPoint y: 153, distance: 915.5
click at [1169, 456] on button "Add" at bounding box center [1162, 446] width 95 height 31
type input "0"
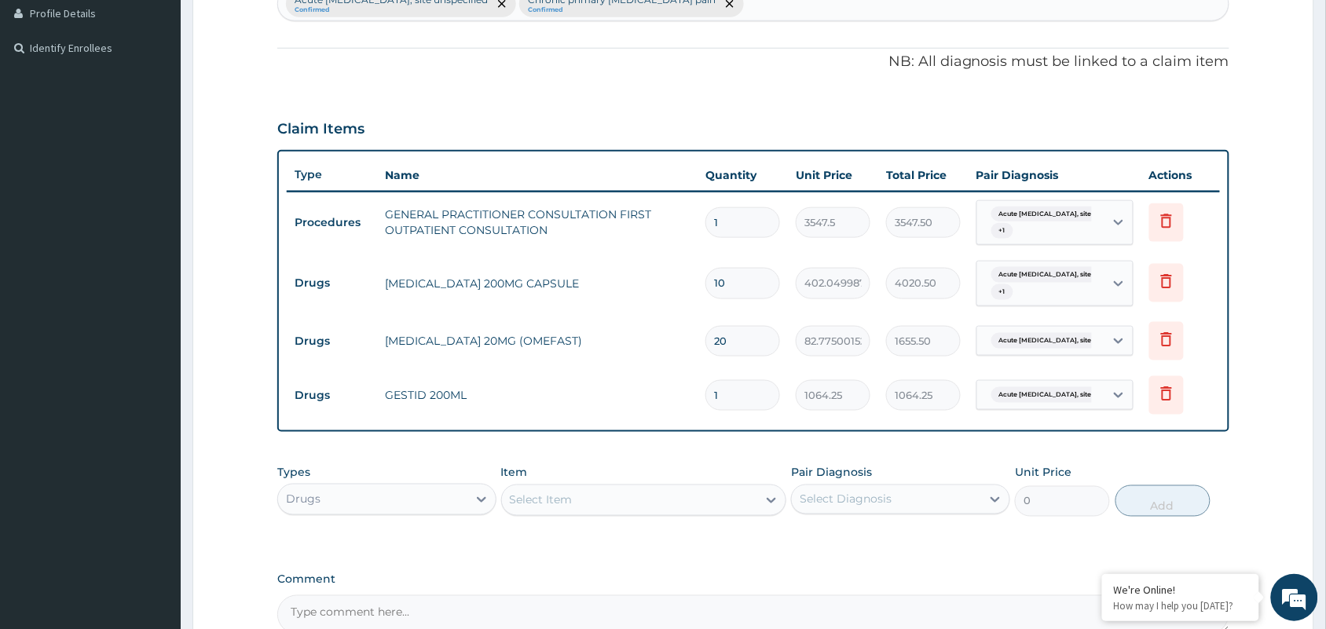
click at [661, 497] on div "Select Item" at bounding box center [630, 500] width 256 height 25
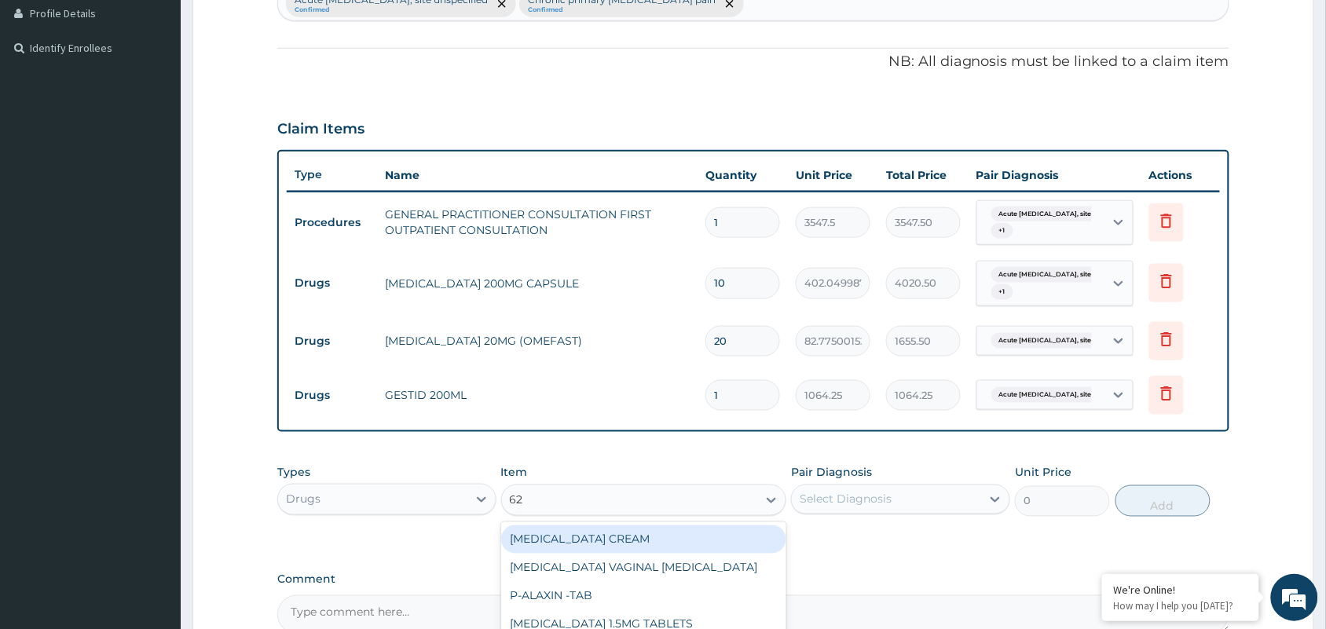
type input "625"
drag, startPoint x: 648, startPoint y: 548, endPoint x: 826, endPoint y: 535, distance: 178.8
click at [657, 547] on div "AMOKSIKLAV 625MG" at bounding box center [644, 540] width 286 height 28
type input "650.375"
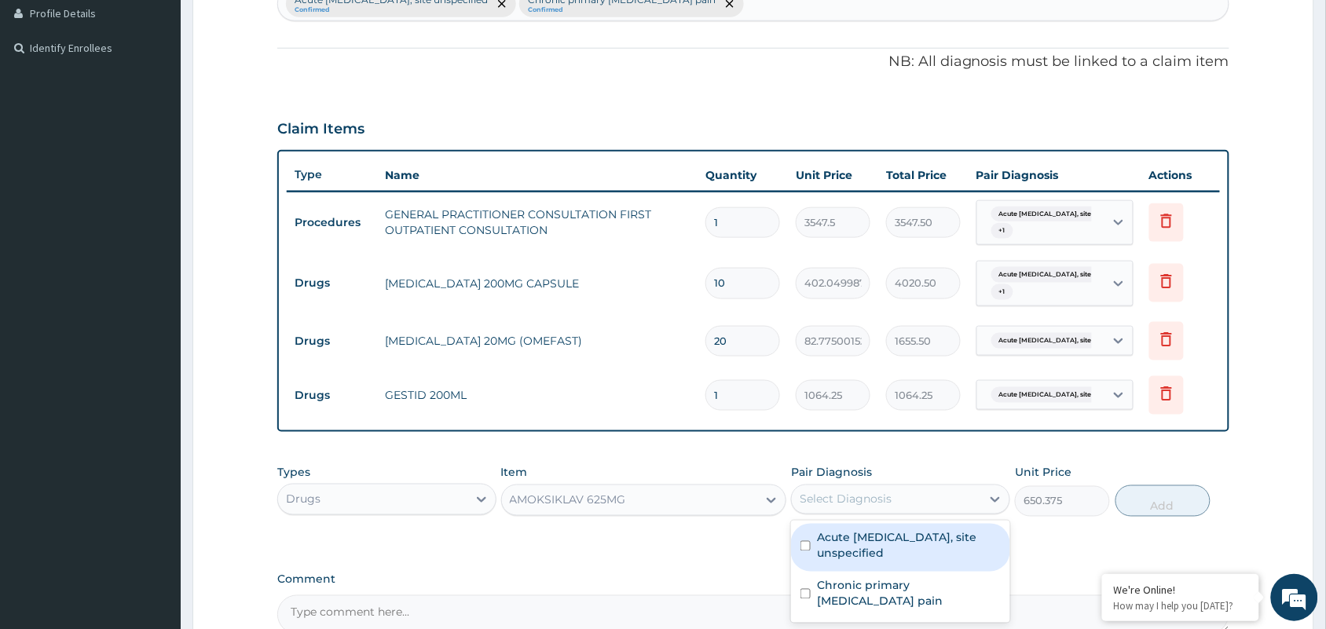
click at [923, 504] on div "Select Diagnosis" at bounding box center [886, 499] width 189 height 25
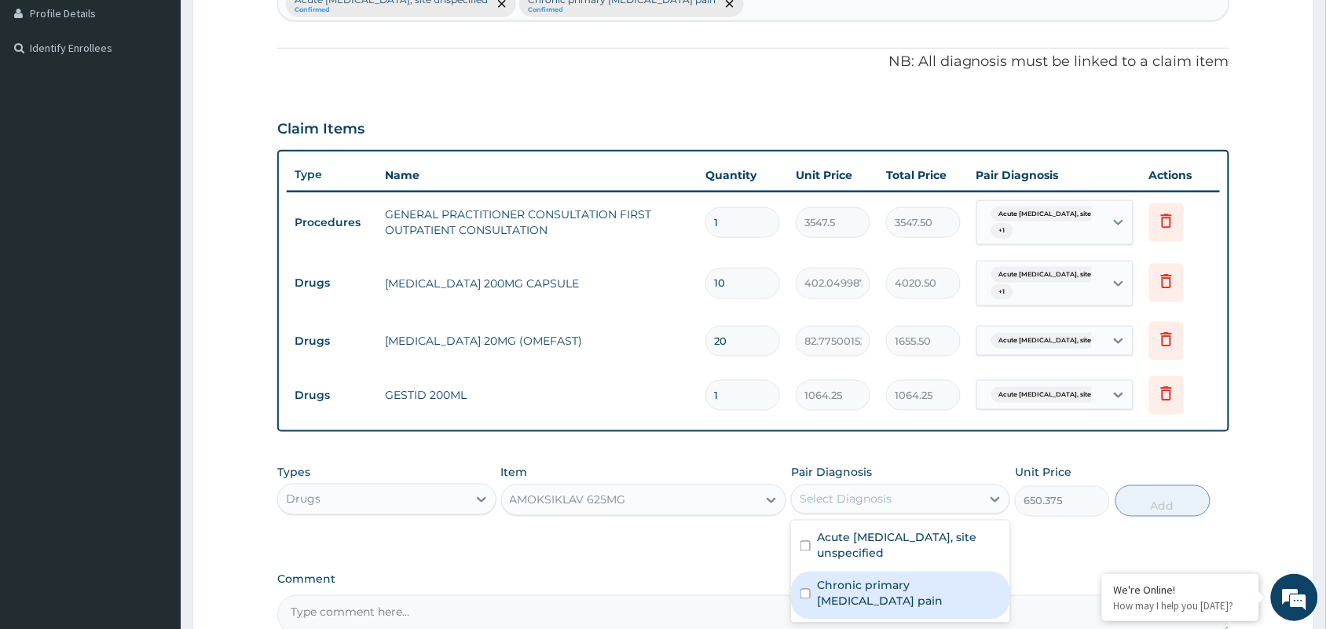
click at [899, 585] on label "Chronic primary musculoskeletal pain" at bounding box center [909, 593] width 184 height 31
checkbox input "true"
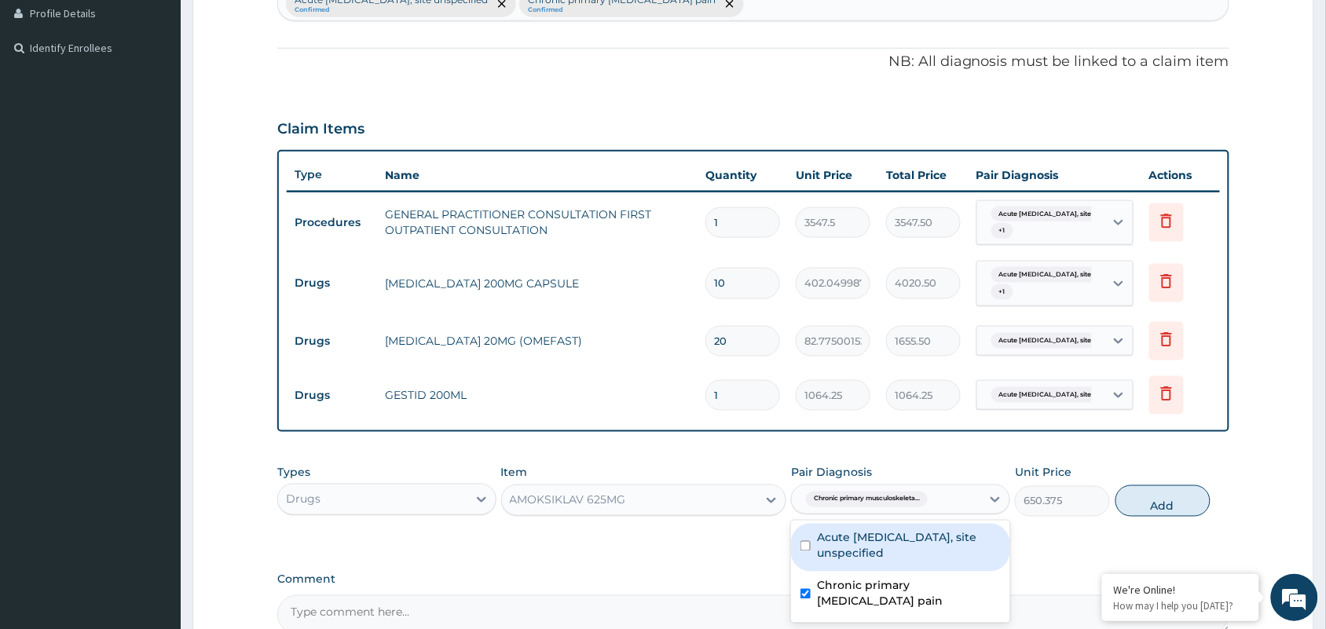
click at [889, 535] on label "Acute peptic ulcer, site unspecified" at bounding box center [909, 545] width 184 height 31
checkbox input "true"
click at [872, 598] on label "Chronic primary musculoskeletal pain" at bounding box center [909, 593] width 184 height 31
checkbox input "false"
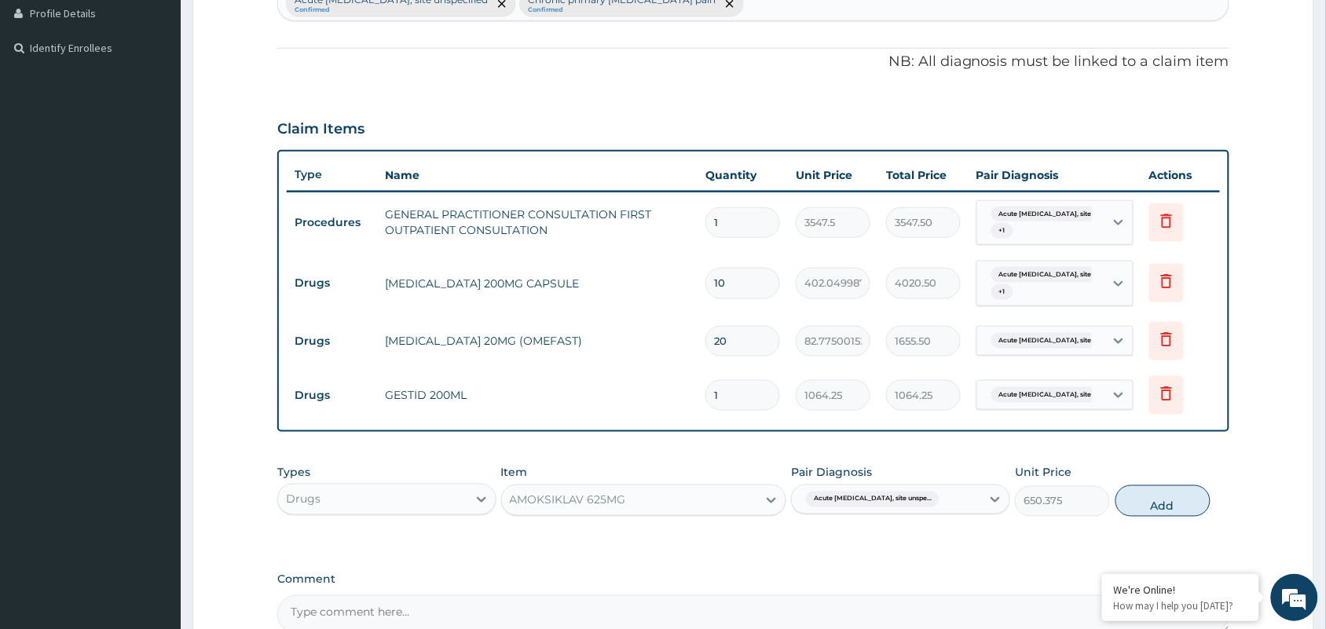
click at [754, 401] on input "1" at bounding box center [742, 395] width 75 height 31
type input "14"
type input "14899.50"
type input "14"
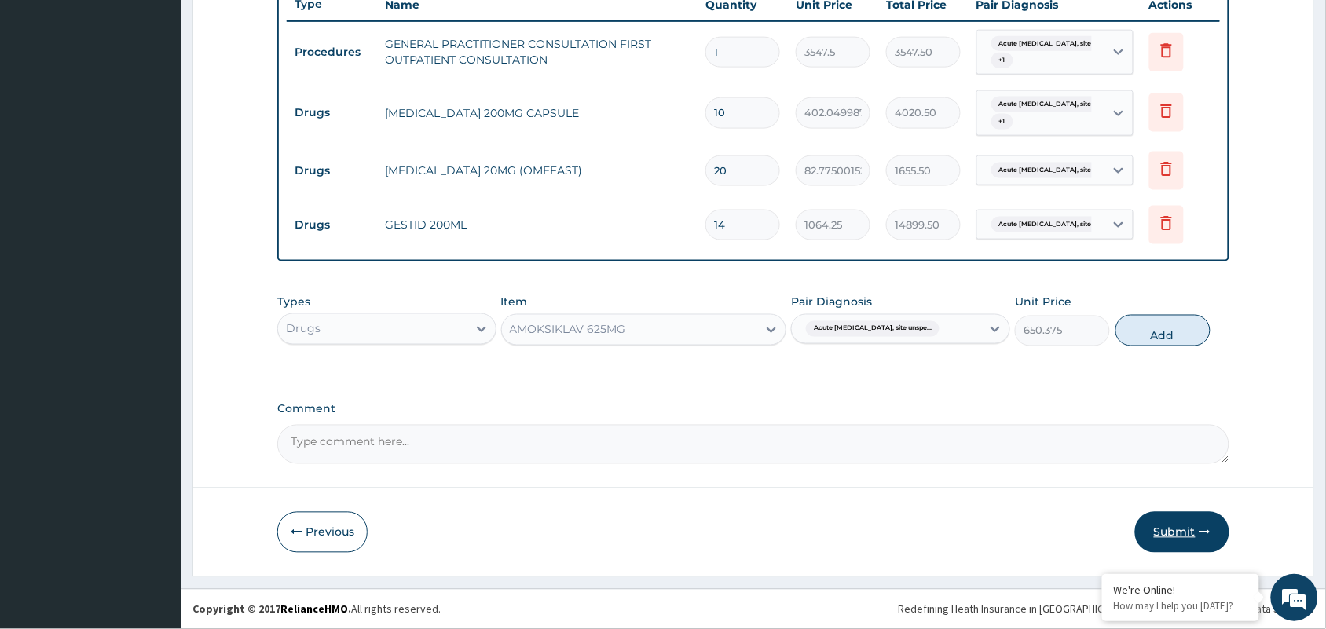
click at [1171, 534] on button "Submit" at bounding box center [1182, 532] width 94 height 41
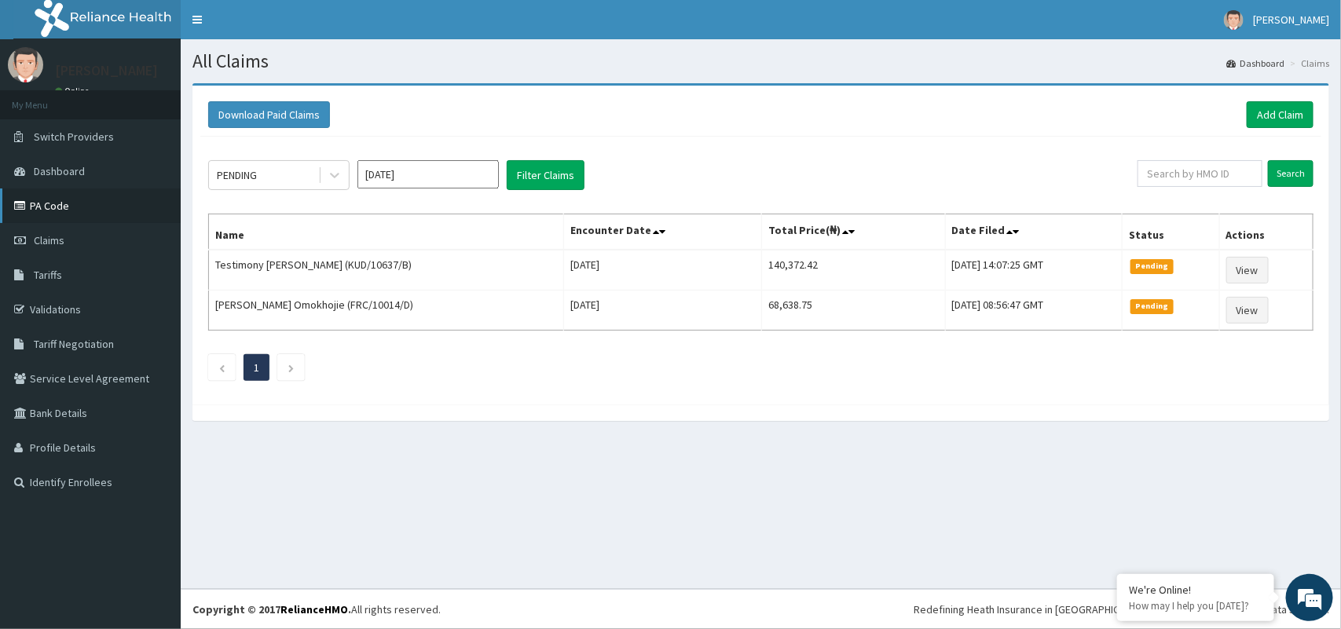
click at [37, 211] on link "PA Code" at bounding box center [90, 206] width 181 height 35
